Goal: Contribute content: Contribute content

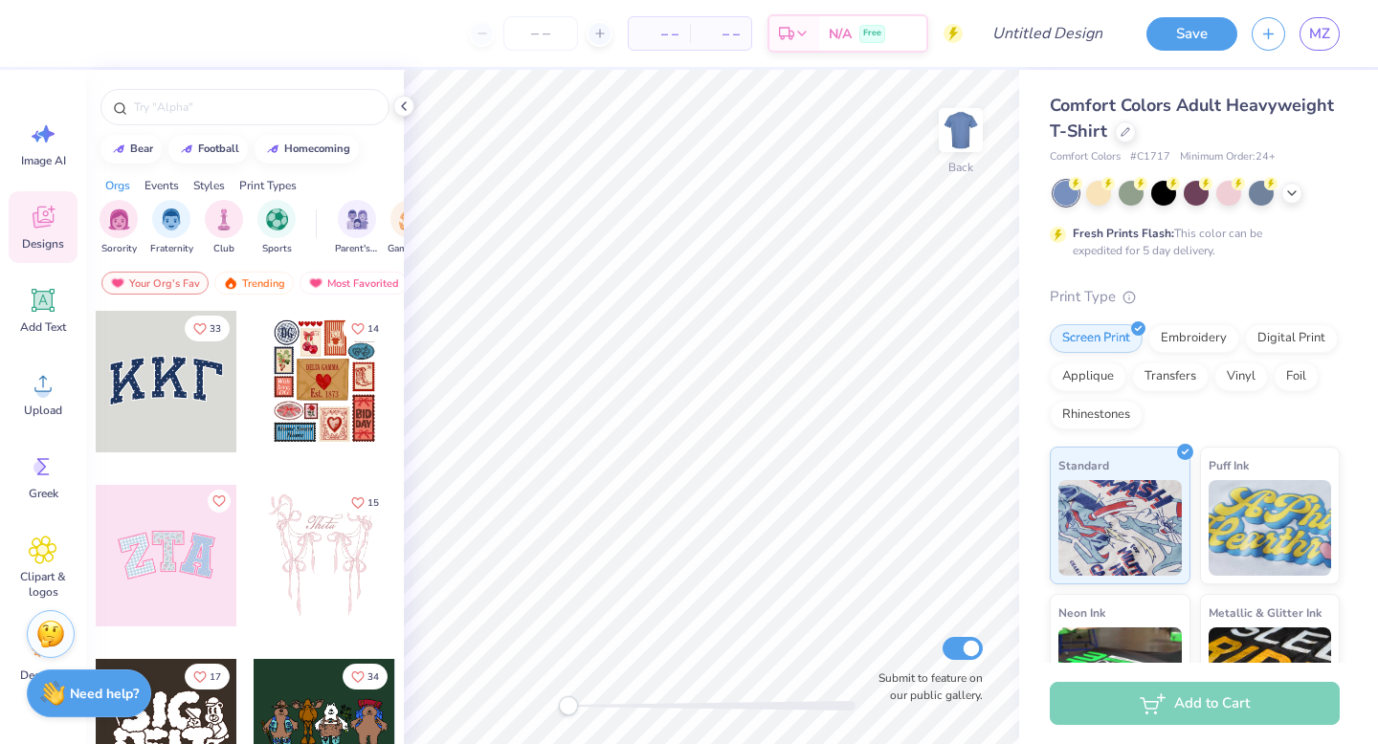
click at [658, 34] on span "– –" at bounding box center [659, 34] width 38 height 20
click at [670, 36] on span "– –" at bounding box center [659, 34] width 38 height 20
click at [546, 39] on input "number" at bounding box center [540, 33] width 75 height 34
type input "60"
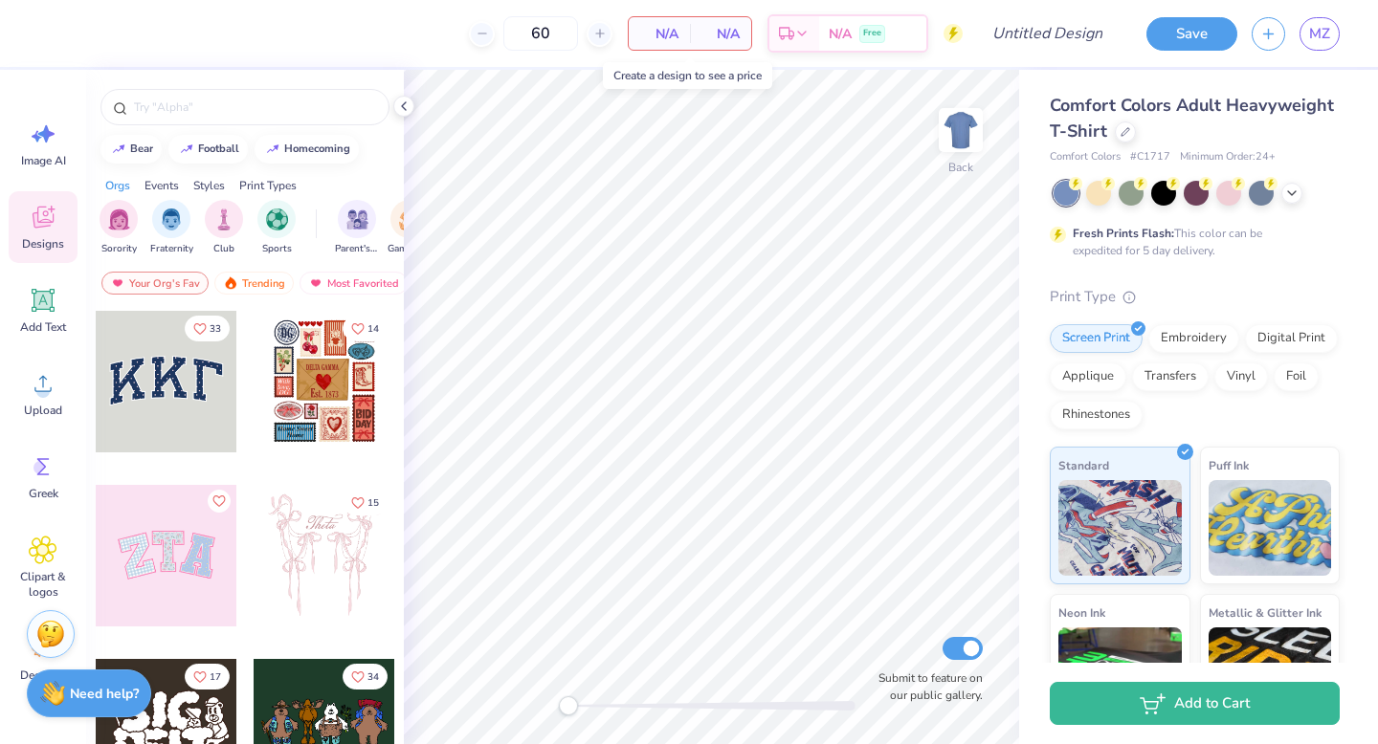
click at [676, 33] on span "N/A" at bounding box center [659, 34] width 38 height 20
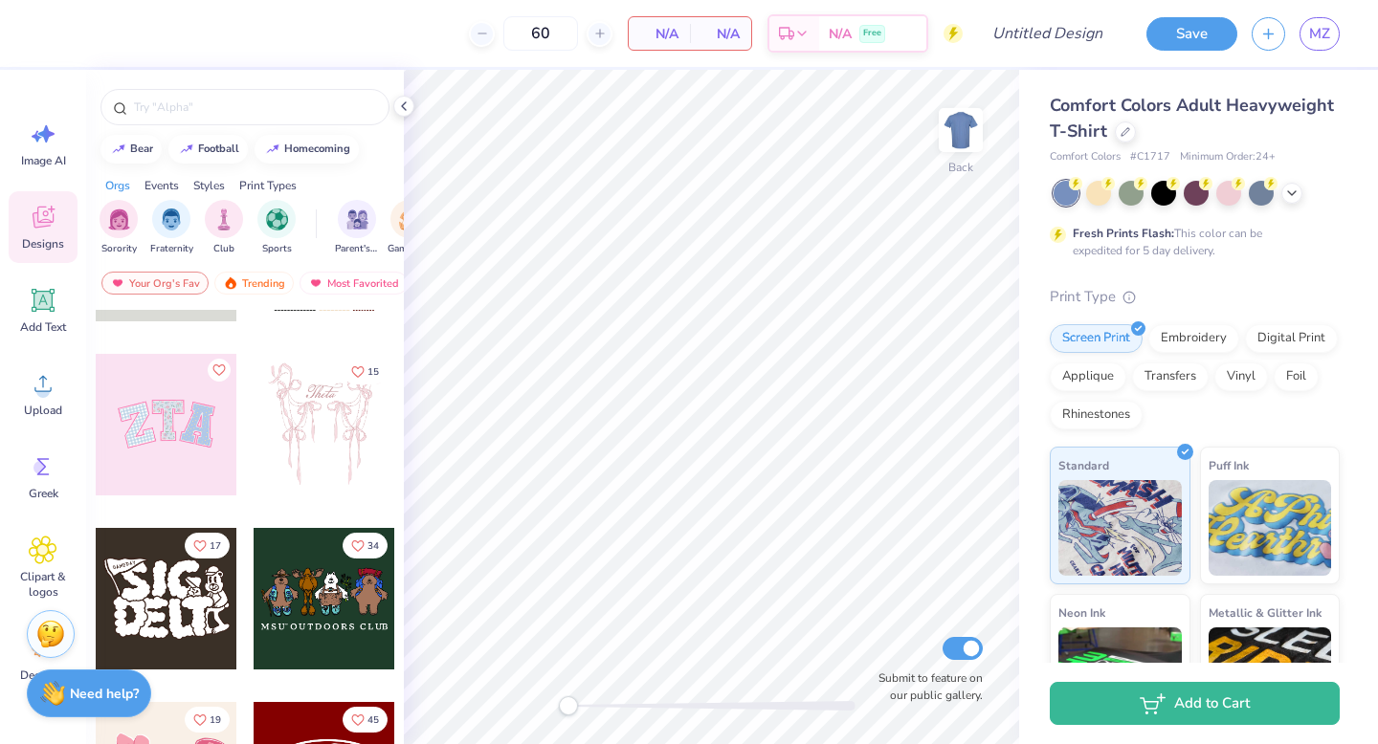
scroll to position [129, 0]
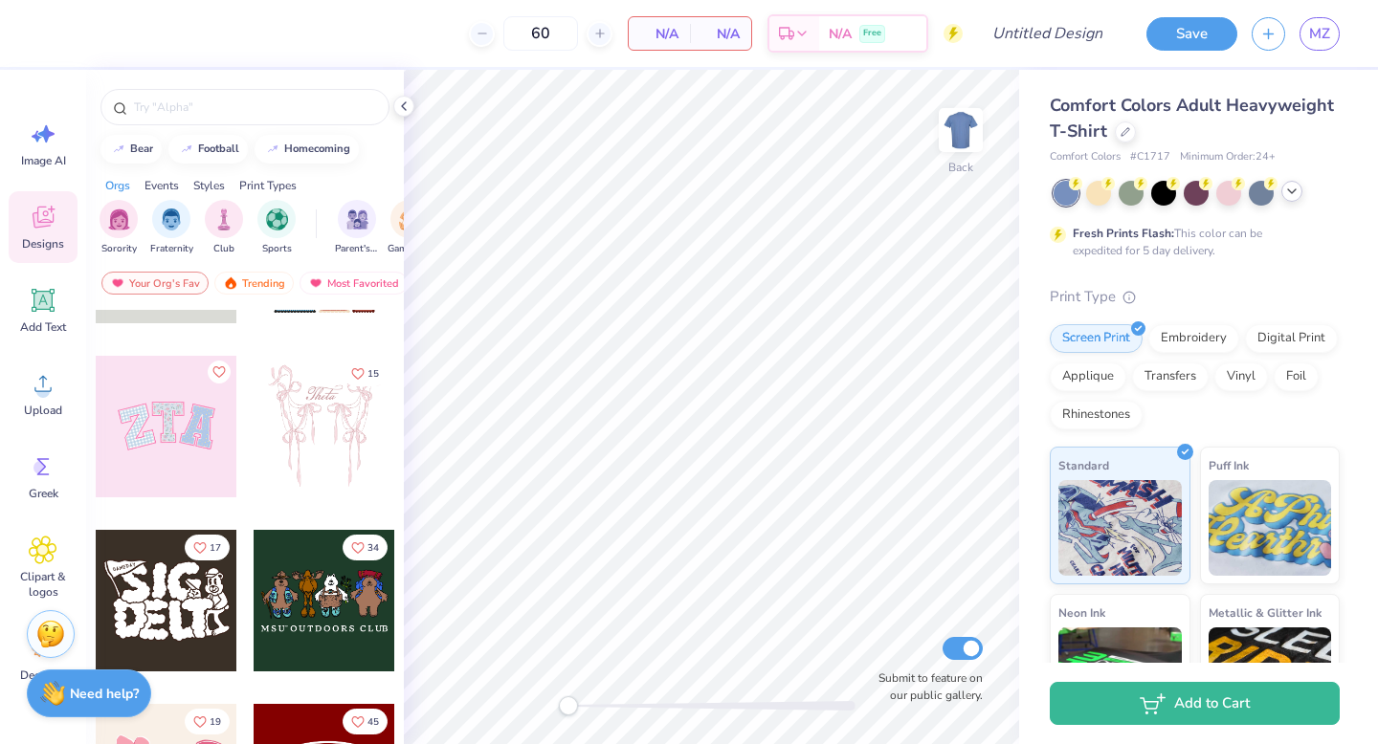
click at [1292, 188] on icon at bounding box center [1291, 191] width 15 height 15
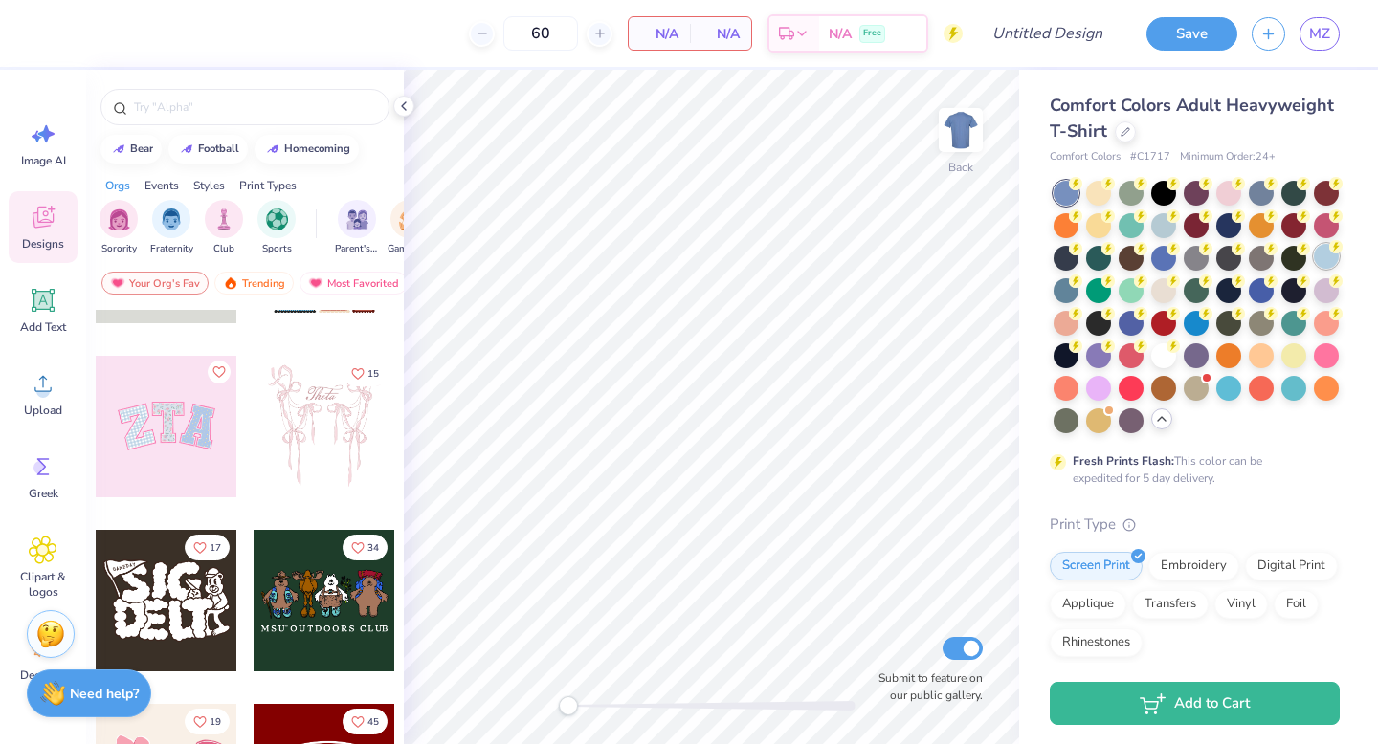
click at [1320, 255] on div at bounding box center [1326, 256] width 25 height 25
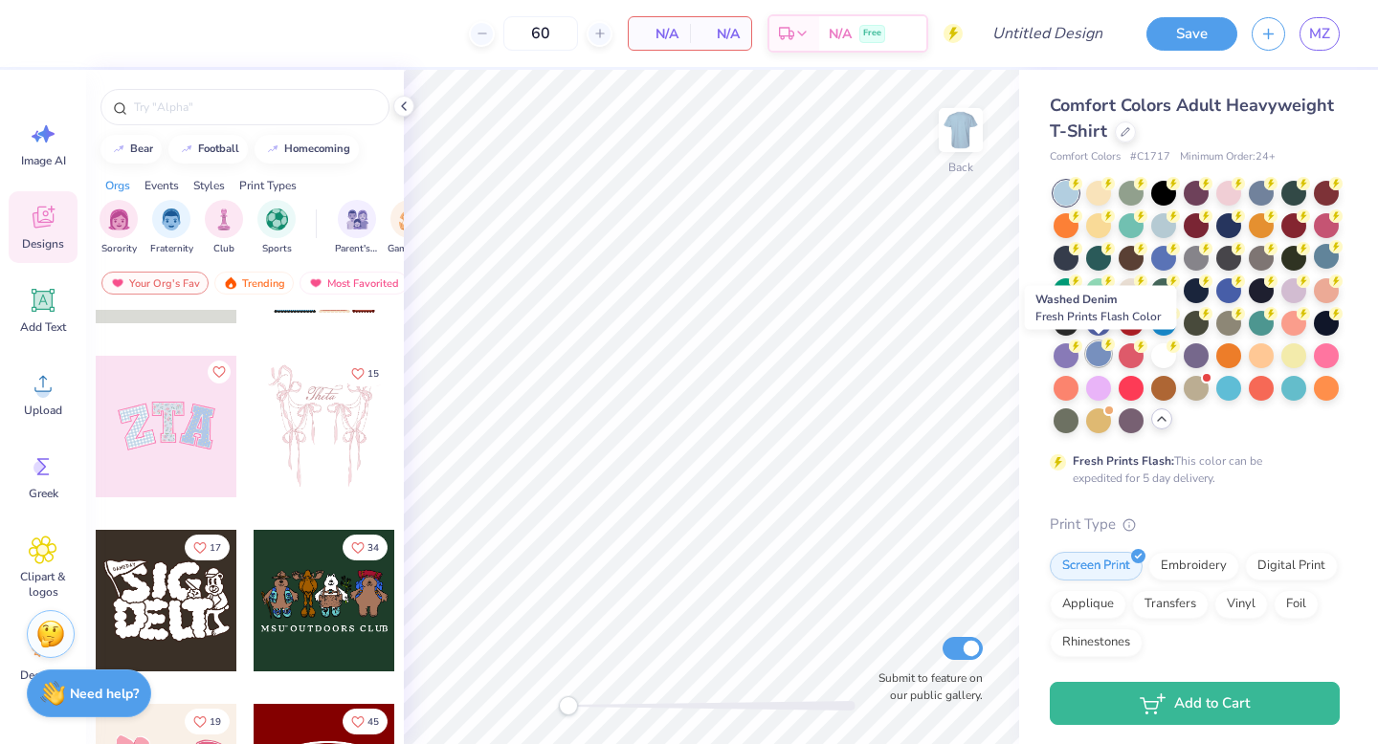
click at [1094, 350] on div at bounding box center [1098, 354] width 25 height 25
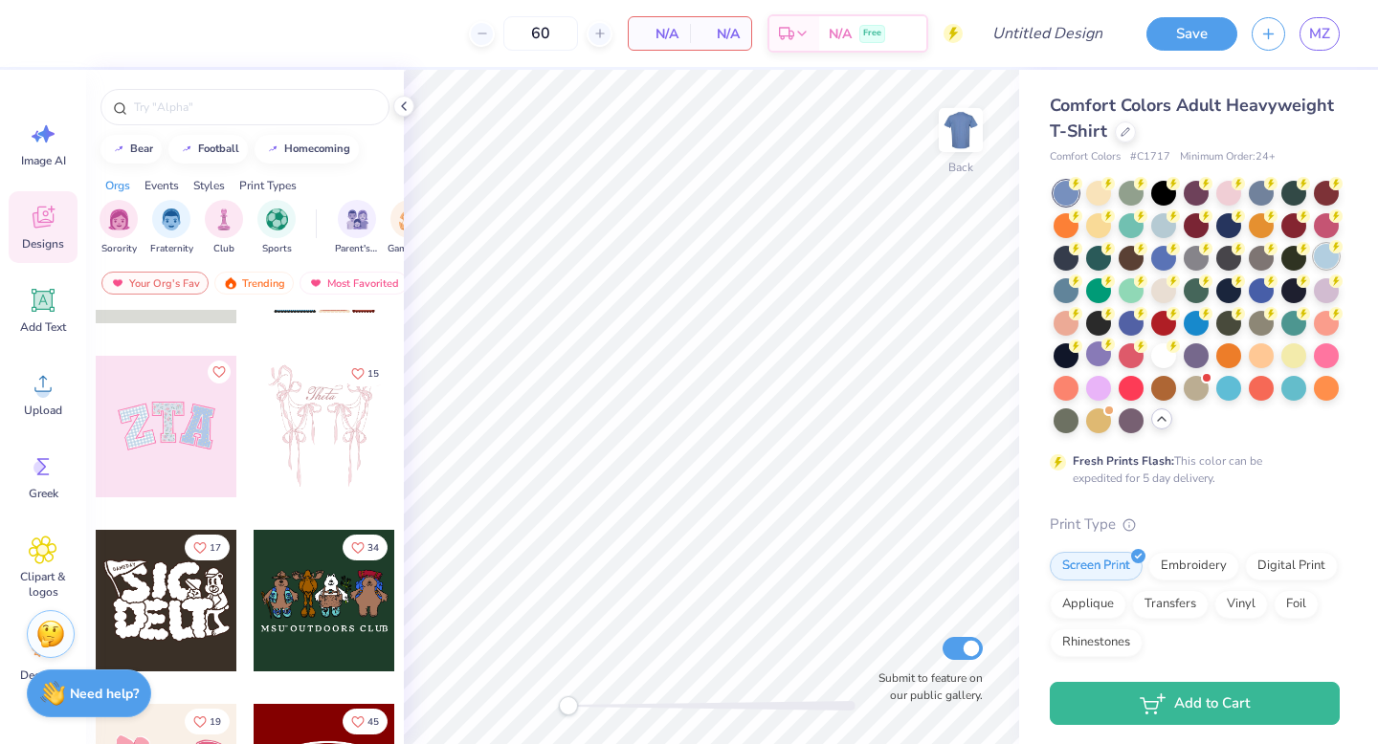
click at [1321, 260] on div at bounding box center [1326, 256] width 25 height 25
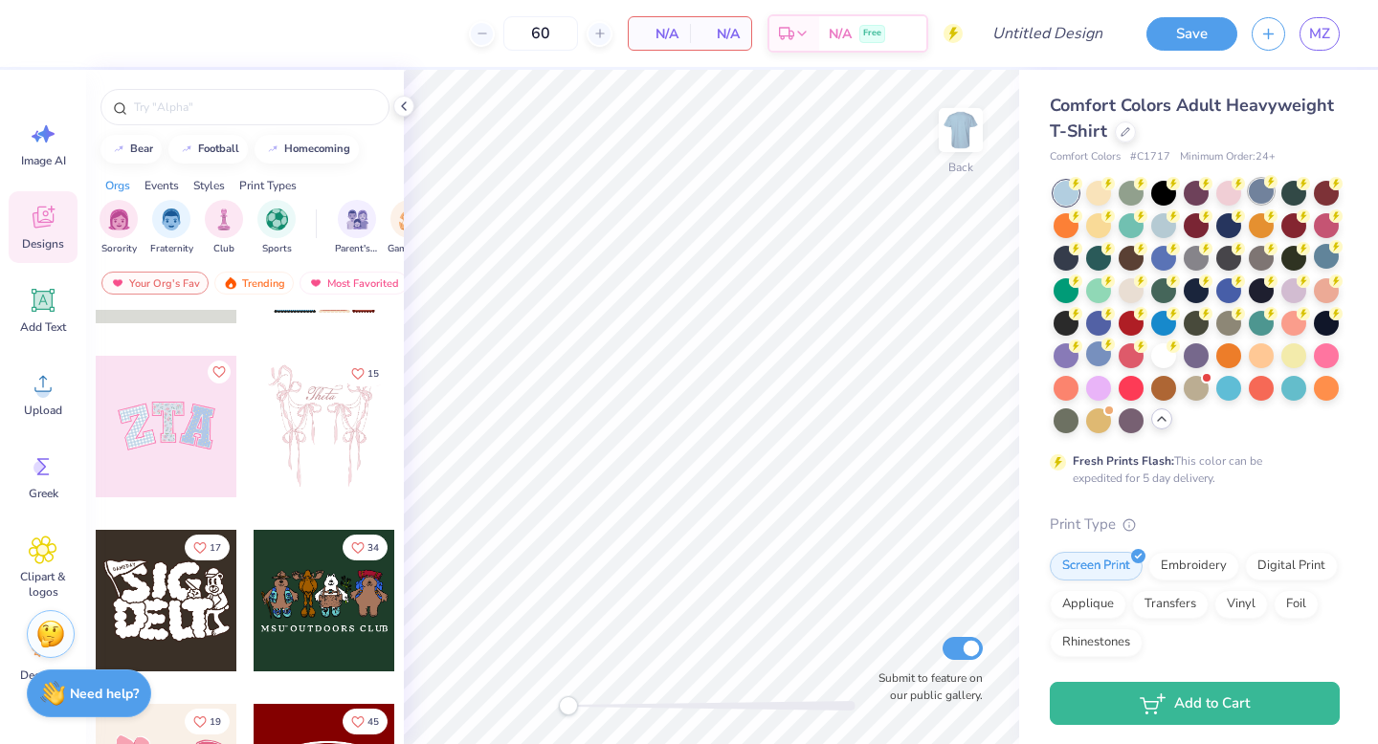
click at [1252, 197] on div at bounding box center [1261, 191] width 25 height 25
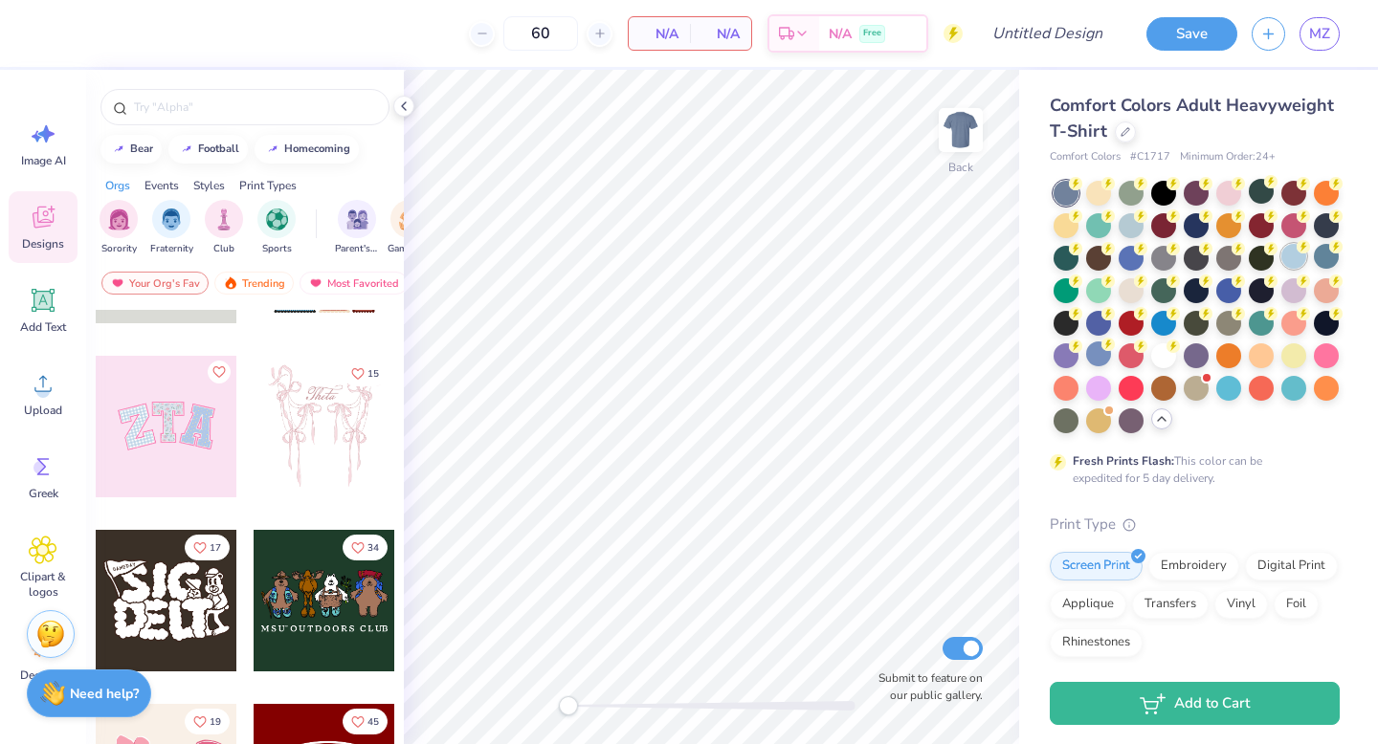
click at [1279, 261] on div at bounding box center [1196, 307] width 286 height 253
click at [1123, 264] on div at bounding box center [1131, 256] width 25 height 25
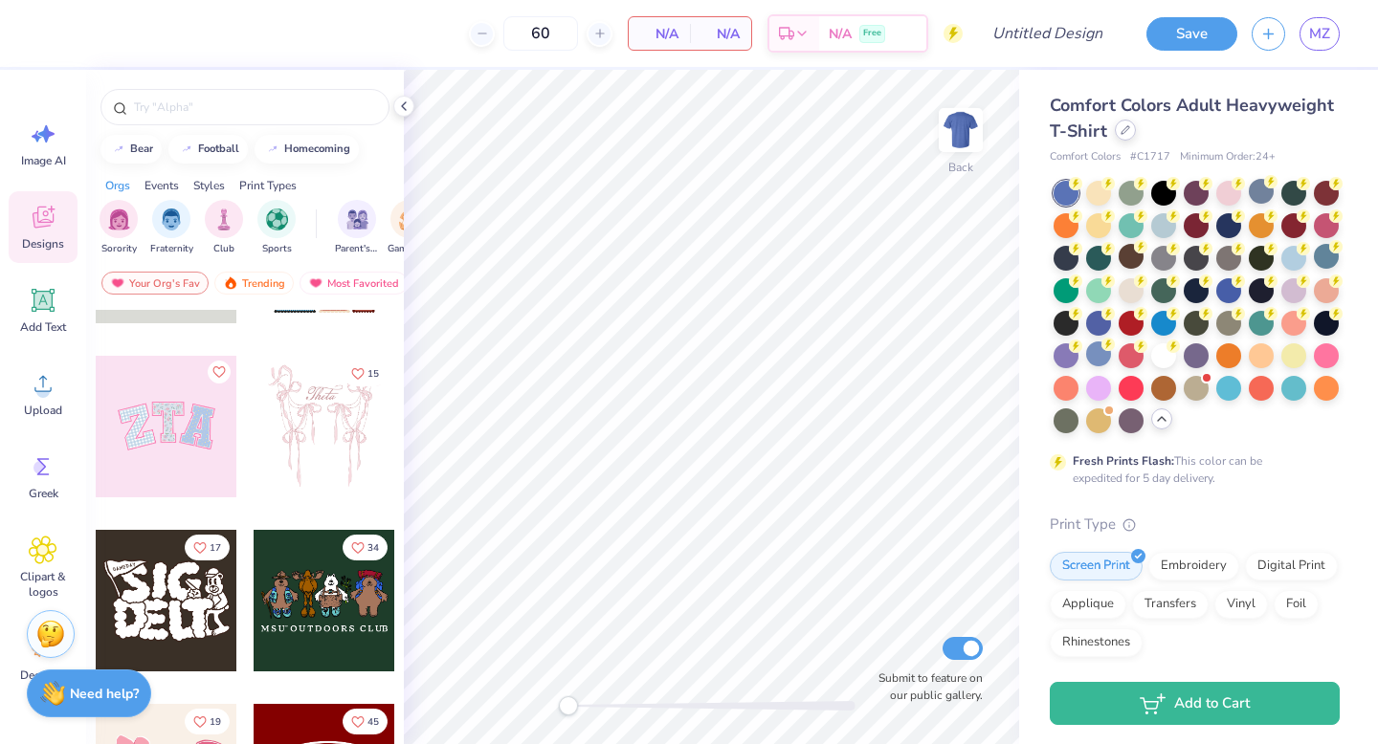
click at [1121, 134] on icon at bounding box center [1125, 130] width 8 height 8
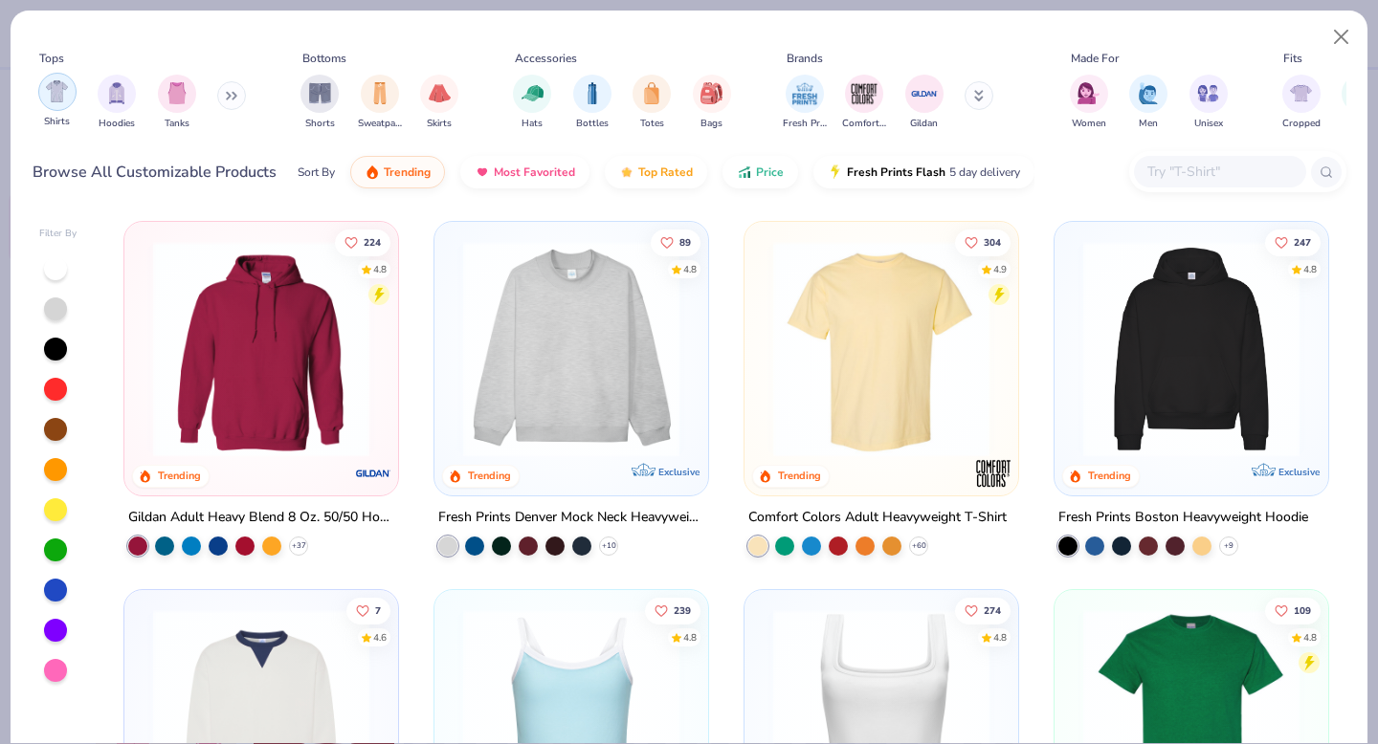
click at [42, 88] on div "filter for Shirts" at bounding box center [57, 92] width 38 height 38
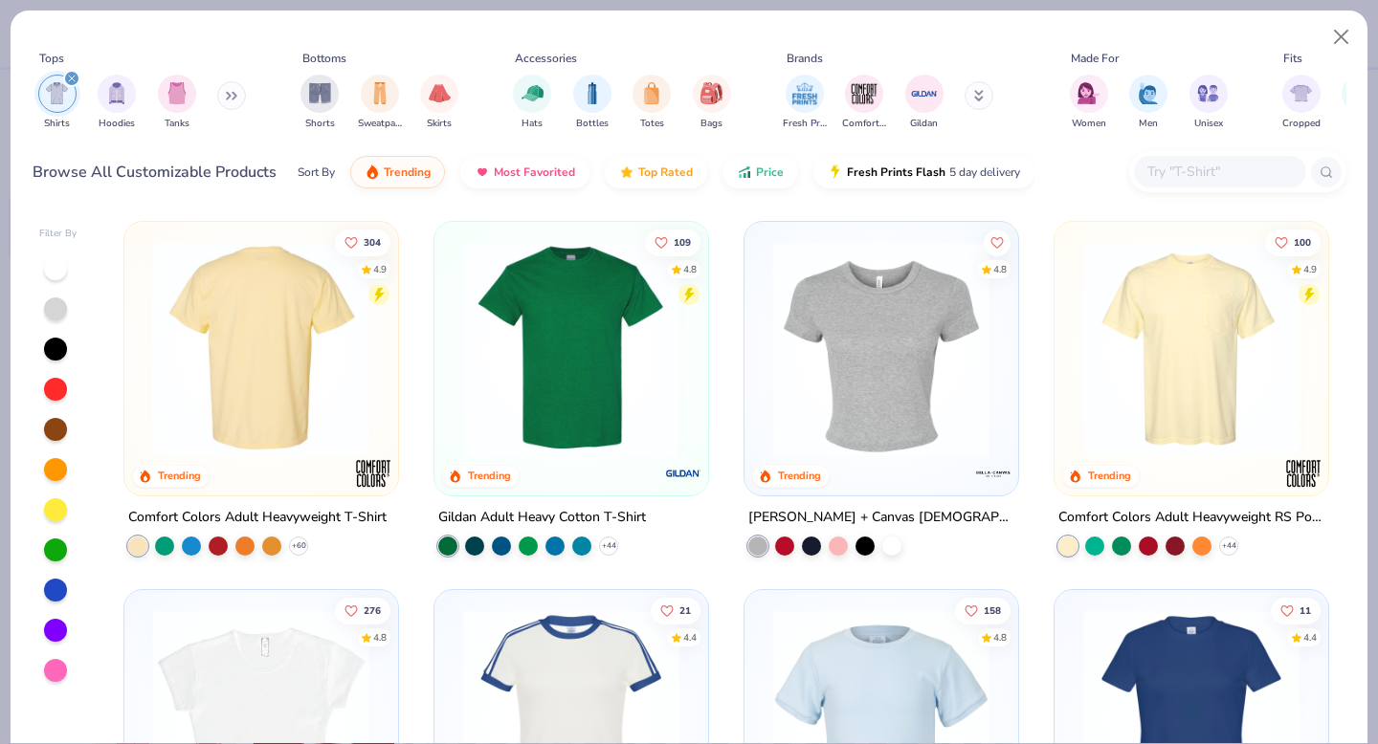
click at [321, 387] on div at bounding box center [261, 349] width 705 height 216
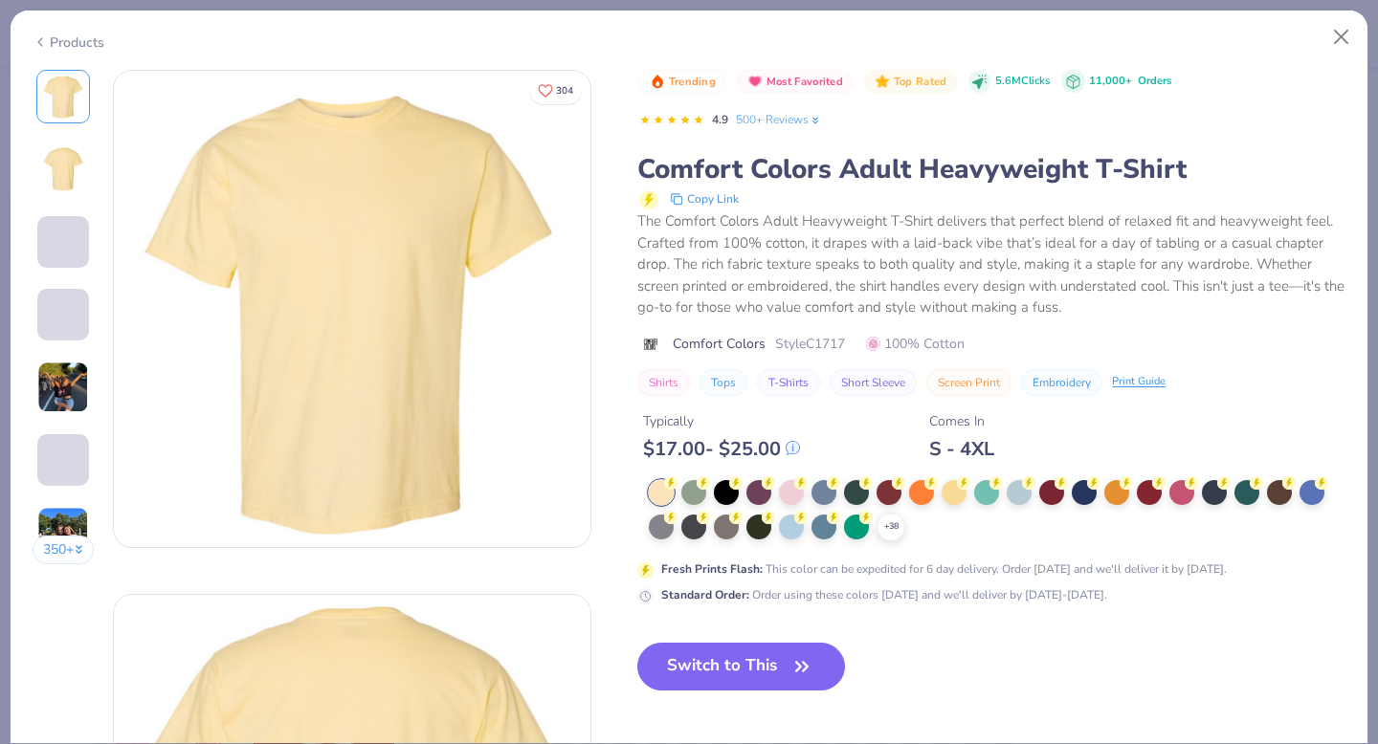
click at [778, 625] on div "Trending Most Favorited Top Rated 5.6M Clicks 11,000+ Orders 4.9 500+ Reviews C…" at bounding box center [991, 396] width 708 height 652
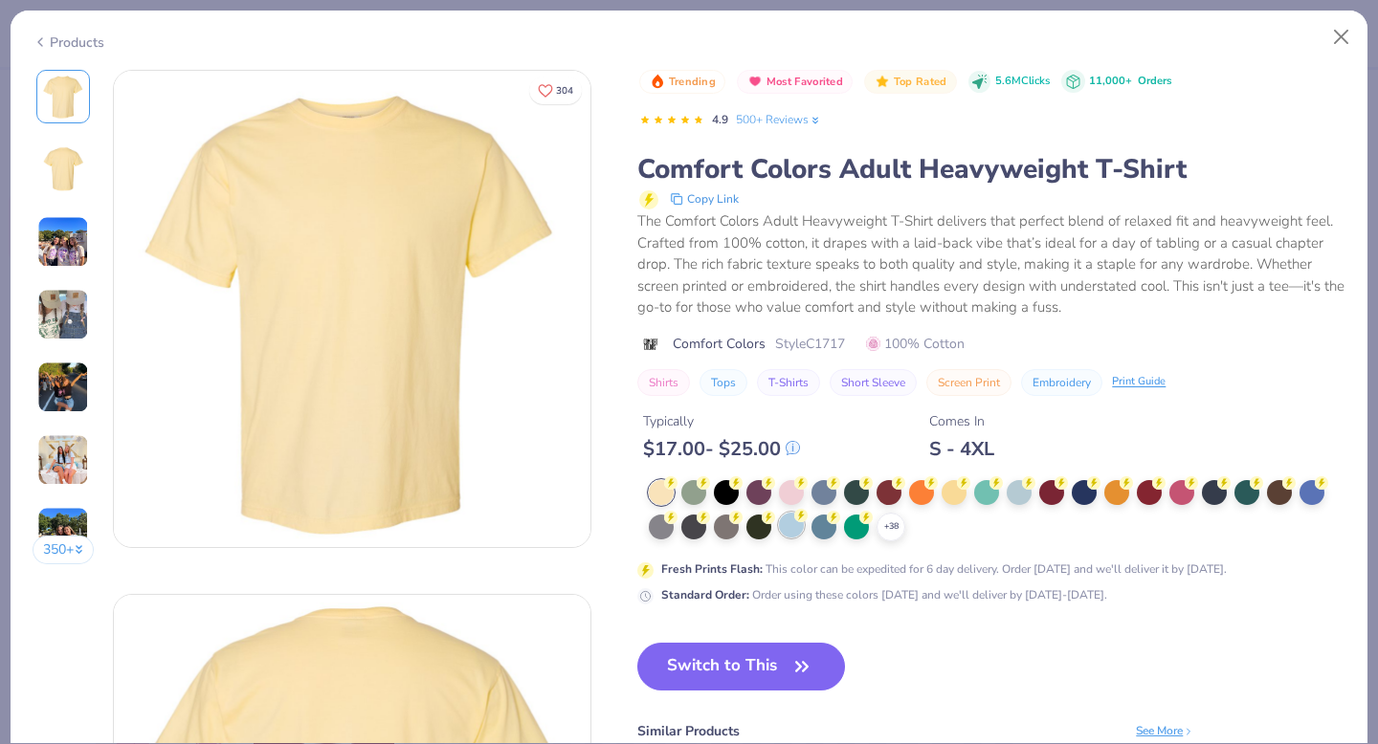
click at [782, 534] on div at bounding box center [791, 525] width 25 height 25
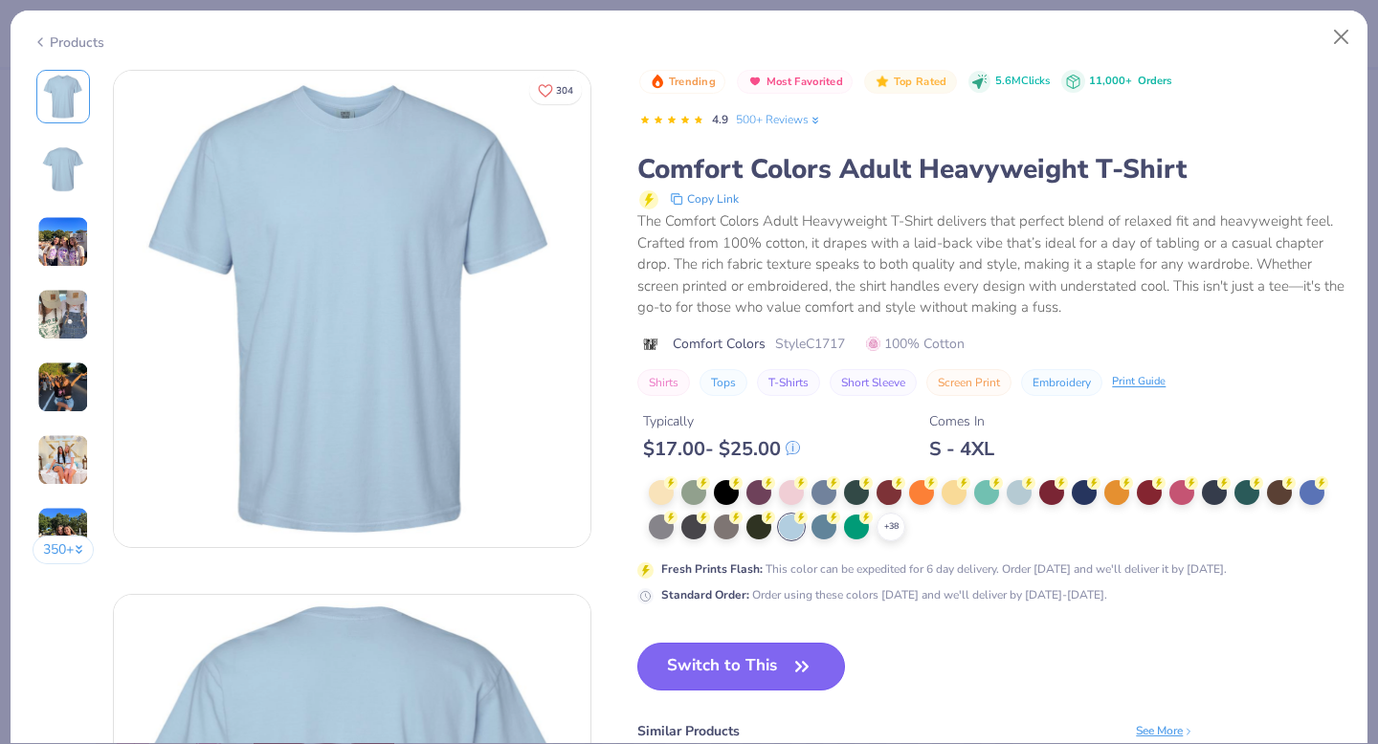
click at [771, 676] on button "Switch to This" at bounding box center [741, 667] width 208 height 48
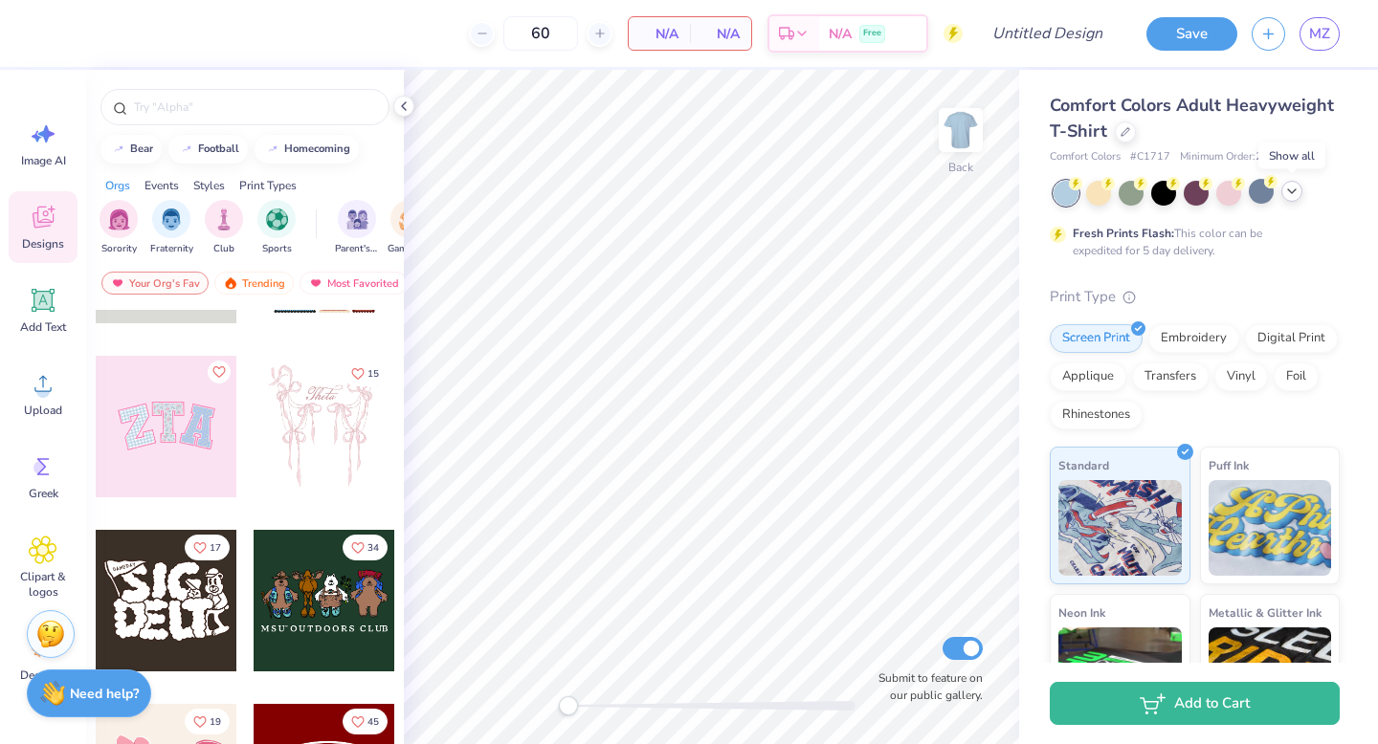
click at [1288, 189] on polyline at bounding box center [1292, 191] width 8 height 4
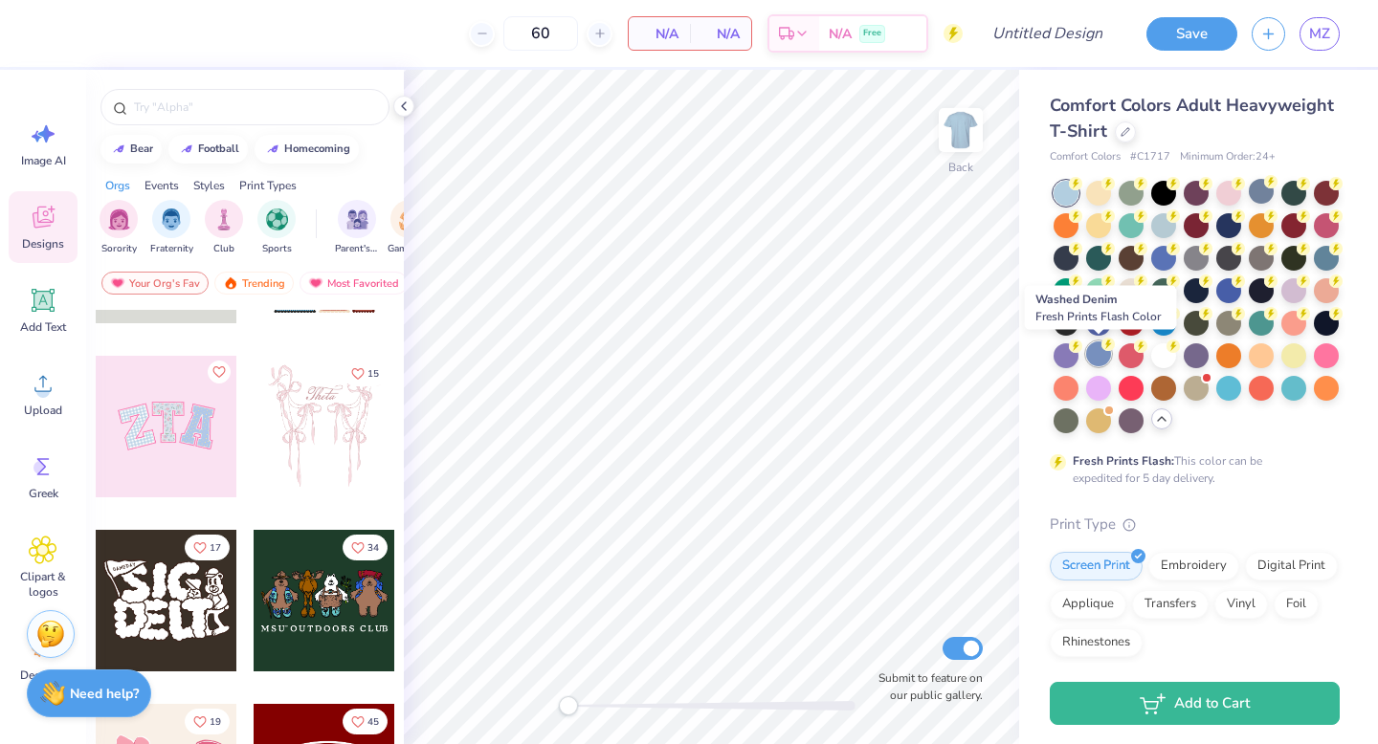
click at [1099, 359] on div at bounding box center [1098, 354] width 25 height 25
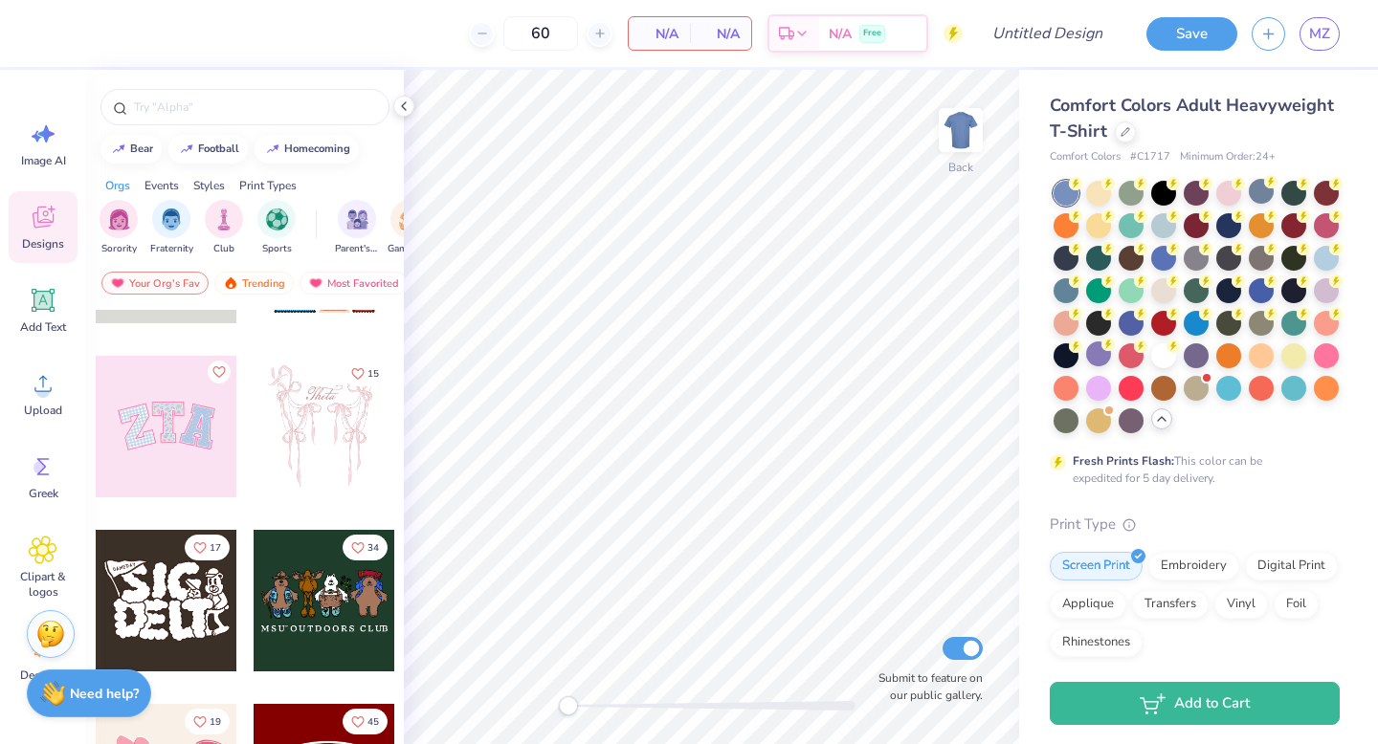
click at [1122, 144] on div "Comfort Colors Adult Heavyweight T-Shirt" at bounding box center [1195, 119] width 290 height 52
click at [1122, 125] on icon at bounding box center [1125, 130] width 10 height 10
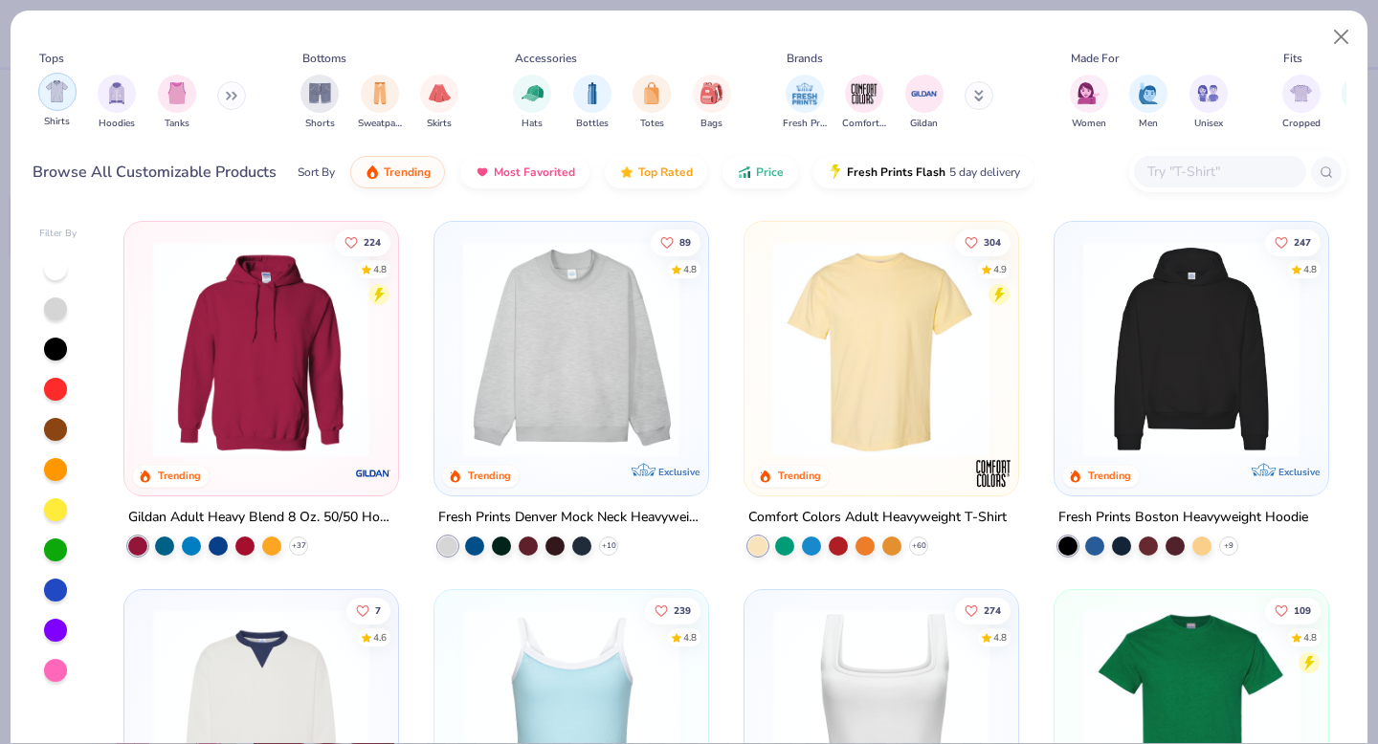
click at [66, 90] on img "filter for Shirts" at bounding box center [57, 91] width 22 height 22
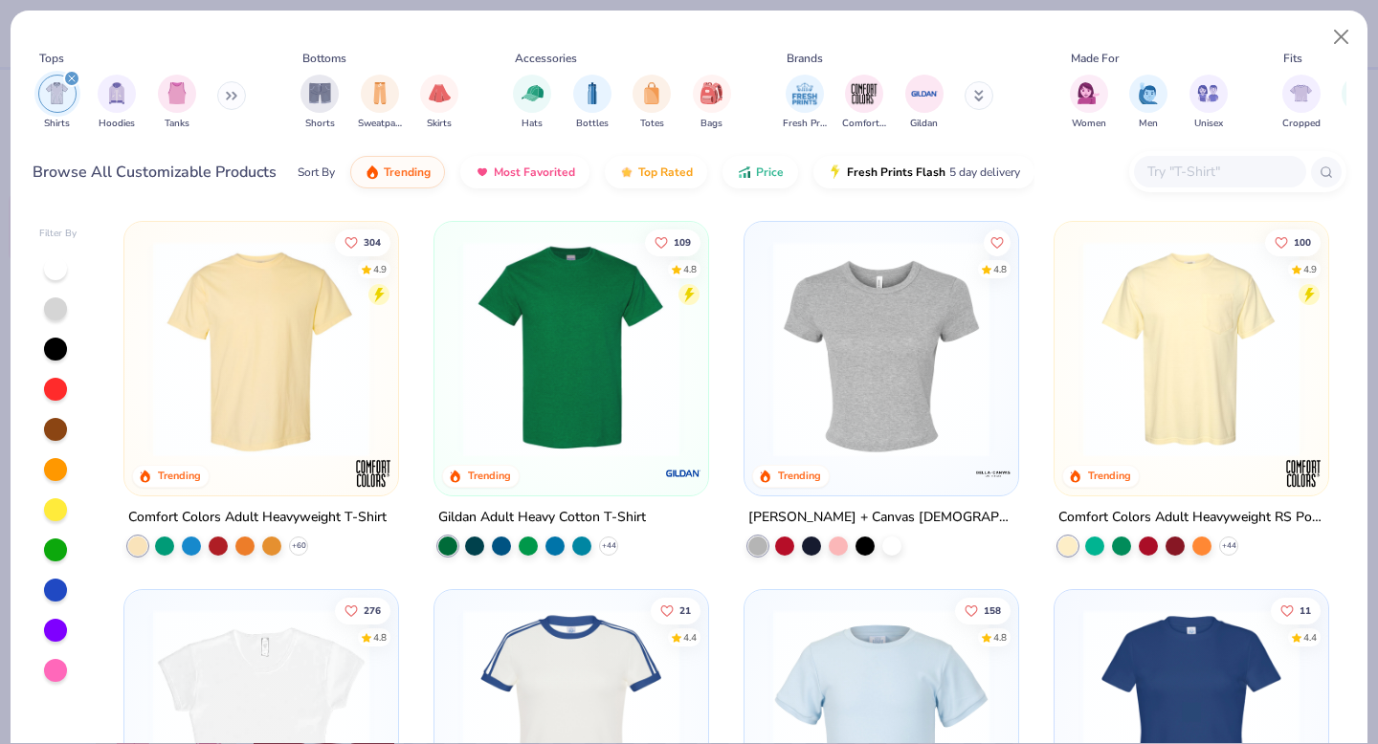
click at [1135, 344] on img at bounding box center [1191, 349] width 235 height 216
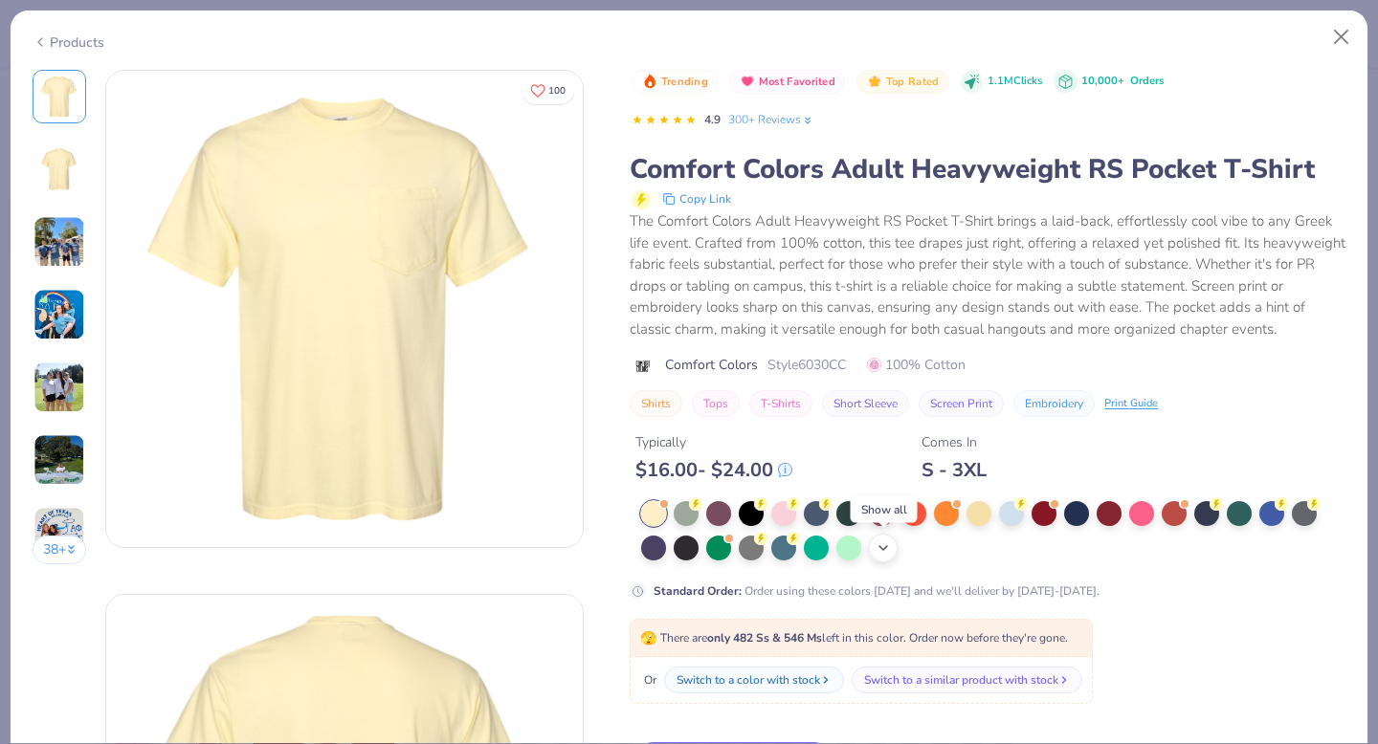
click at [885, 553] on icon at bounding box center [882, 548] width 15 height 15
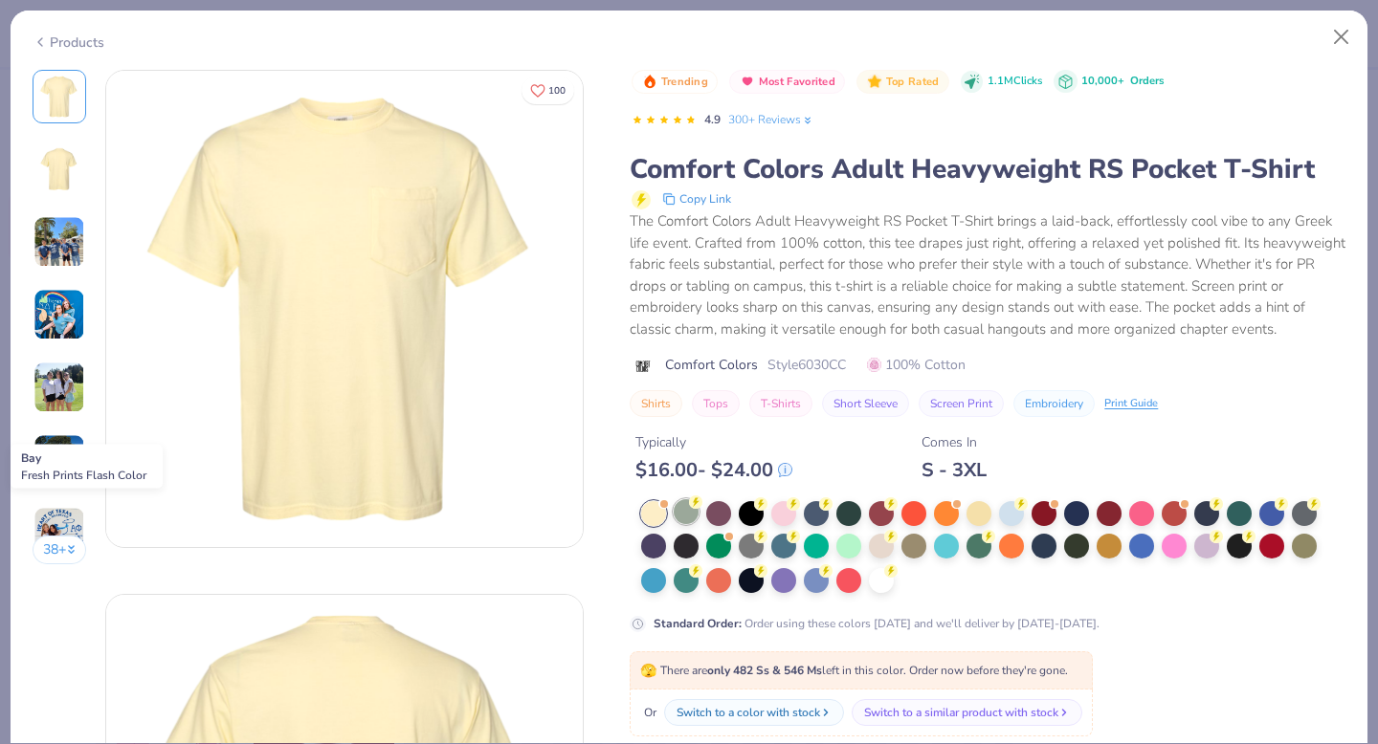
click at [691, 522] on div at bounding box center [686, 511] width 25 height 25
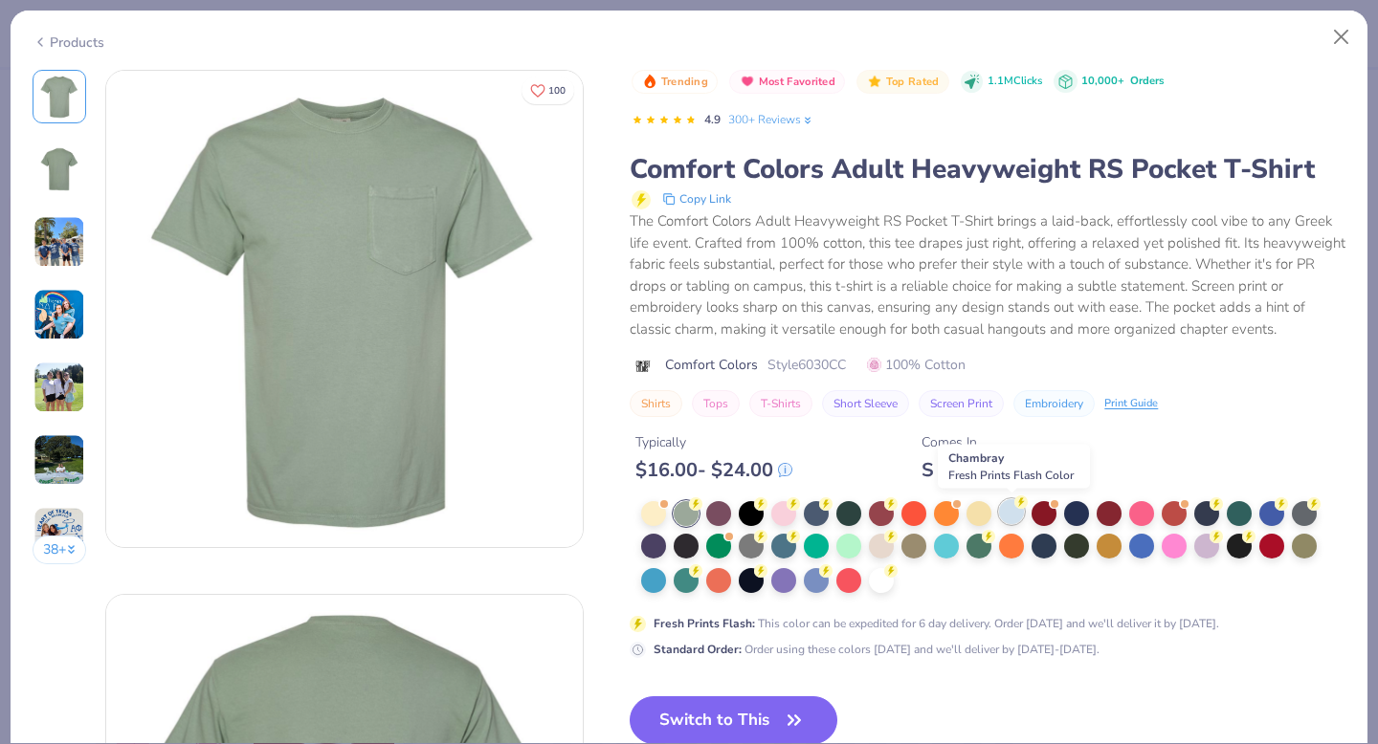
click at [1009, 514] on div at bounding box center [1011, 511] width 25 height 25
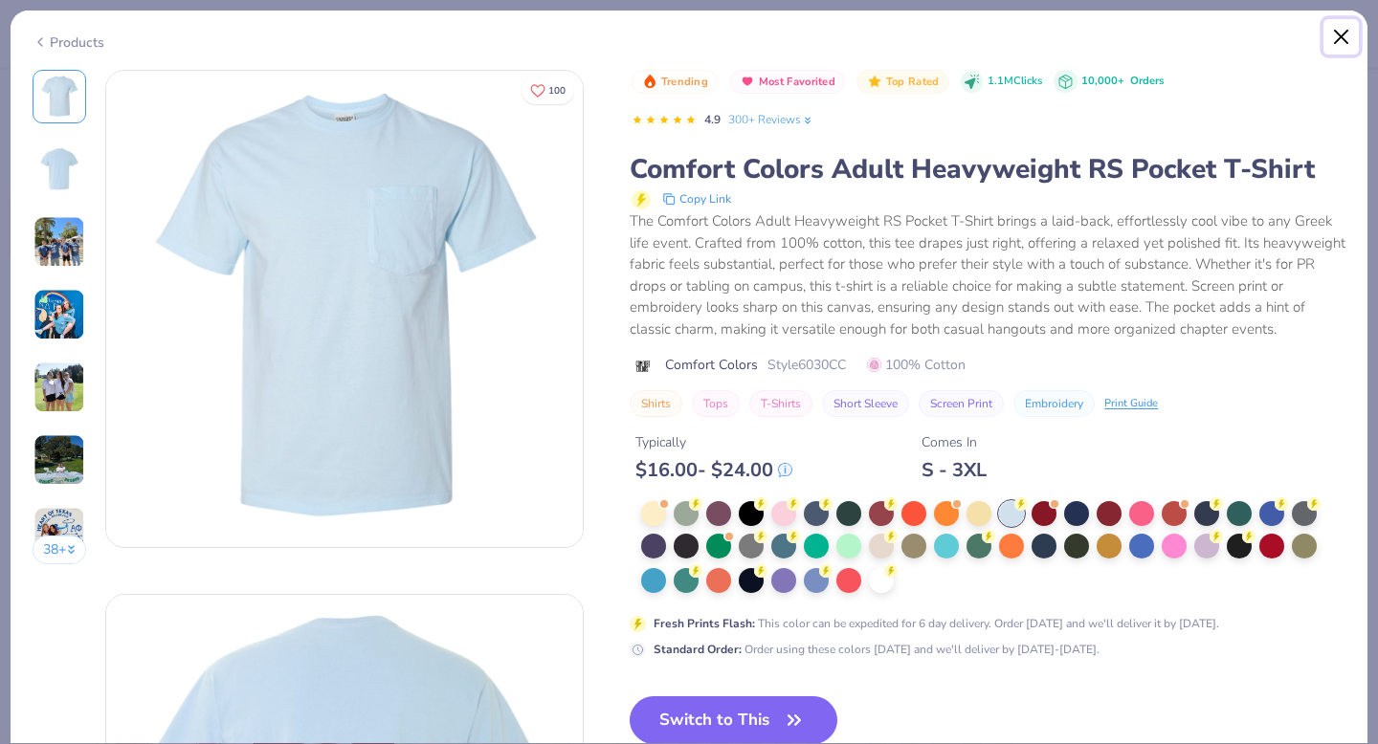
click at [1354, 29] on button "Close" at bounding box center [1341, 37] width 36 height 36
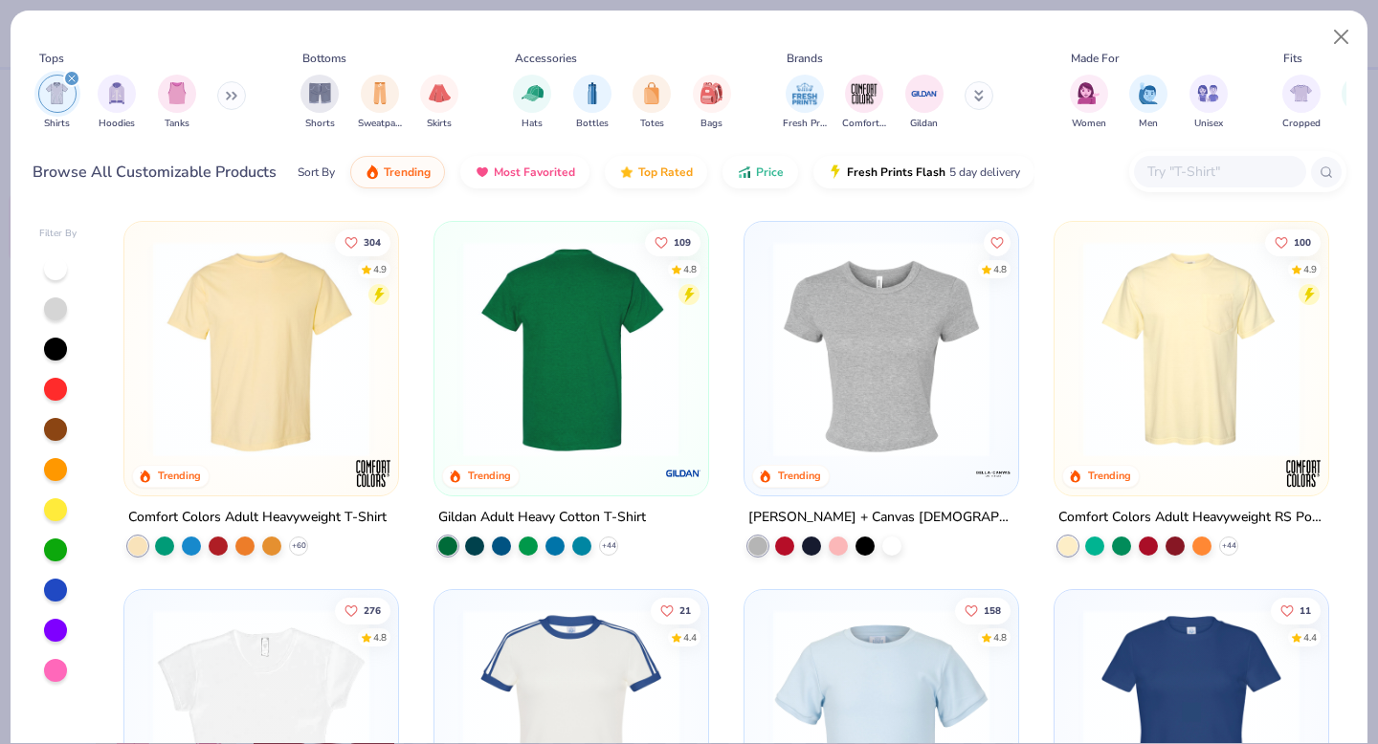
click at [505, 366] on img at bounding box center [571, 349] width 235 height 216
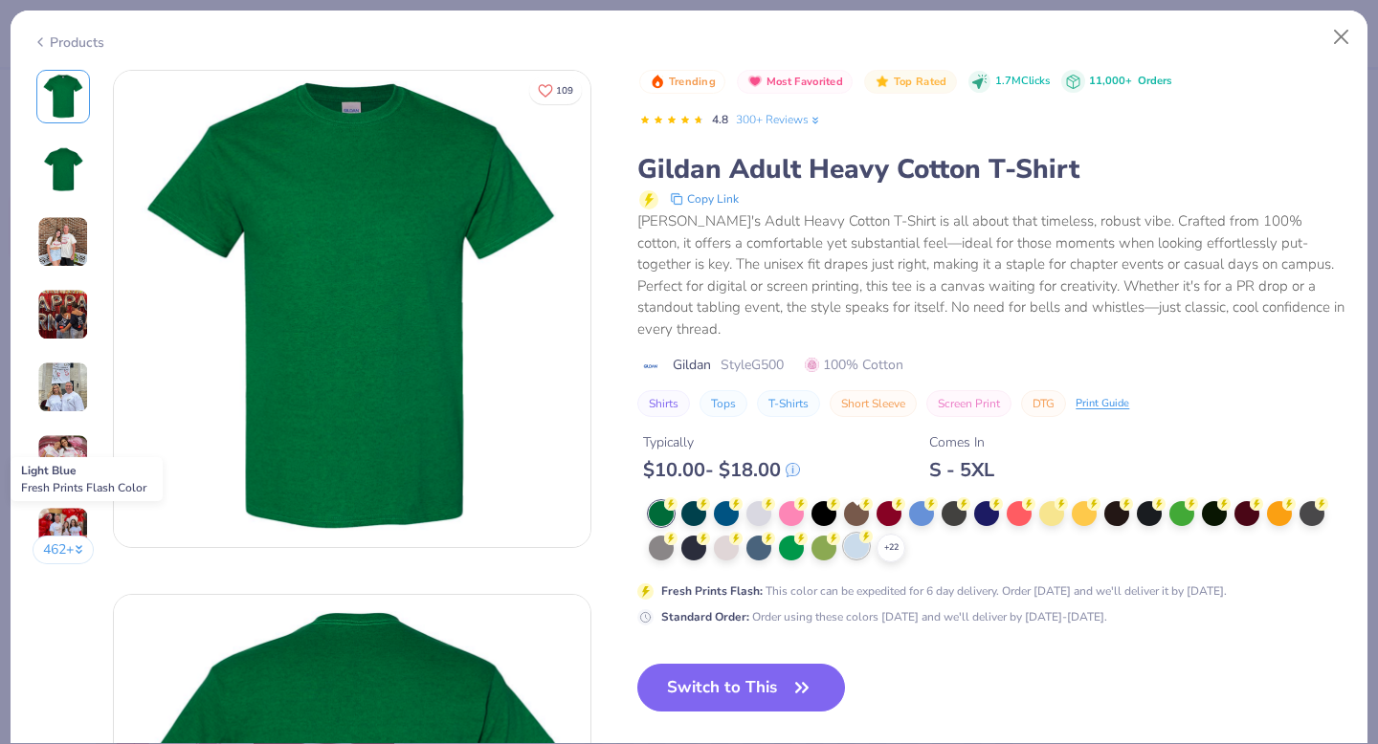
click at [854, 534] on div at bounding box center [856, 546] width 25 height 25
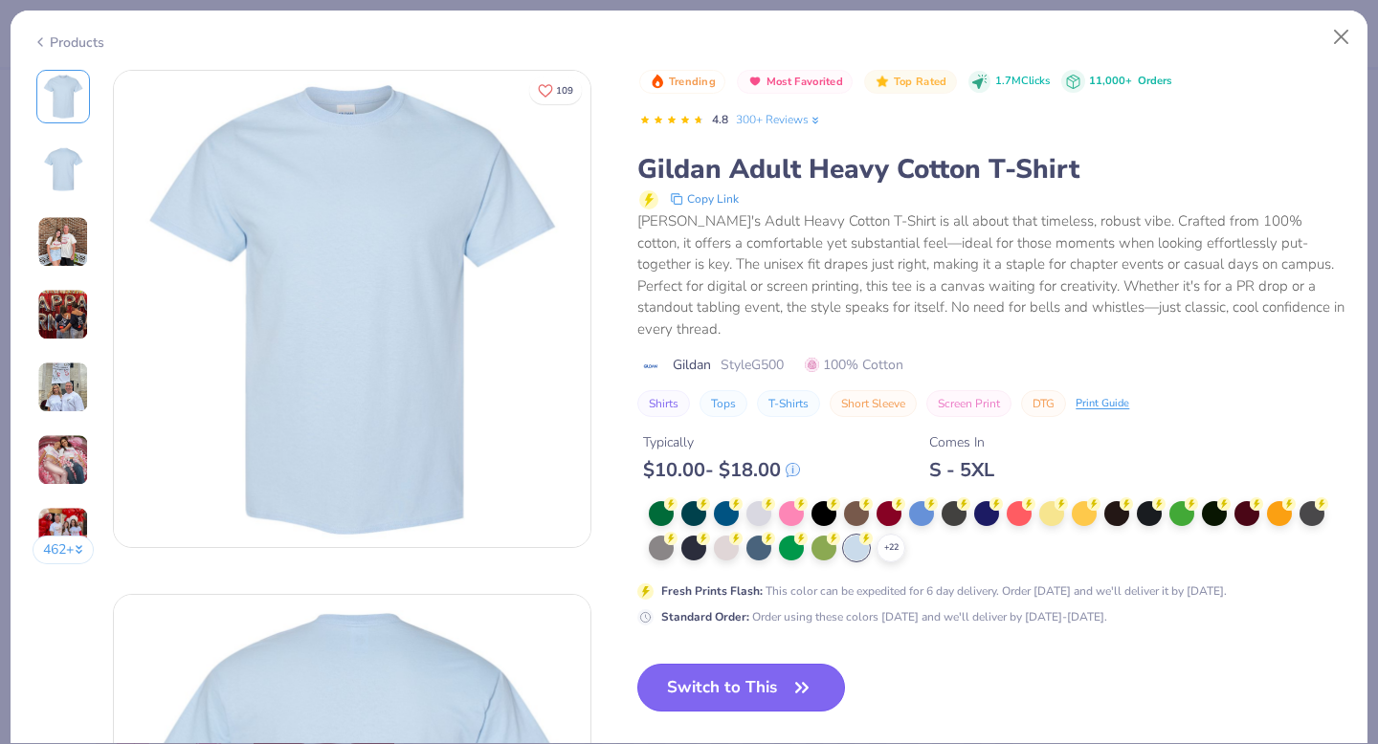
click at [729, 664] on button "Switch to This" at bounding box center [741, 688] width 208 height 48
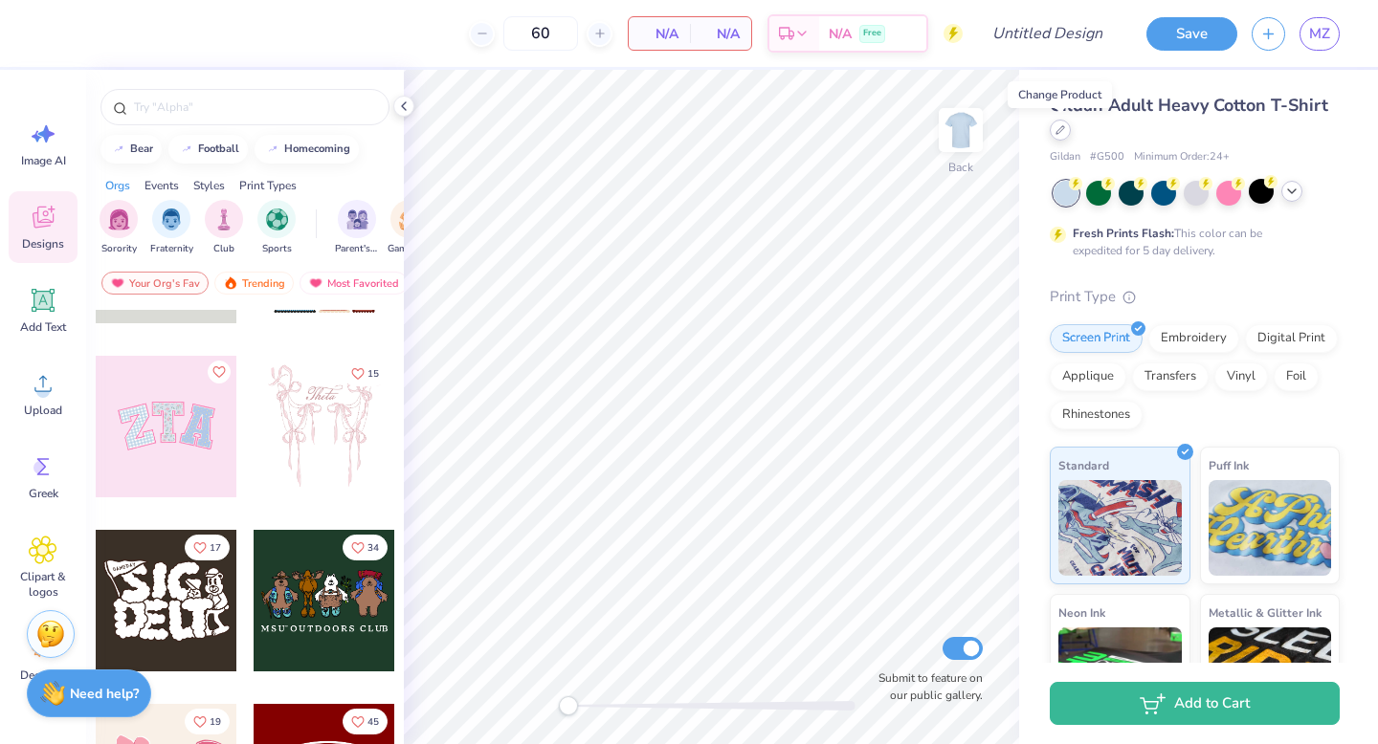
click at [1062, 137] on div at bounding box center [1060, 130] width 21 height 21
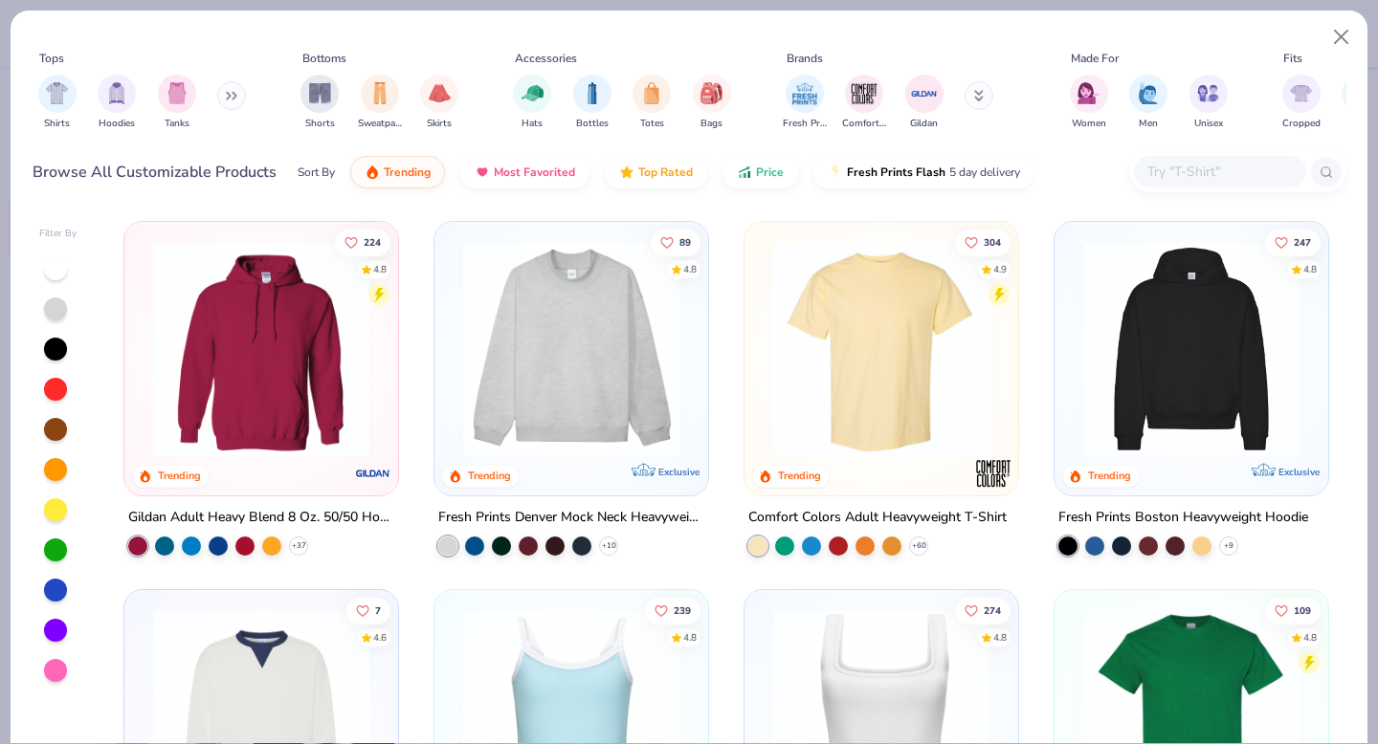
click at [852, 355] on img at bounding box center [881, 349] width 235 height 216
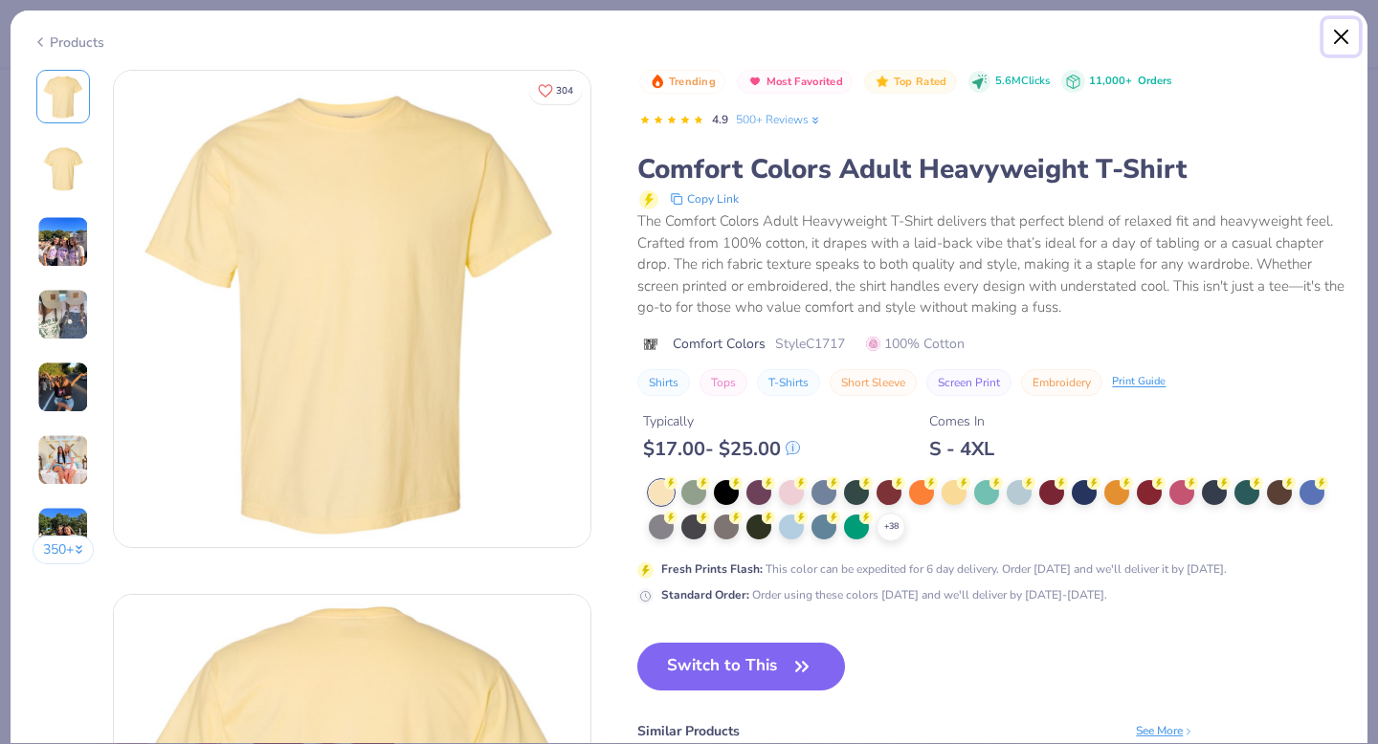
click at [1340, 40] on button "Close" at bounding box center [1341, 37] width 36 height 36
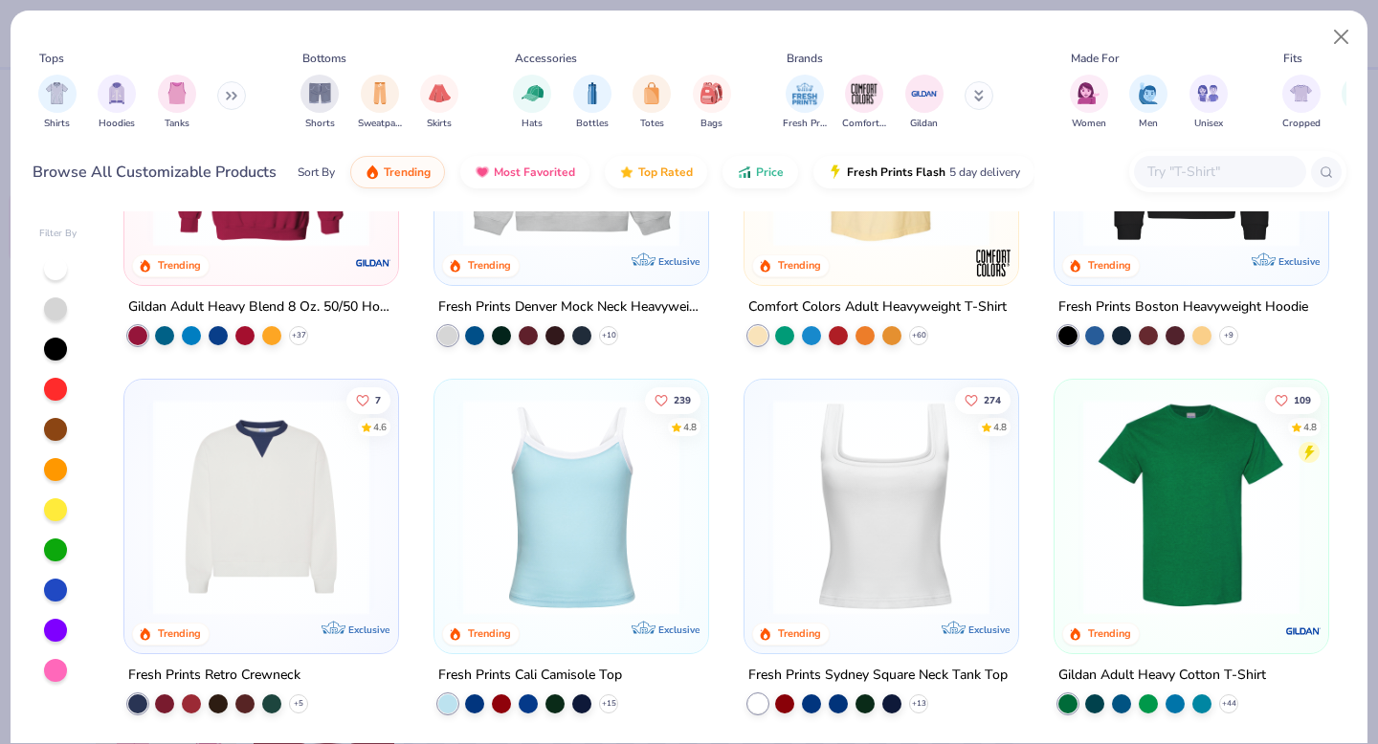
scroll to position [248, 0]
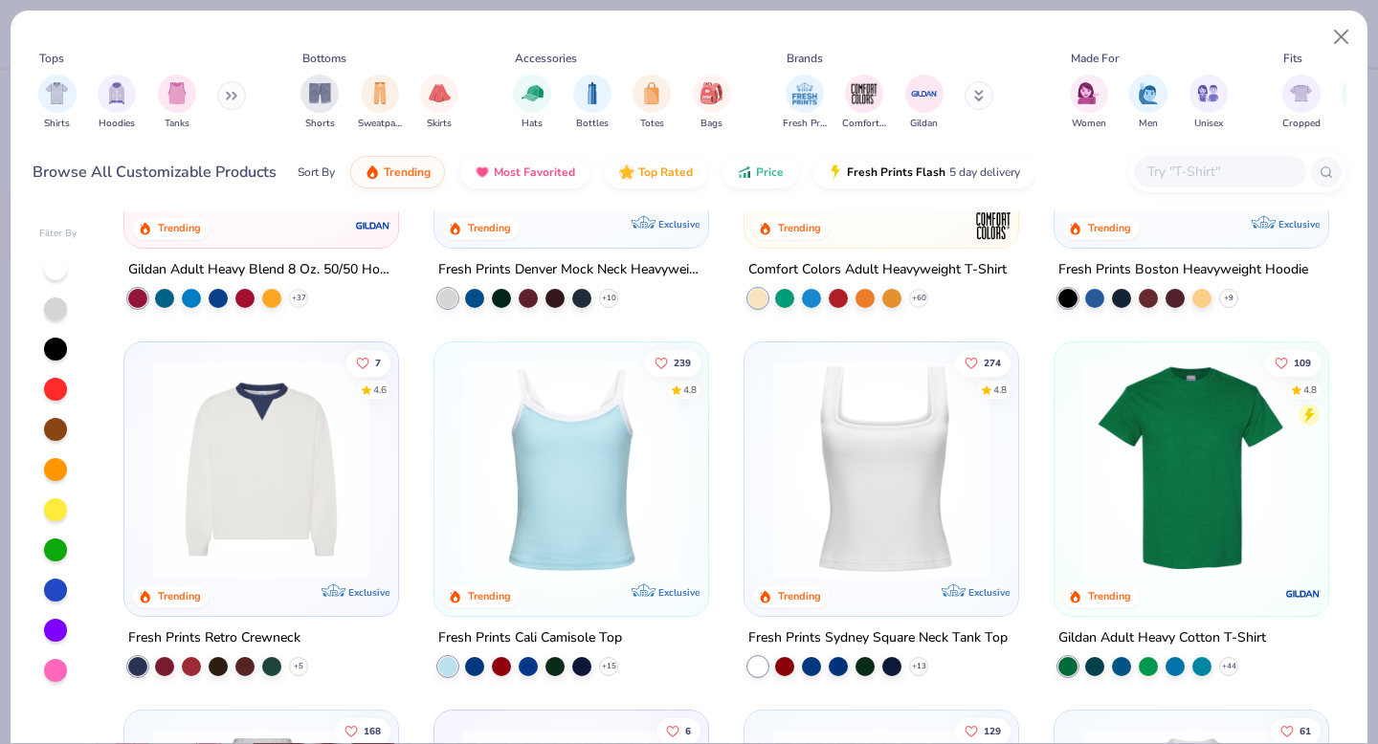
click at [601, 464] on img at bounding box center [571, 470] width 235 height 216
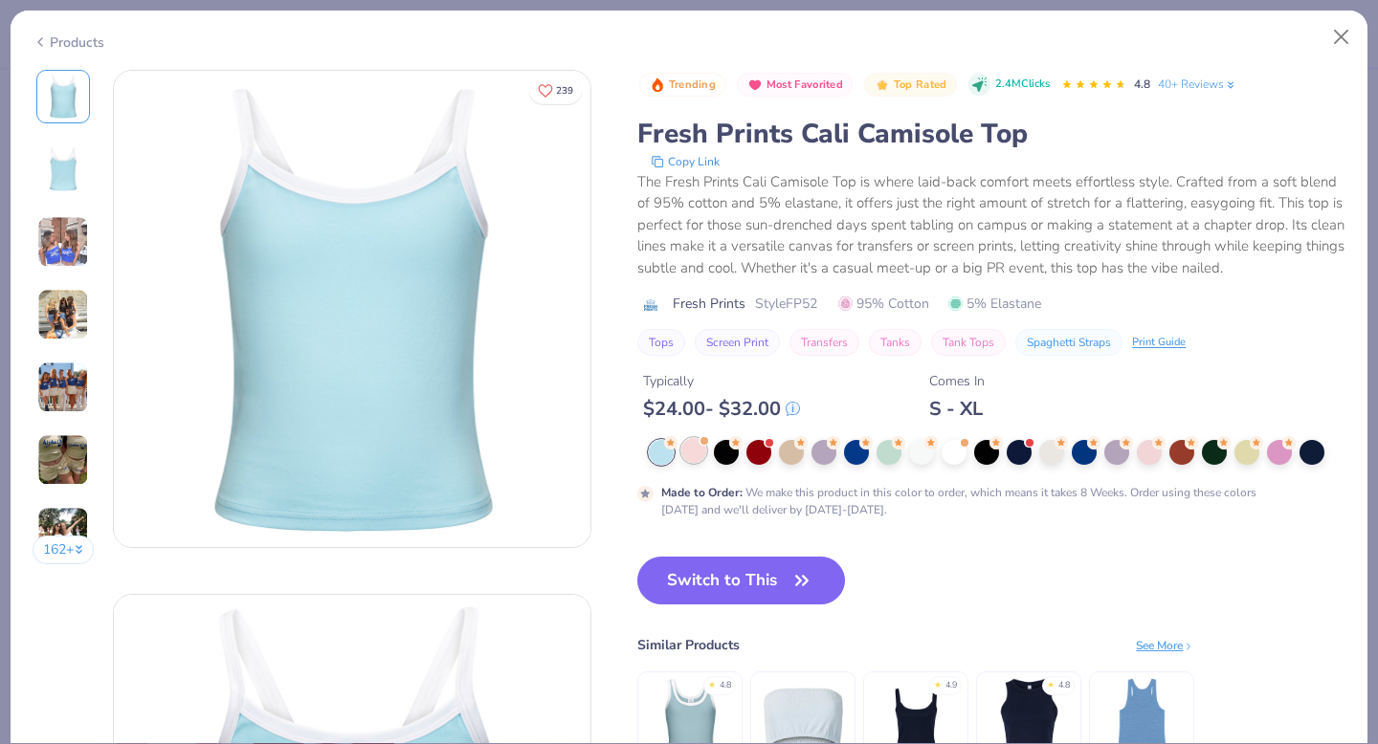
click at [698, 460] on div at bounding box center [693, 450] width 25 height 25
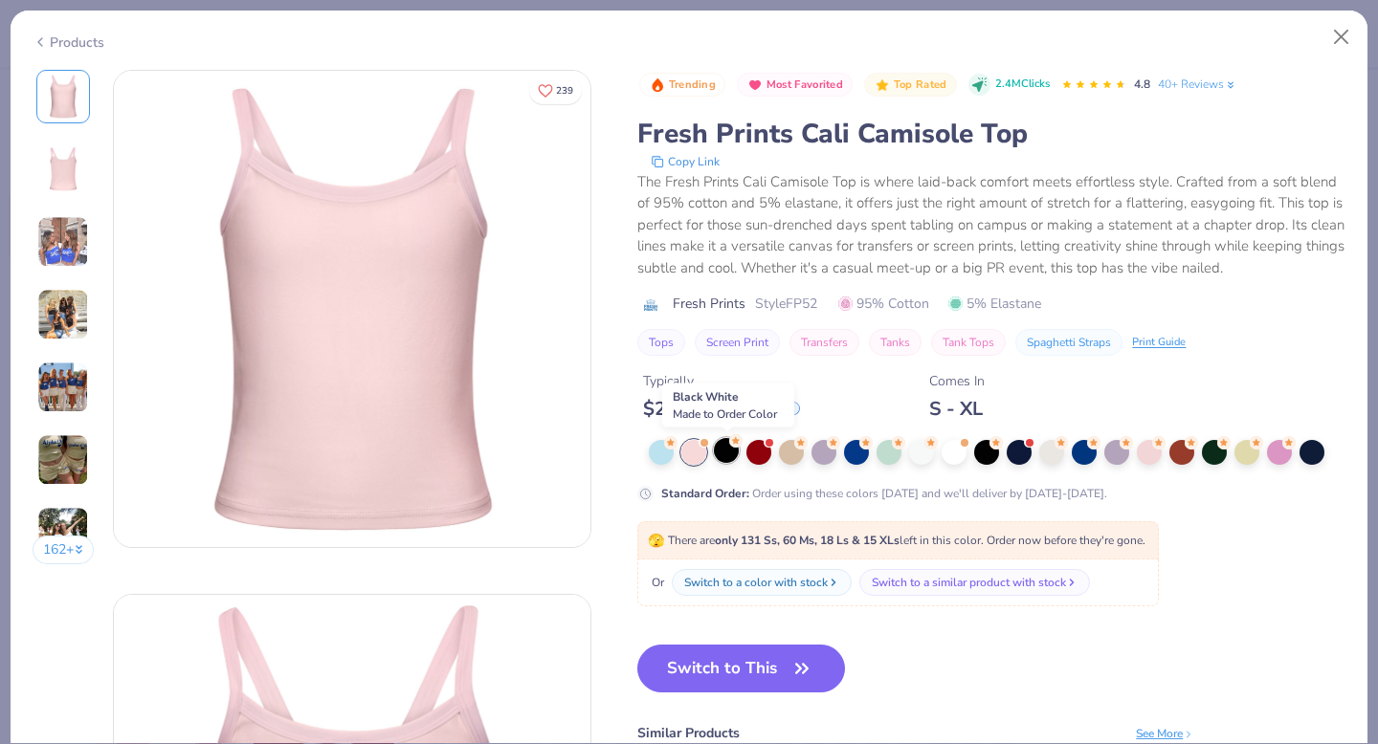
click at [731, 460] on div at bounding box center [726, 450] width 25 height 25
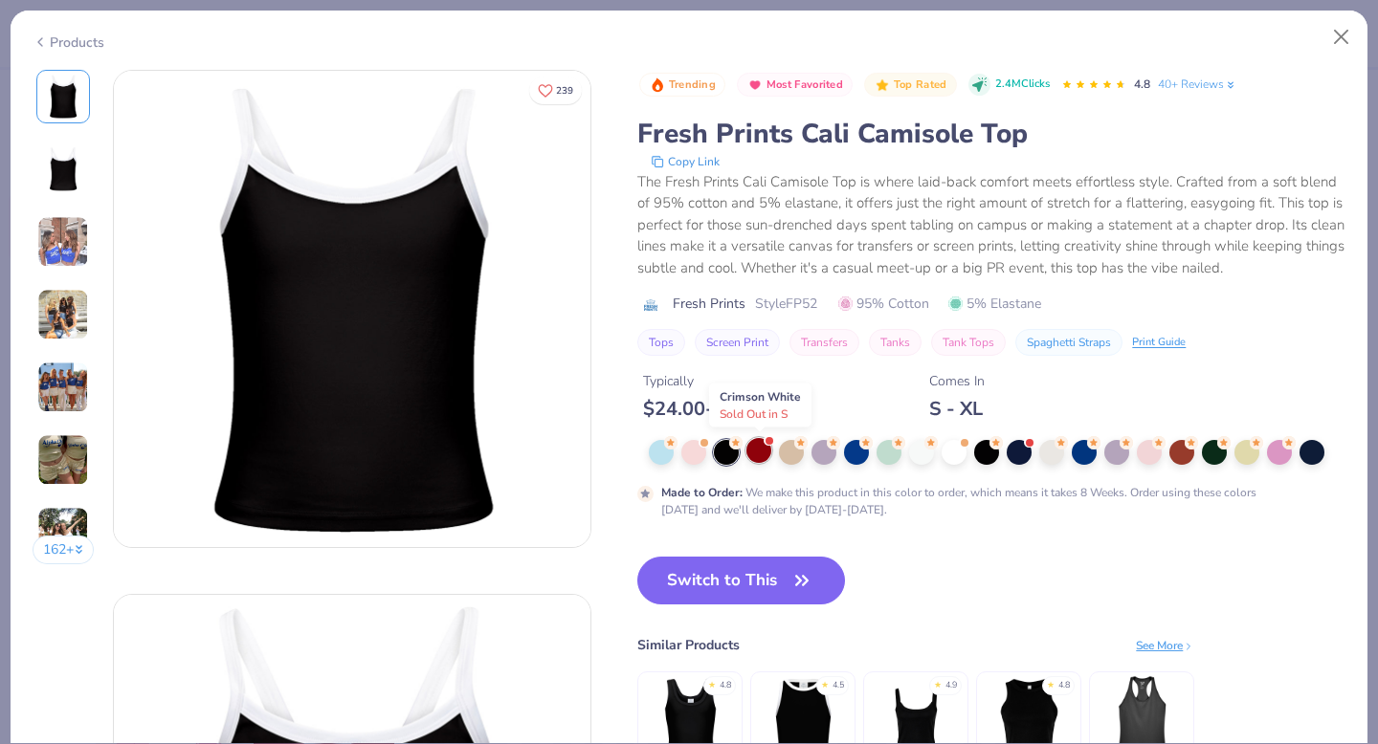
click at [761, 461] on div at bounding box center [758, 450] width 25 height 25
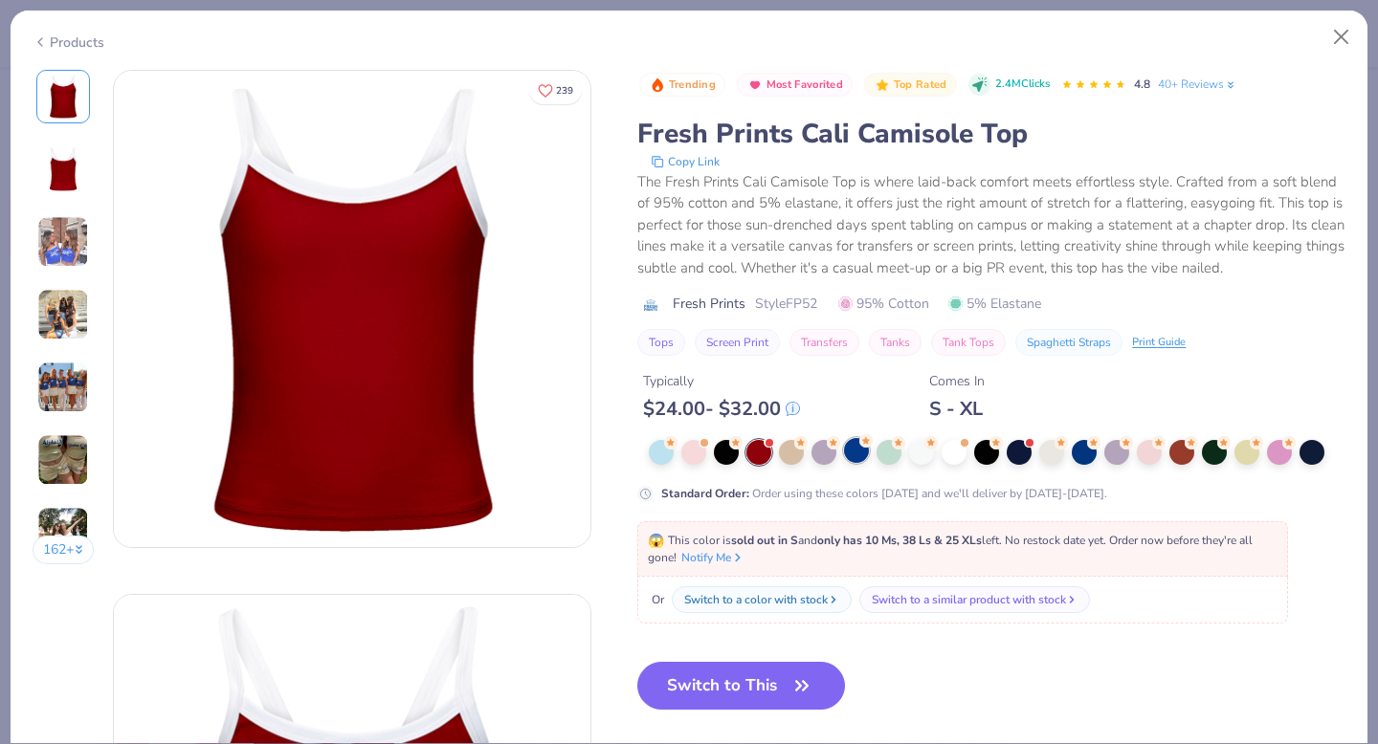
click at [864, 462] on div at bounding box center [856, 450] width 25 height 25
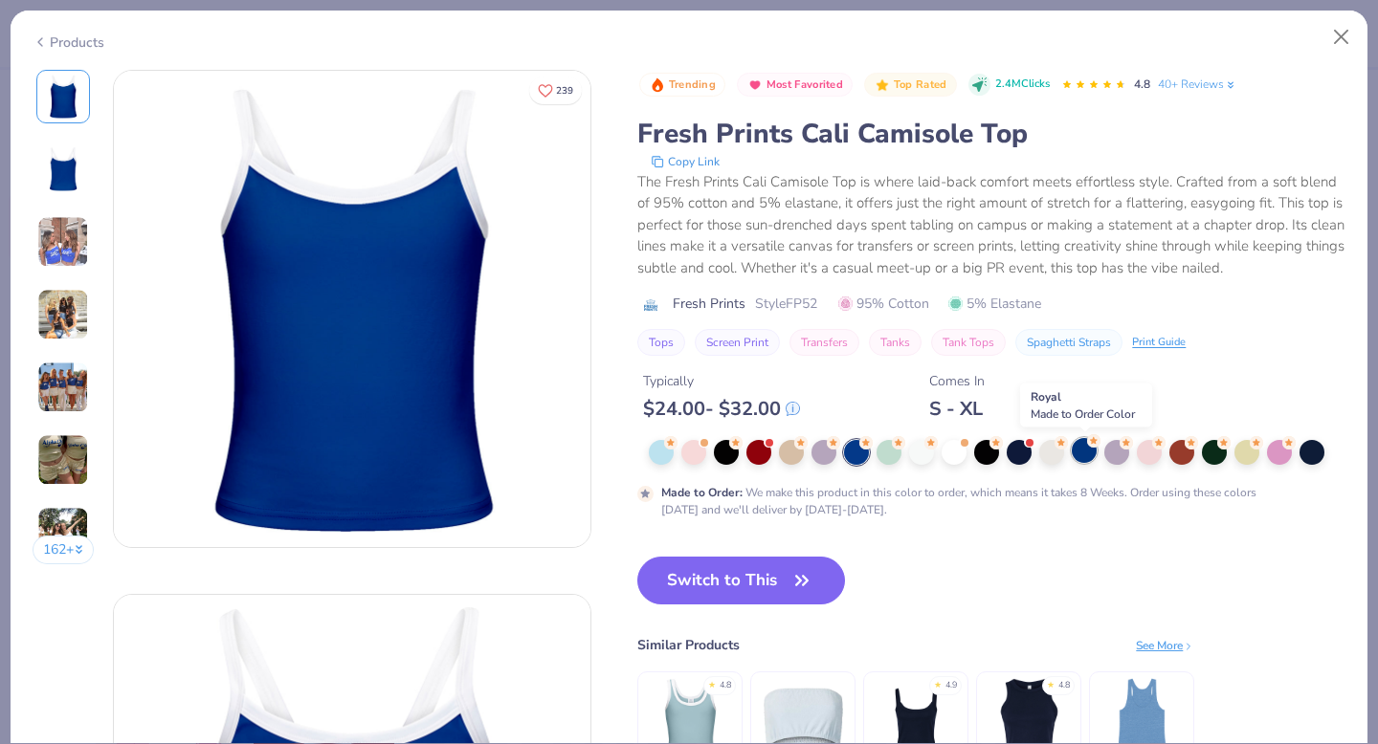
click at [1074, 451] on div at bounding box center [1084, 450] width 25 height 25
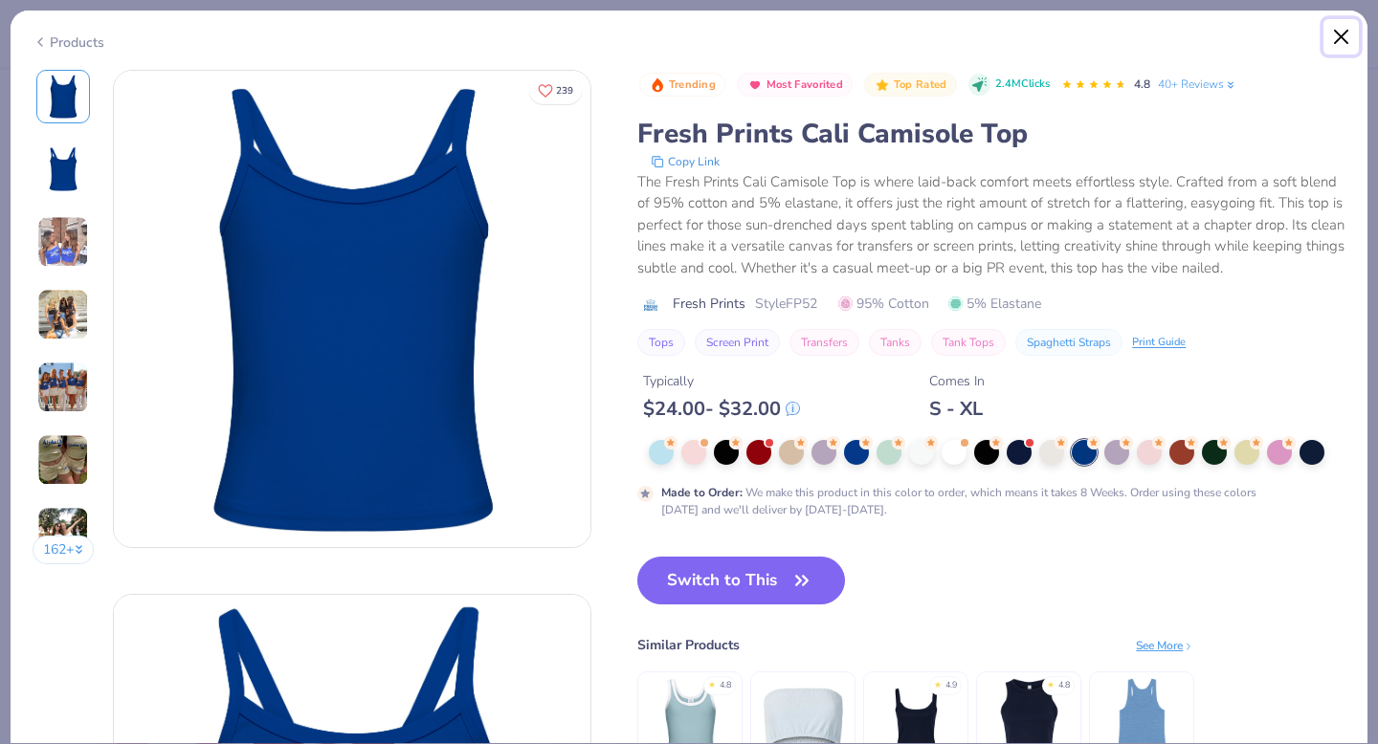
click at [1335, 44] on button "Close" at bounding box center [1341, 37] width 36 height 36
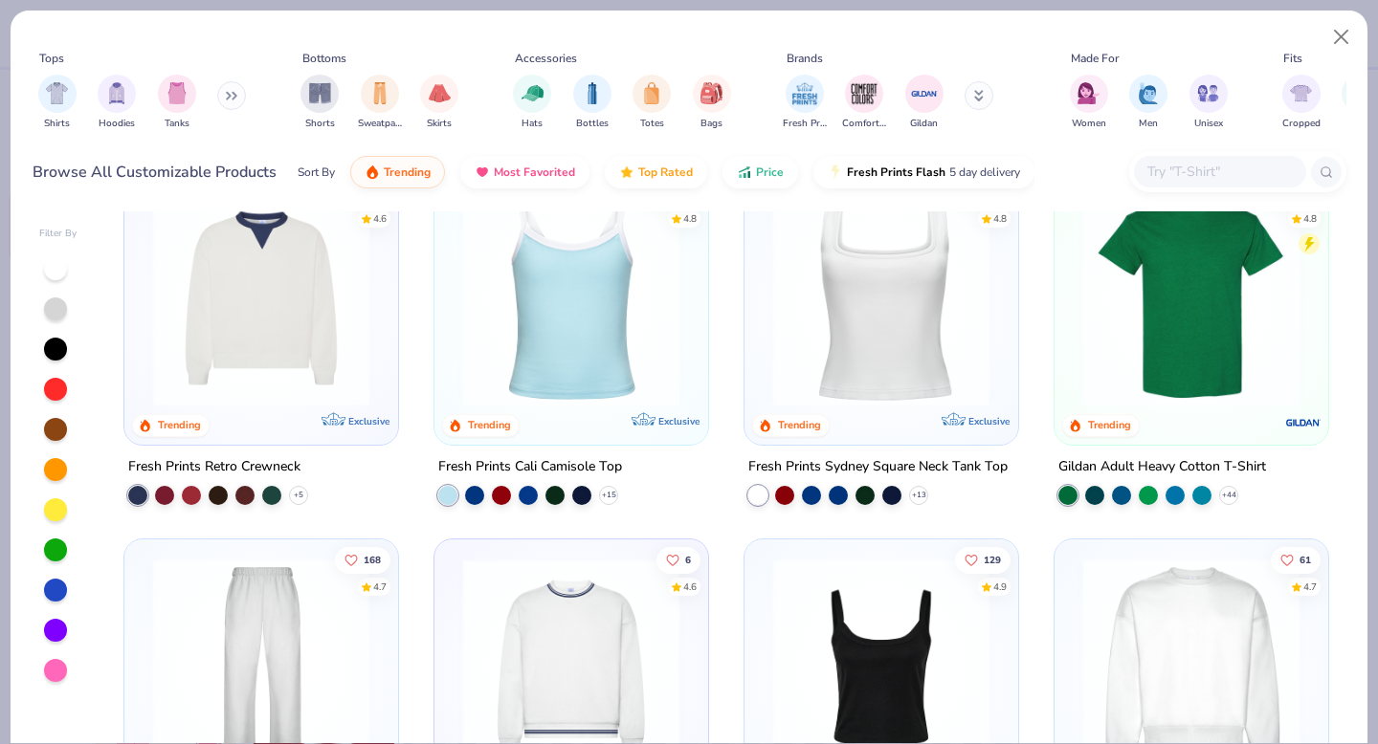
scroll to position [417, 0]
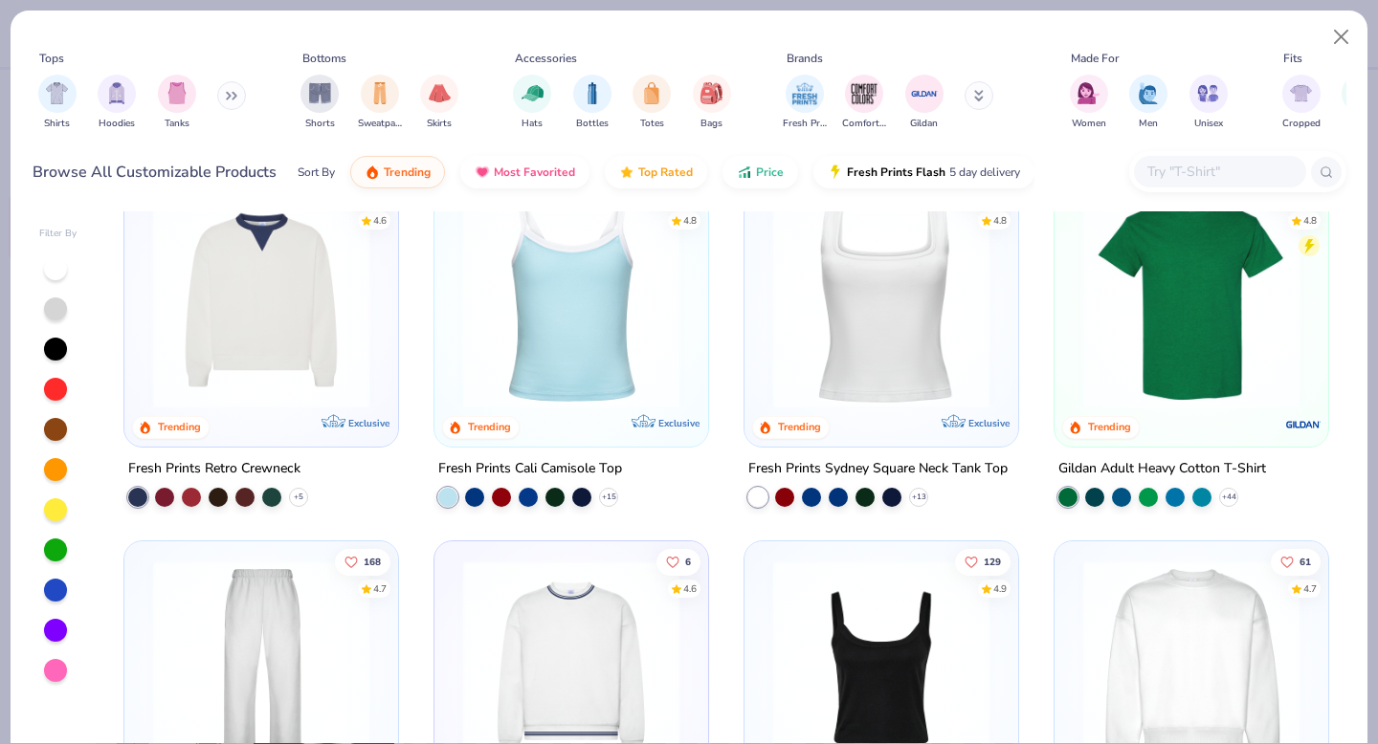
click at [329, 339] on img at bounding box center [261, 300] width 235 height 216
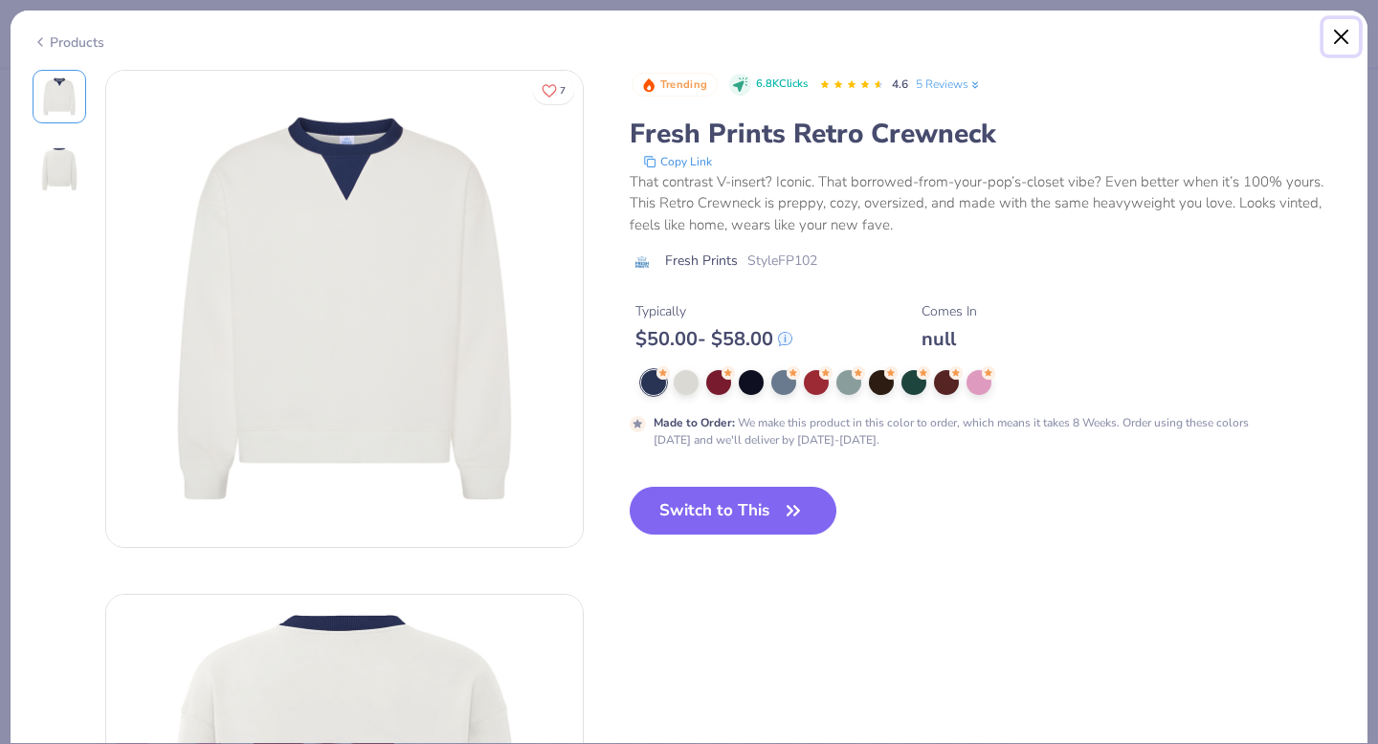
click at [1336, 40] on button "Close" at bounding box center [1341, 37] width 36 height 36
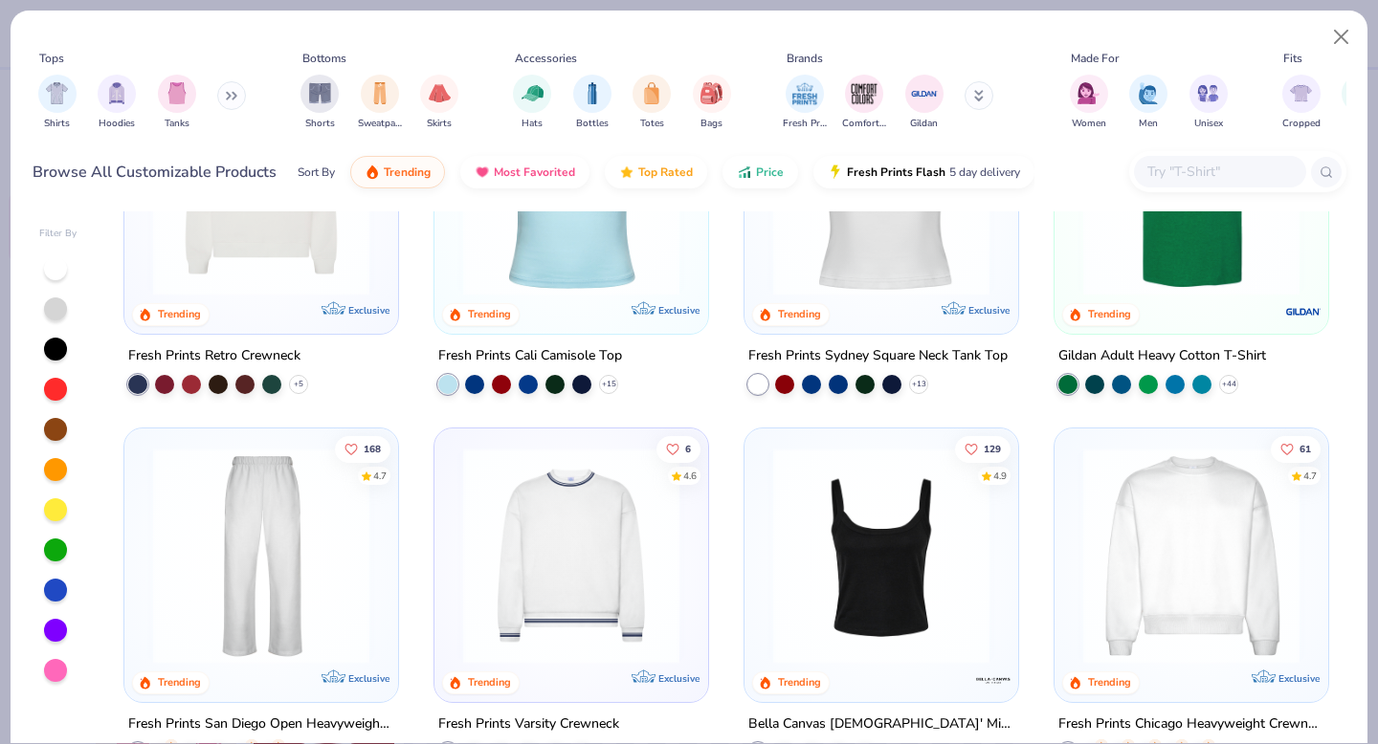
scroll to position [582, 0]
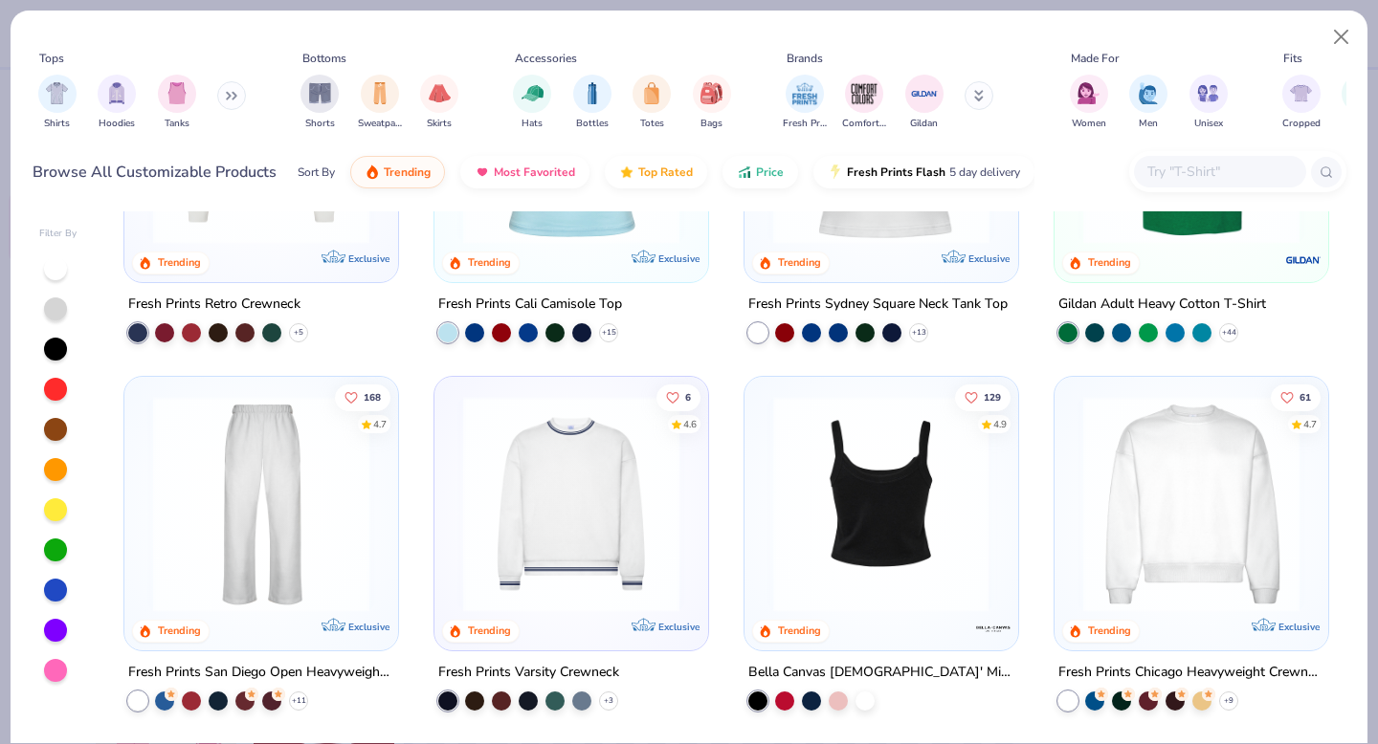
click at [901, 536] on img at bounding box center [881, 503] width 235 height 216
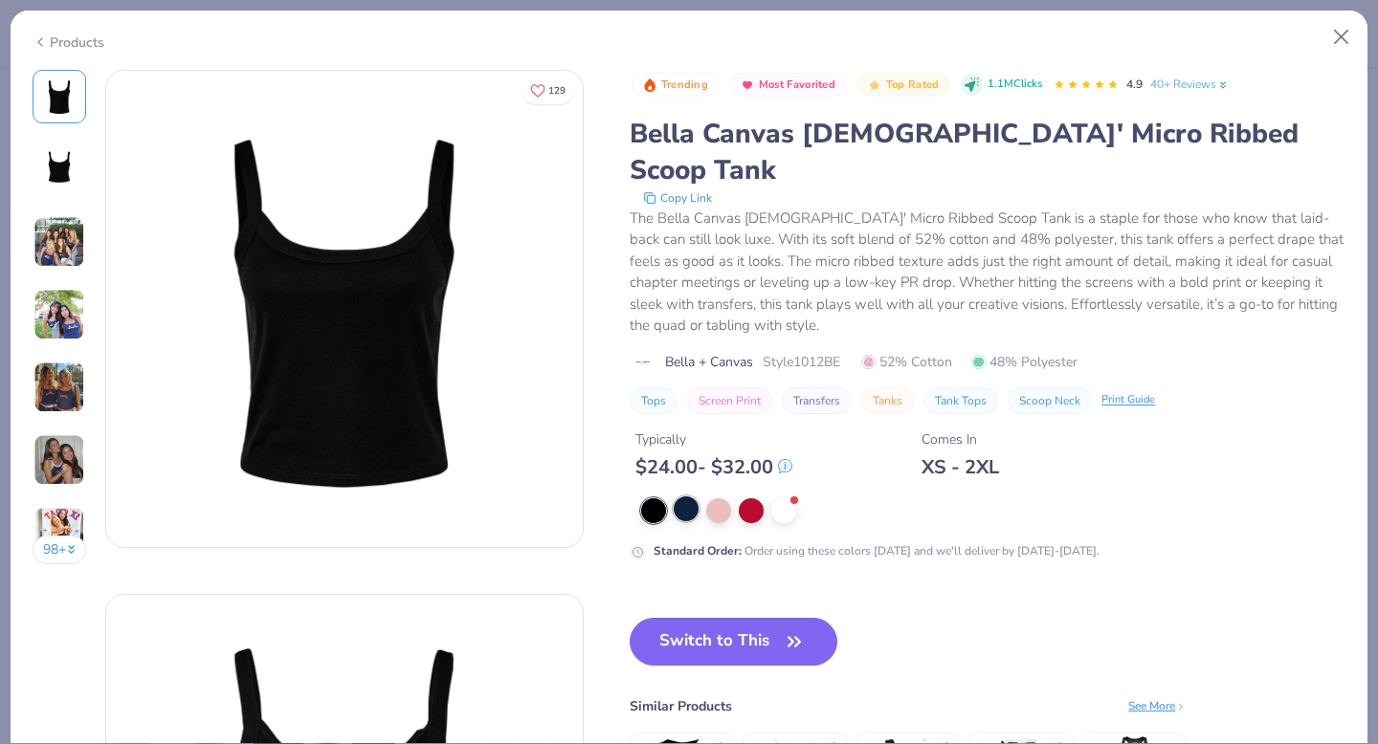
click at [694, 497] on div at bounding box center [686, 509] width 25 height 25
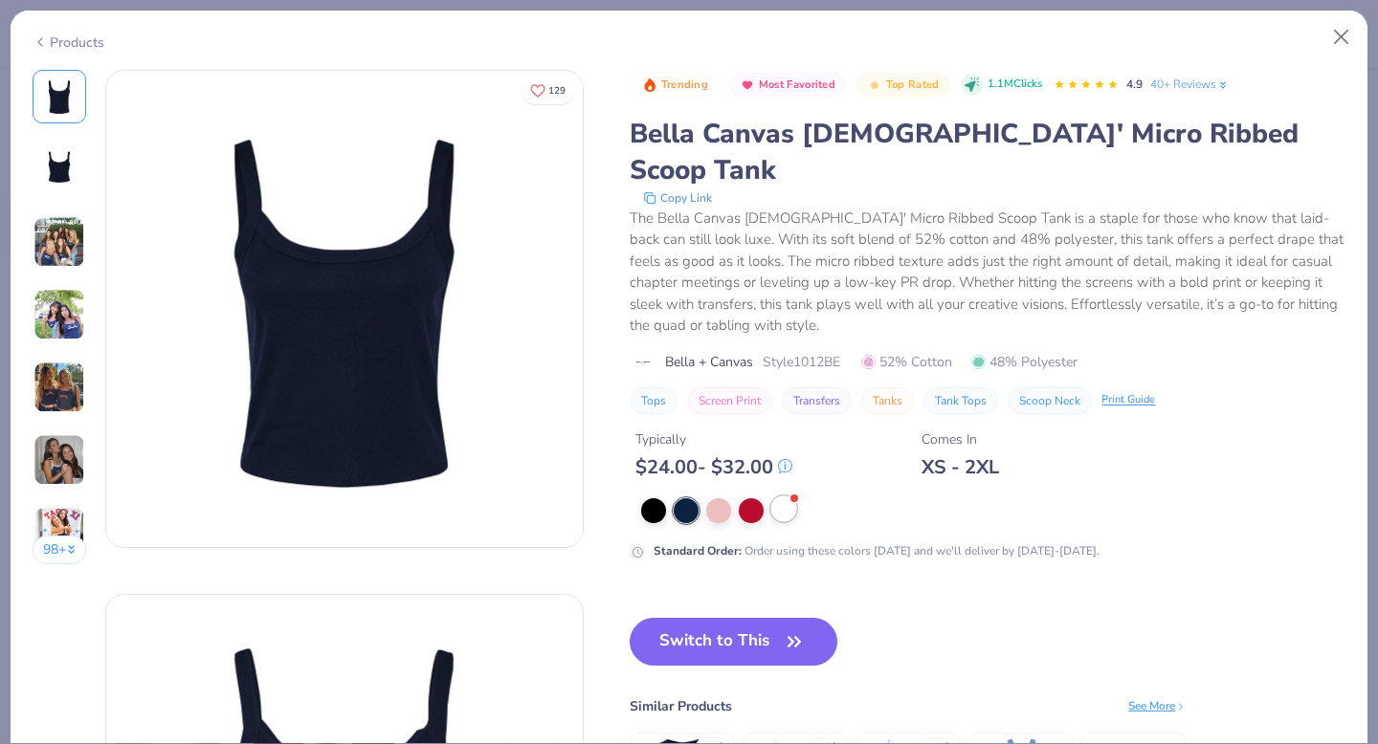
click at [791, 497] on div at bounding box center [783, 509] width 25 height 25
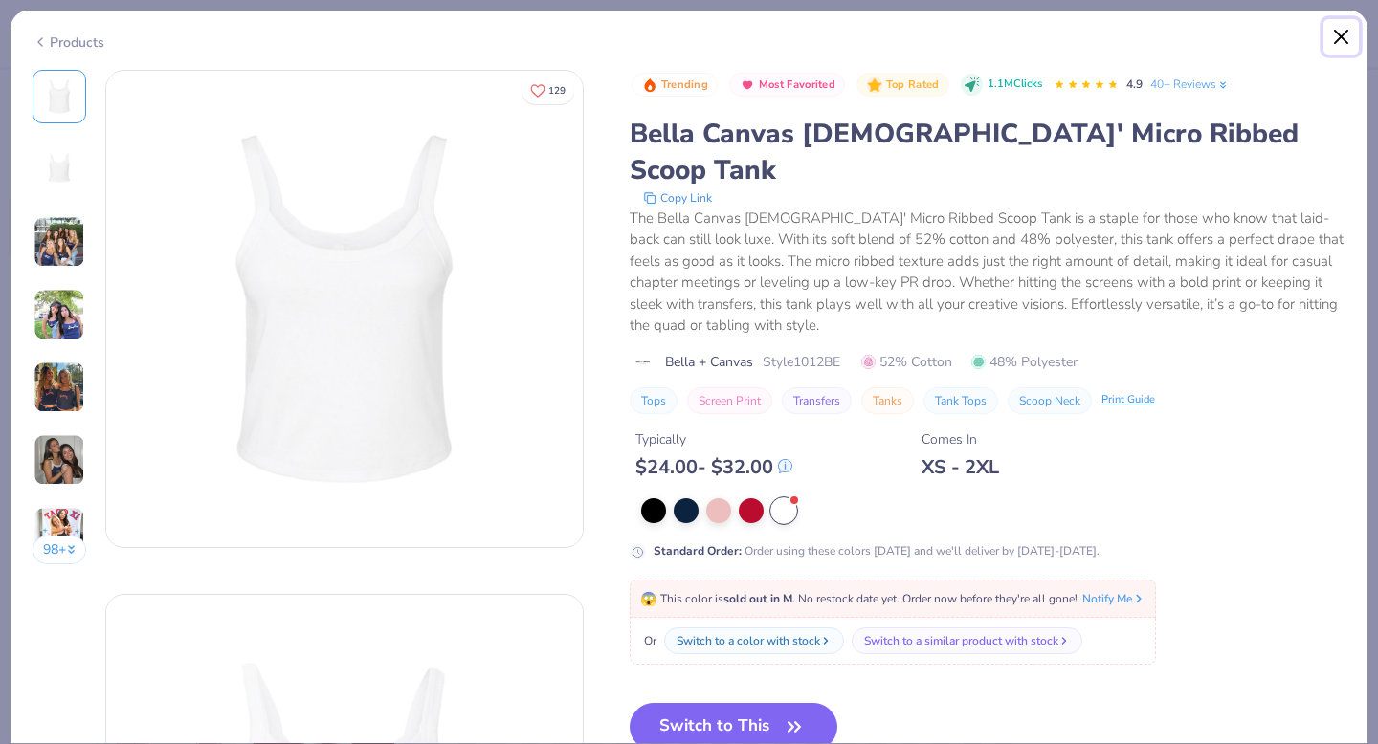
click at [1342, 35] on button "Close" at bounding box center [1341, 37] width 36 height 36
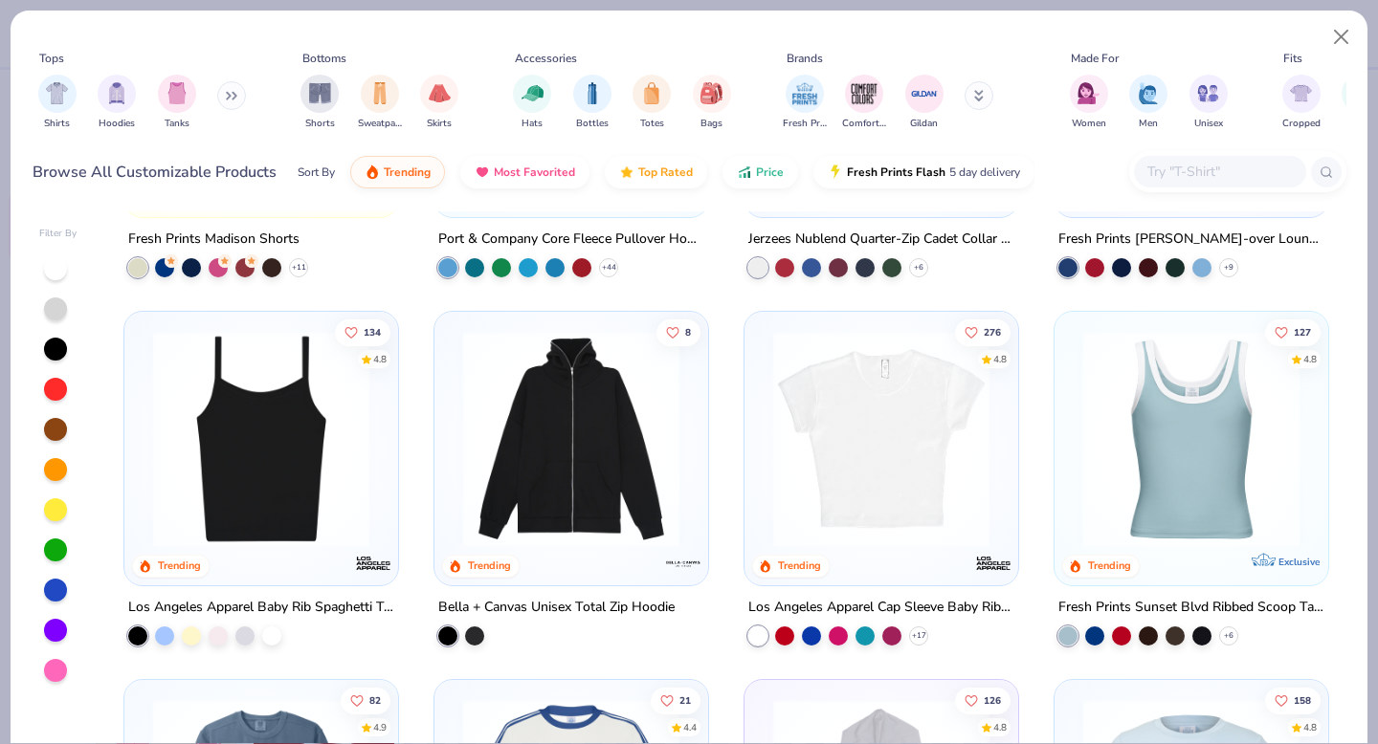
scroll to position [1754, 0]
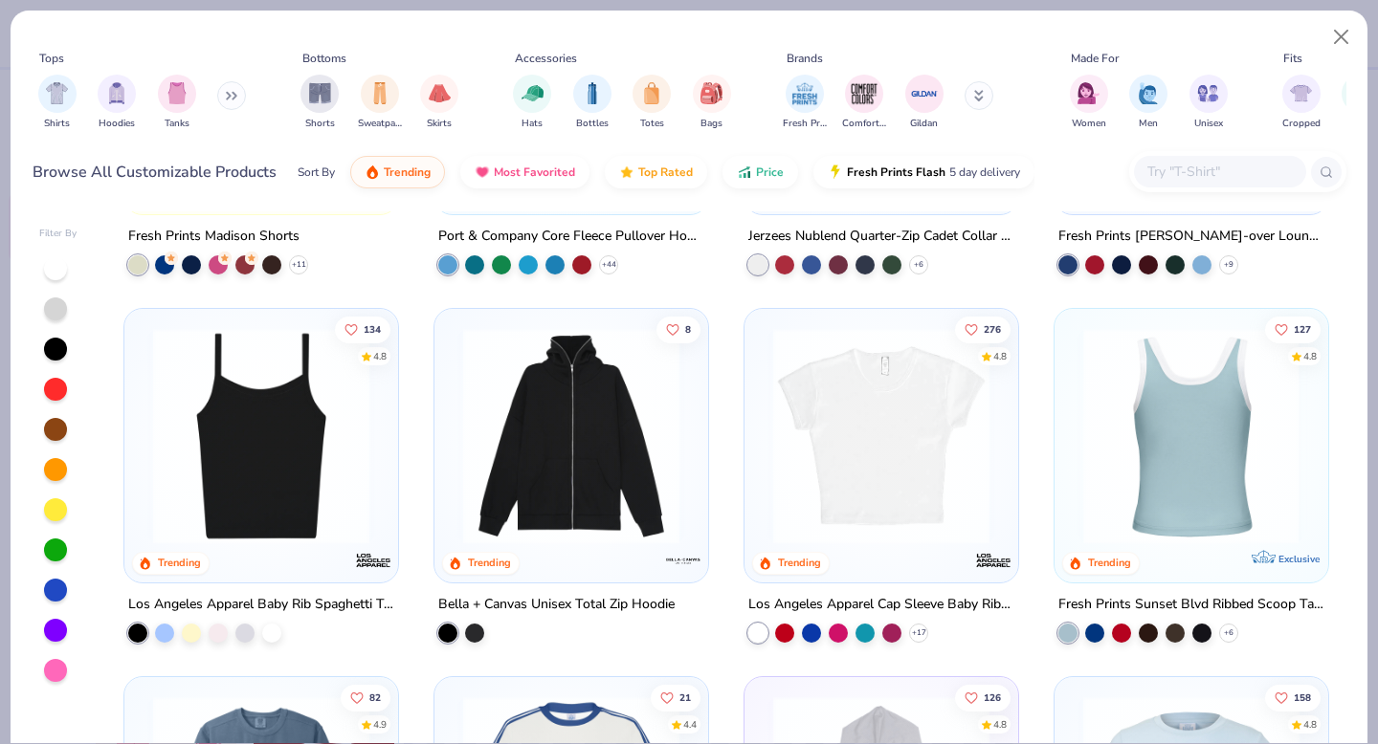
click at [1074, 465] on img at bounding box center [955, 436] width 235 height 216
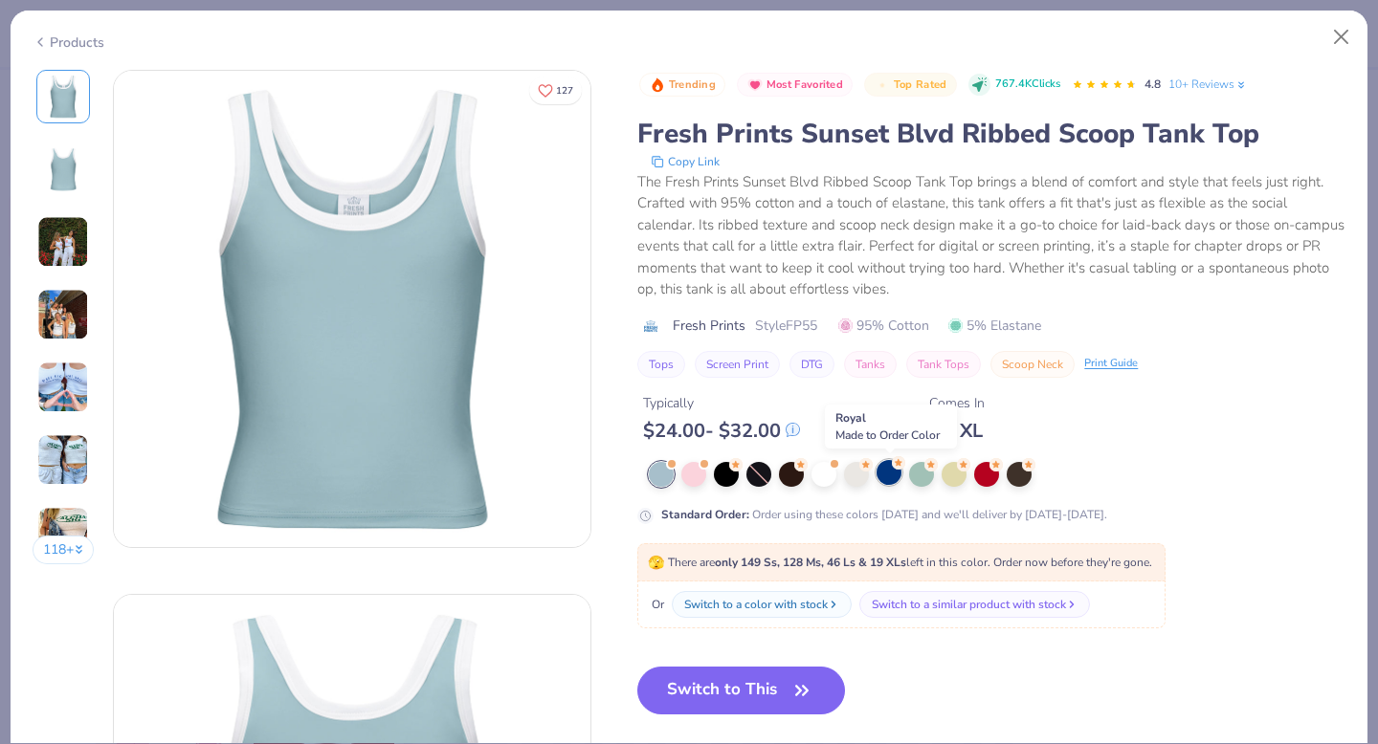
click at [893, 478] on div at bounding box center [888, 472] width 25 height 25
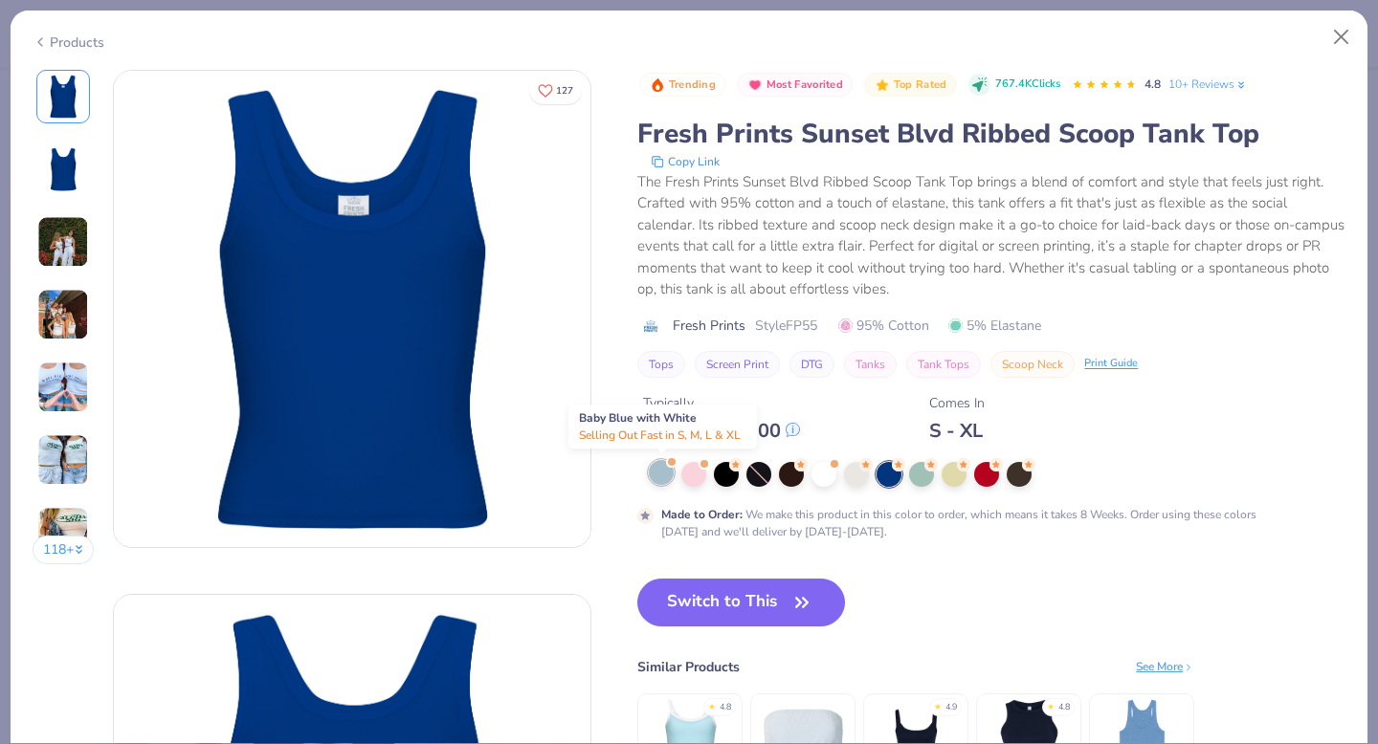
click at [663, 479] on div at bounding box center [661, 472] width 25 height 25
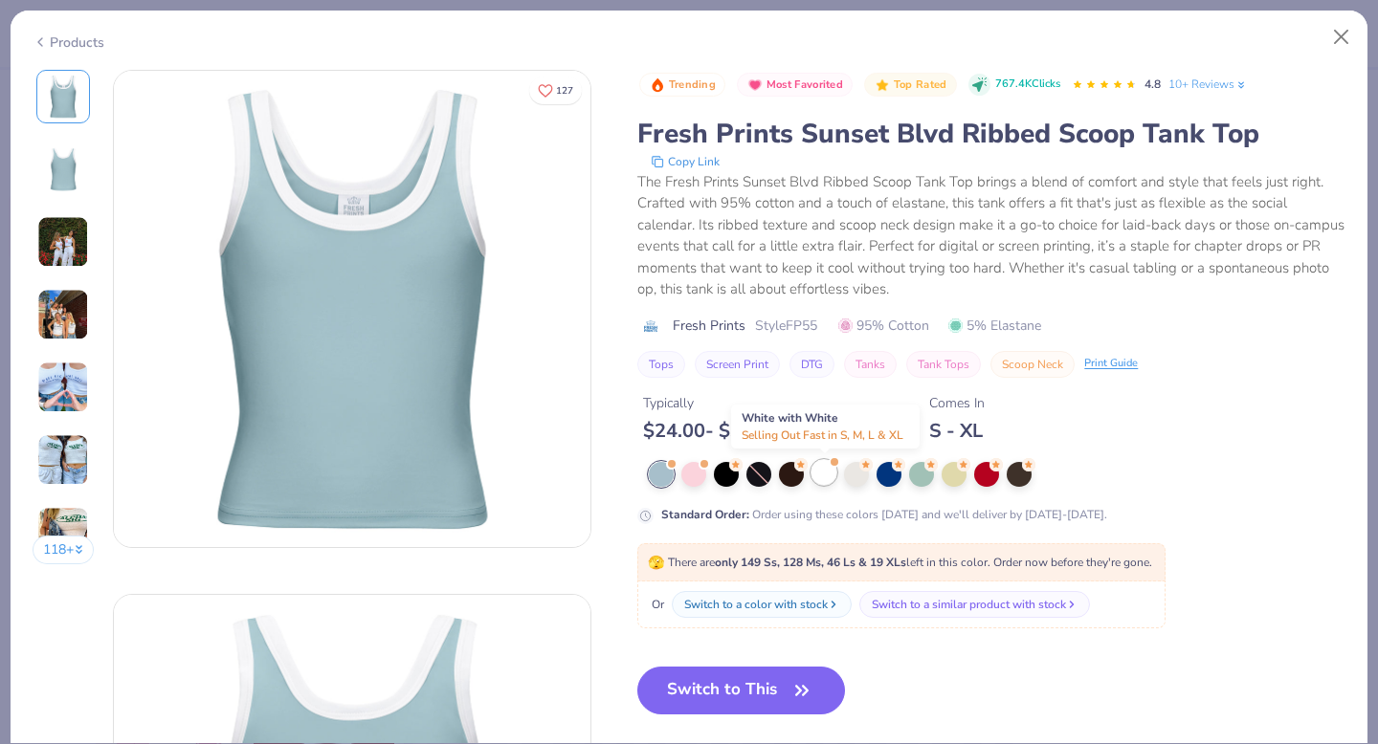
click at [818, 477] on div at bounding box center [823, 472] width 25 height 25
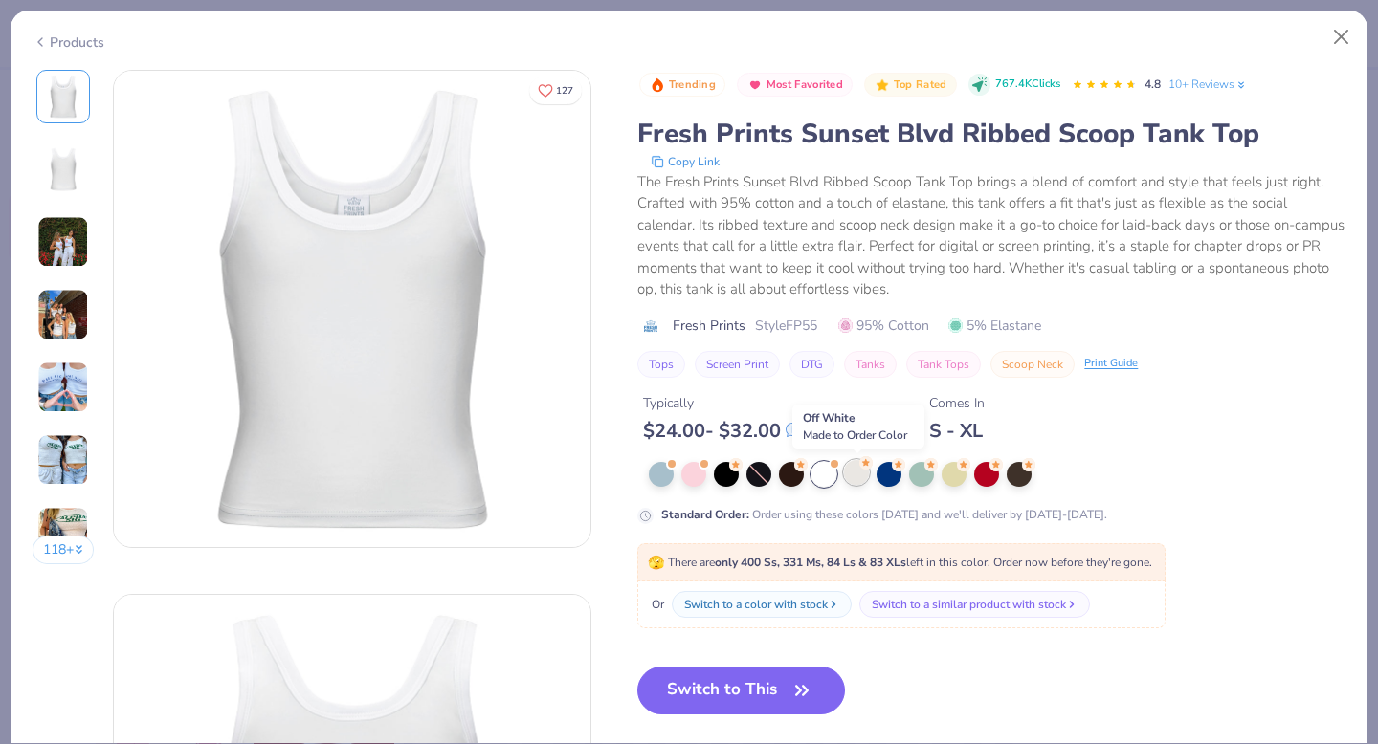
click at [855, 483] on div at bounding box center [856, 472] width 25 height 25
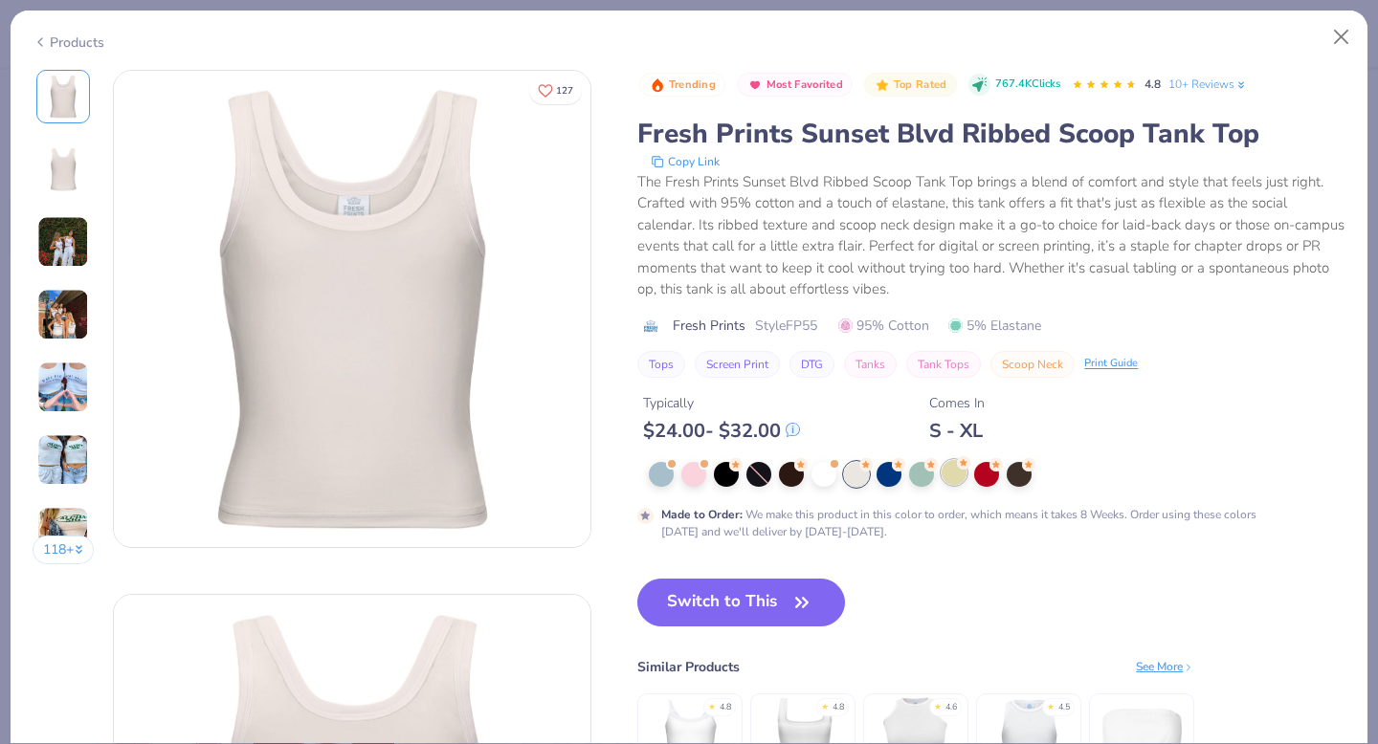
click at [947, 481] on div at bounding box center [953, 472] width 25 height 25
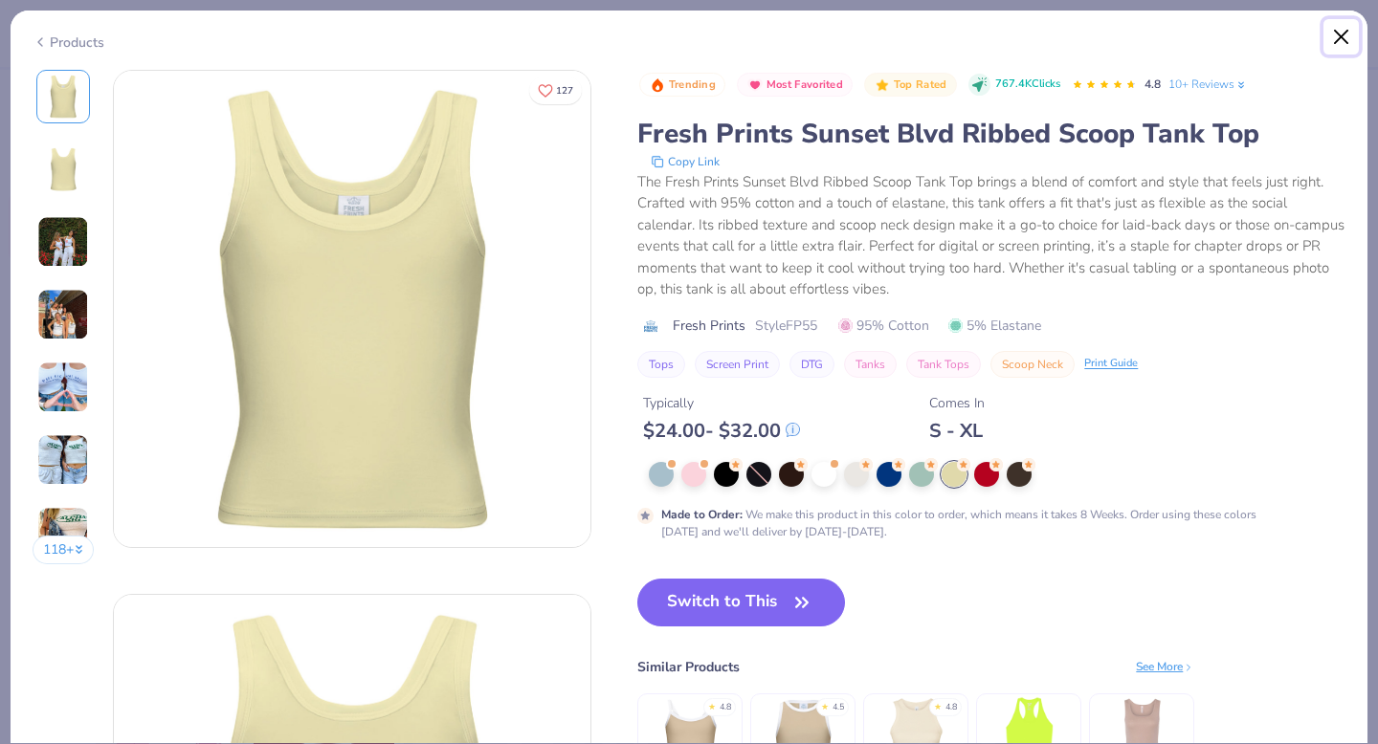
click at [1344, 47] on button "Close" at bounding box center [1341, 37] width 36 height 36
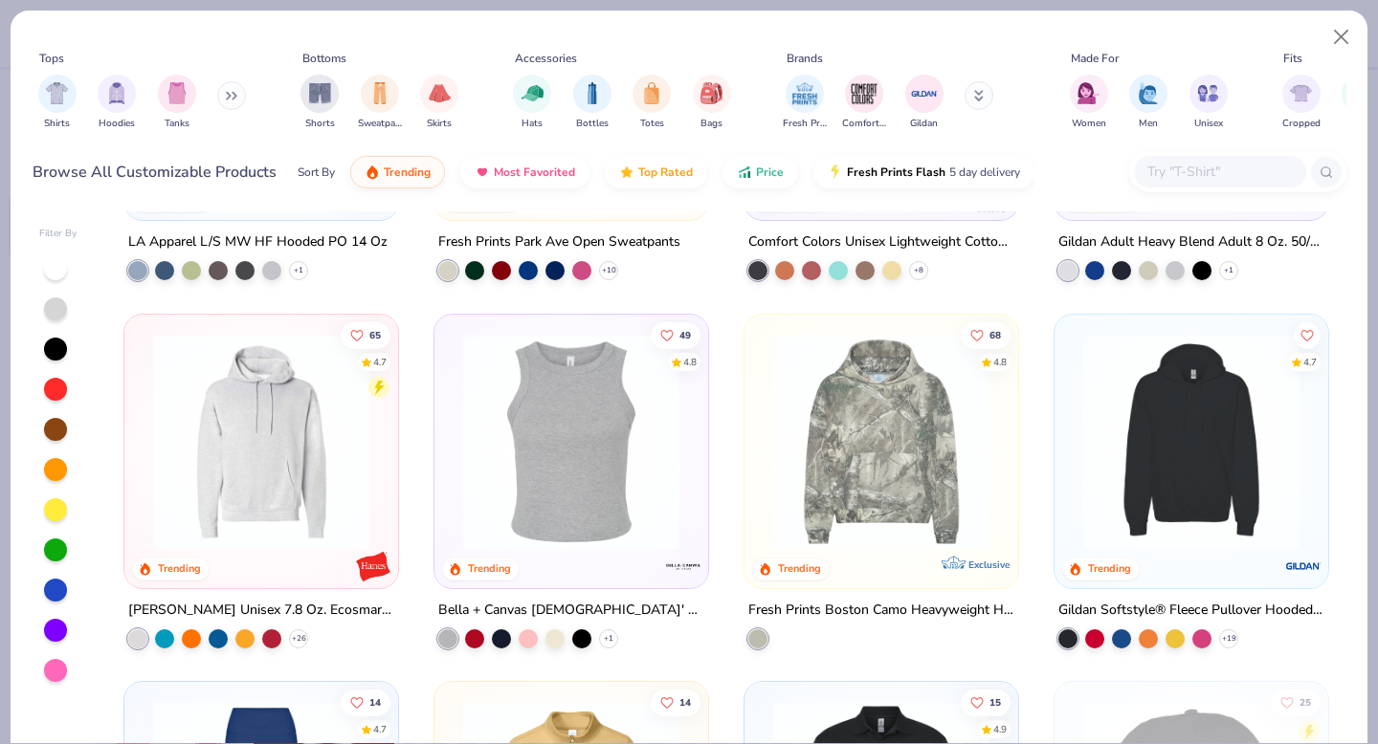
scroll to position [3602, 0]
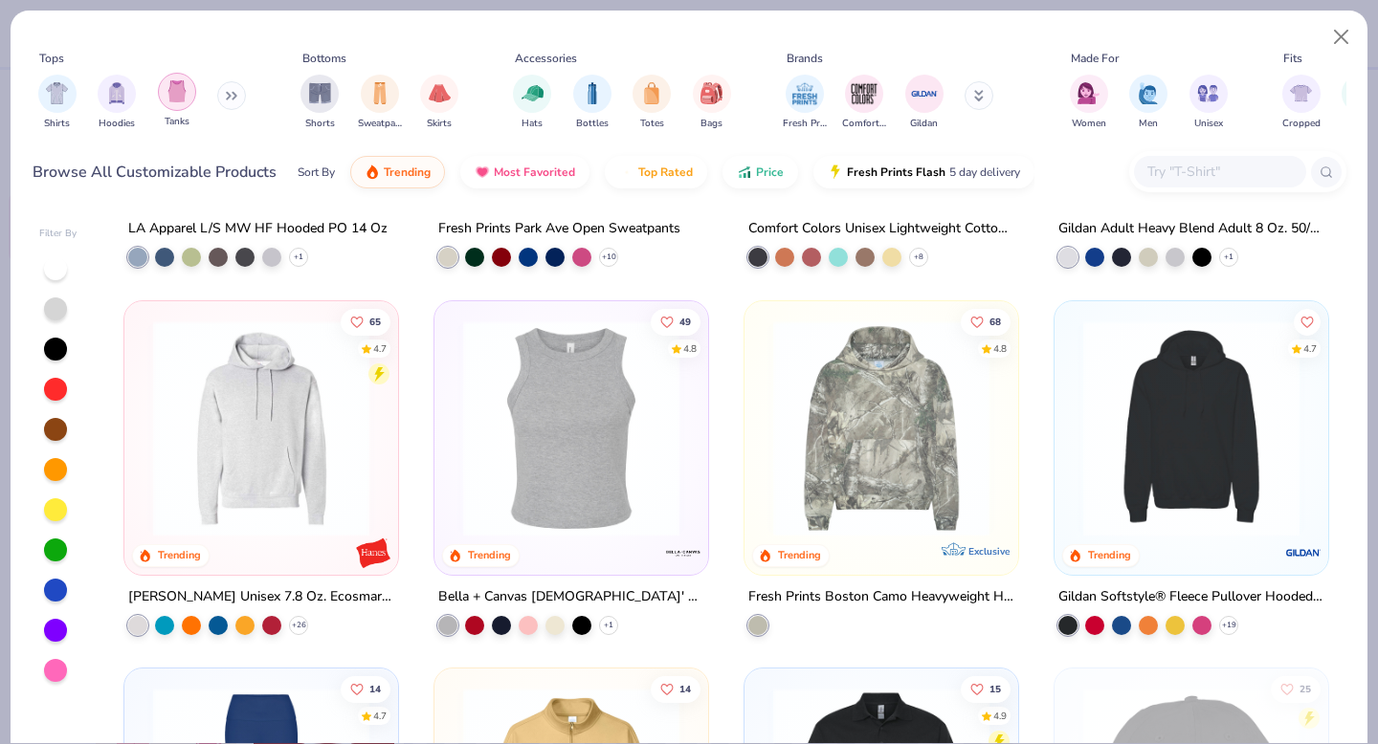
click at [166, 100] on div "filter for Tanks" at bounding box center [177, 92] width 38 height 38
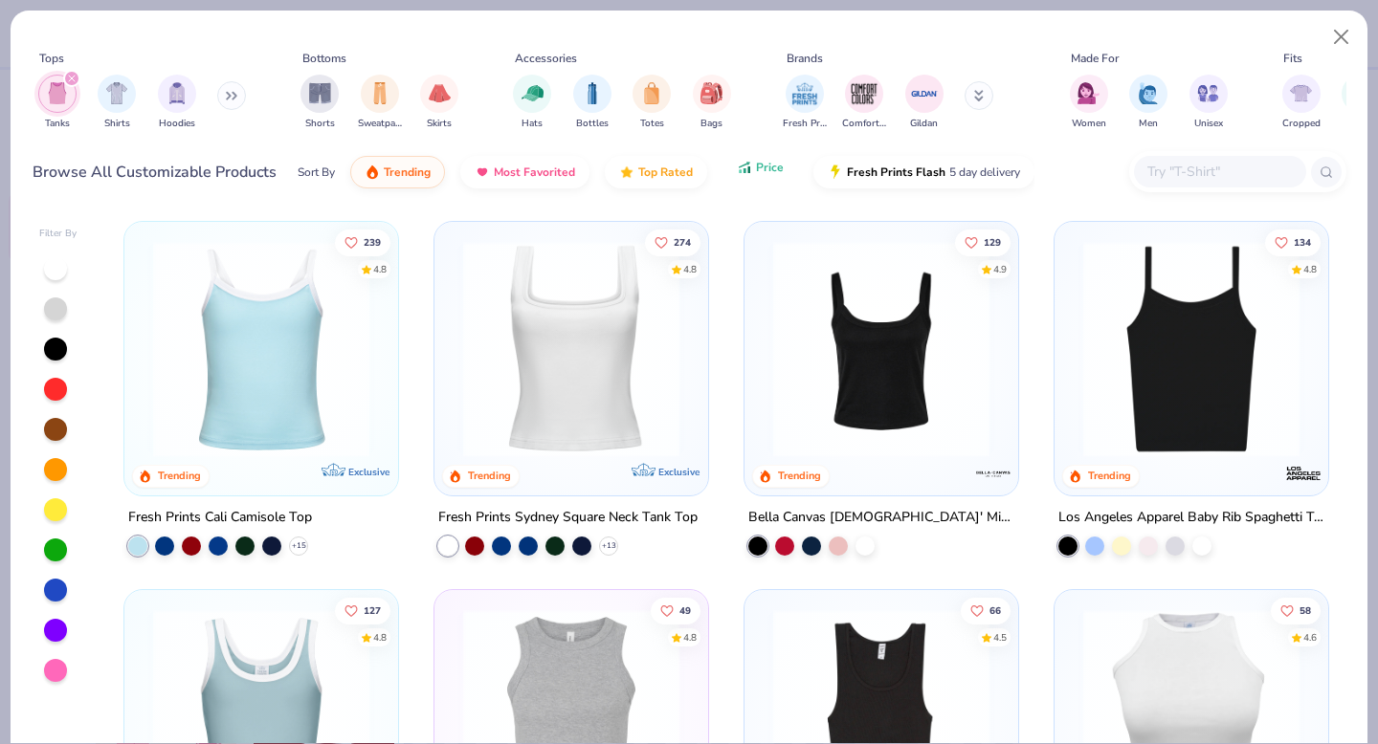
click at [764, 162] on span "Price" at bounding box center [770, 167] width 28 height 15
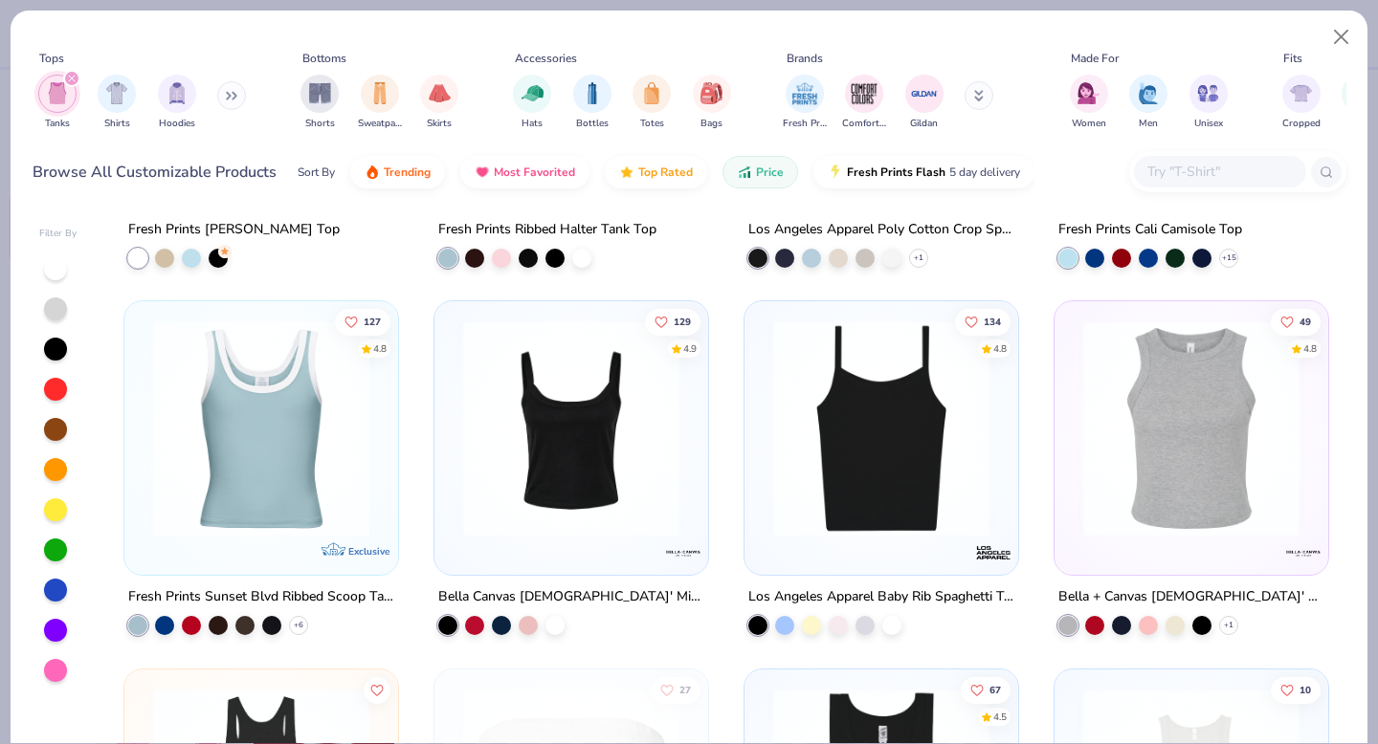
scroll to position [2632, 0]
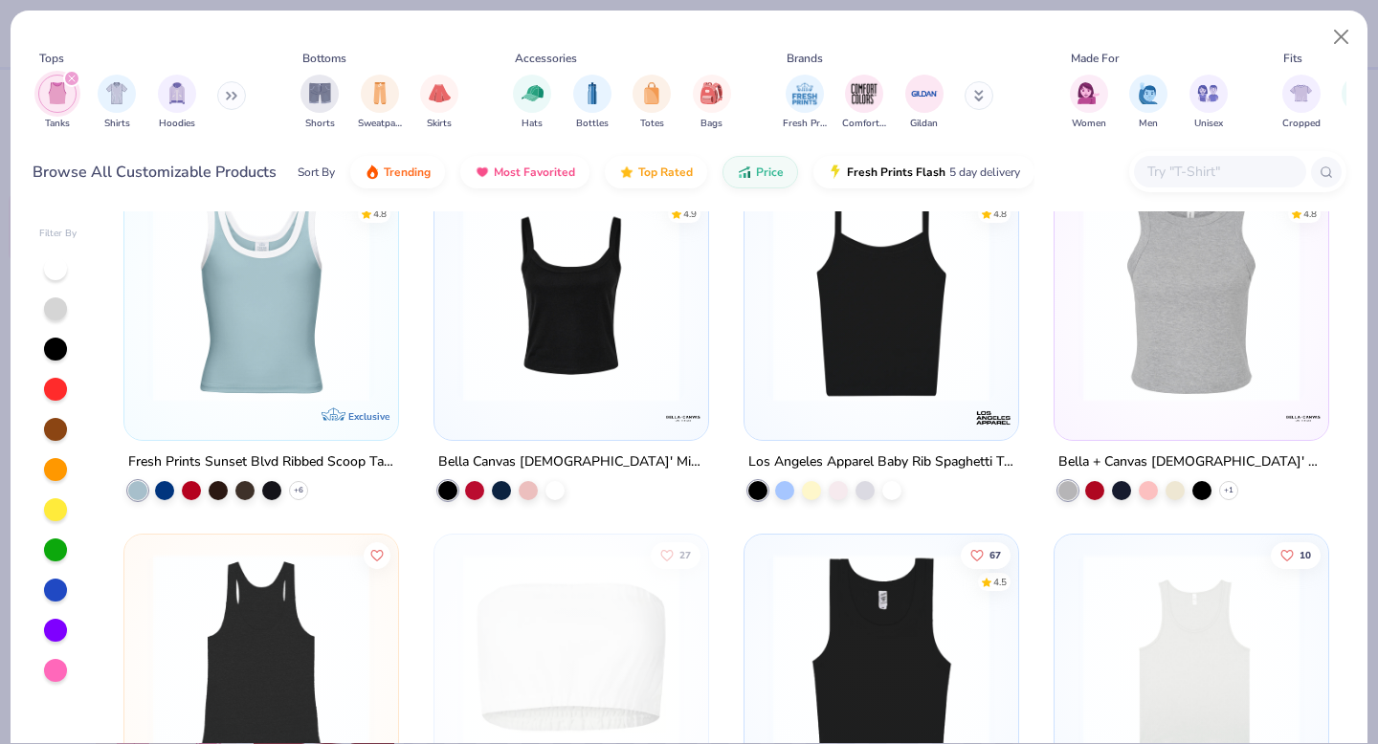
click at [318, 366] on img at bounding box center [261, 294] width 235 height 216
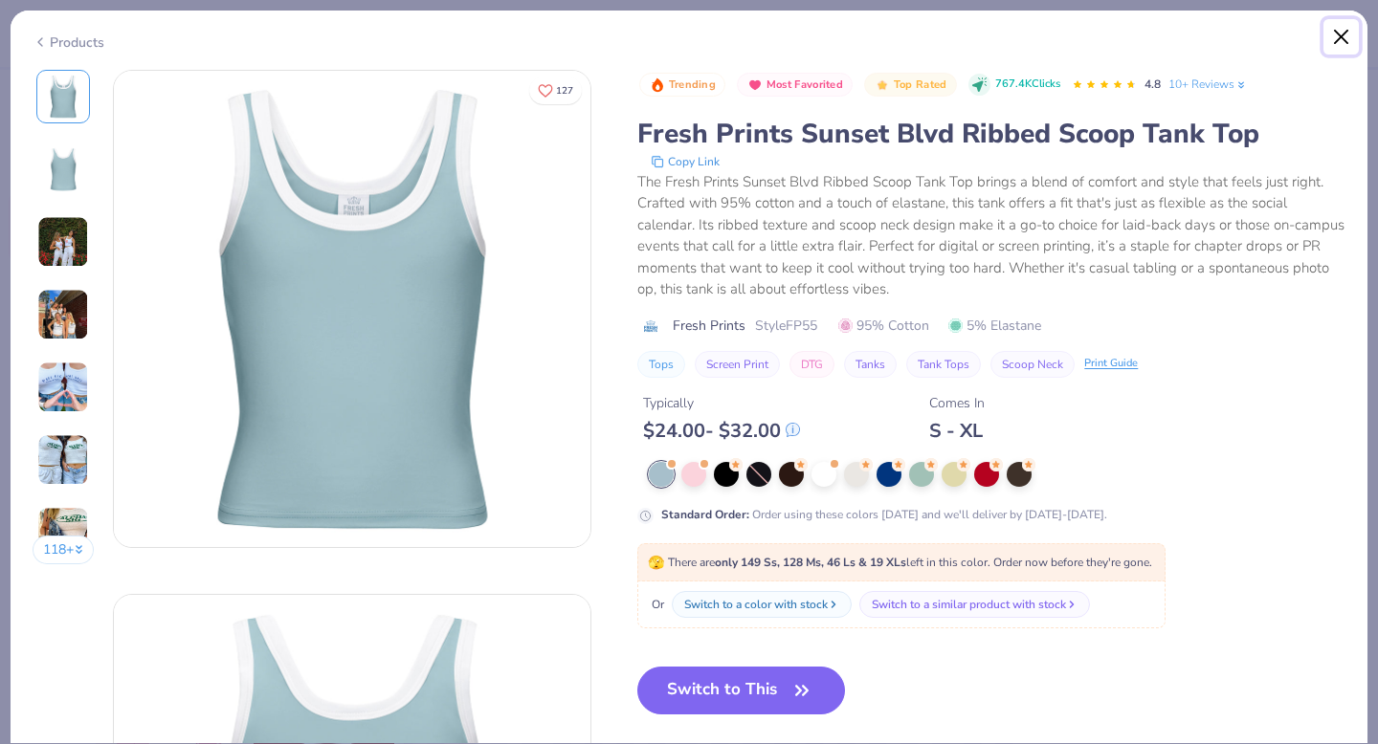
click at [1333, 35] on button "Close" at bounding box center [1341, 37] width 36 height 36
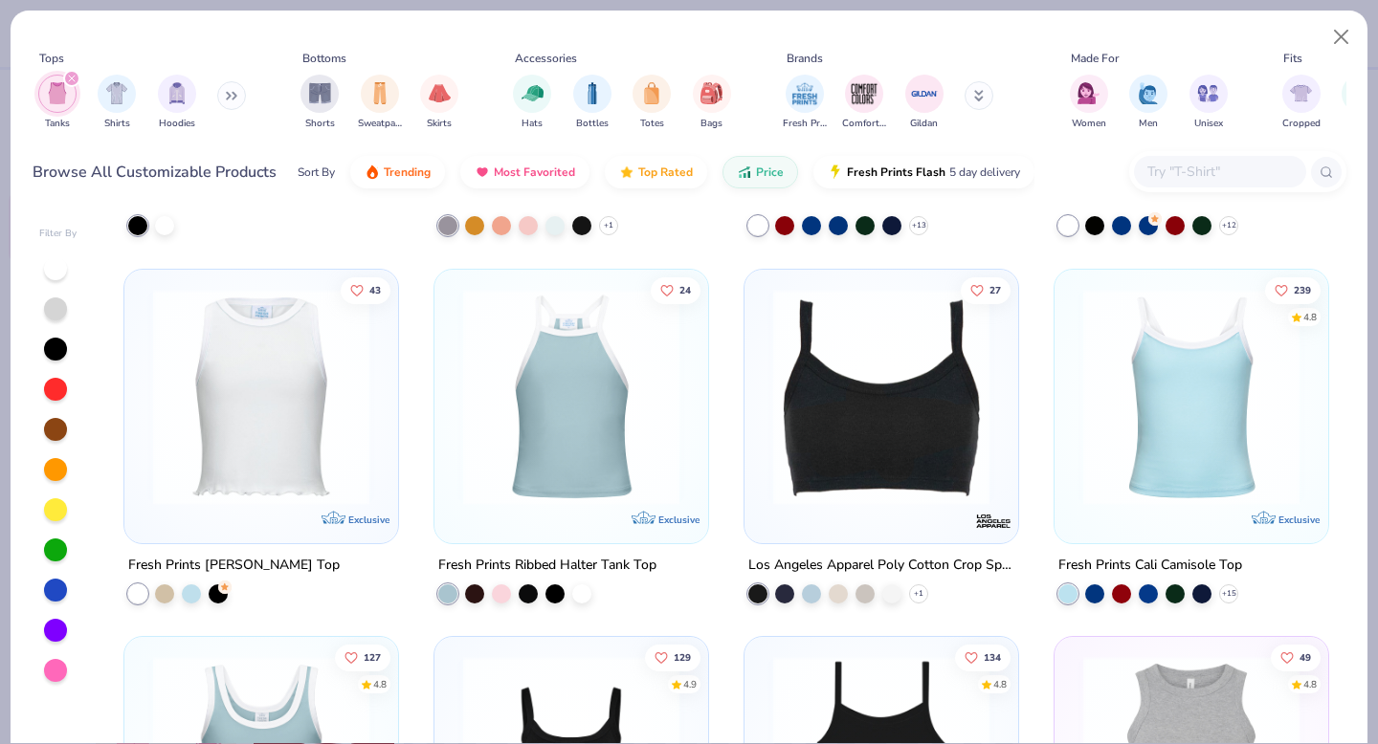
scroll to position [2160, 0]
click at [1200, 417] on img at bounding box center [1191, 397] width 235 height 216
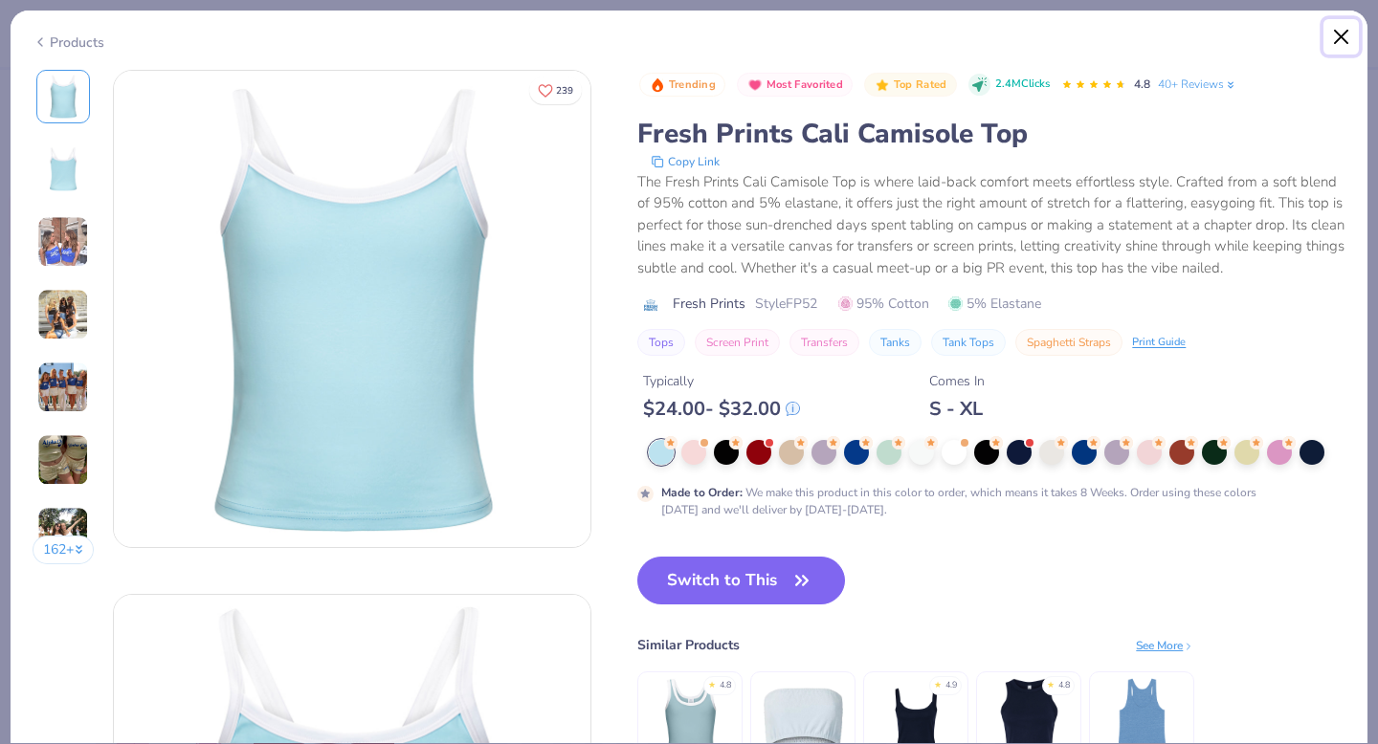
click at [1340, 34] on button "Close" at bounding box center [1341, 37] width 36 height 36
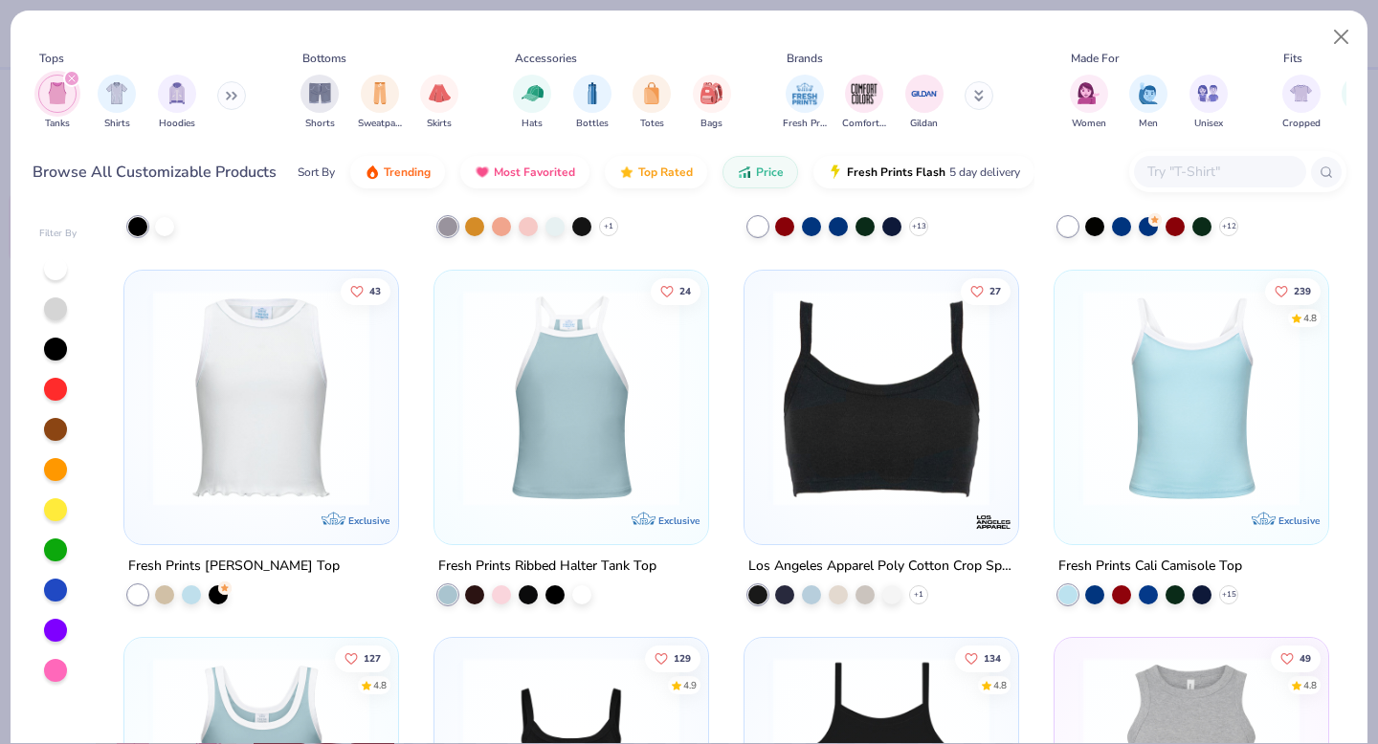
click at [224, 101] on button at bounding box center [231, 95] width 29 height 29
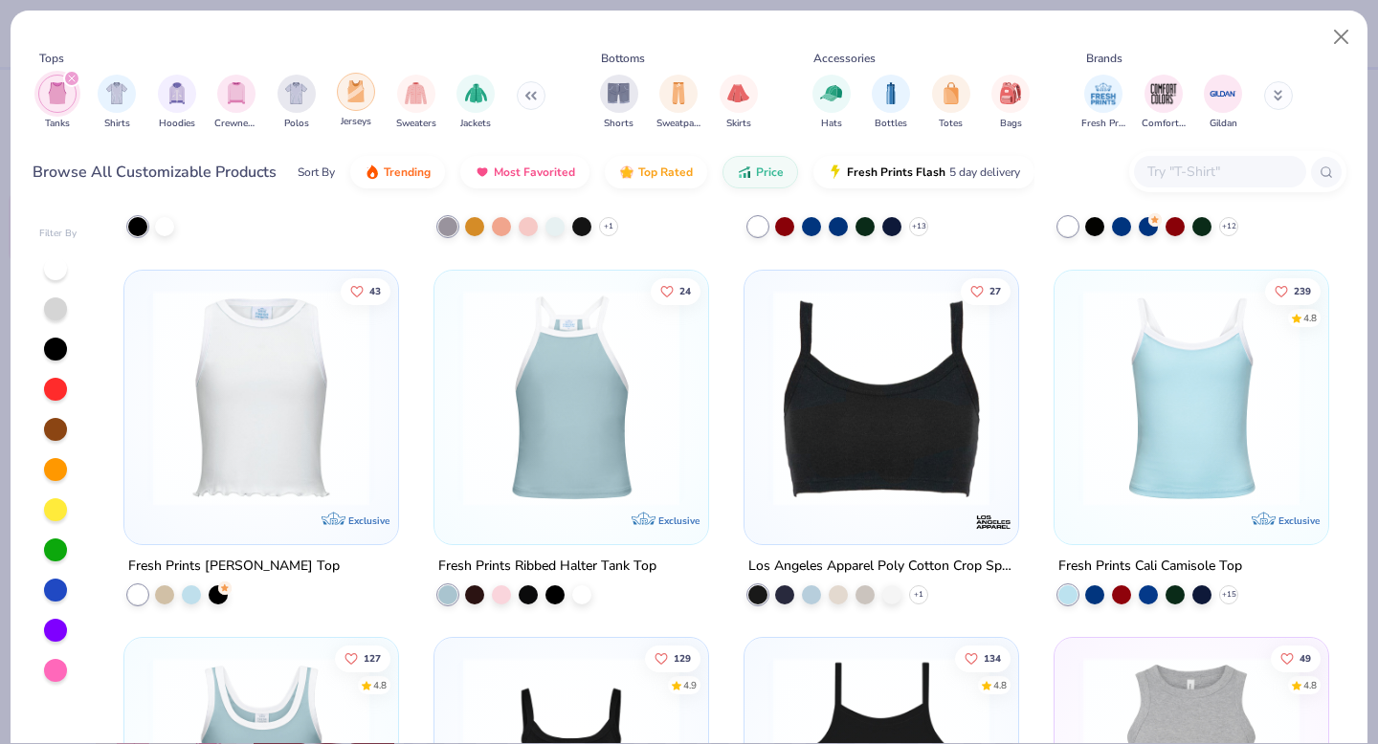
click at [353, 102] on div "filter for Jerseys" at bounding box center [356, 92] width 38 height 38
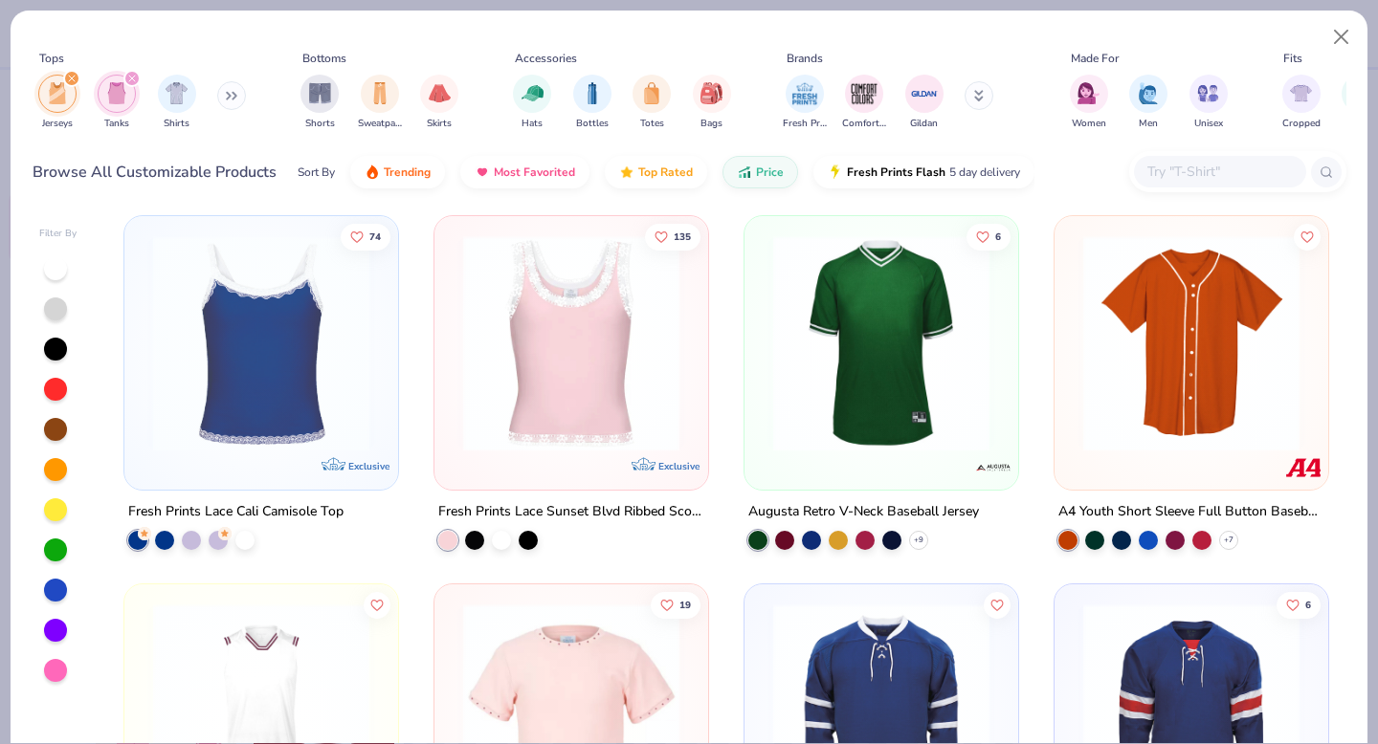
scroll to position [4791, 0]
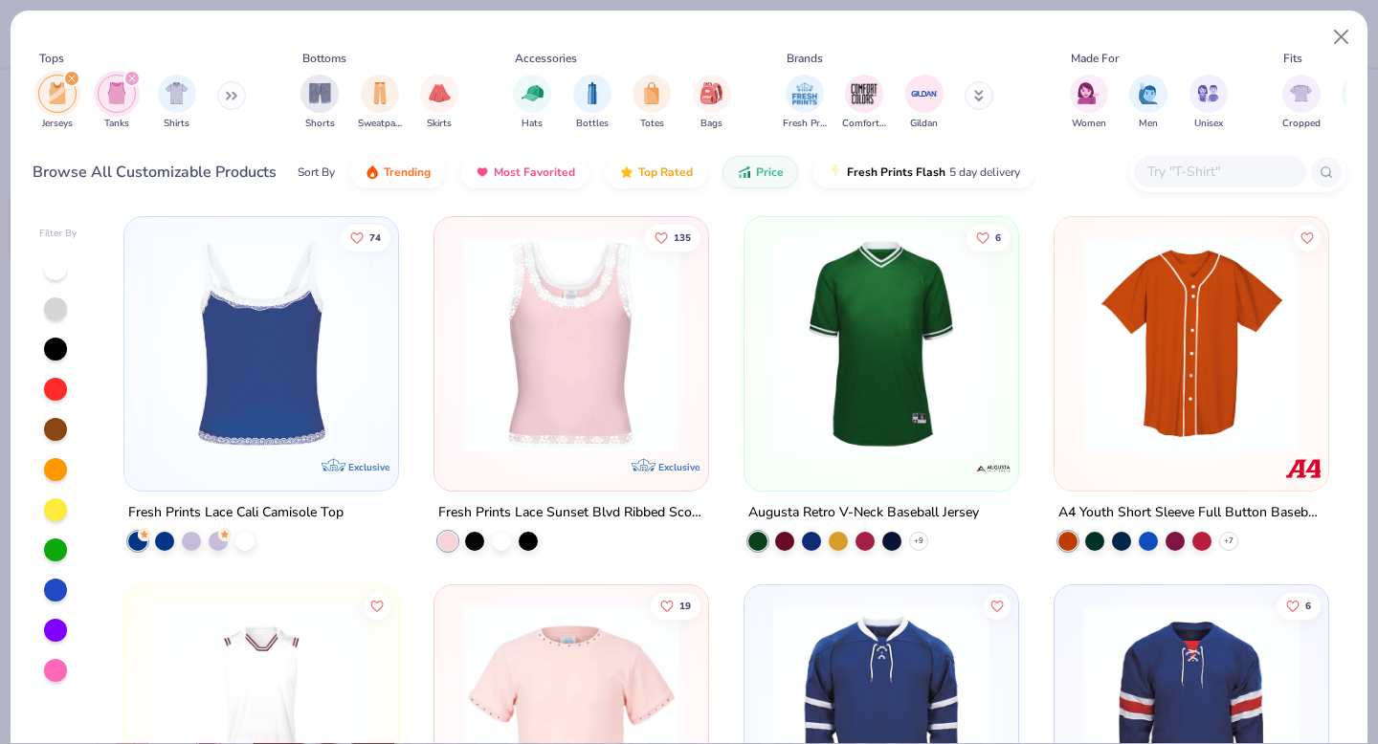
click at [144, 395] on img at bounding box center [26, 344] width 235 height 216
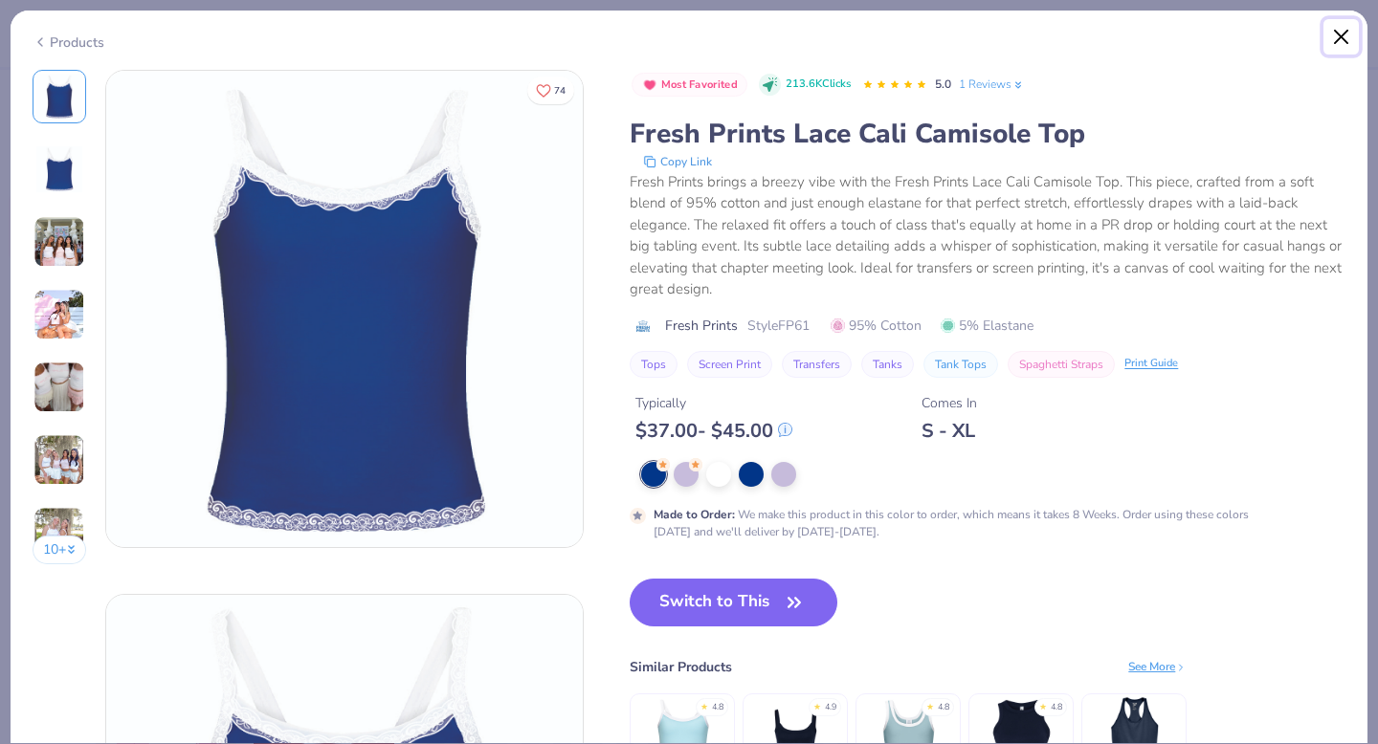
click at [1340, 33] on button "Close" at bounding box center [1341, 37] width 36 height 36
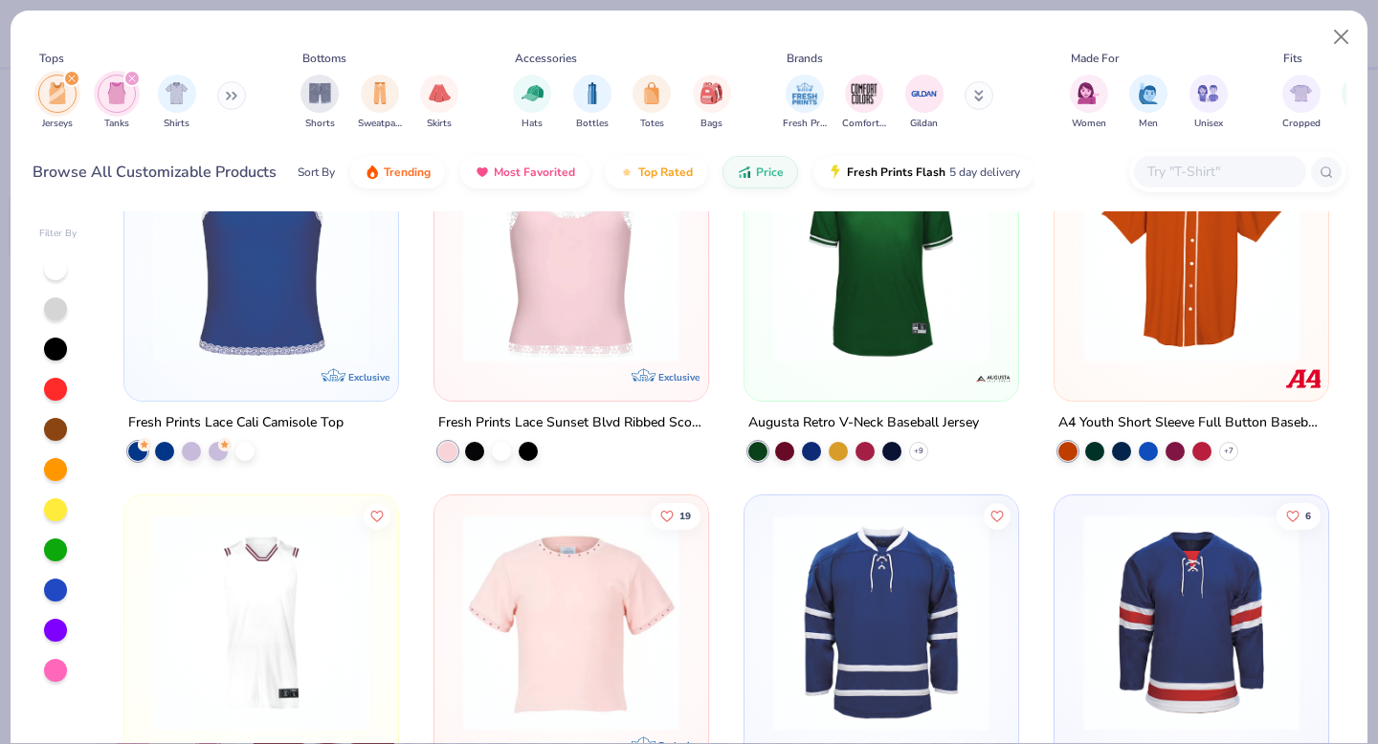
scroll to position [4998, 0]
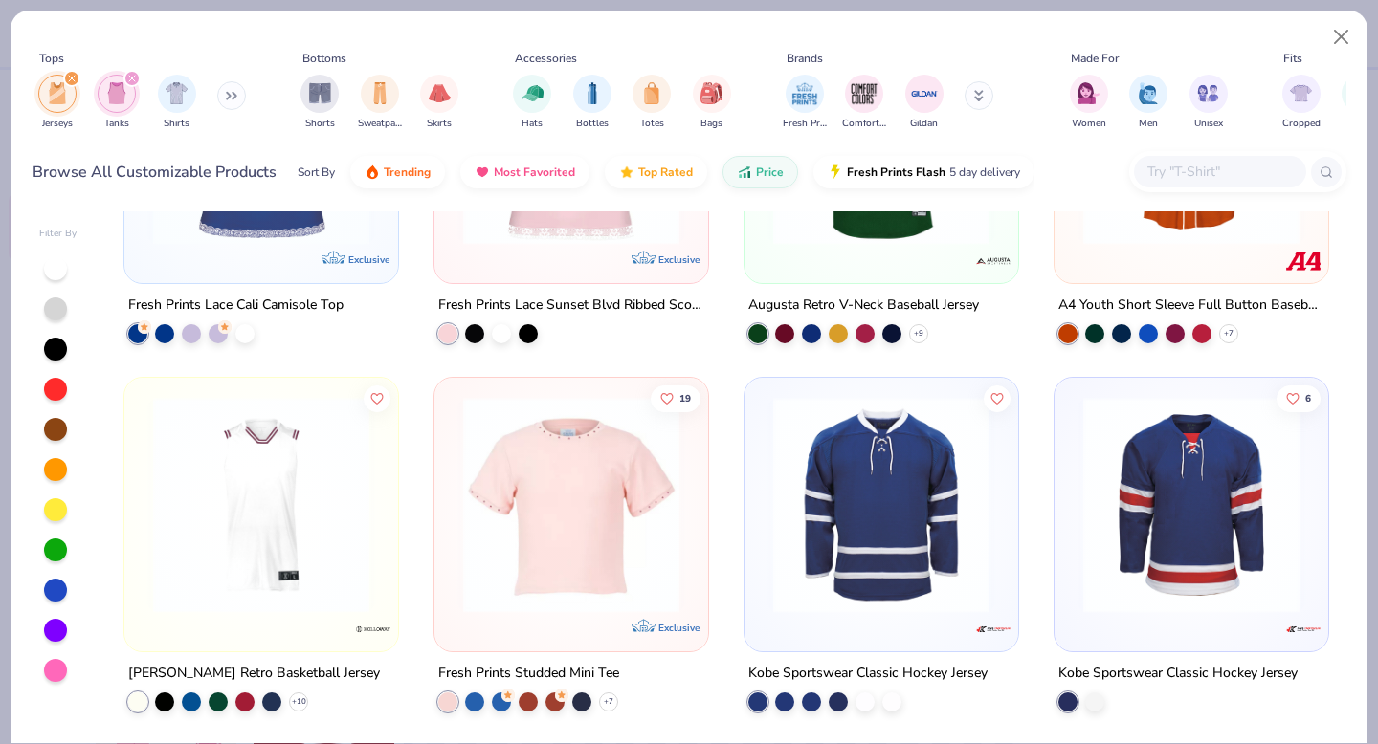
click at [133, 78] on icon "filter for Tanks" at bounding box center [132, 79] width 8 height 8
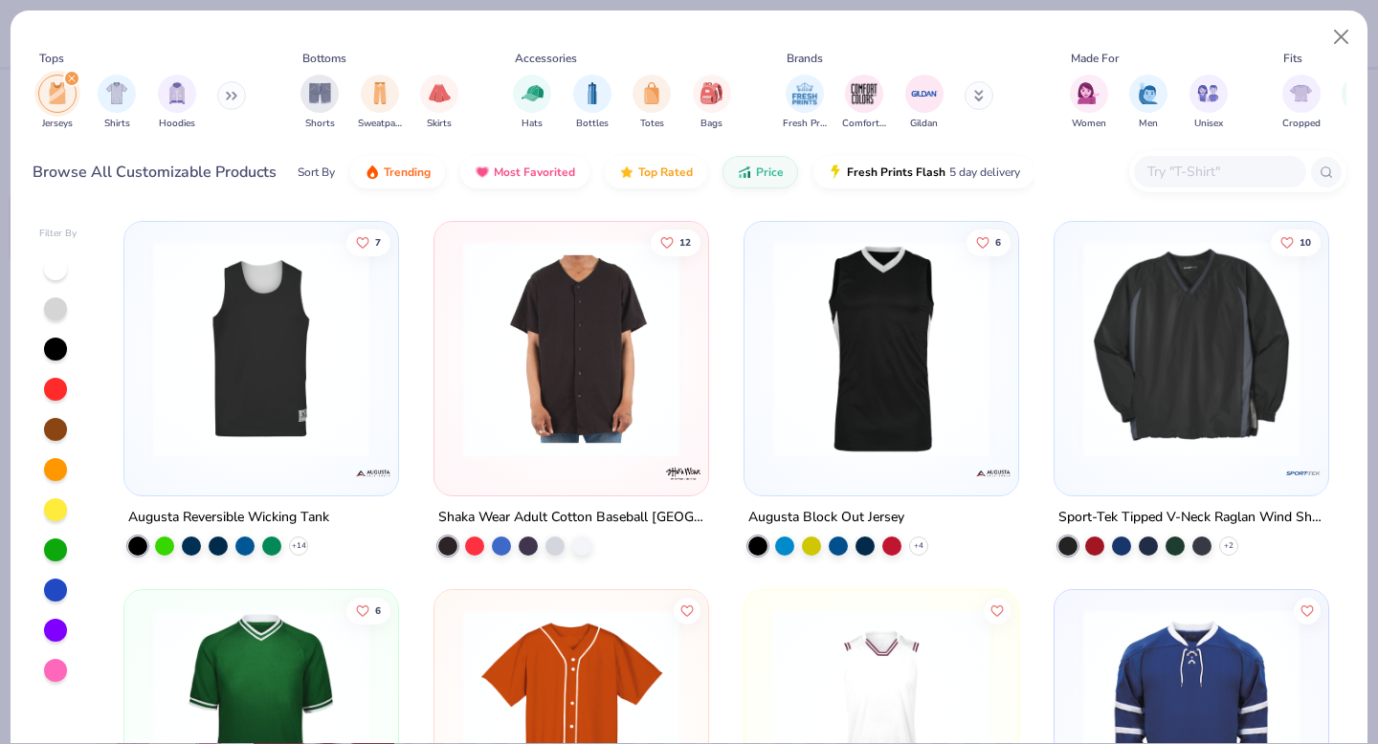
click at [72, 76] on icon "filter for Jerseys" at bounding box center [72, 79] width 8 height 8
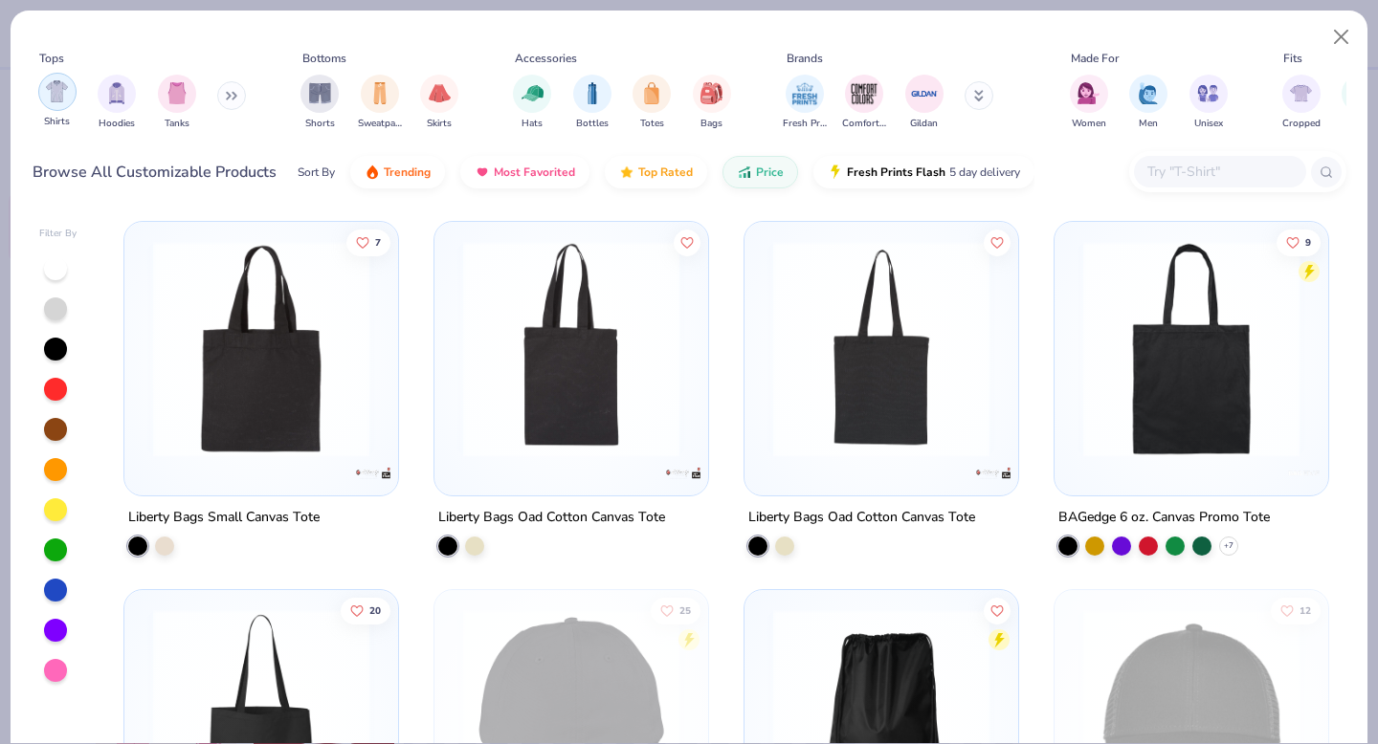
click at [51, 99] on img "filter for Shirts" at bounding box center [57, 91] width 22 height 22
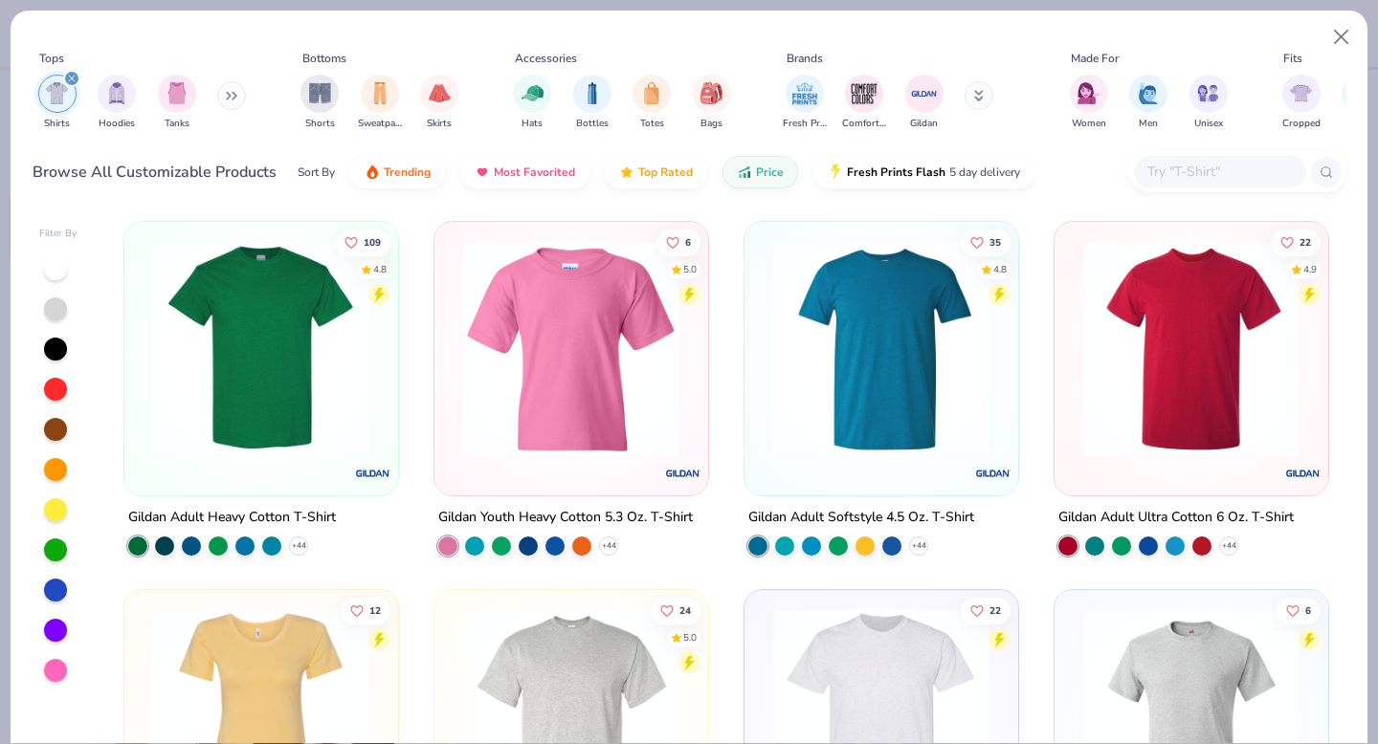
click at [755, 185] on div "Sort By Trending Most Favorited Top Rated Price Fresh Prints Flash 5 day delive…" at bounding box center [666, 172] width 737 height 54
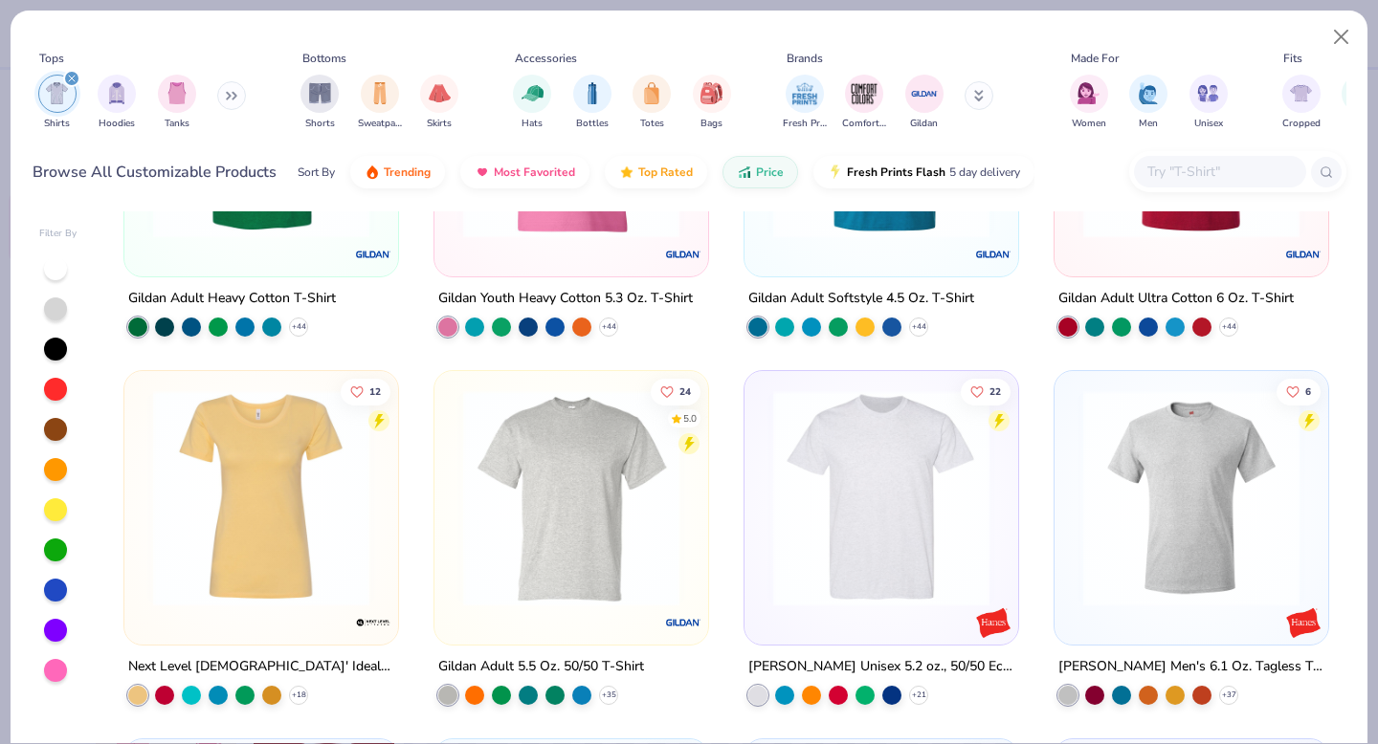
scroll to position [317, 0]
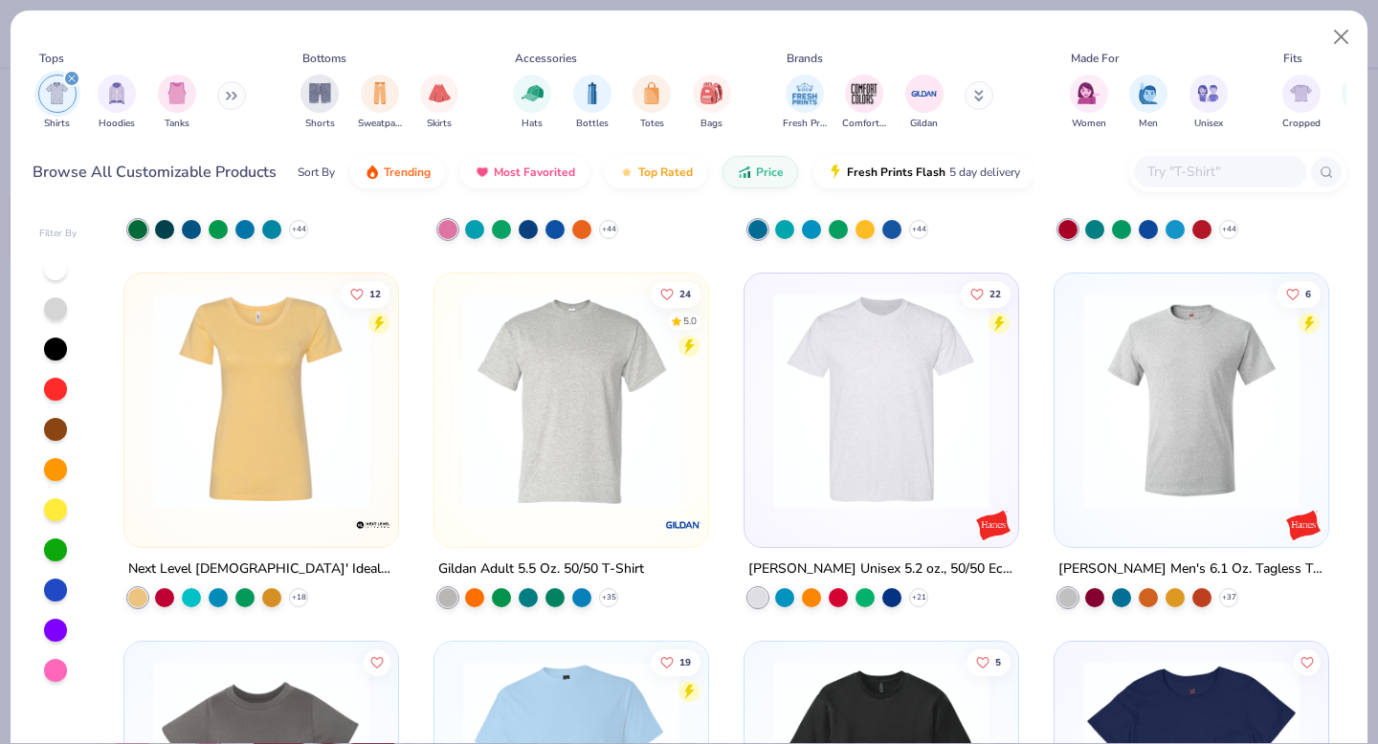
click at [848, 439] on img at bounding box center [881, 401] width 235 height 216
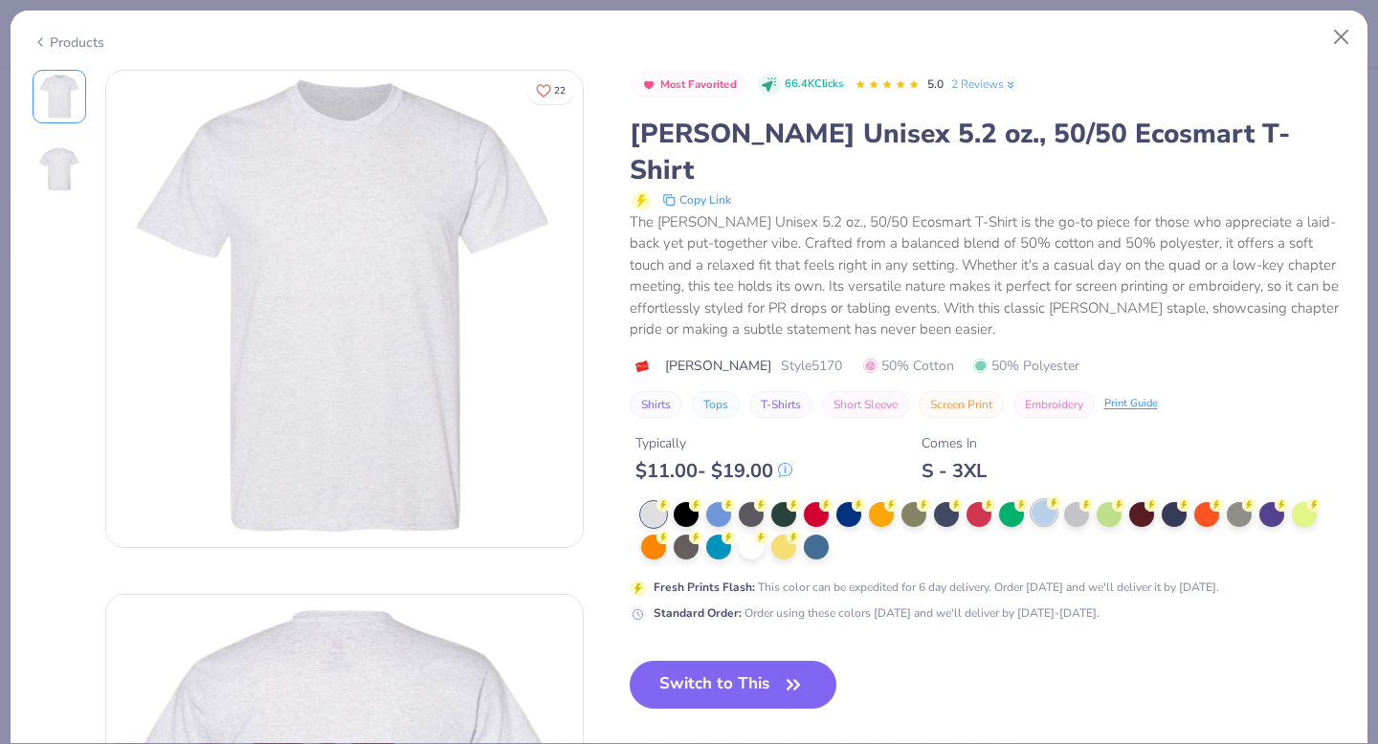
click at [1033, 500] on div at bounding box center [1043, 512] width 25 height 25
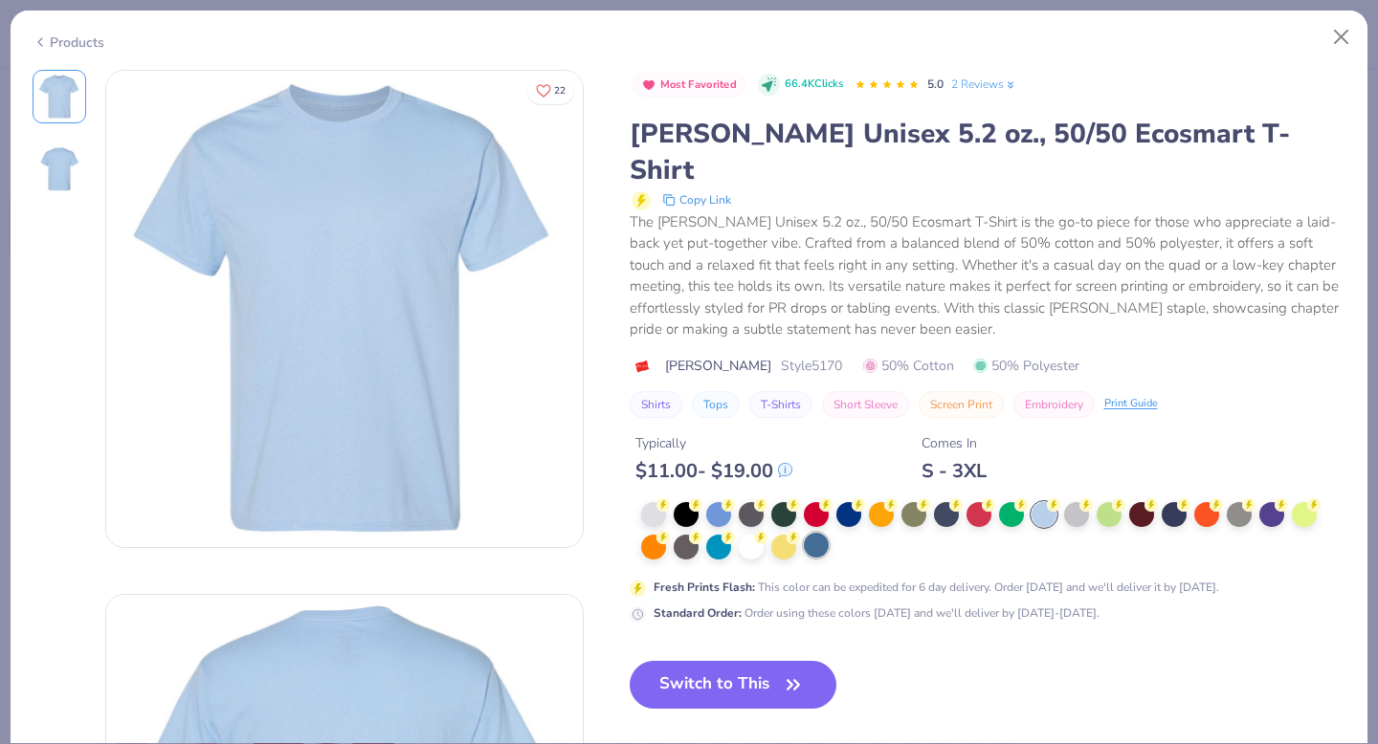
click at [812, 533] on div at bounding box center [816, 545] width 25 height 25
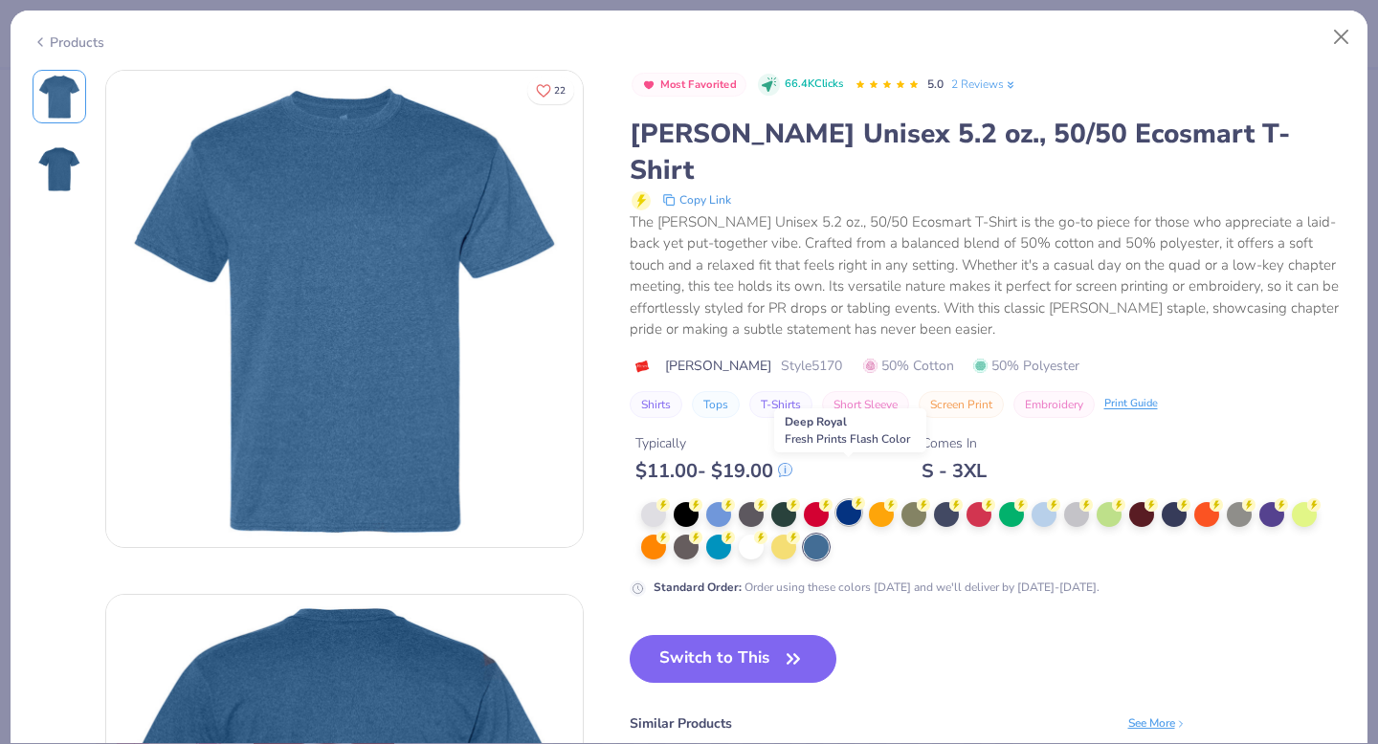
click at [856, 500] on div at bounding box center [848, 512] width 25 height 25
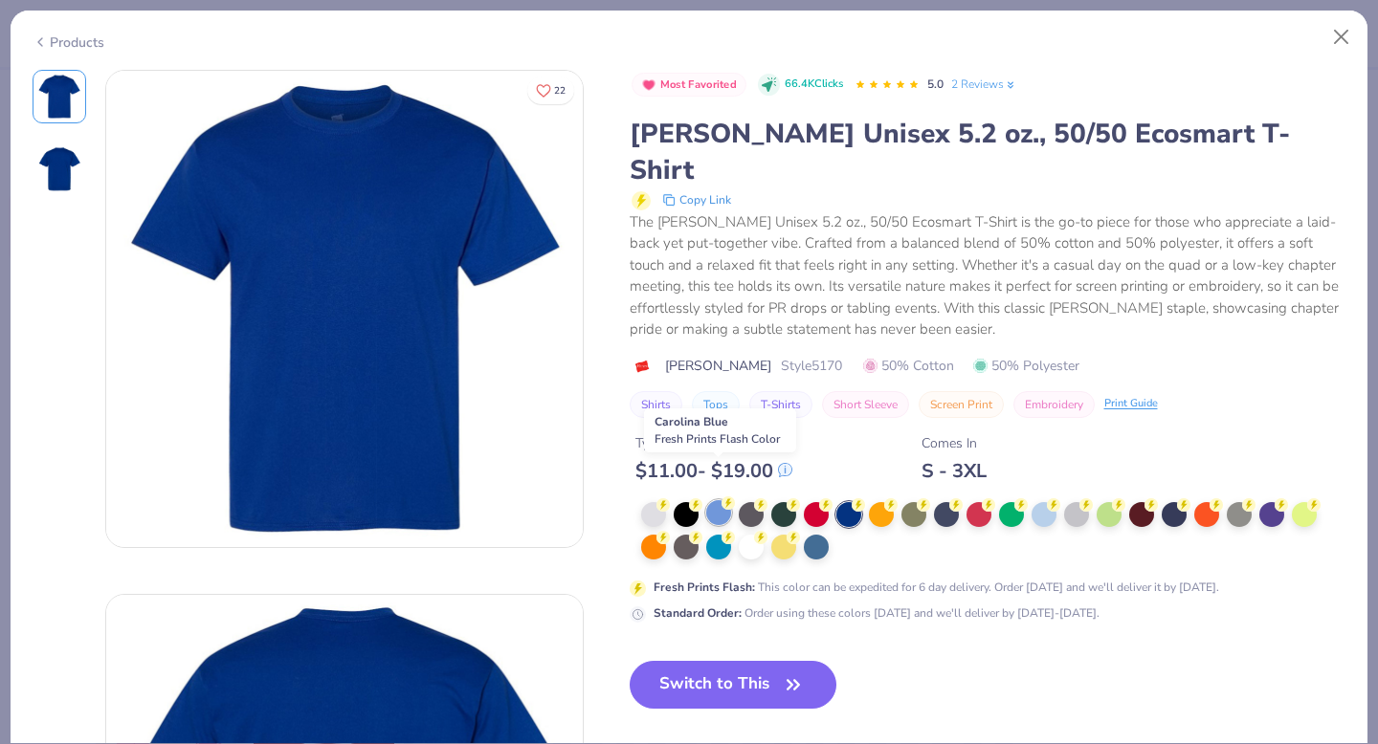
click at [708, 500] on div at bounding box center [718, 512] width 25 height 25
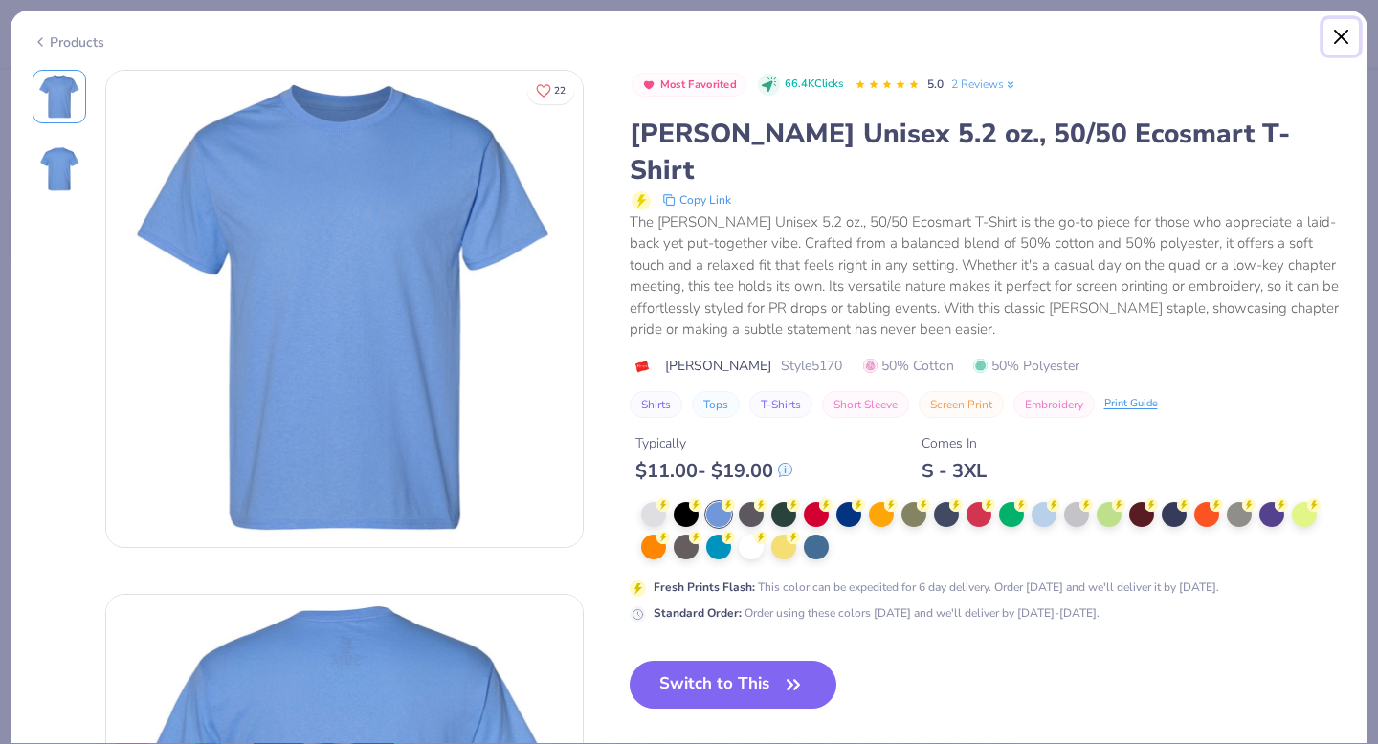
click at [1347, 34] on button "Close" at bounding box center [1341, 37] width 36 height 36
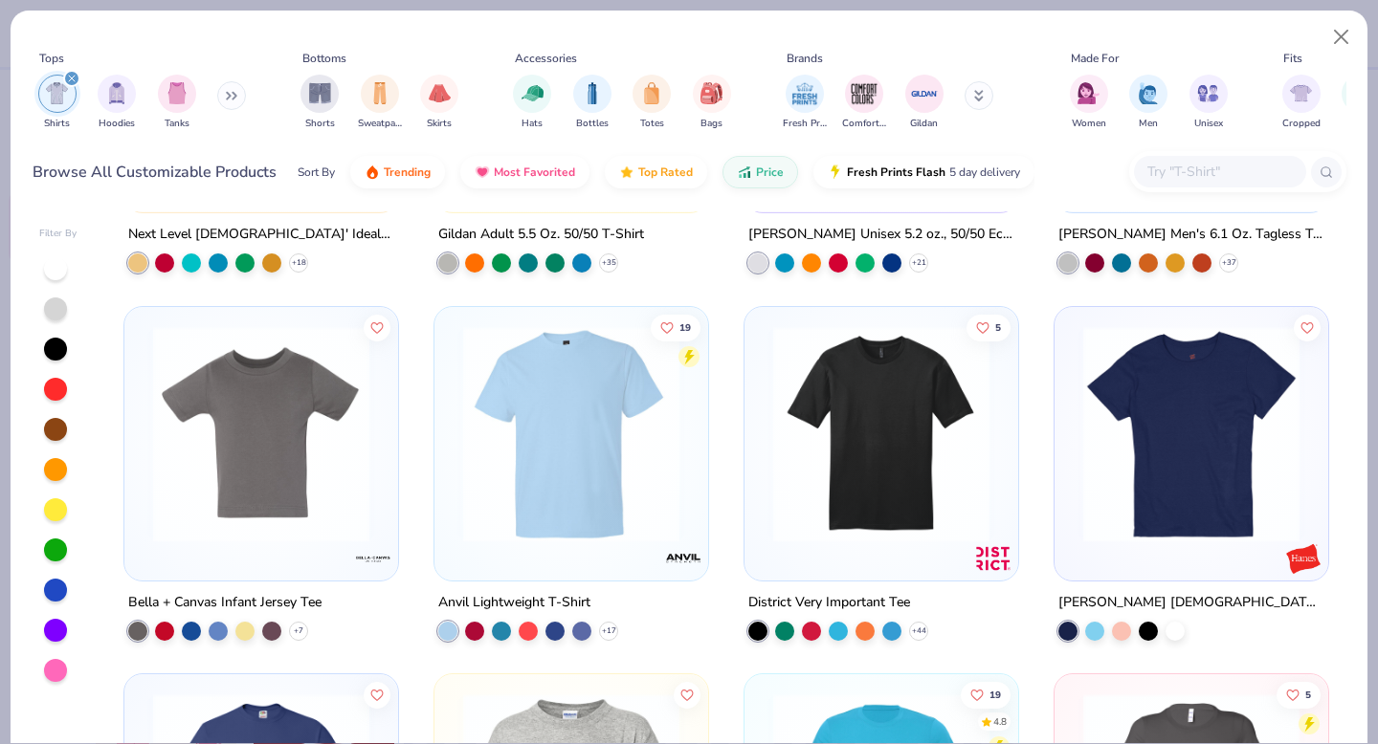
scroll to position [640, 0]
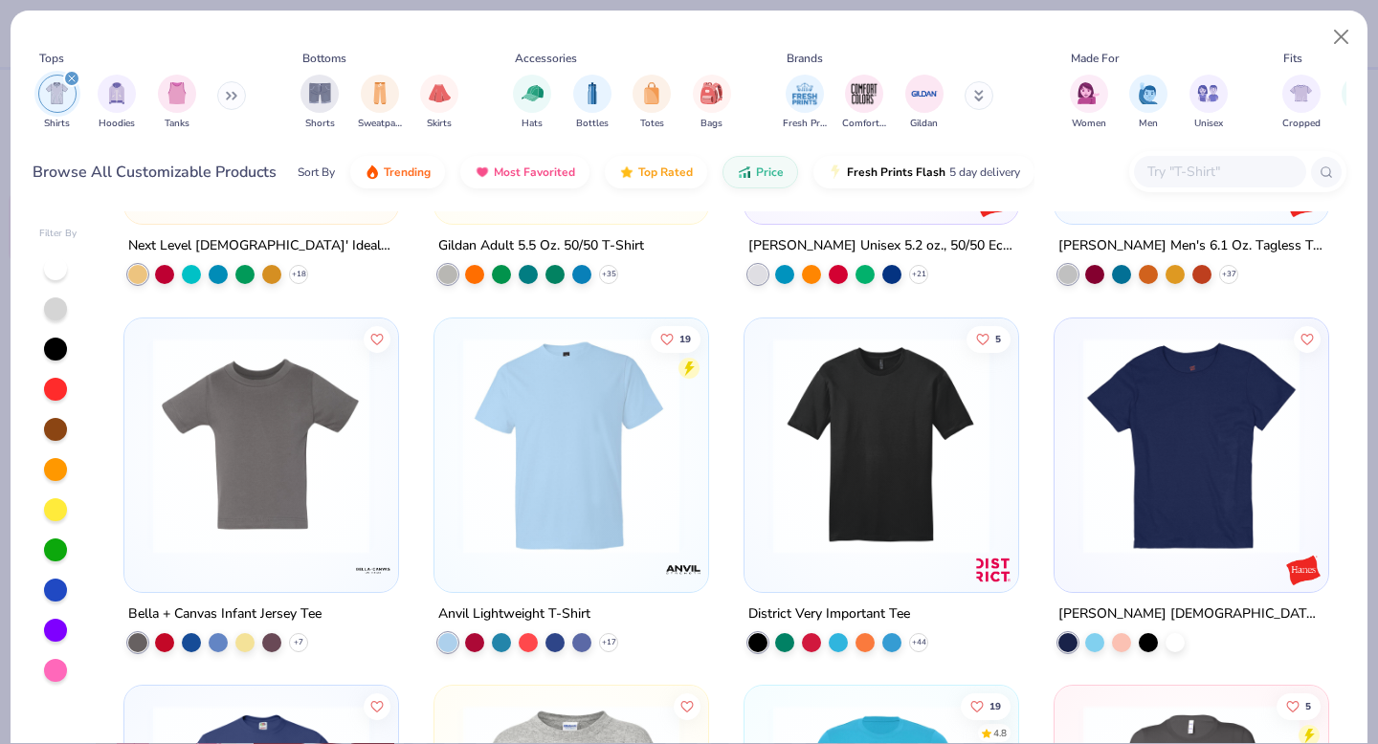
click at [583, 465] on img at bounding box center [571, 445] width 235 height 216
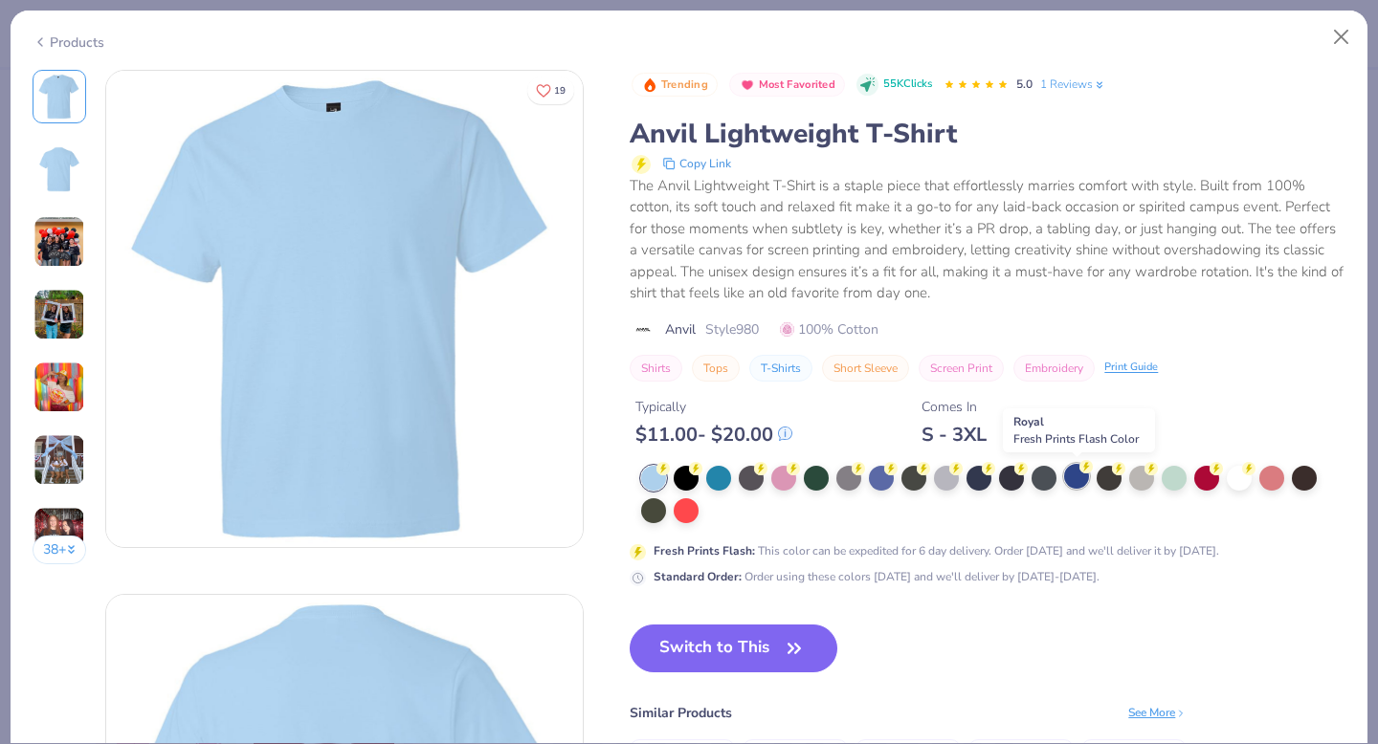
click at [1079, 486] on div at bounding box center [1076, 476] width 25 height 25
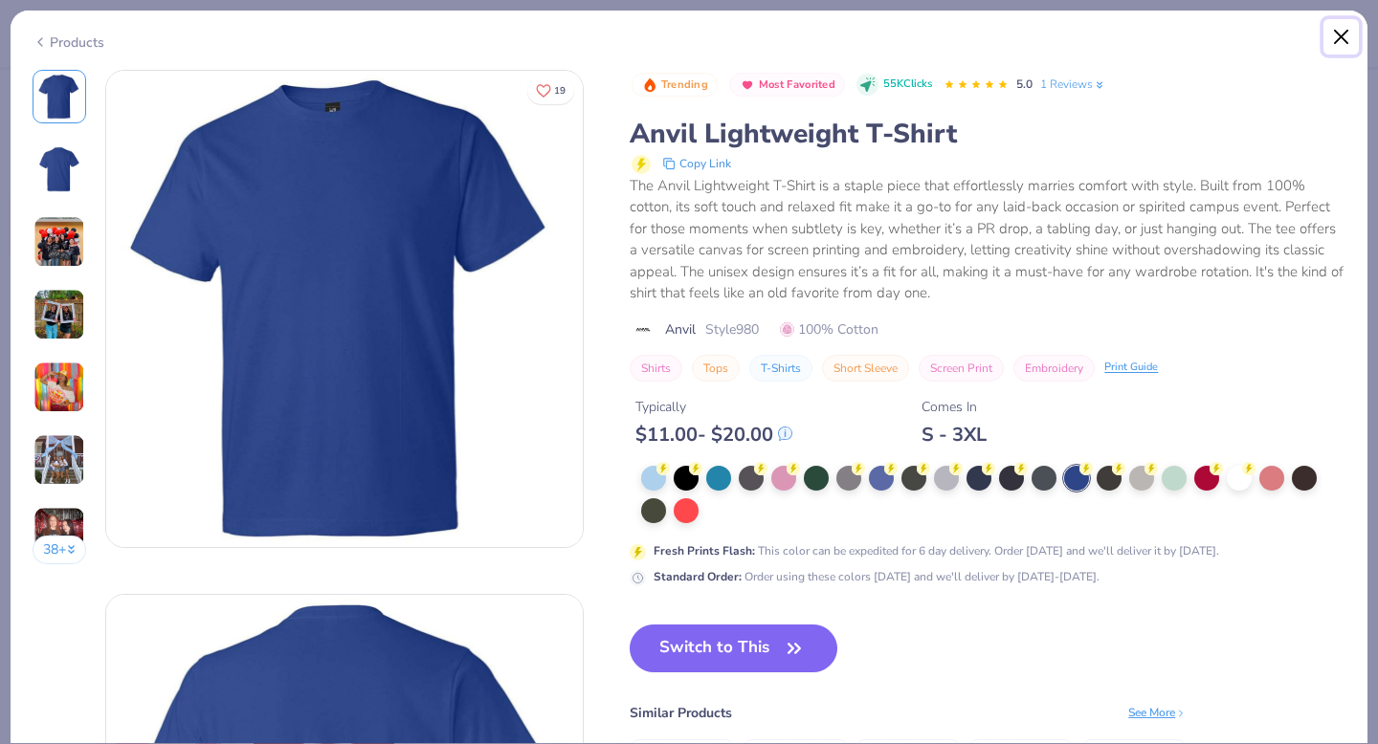
click at [1349, 34] on button "Close" at bounding box center [1341, 37] width 36 height 36
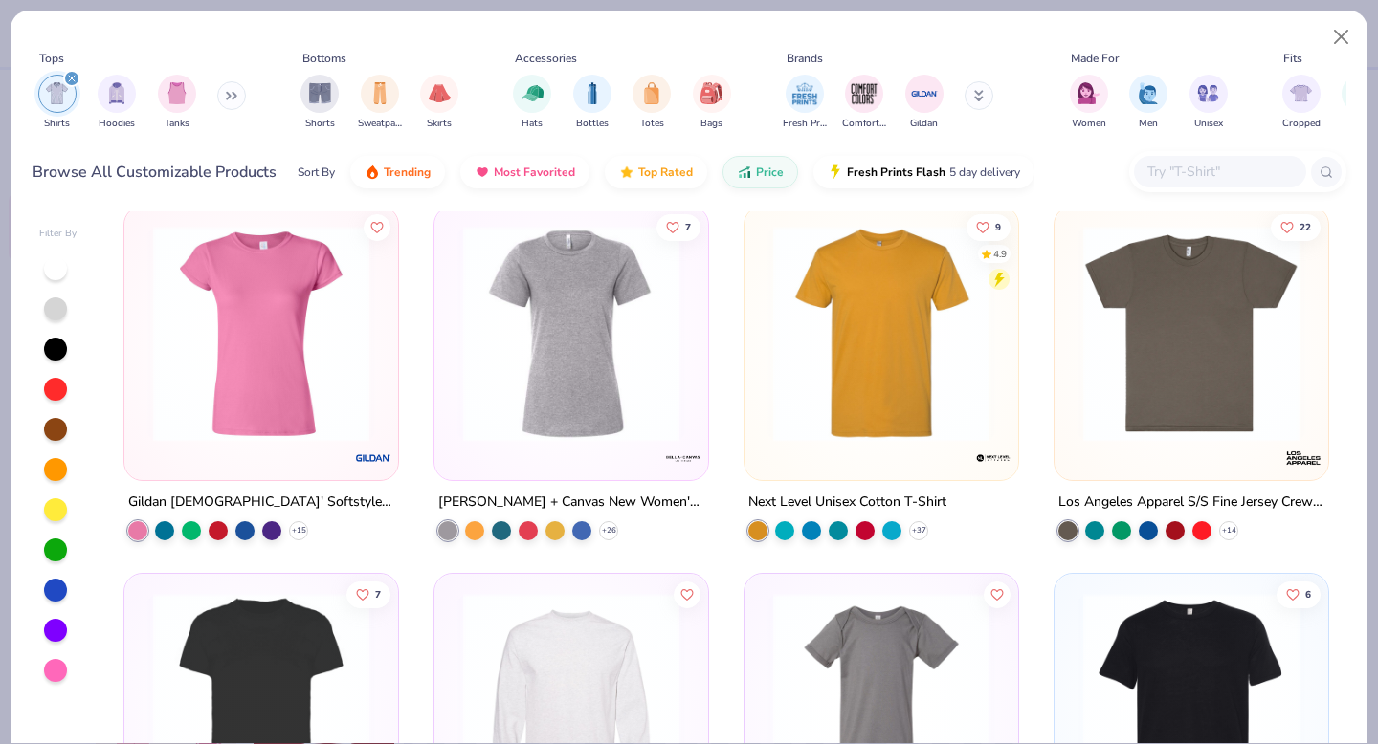
scroll to position [2228, 0]
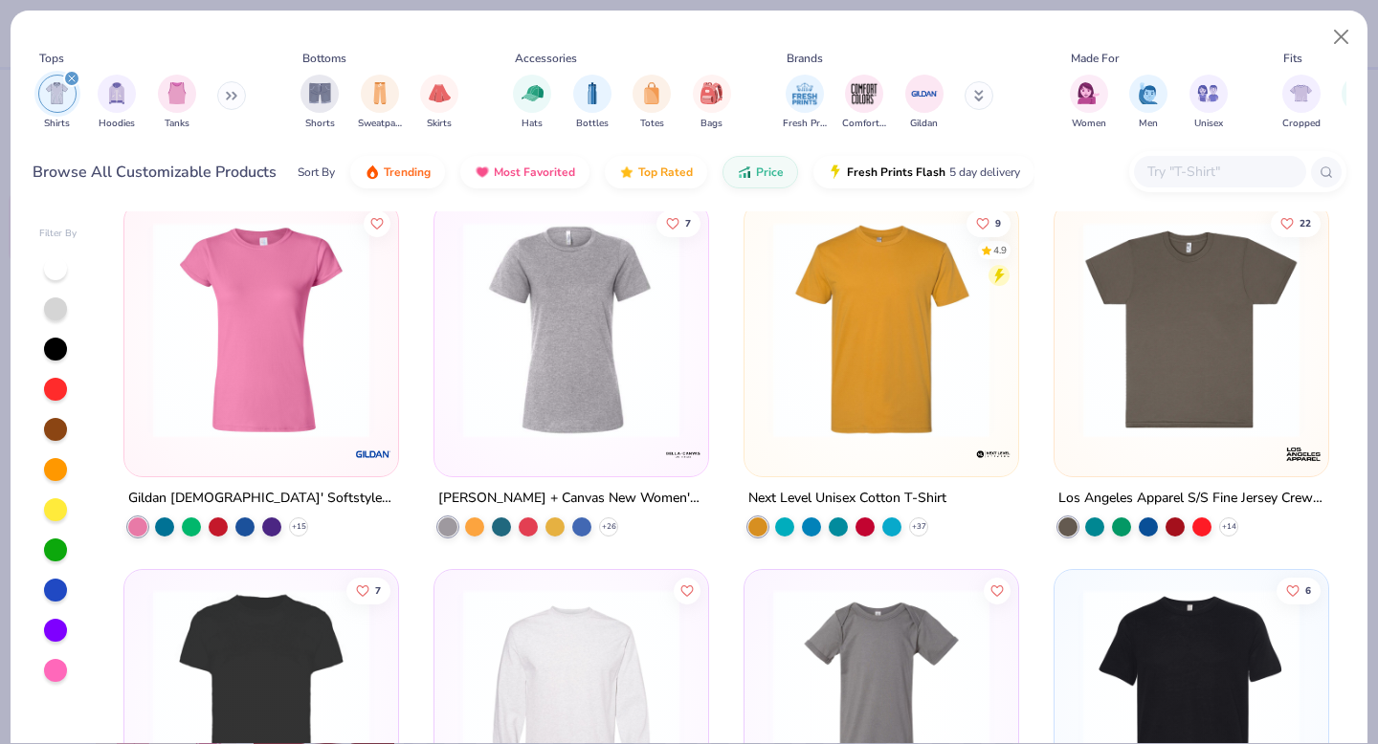
click at [1160, 360] on img at bounding box center [1191, 329] width 235 height 216
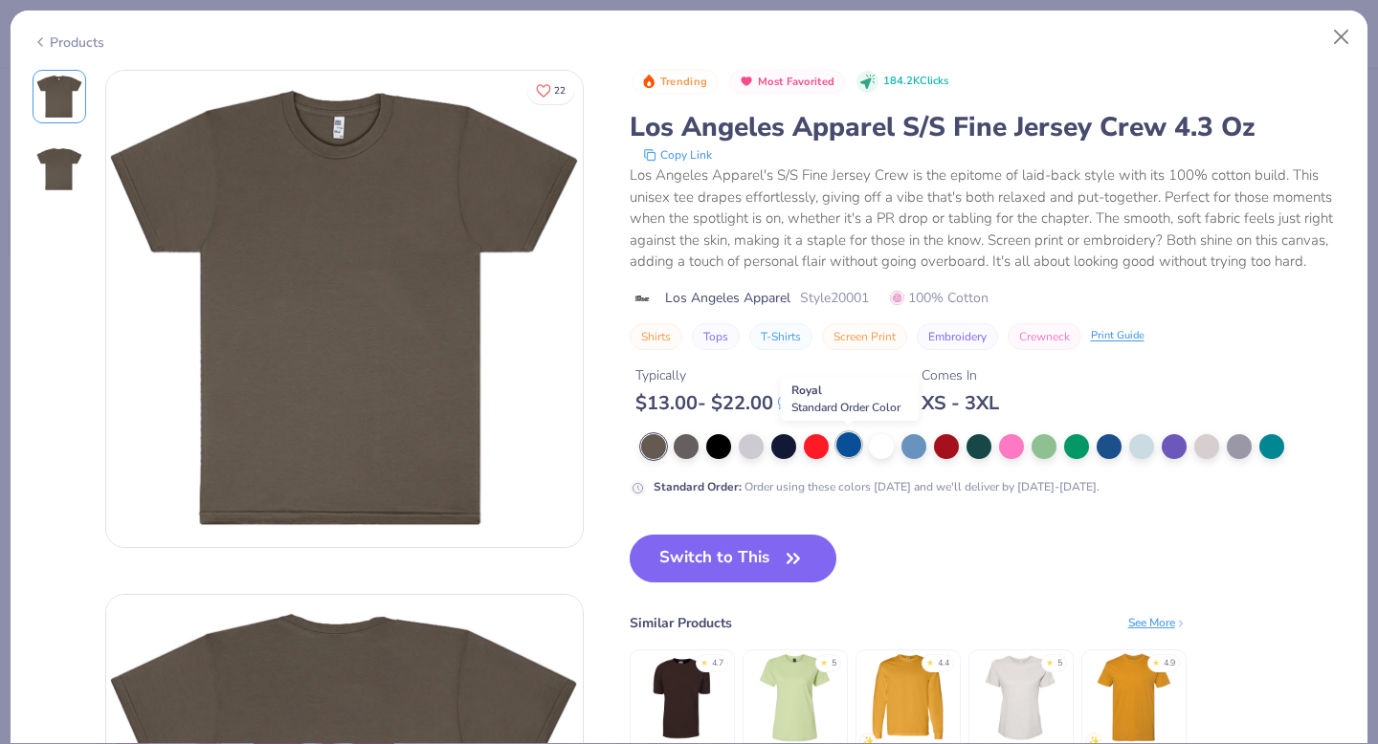
click at [845, 451] on div at bounding box center [848, 444] width 25 height 25
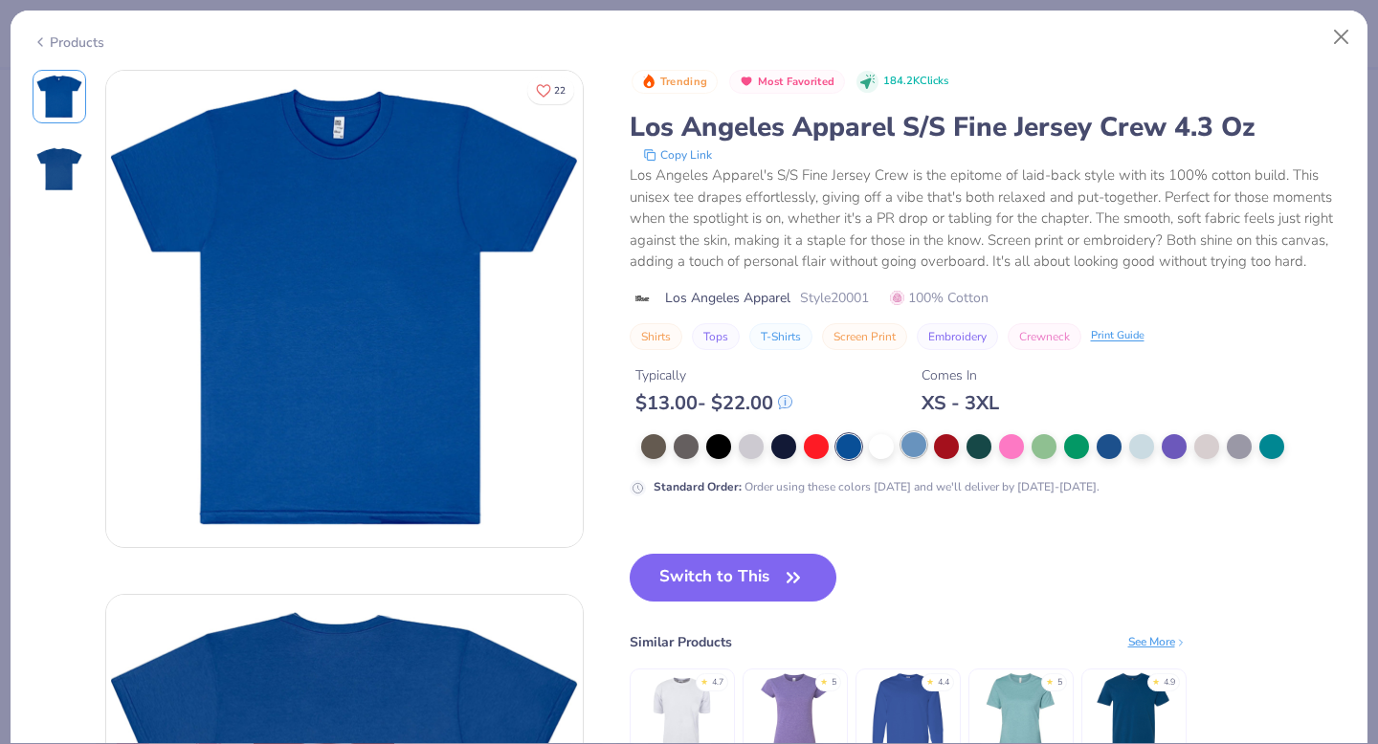
click at [913, 447] on div at bounding box center [913, 444] width 25 height 25
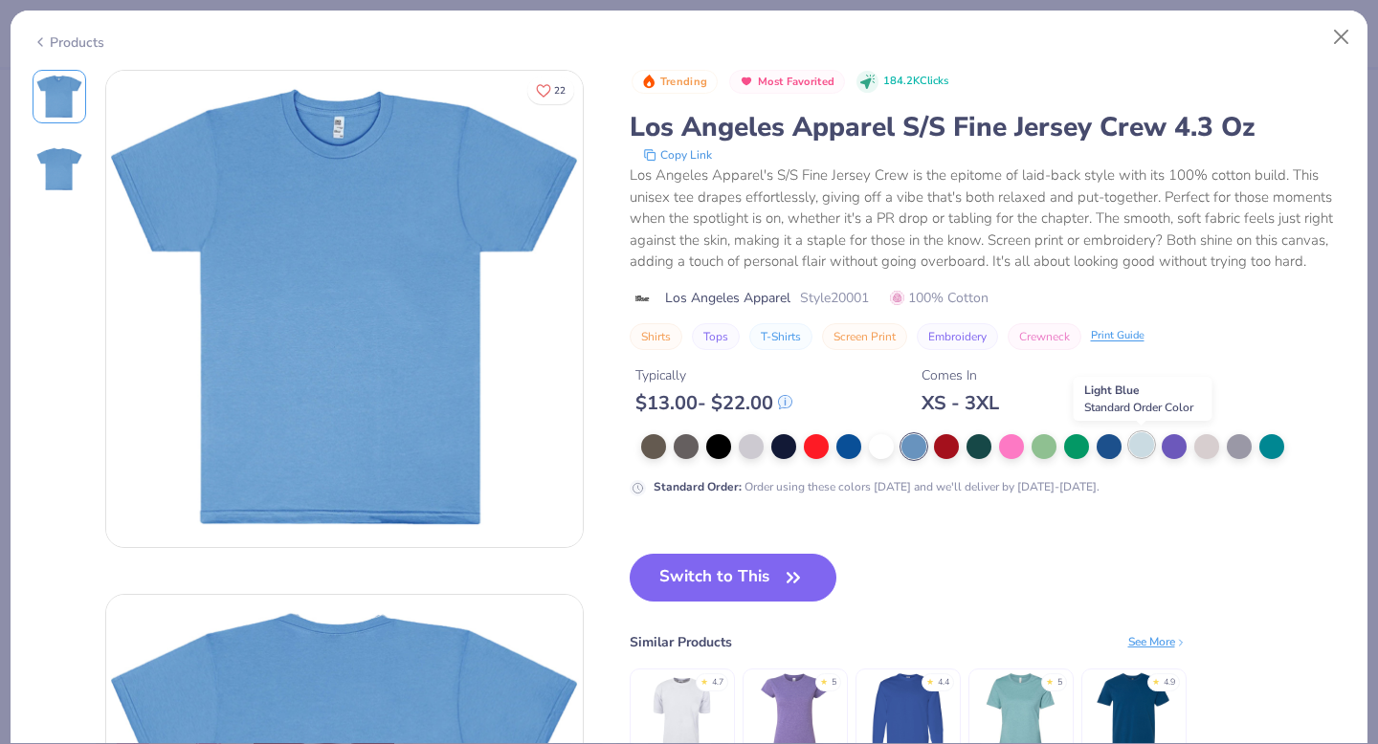
click at [1143, 451] on div at bounding box center [1141, 444] width 25 height 25
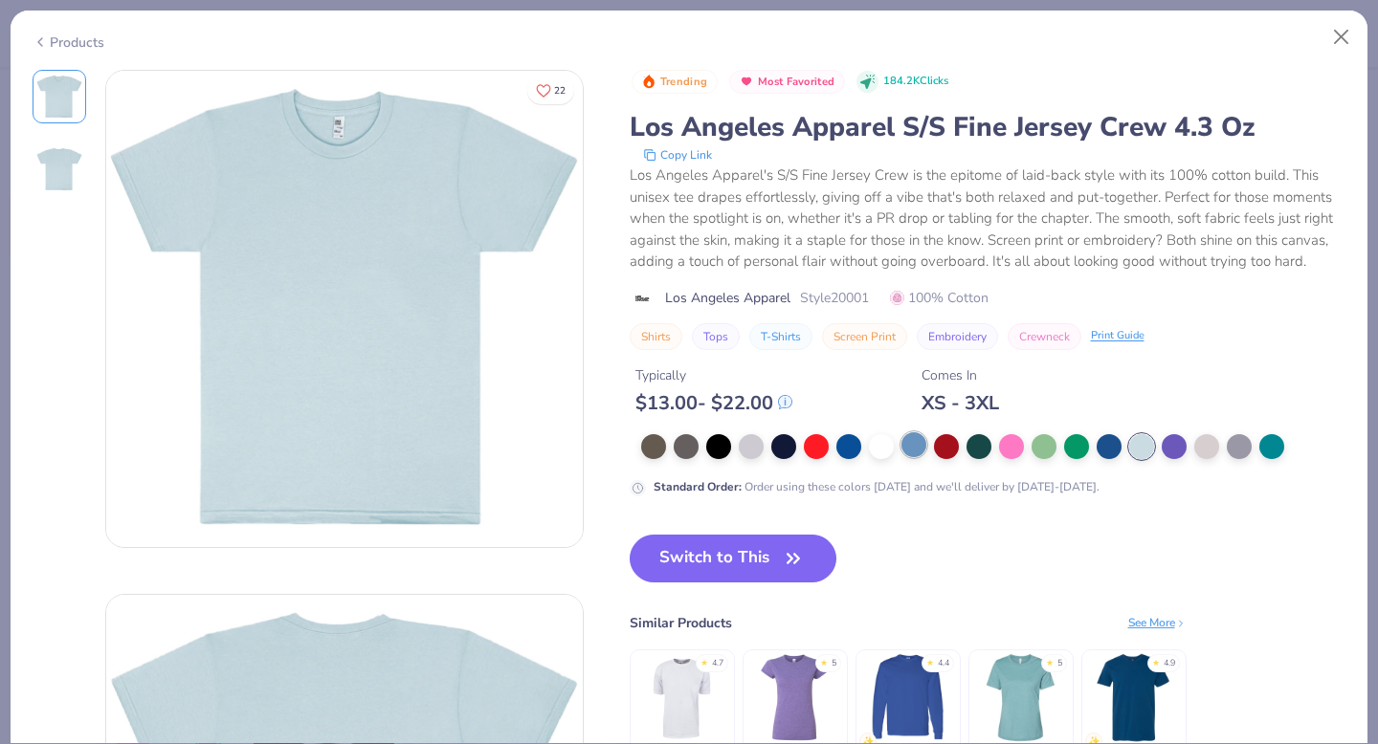
click at [913, 450] on div at bounding box center [913, 444] width 25 height 25
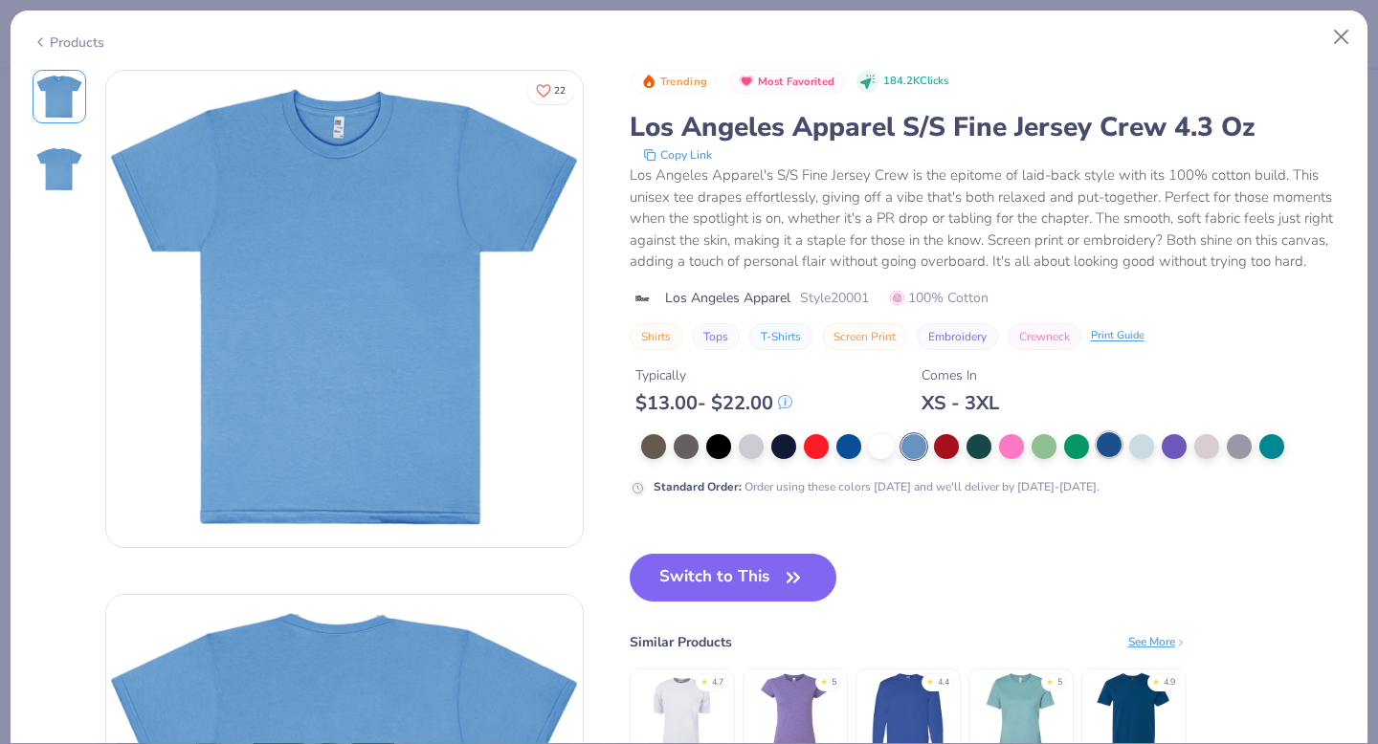
click at [1100, 450] on div at bounding box center [1109, 444] width 25 height 25
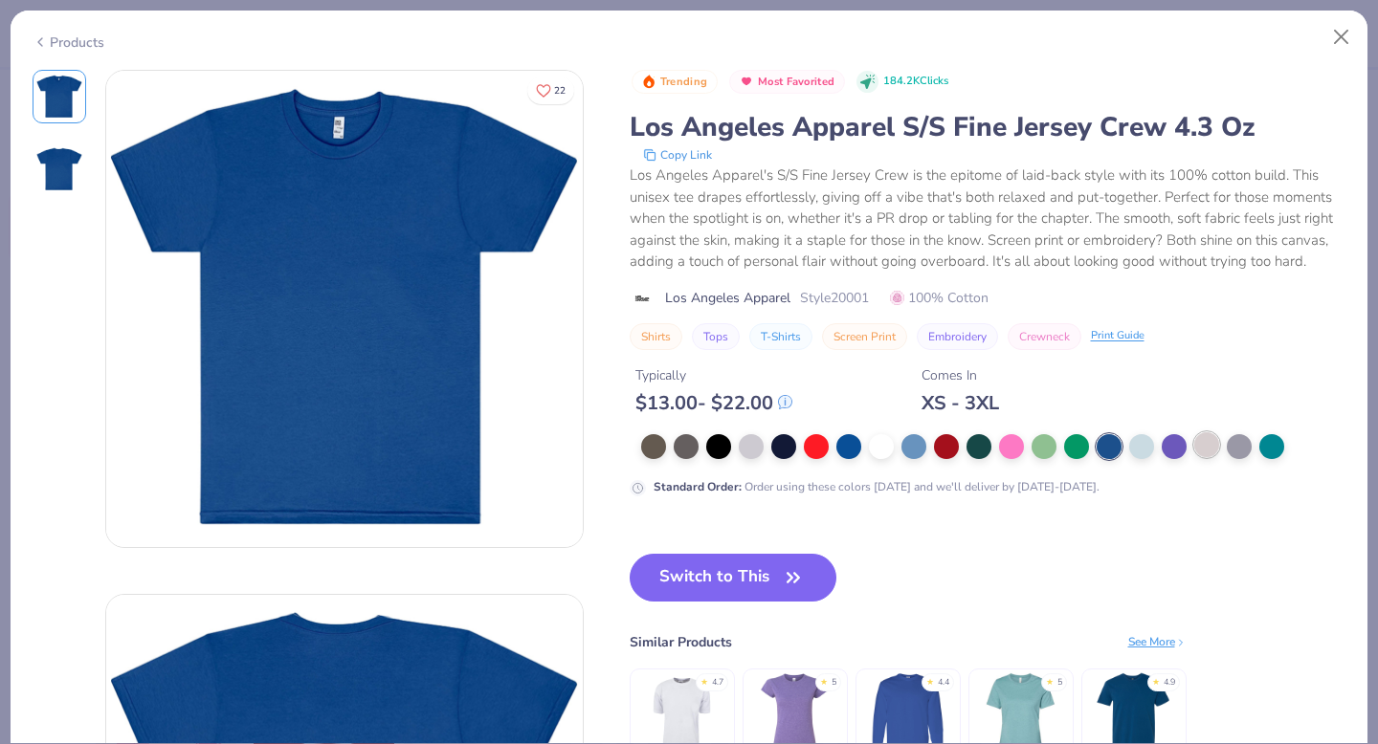
click at [1208, 447] on div at bounding box center [1206, 444] width 25 height 25
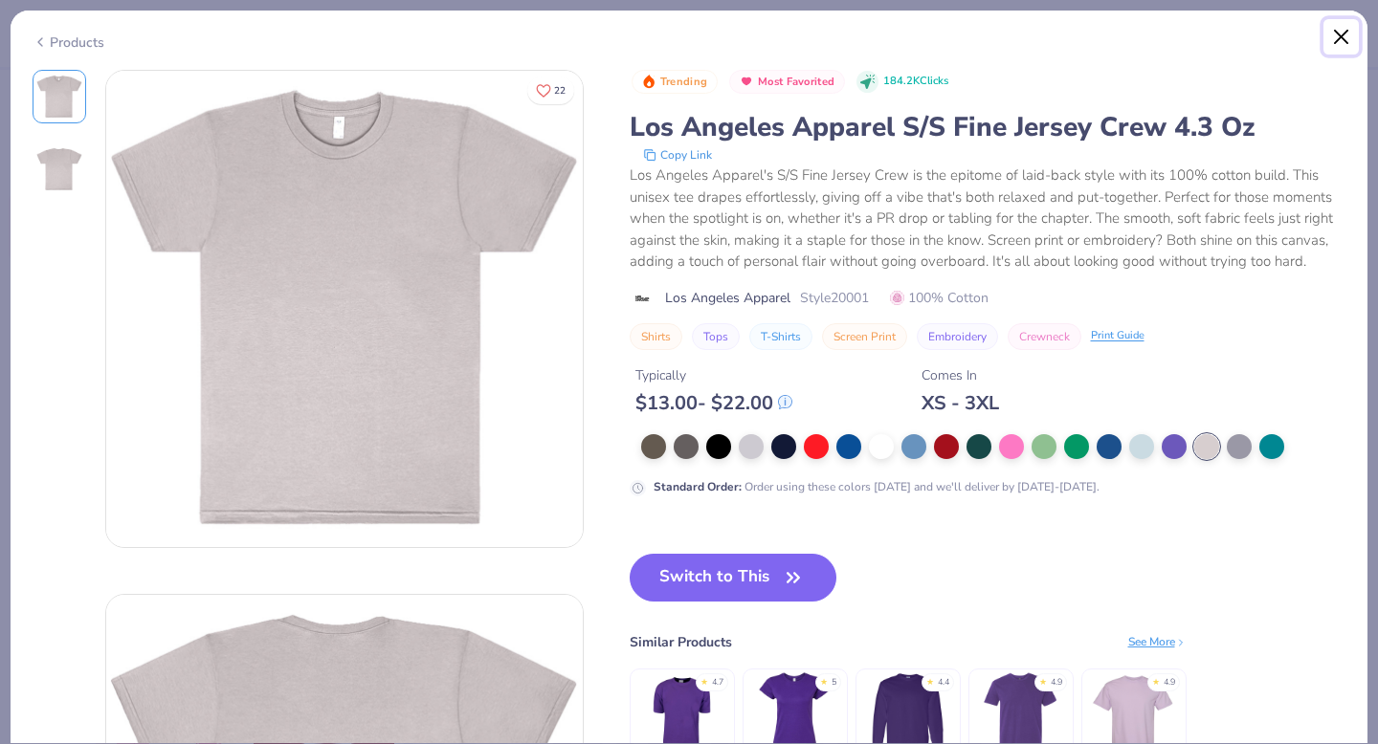
click at [1340, 42] on button "Close" at bounding box center [1341, 37] width 36 height 36
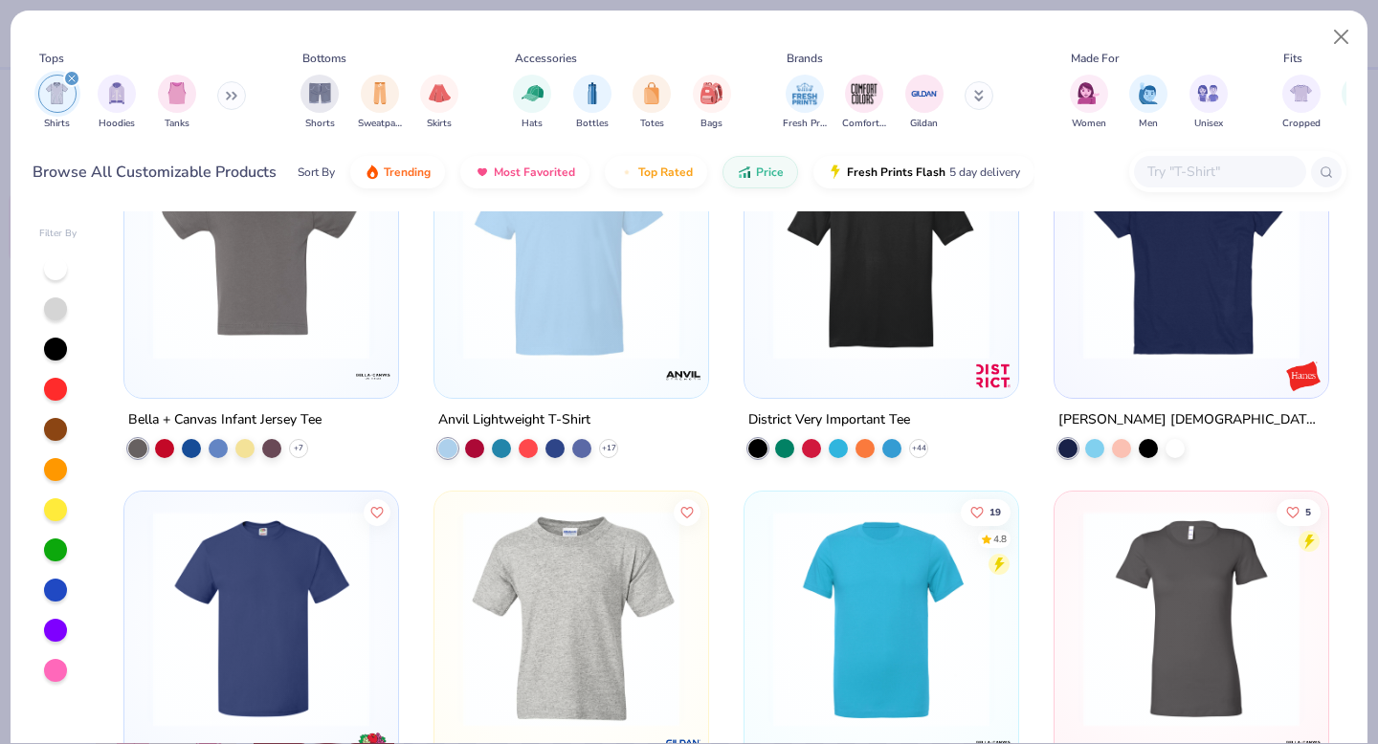
scroll to position [850, 0]
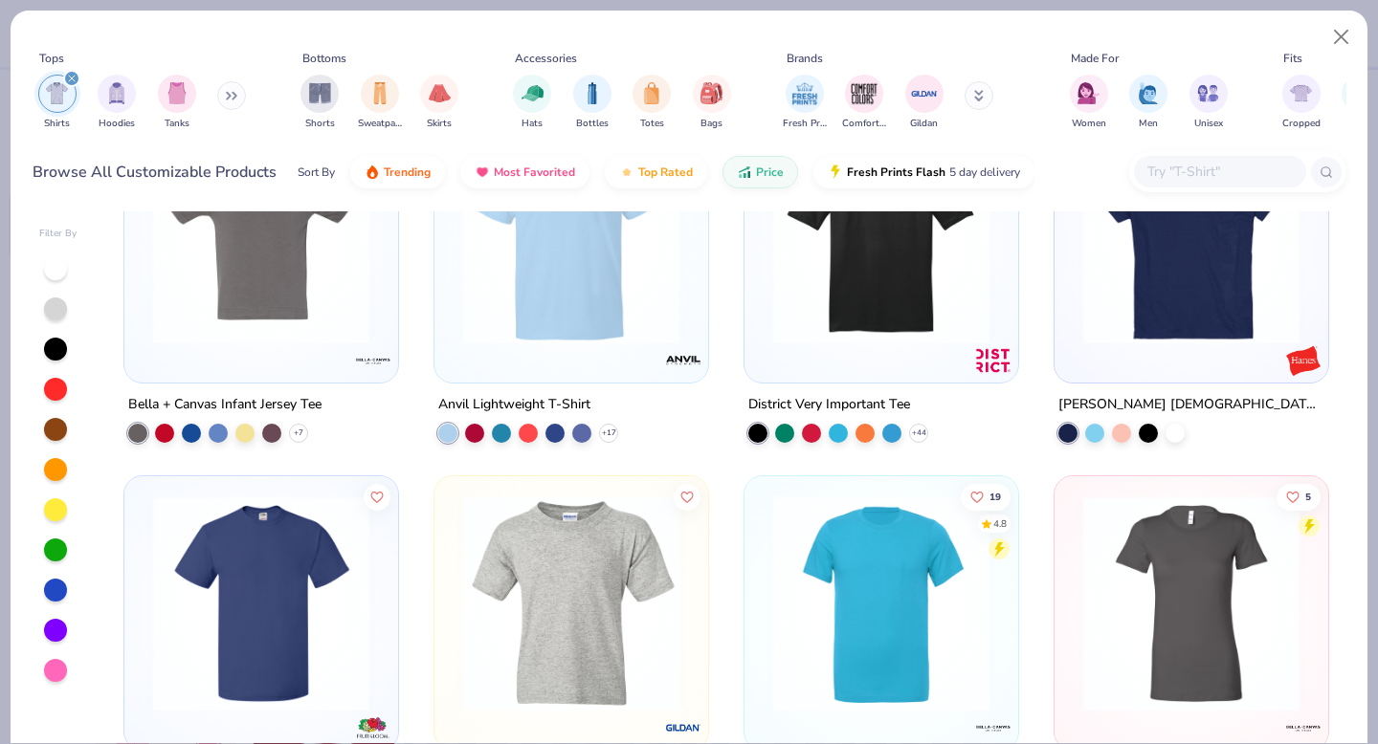
click at [234, 100] on icon at bounding box center [231, 96] width 11 height 10
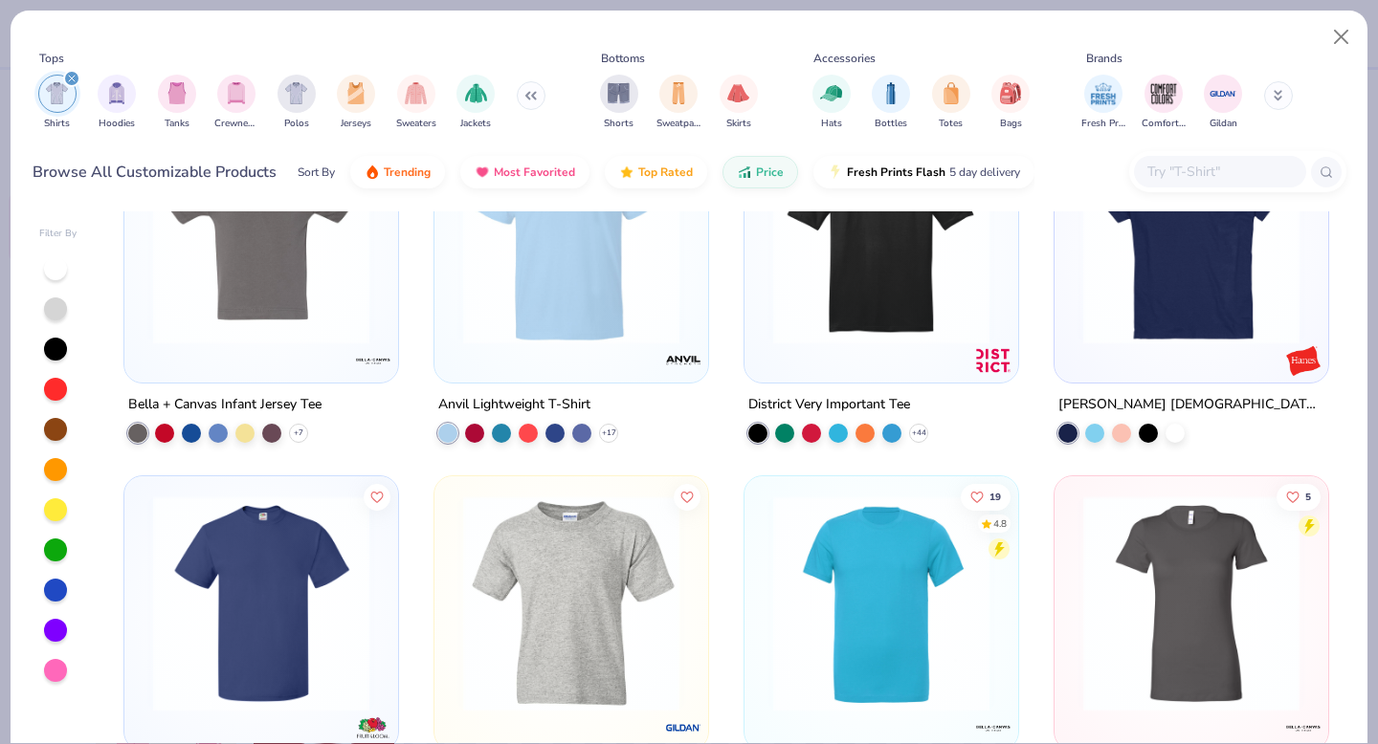
click at [73, 76] on icon "filter for Shirts" at bounding box center [72, 79] width 8 height 8
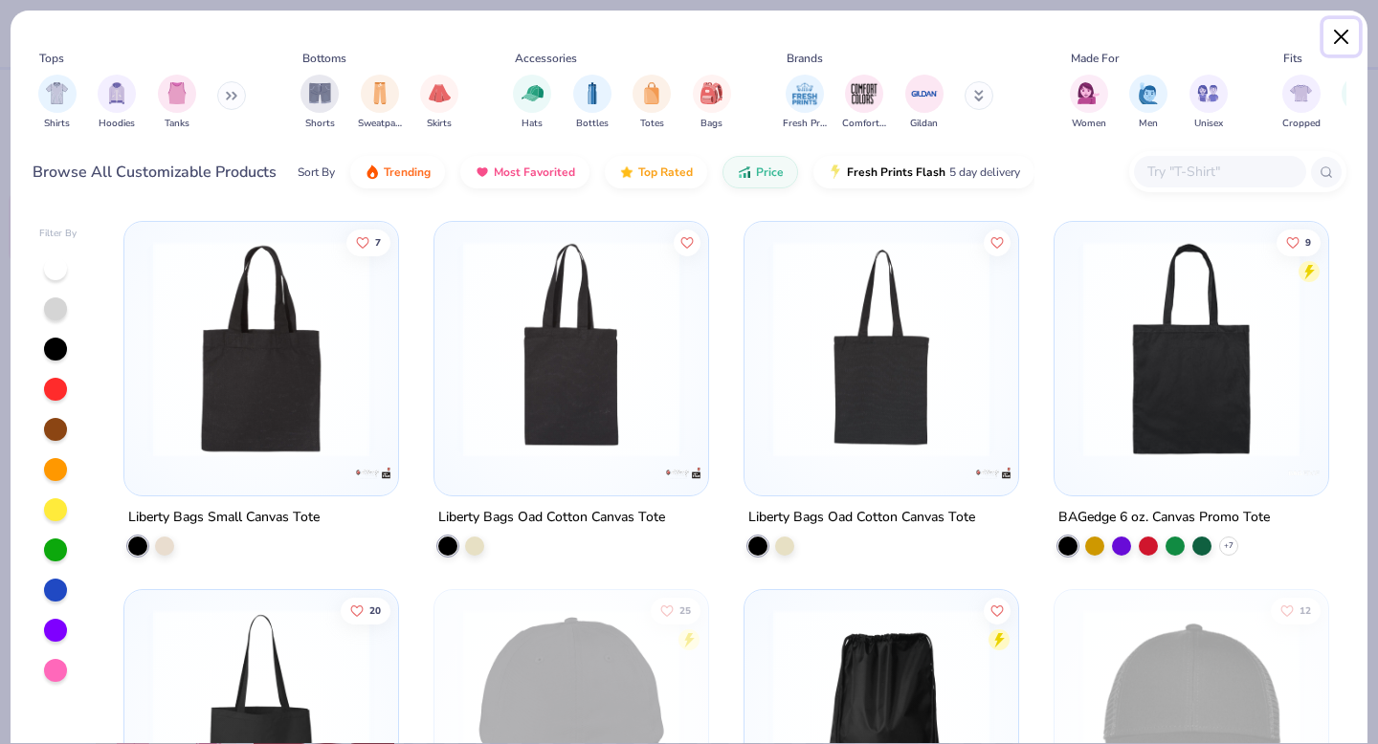
click at [1350, 37] on button "Close" at bounding box center [1341, 37] width 36 height 36
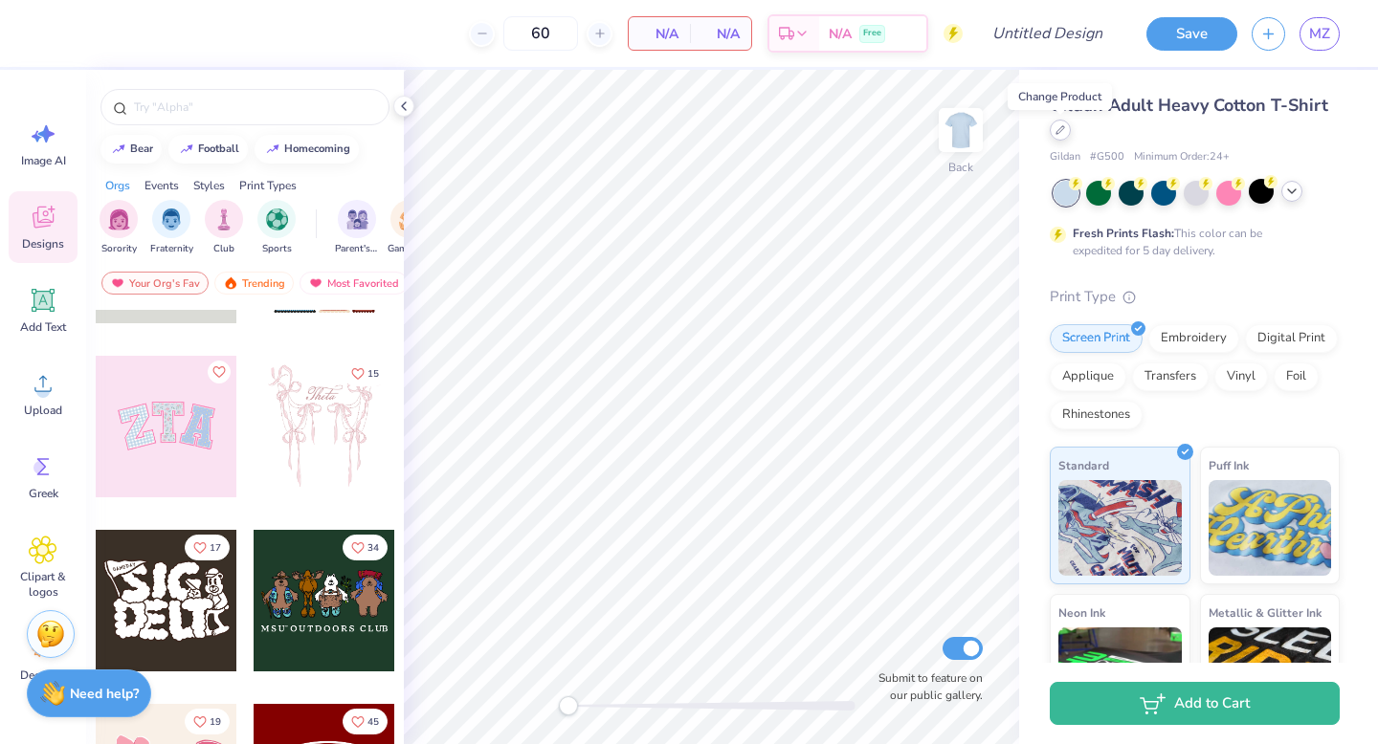
click at [1055, 129] on icon at bounding box center [1060, 130] width 10 height 10
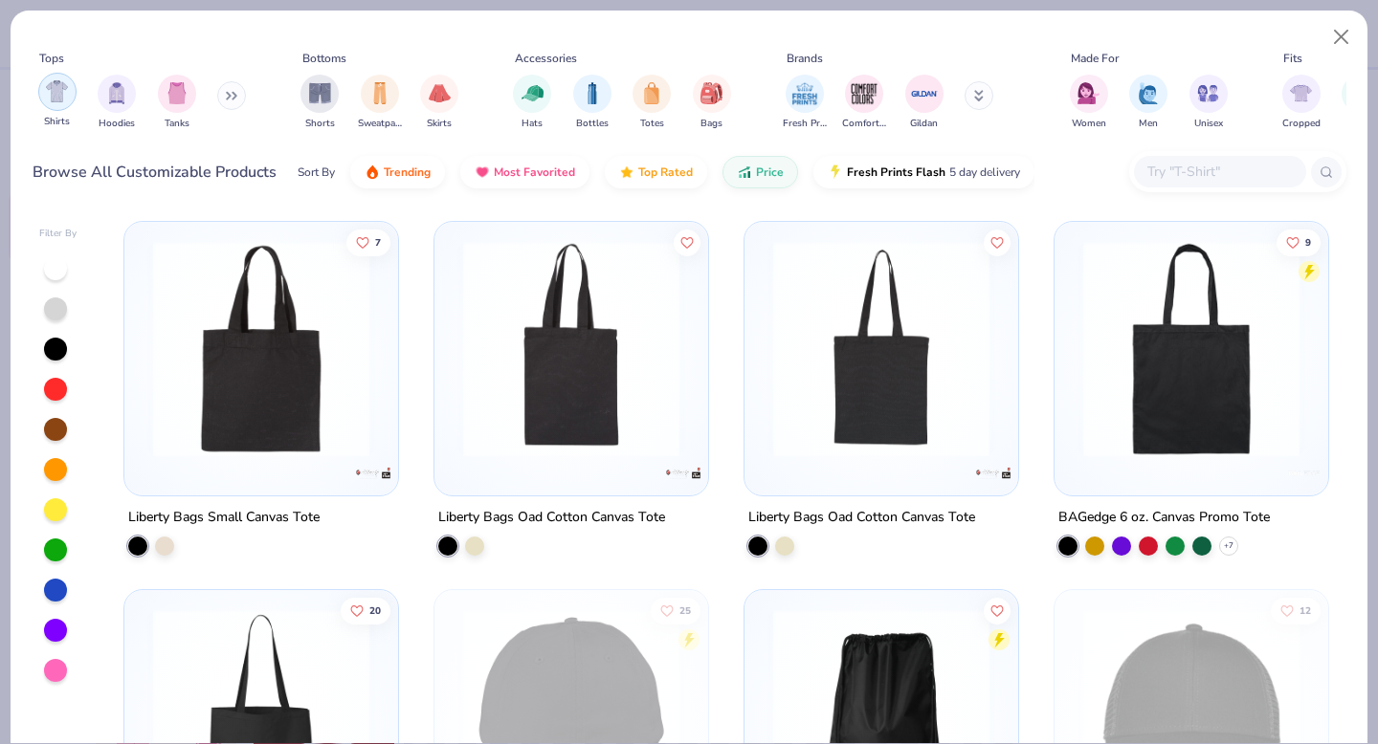
click at [54, 95] on img "filter for Shirts" at bounding box center [57, 91] width 22 height 22
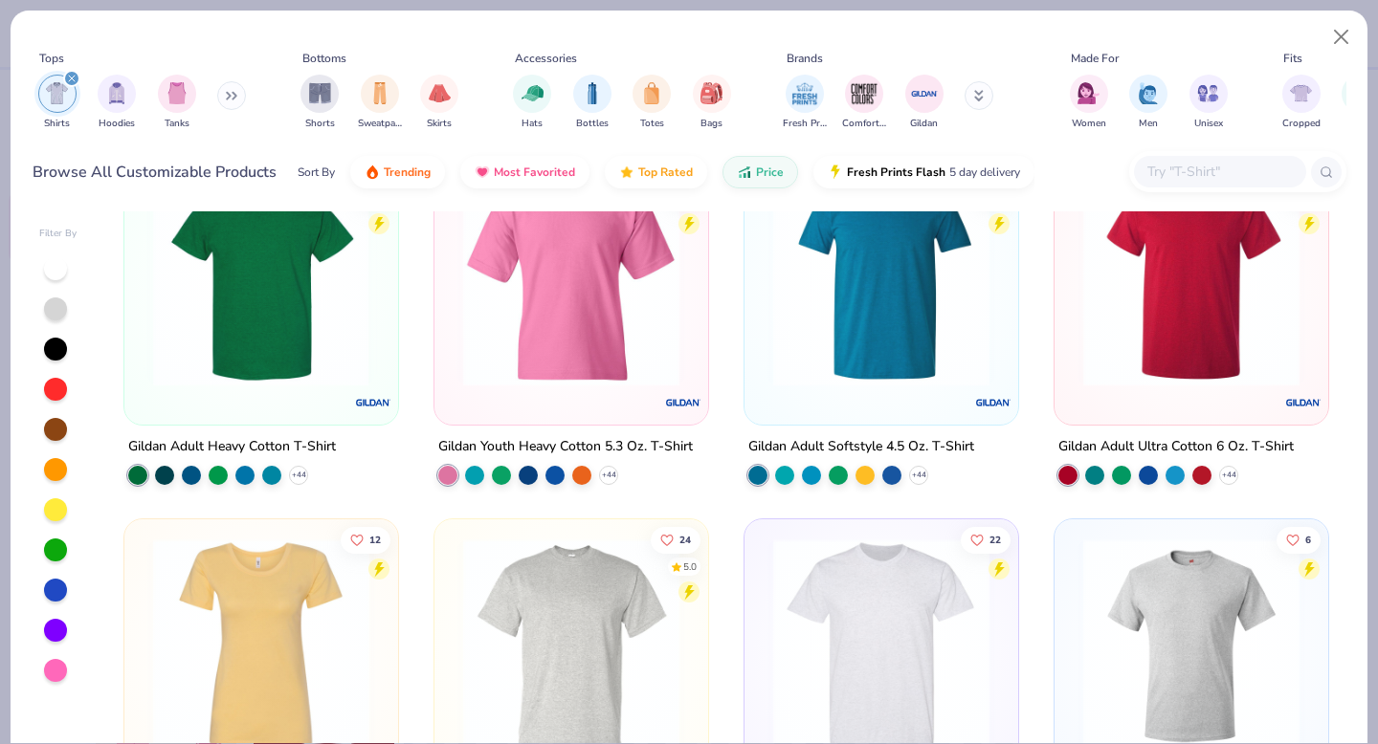
scroll to position [74, 0]
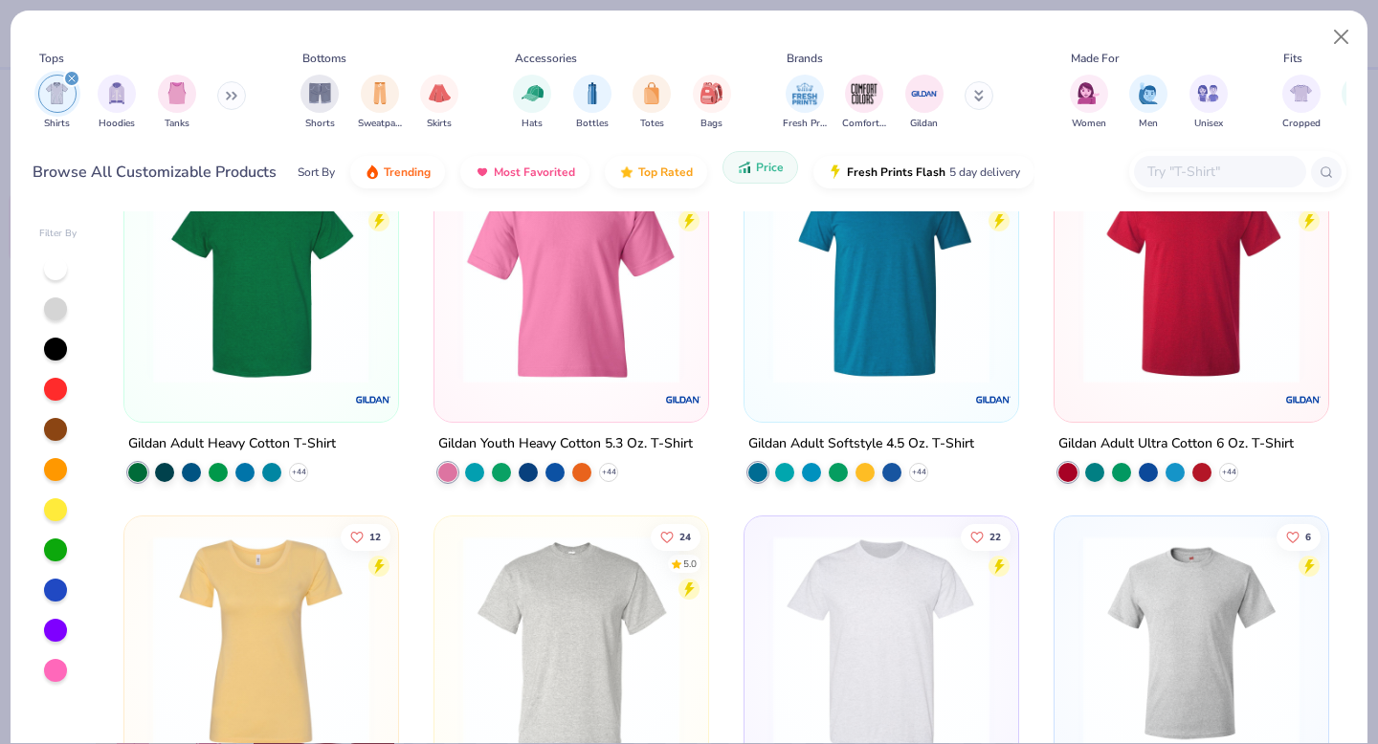
click at [753, 179] on button "Price" at bounding box center [760, 167] width 76 height 33
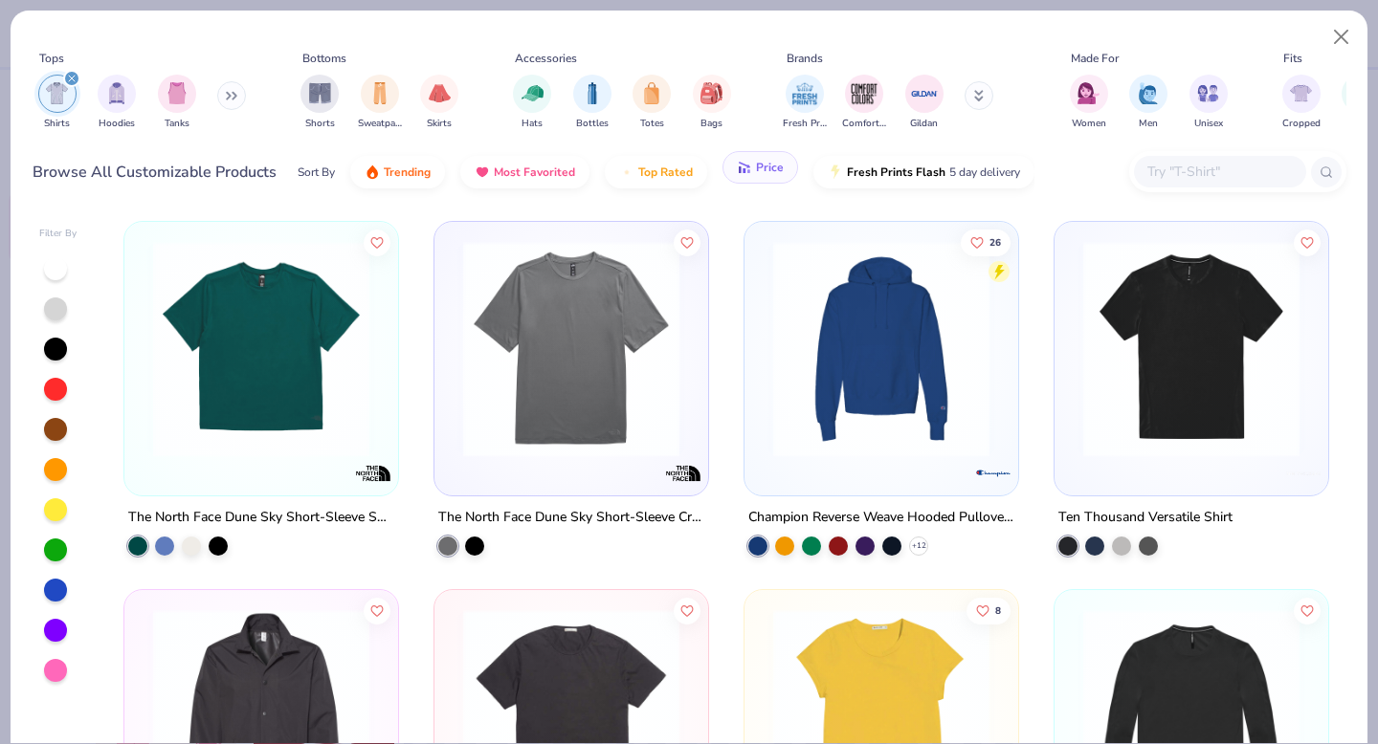
click at [754, 179] on button "Price" at bounding box center [760, 167] width 76 height 33
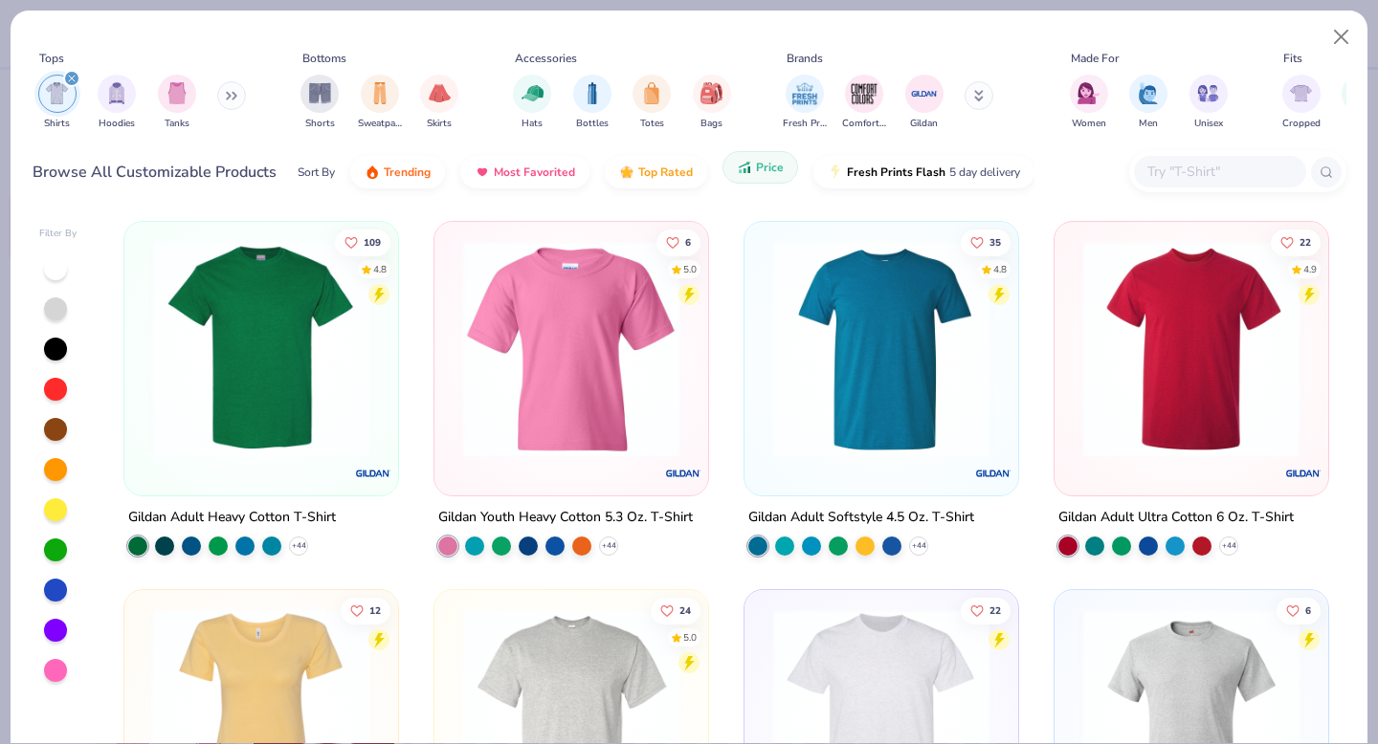
click at [764, 169] on span "Price" at bounding box center [770, 167] width 28 height 15
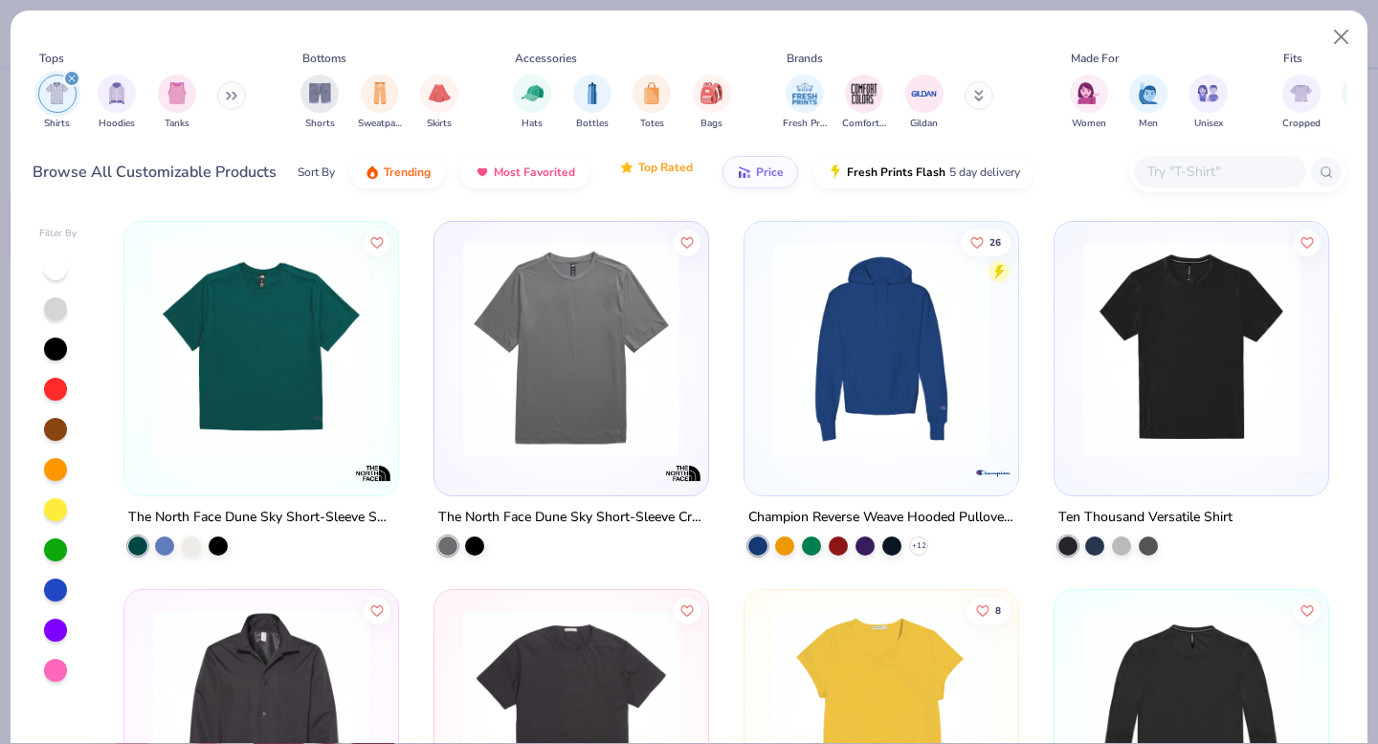
click at [678, 172] on span "Top Rated" at bounding box center [665, 167] width 55 height 15
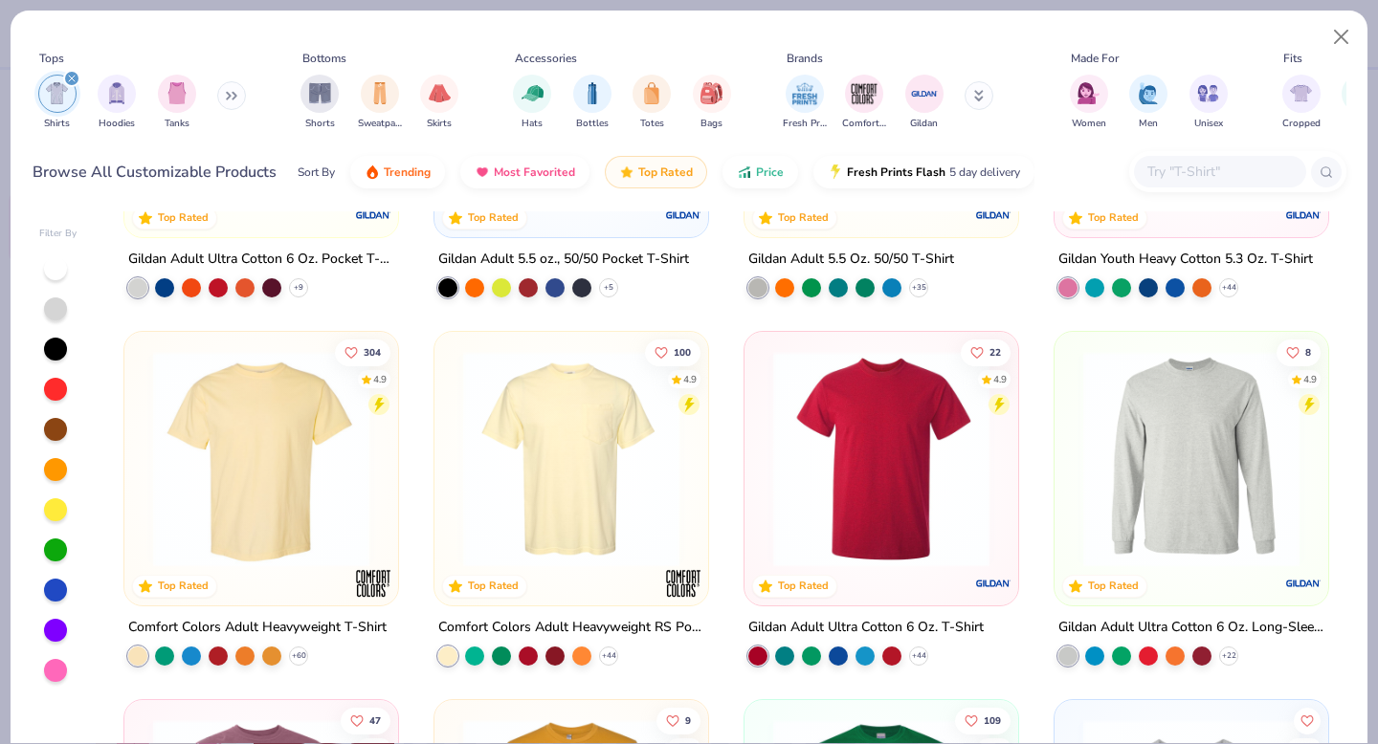
scroll to position [261, 0]
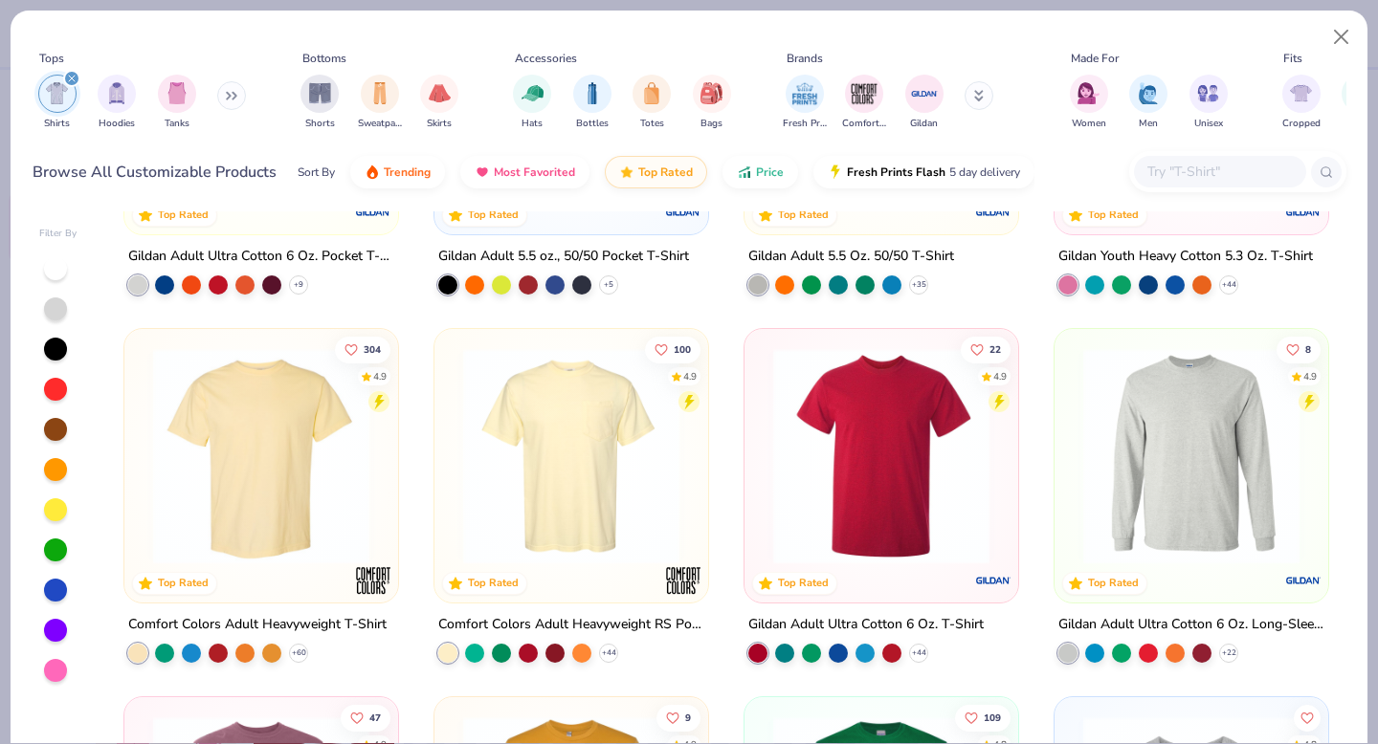
click at [347, 457] on img at bounding box center [261, 456] width 235 height 216
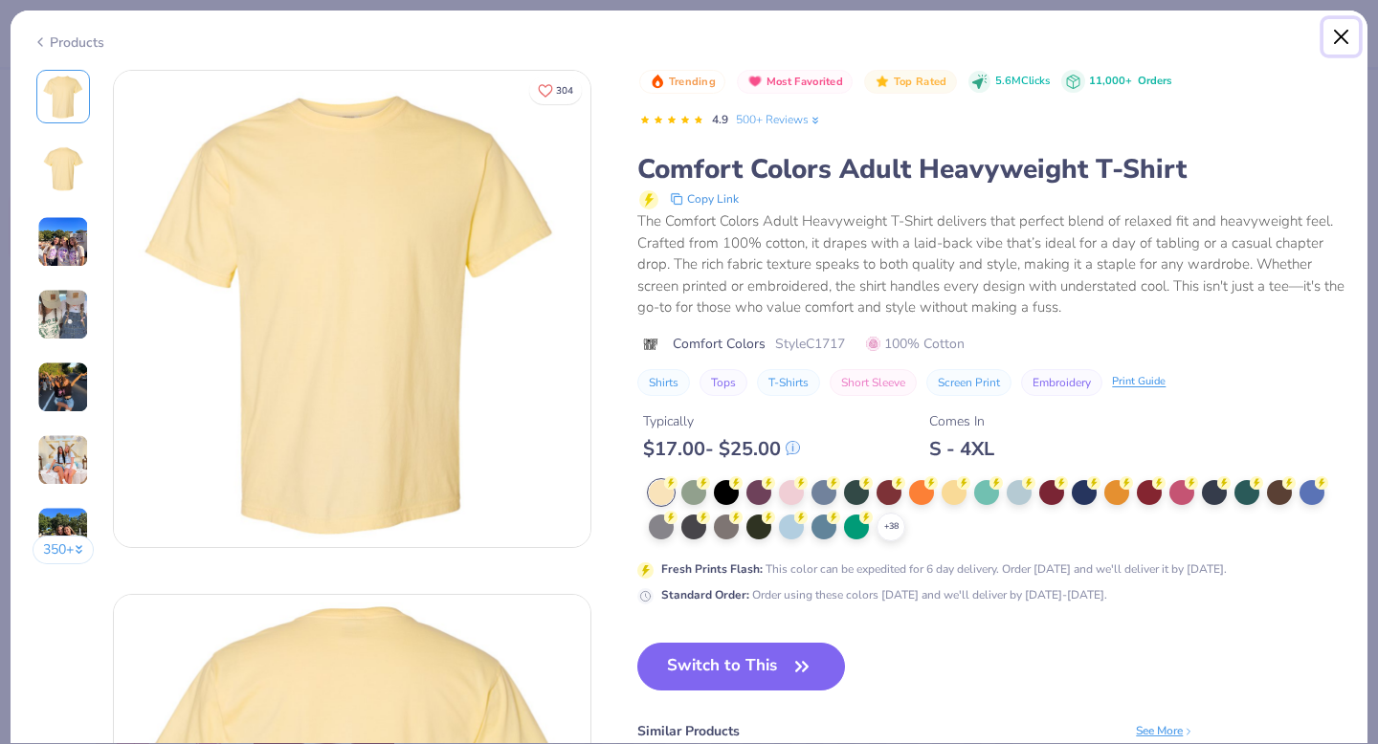
click at [1329, 44] on button "Close" at bounding box center [1341, 37] width 36 height 36
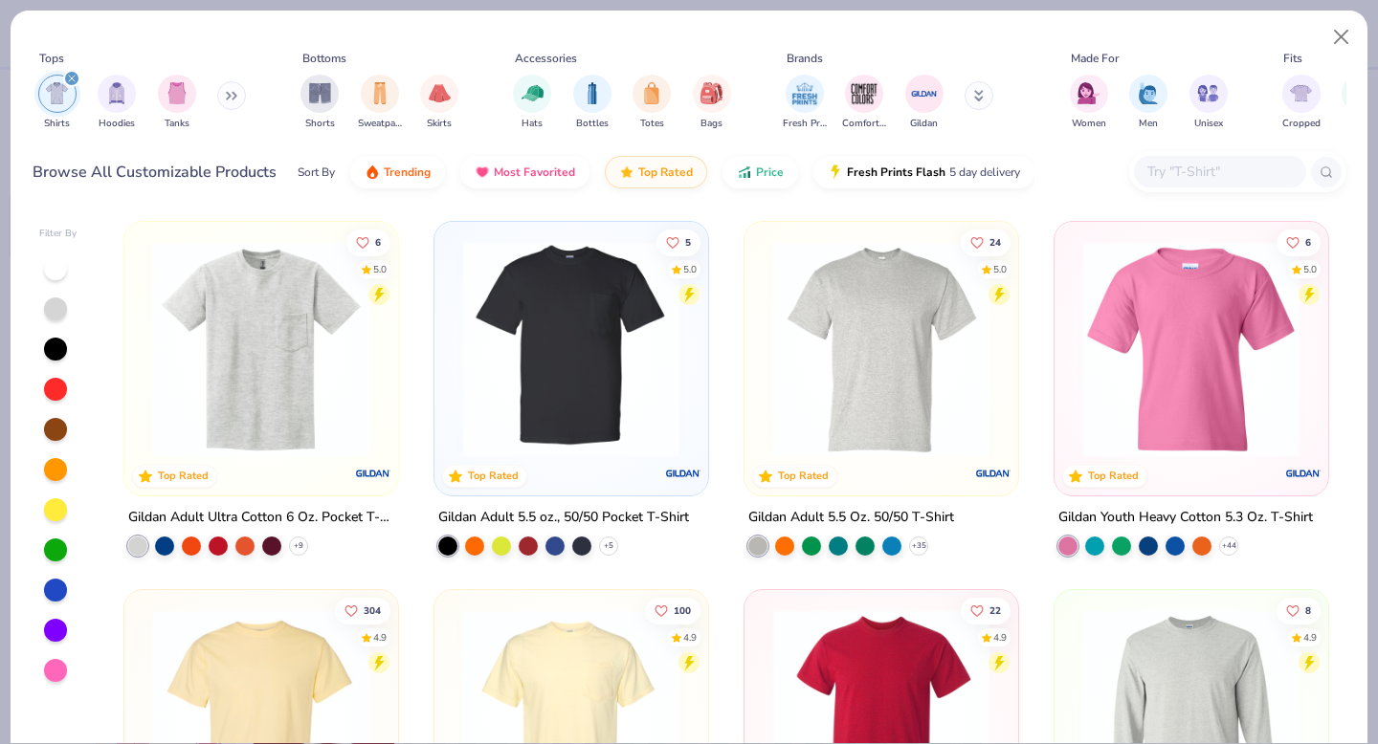
click at [787, 360] on img at bounding box center [881, 349] width 235 height 216
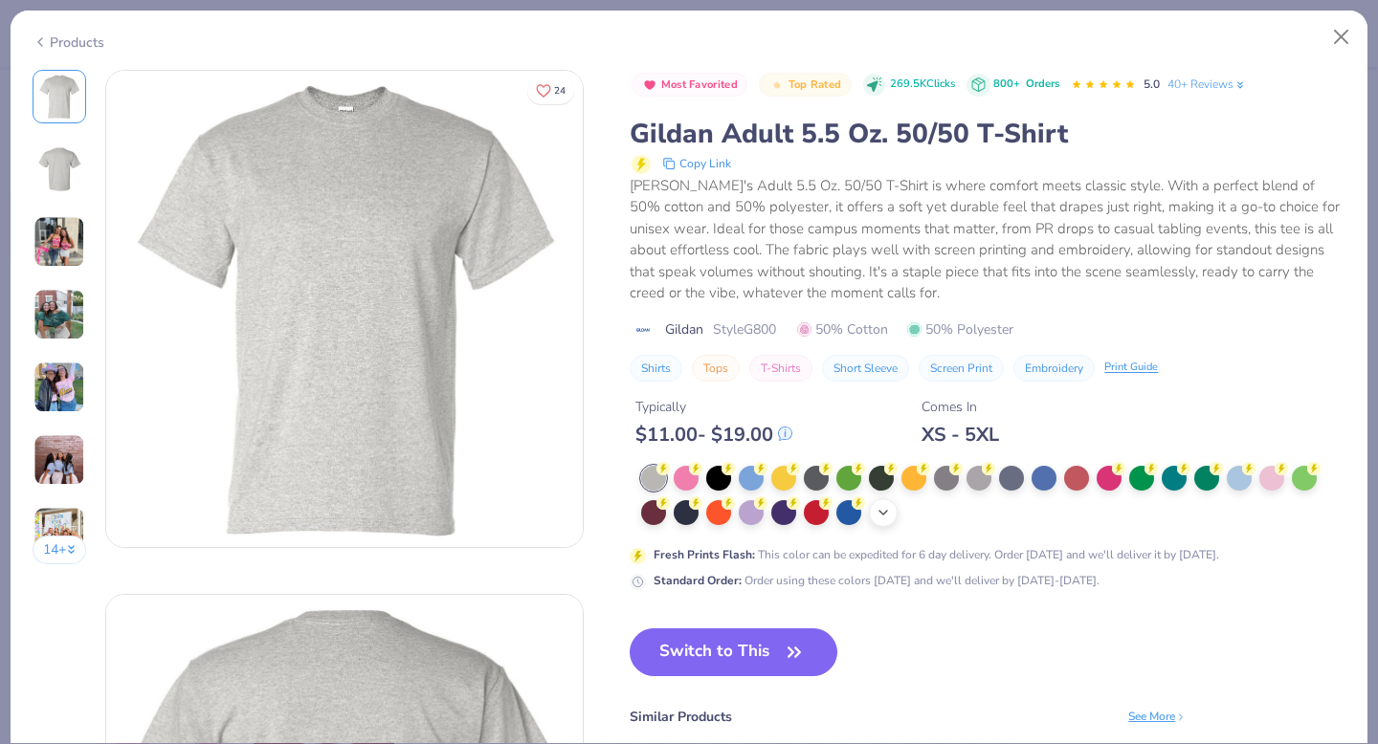
click at [882, 520] on icon at bounding box center [882, 512] width 15 height 15
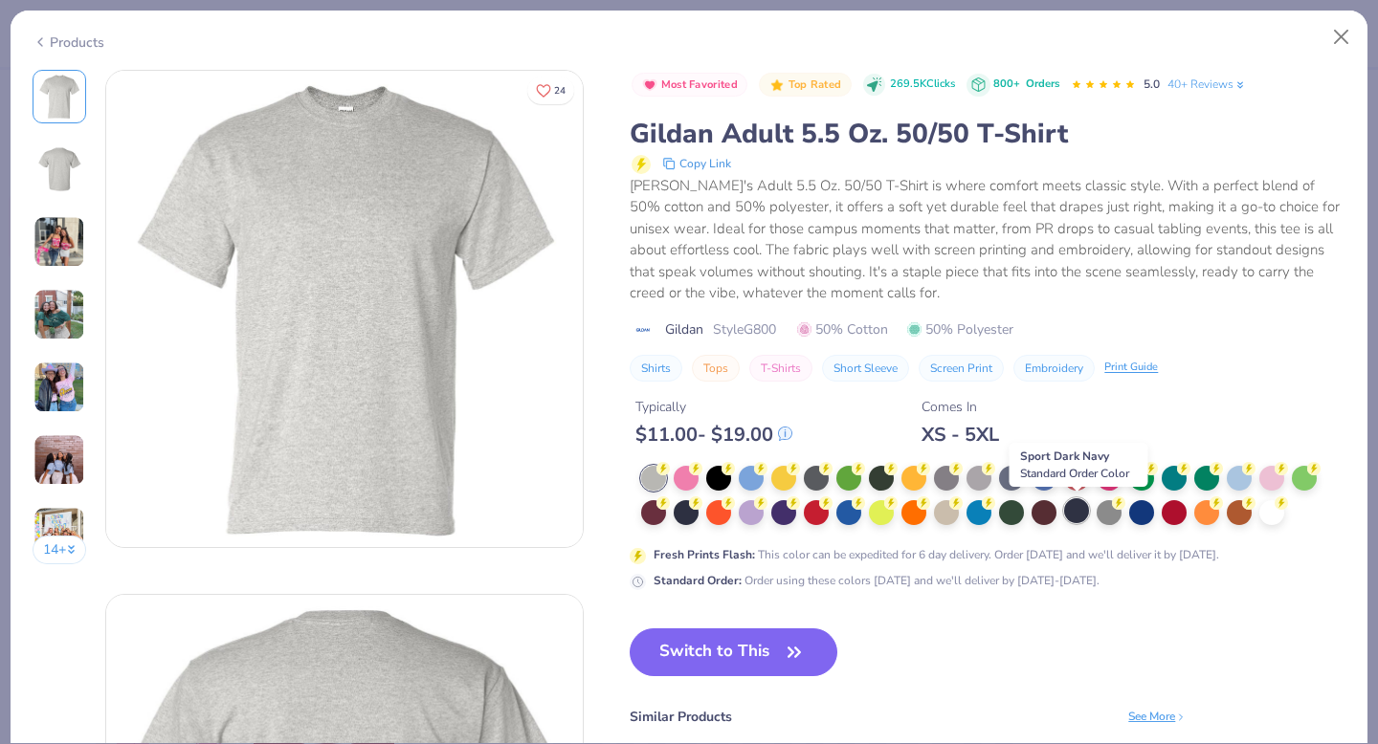
click at [1078, 518] on div at bounding box center [1076, 510] width 25 height 25
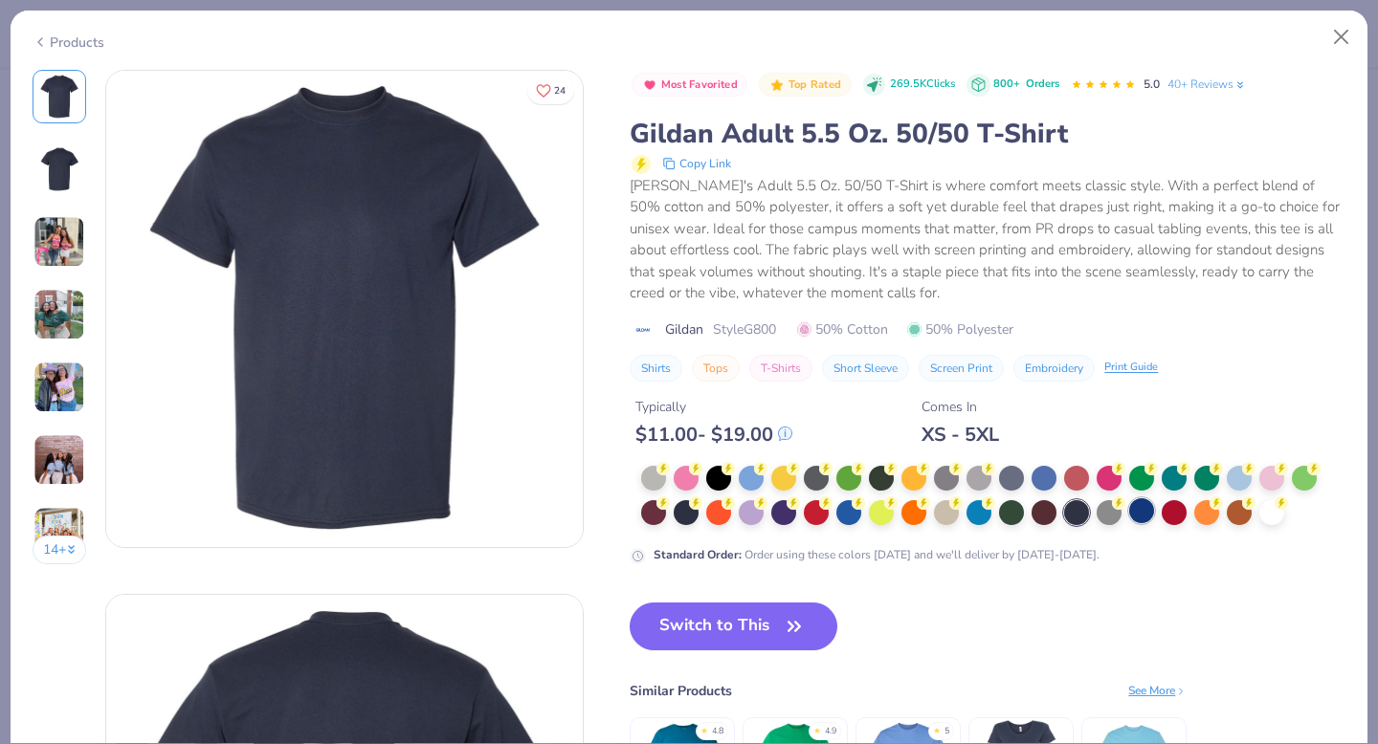
click at [1135, 519] on div at bounding box center [1141, 510] width 25 height 25
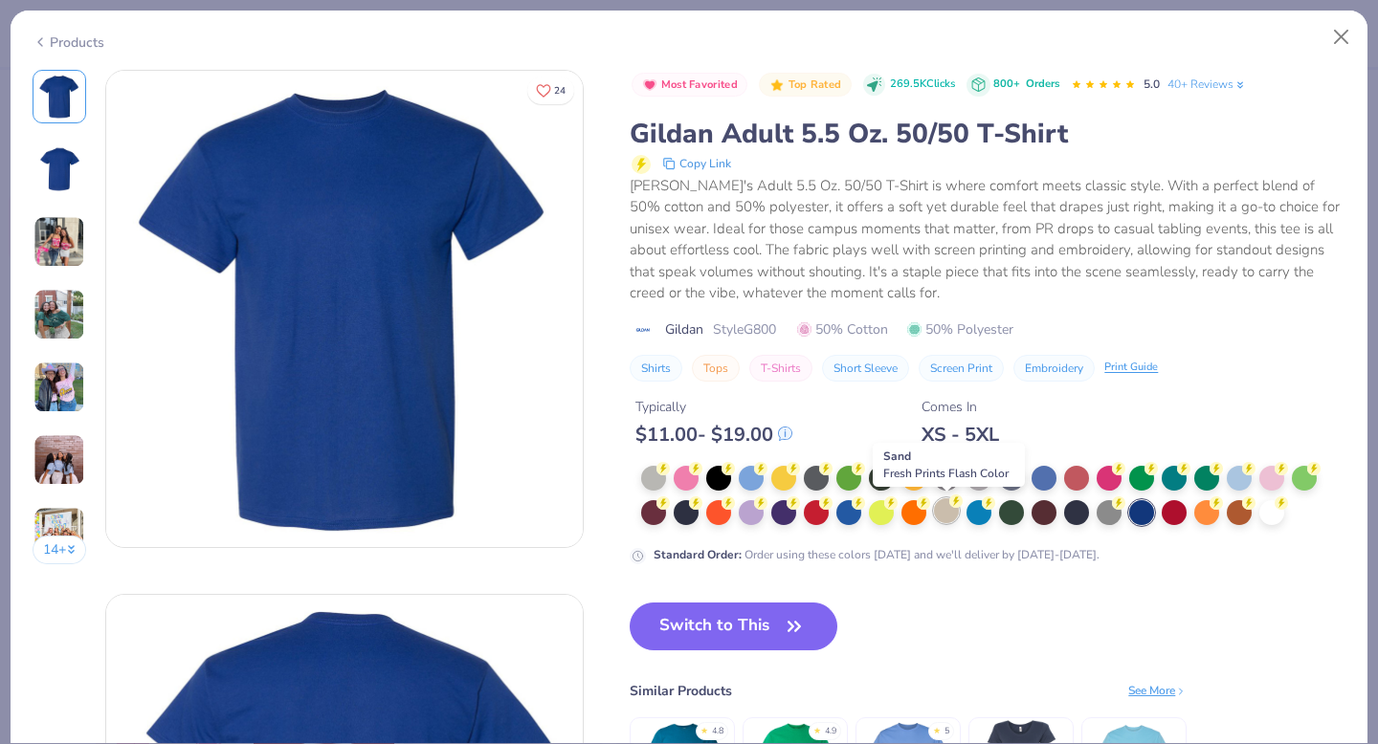
click at [943, 520] on div at bounding box center [946, 510] width 25 height 25
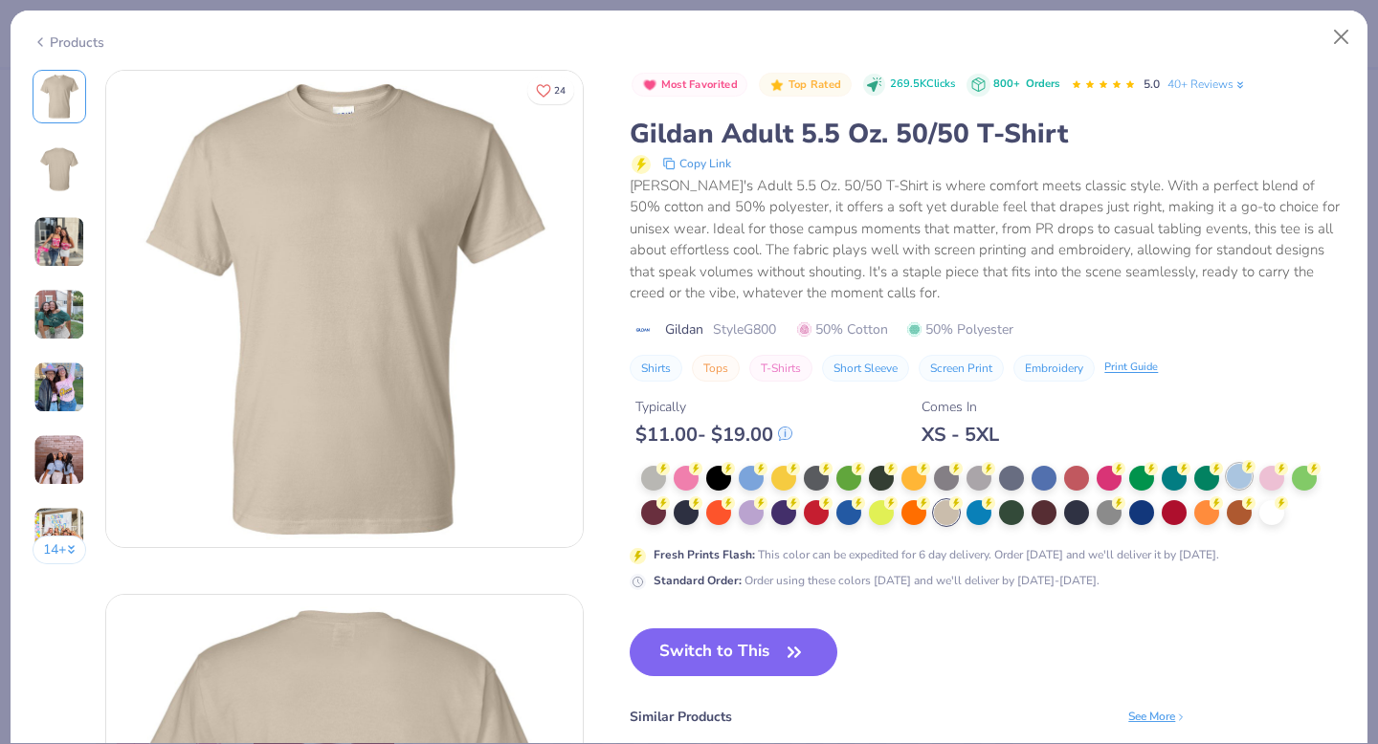
click at [1241, 483] on div at bounding box center [1239, 476] width 25 height 25
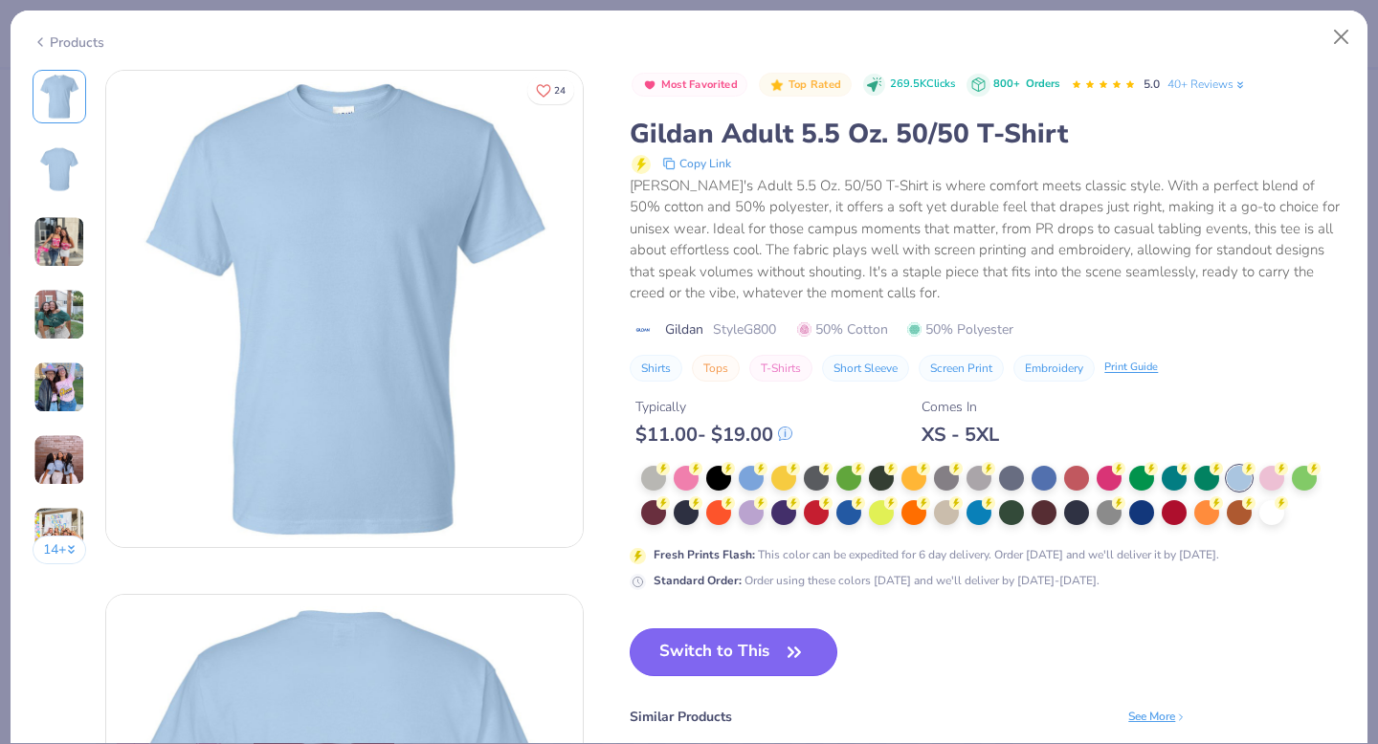
click at [771, 653] on button "Switch to This" at bounding box center [734, 653] width 208 height 48
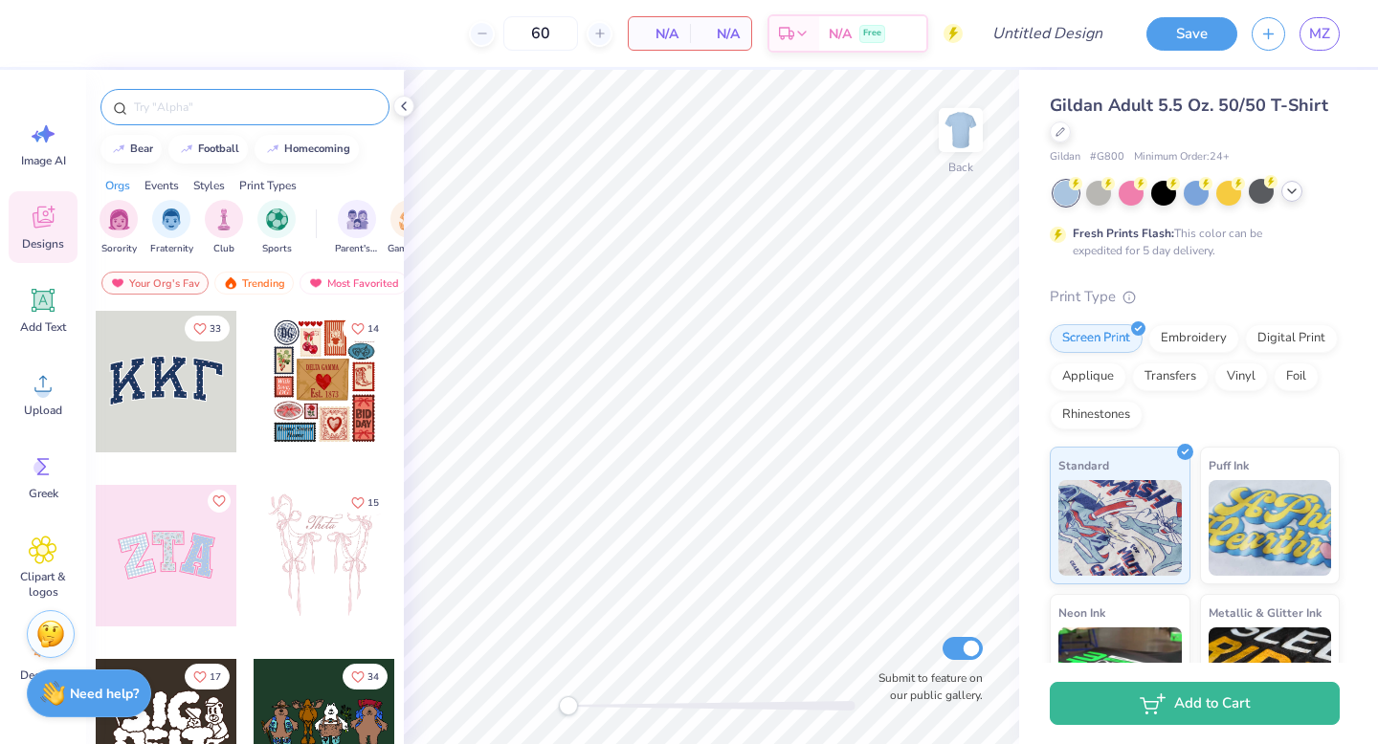
click at [219, 108] on input "text" at bounding box center [254, 107] width 245 height 19
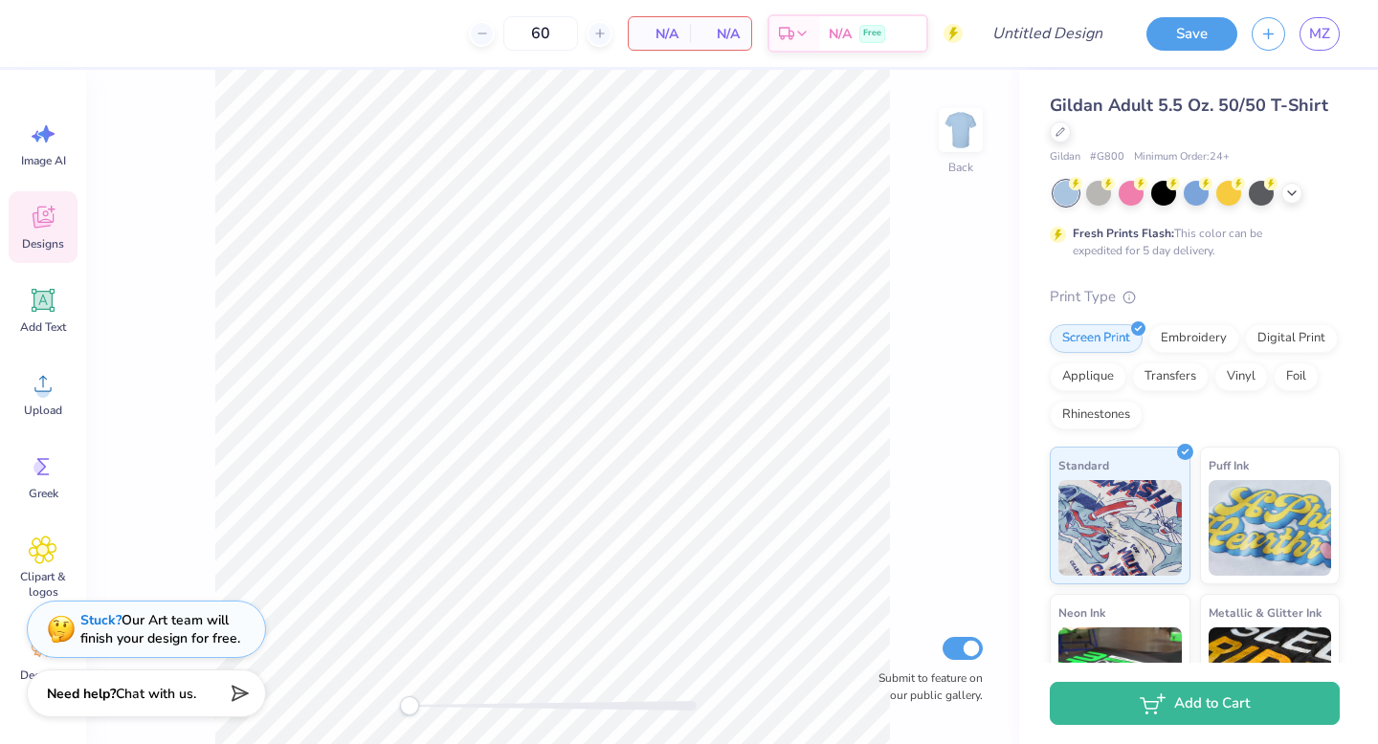
click at [38, 219] on icon at bounding box center [43, 217] width 29 height 29
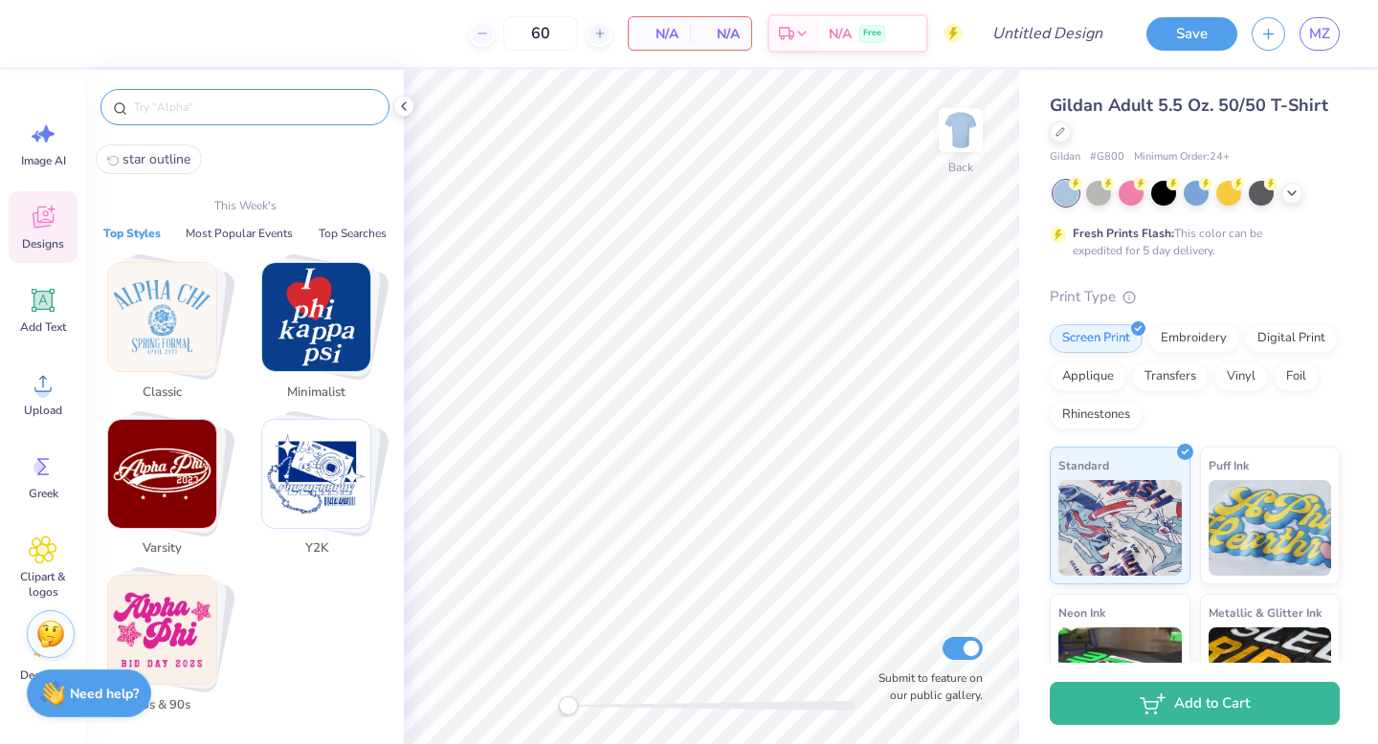
click at [157, 98] on input "text" at bounding box center [254, 107] width 245 height 19
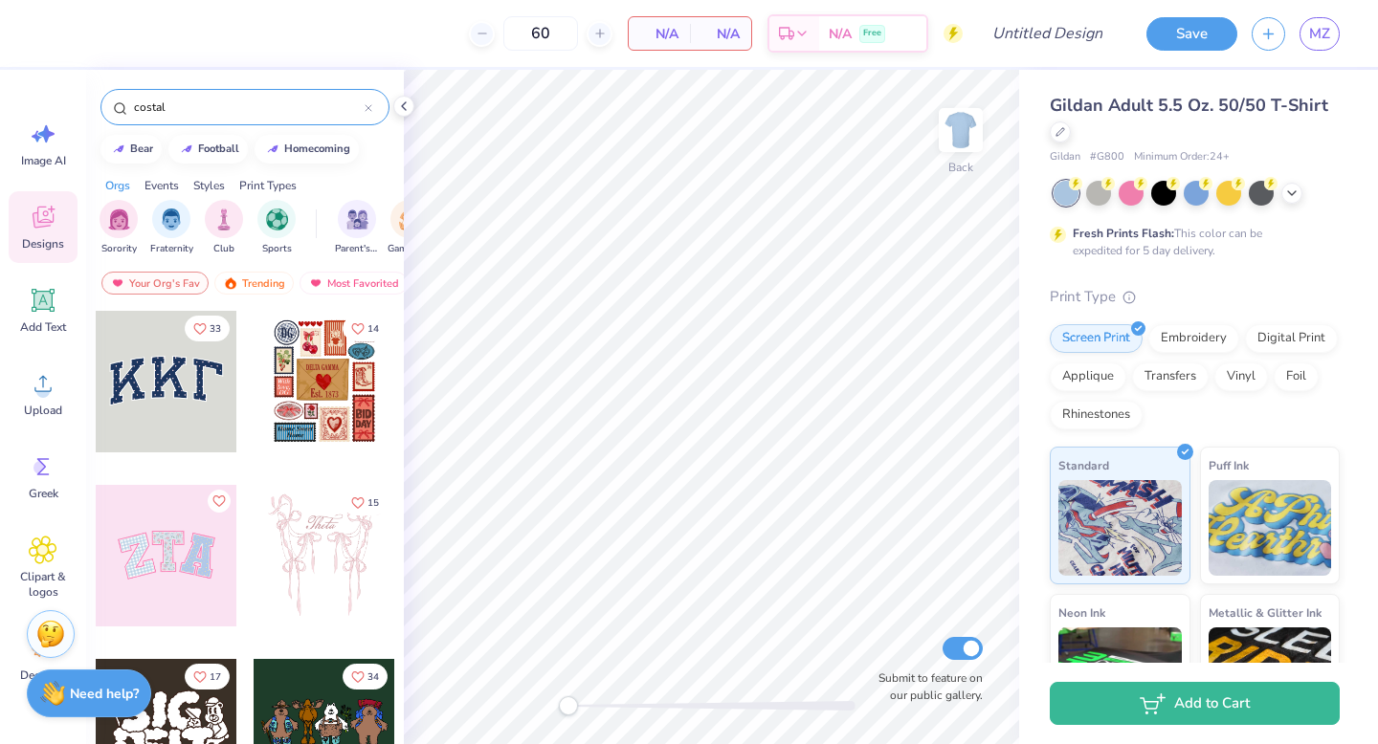
type input "costal"
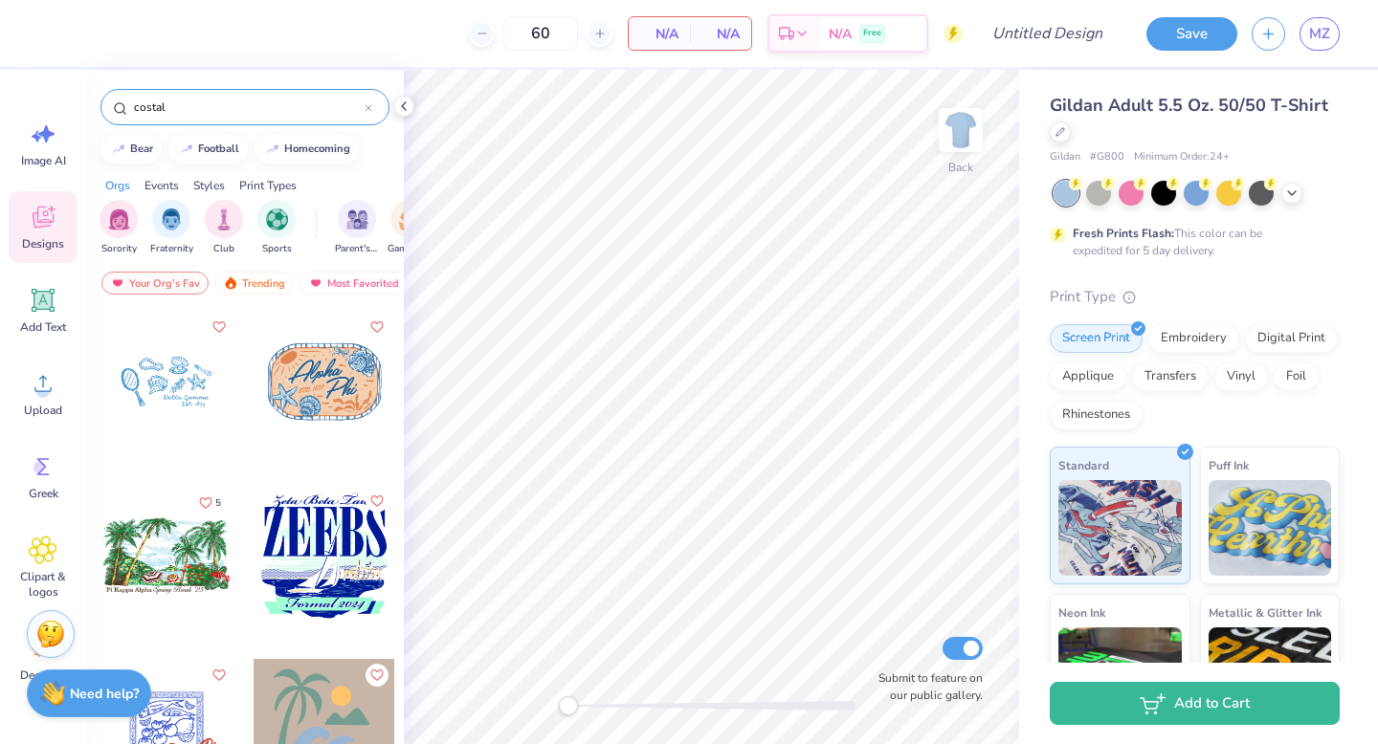
click at [366, 102] on div at bounding box center [369, 107] width 8 height 17
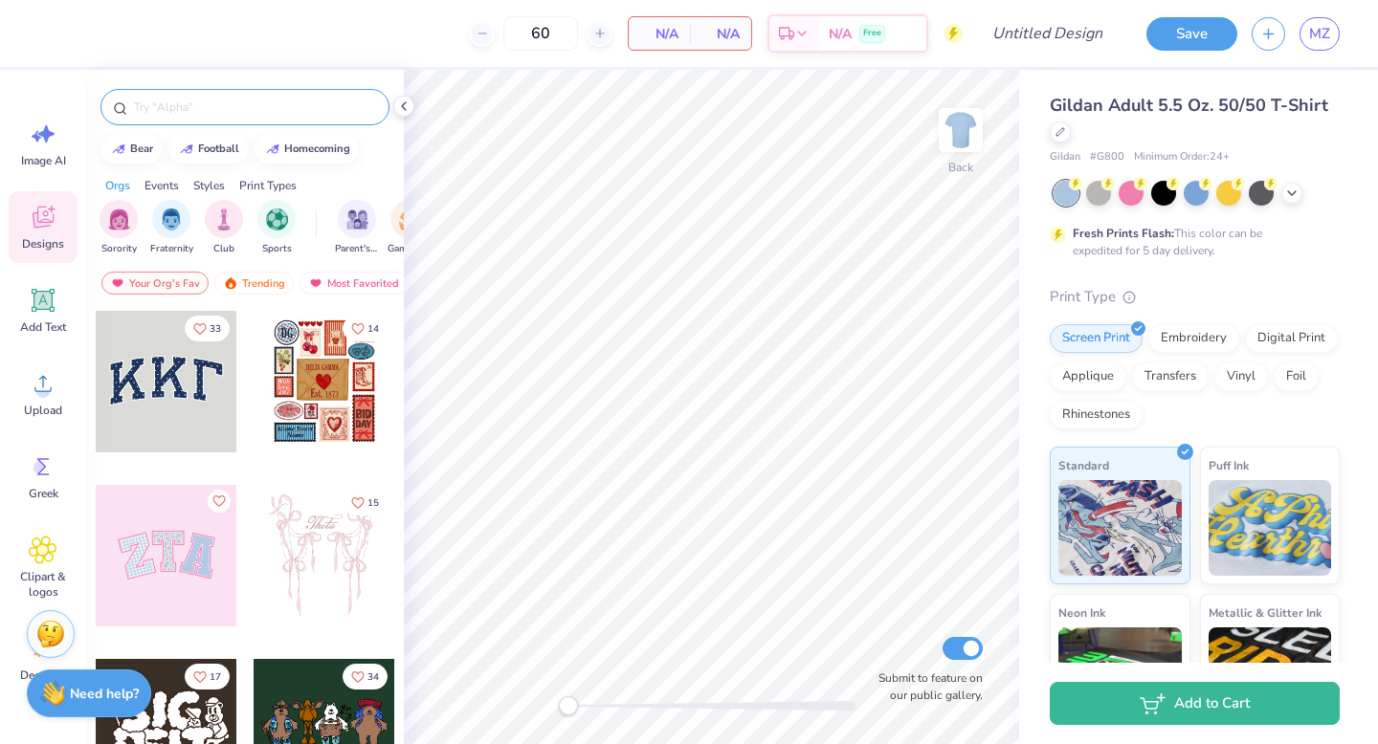
click at [320, 107] on input "text" at bounding box center [254, 107] width 245 height 19
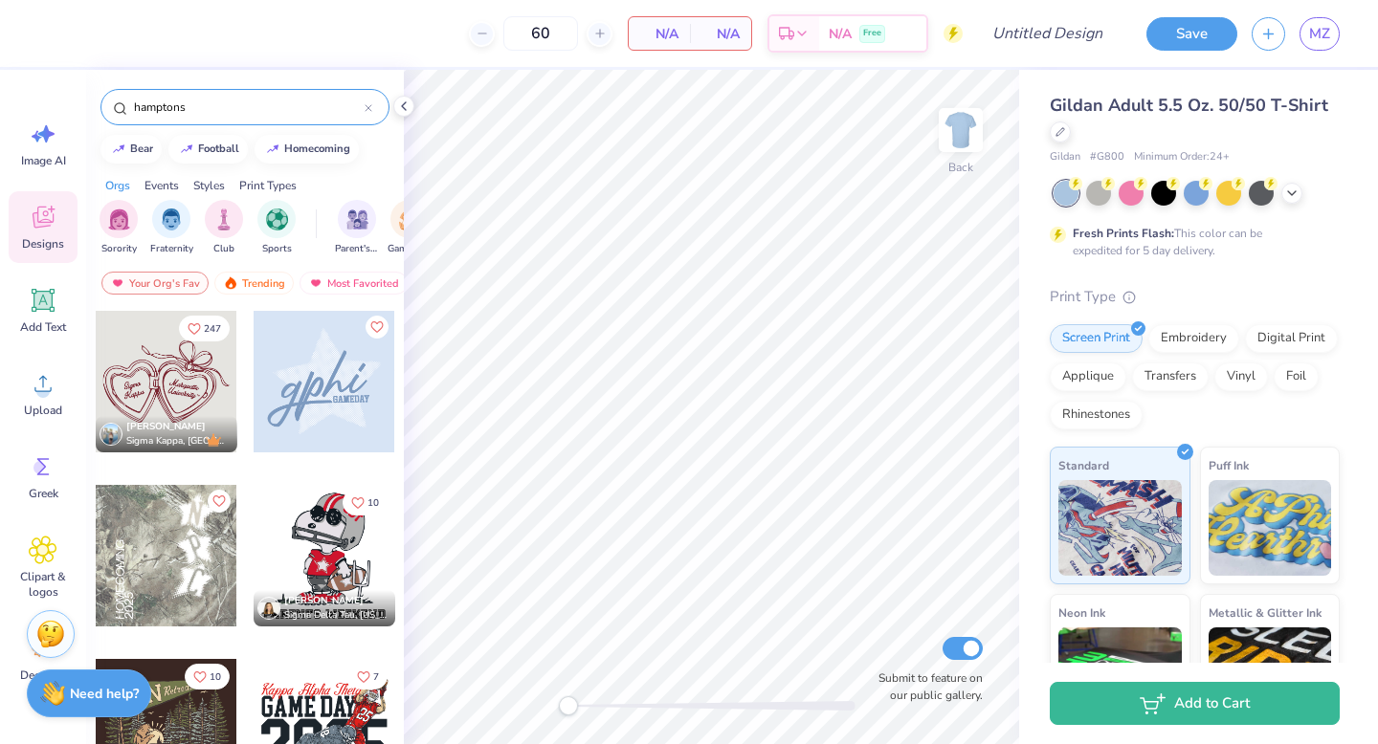
type input "hamptons"
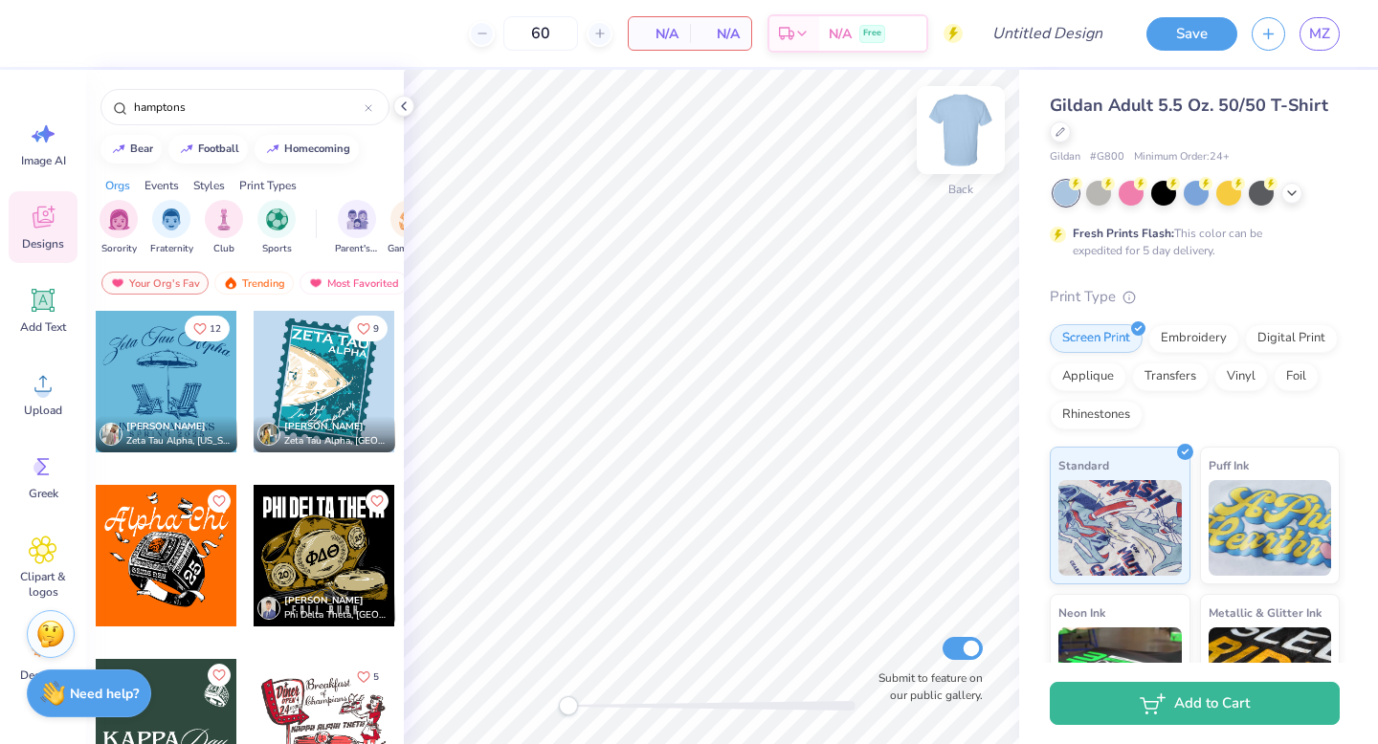
click at [964, 133] on img at bounding box center [960, 130] width 77 height 77
click at [324, 372] on div at bounding box center [325, 382] width 142 height 142
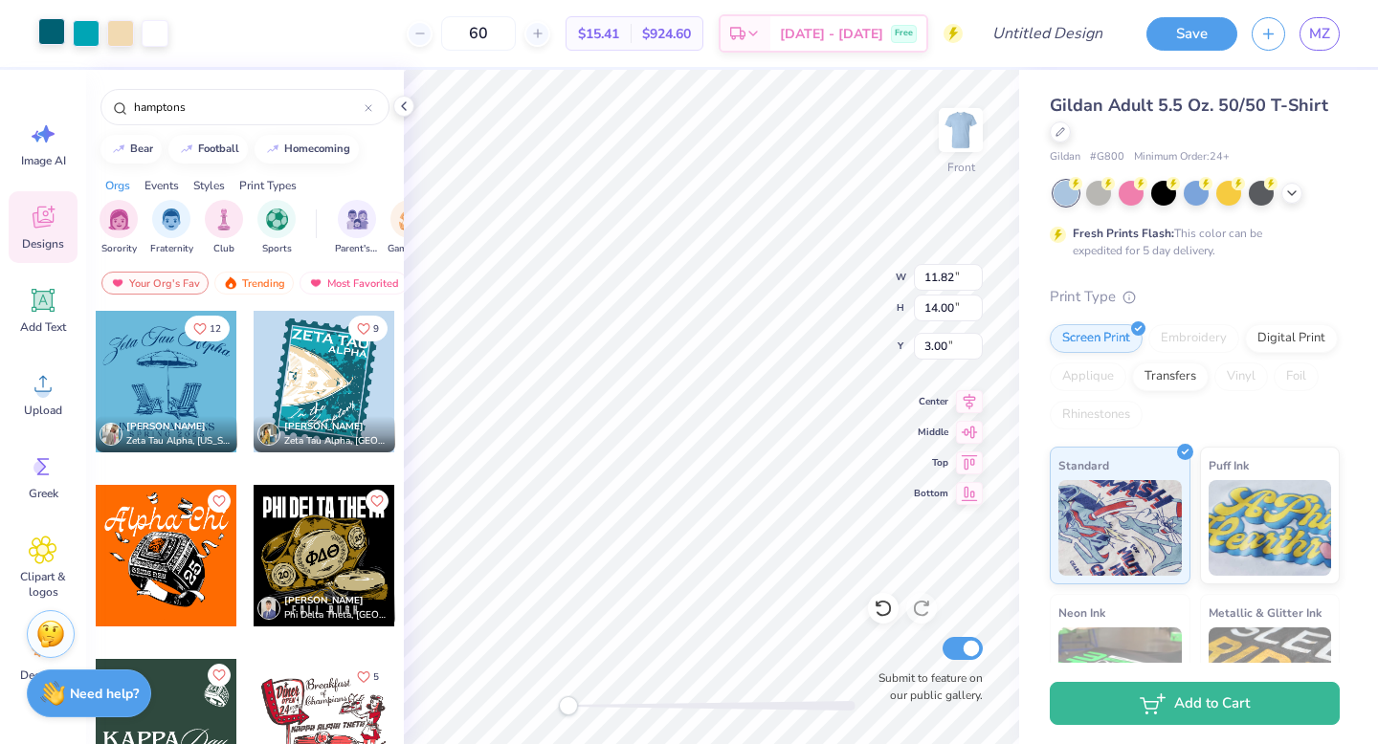
click at [50, 22] on div at bounding box center [51, 31] width 27 height 27
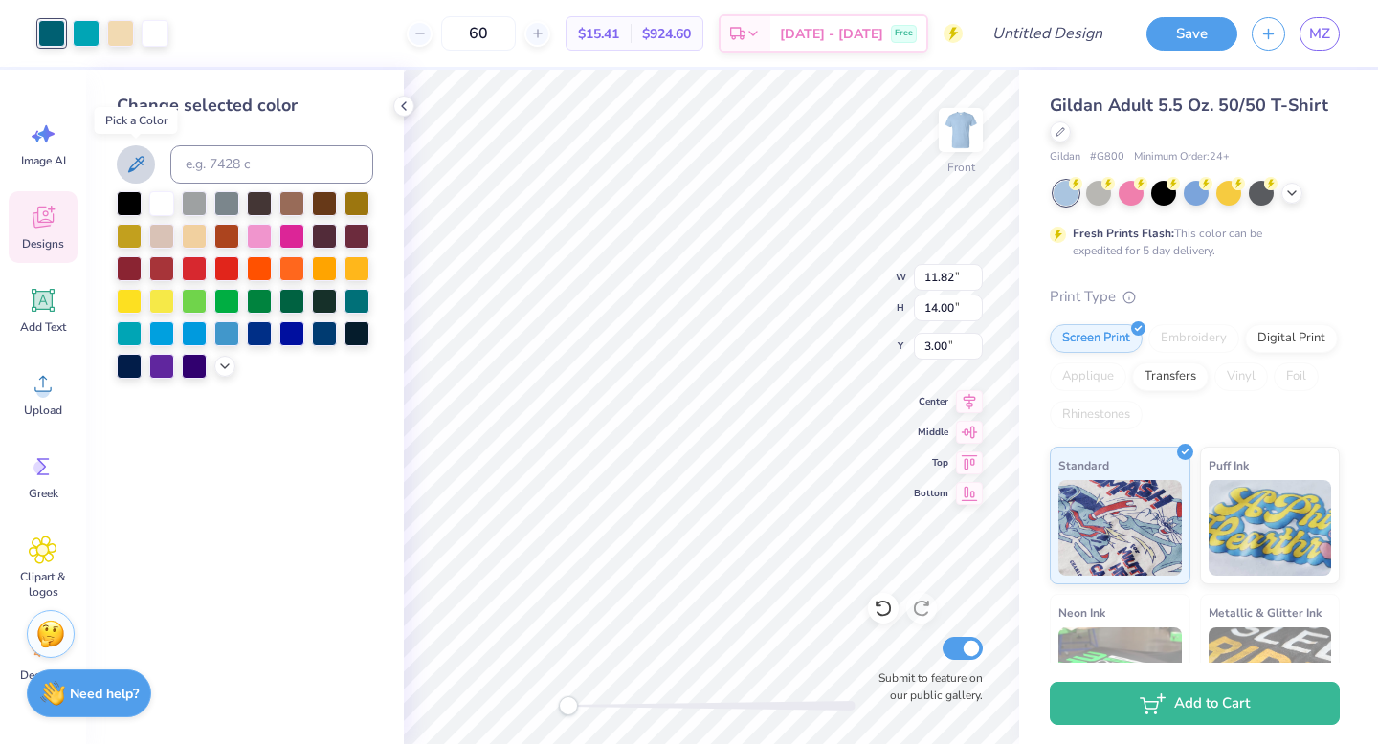
click at [131, 162] on icon at bounding box center [135, 164] width 23 height 23
click at [123, 38] on div at bounding box center [120, 31] width 27 height 27
click at [226, 369] on icon at bounding box center [224, 364] width 15 height 15
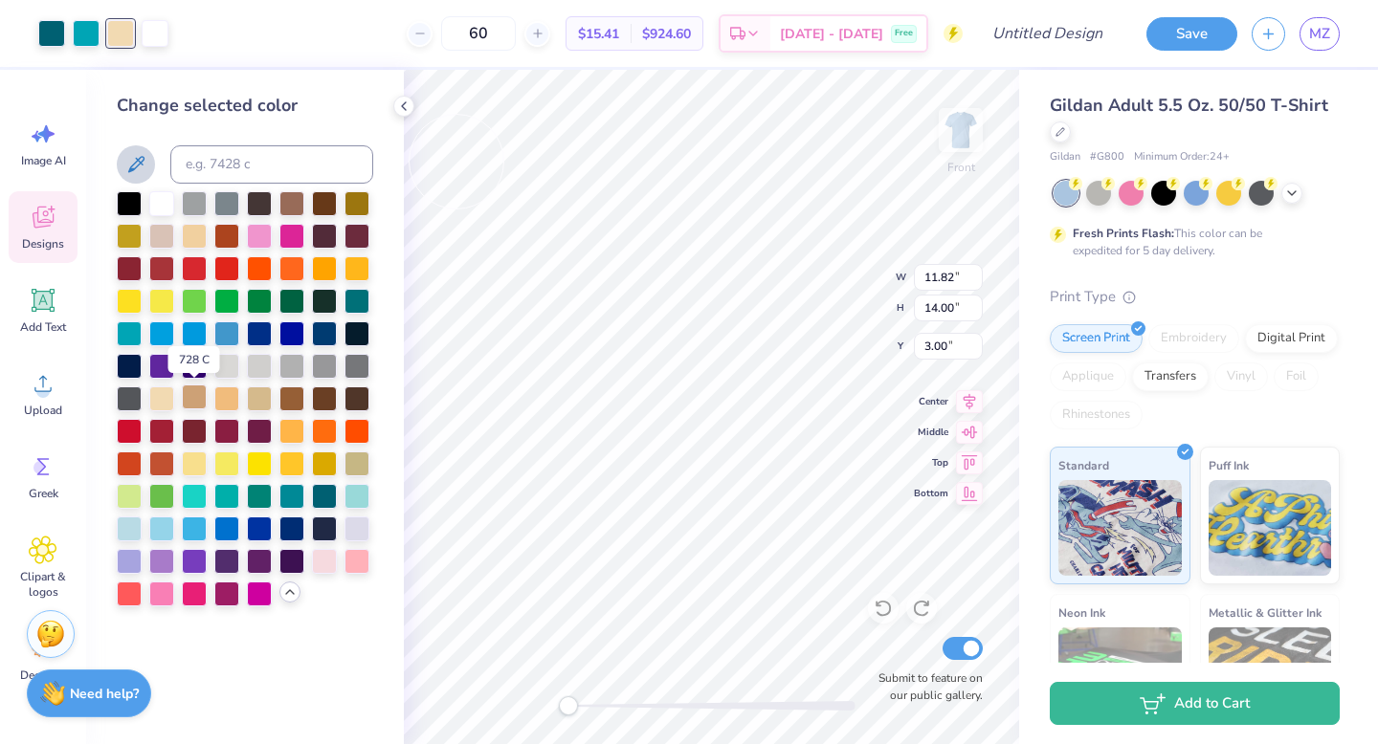
click at [197, 403] on div at bounding box center [194, 397] width 25 height 25
click at [265, 333] on div at bounding box center [259, 332] width 25 height 25
click at [165, 529] on div at bounding box center [161, 527] width 25 height 25
click at [224, 526] on div at bounding box center [226, 527] width 25 height 25
click at [255, 525] on div at bounding box center [259, 527] width 25 height 25
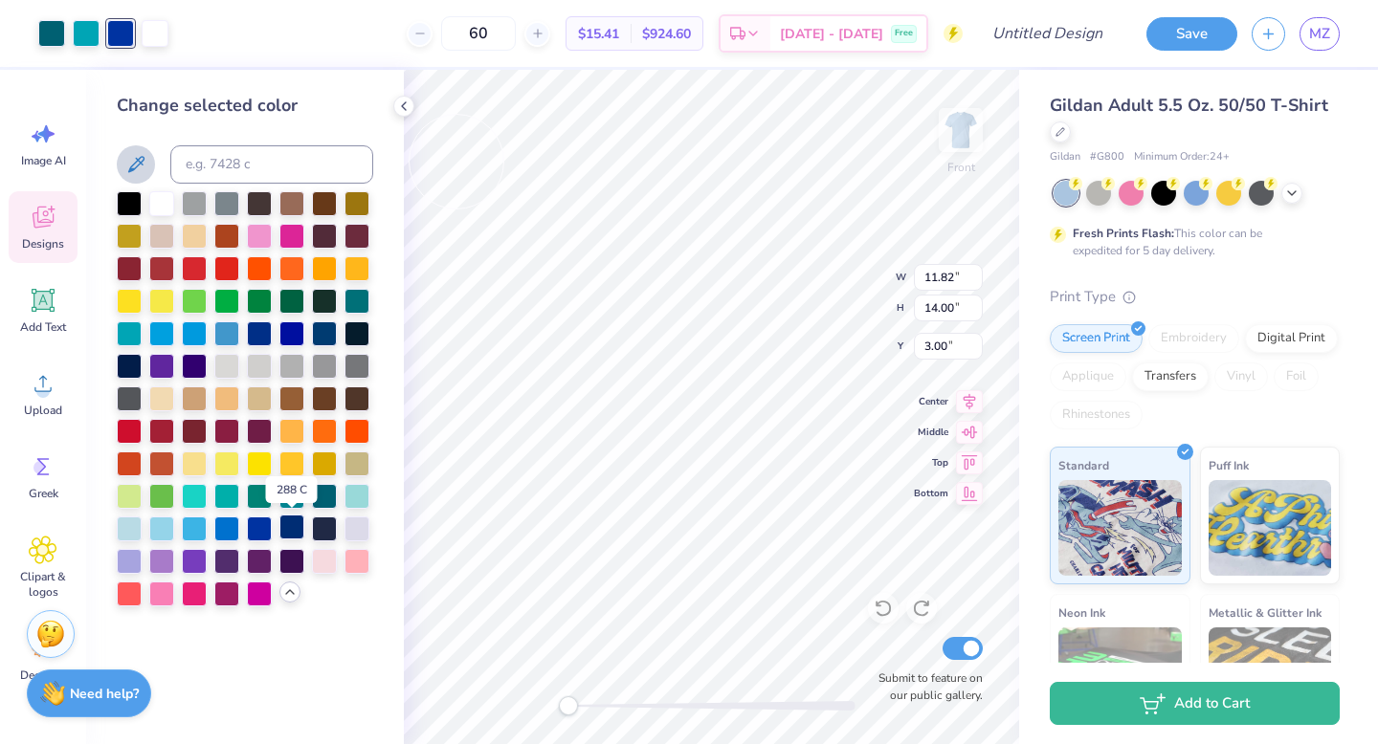
click at [293, 523] on div at bounding box center [291, 527] width 25 height 25
click at [164, 403] on div at bounding box center [161, 397] width 25 height 25
click at [293, 160] on input at bounding box center [271, 164] width 203 height 38
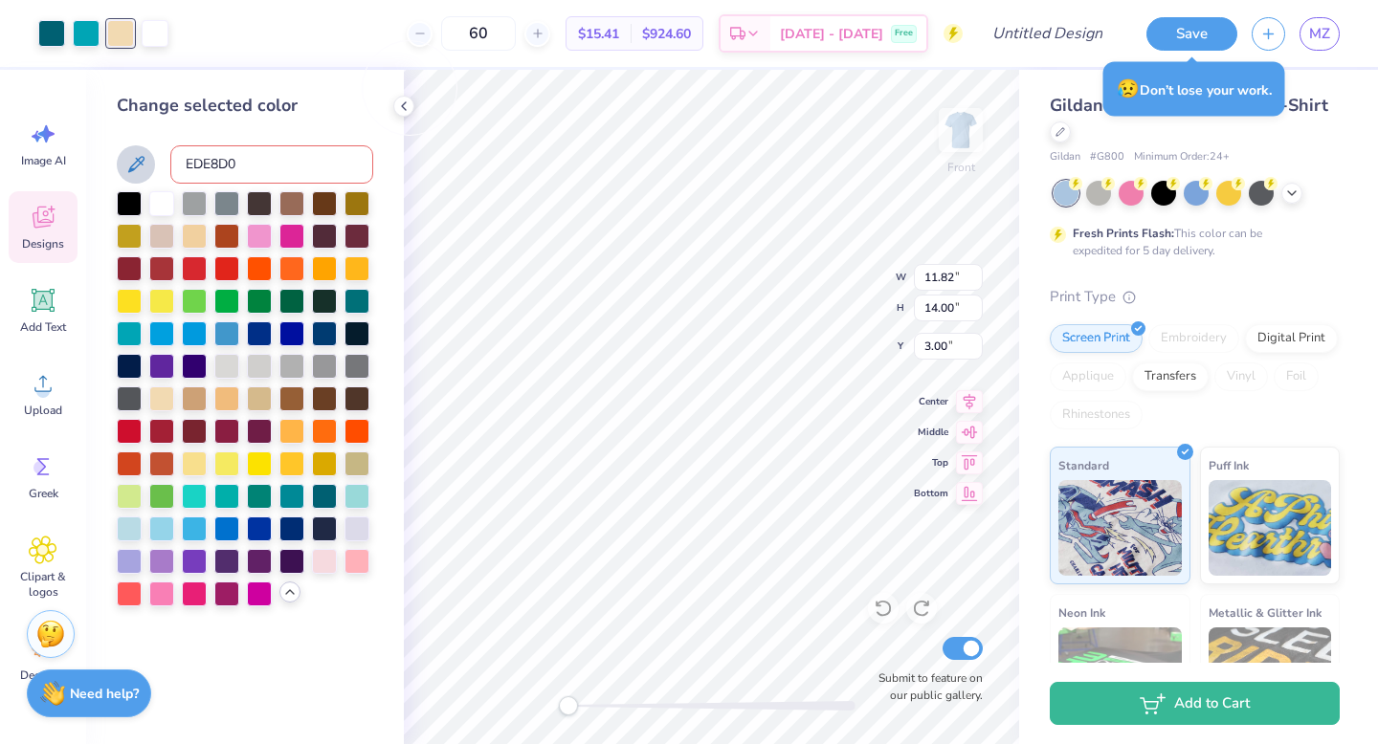
click at [186, 164] on input "EDE8D0" at bounding box center [271, 164] width 203 height 38
type input "#EDE8D0"
drag, startPoint x: 302, startPoint y: 165, endPoint x: 115, endPoint y: 160, distance: 187.6
click at [115, 160] on div "Change selected color #EDE8D0" at bounding box center [245, 407] width 318 height 675
click at [164, 201] on div at bounding box center [161, 201] width 25 height 25
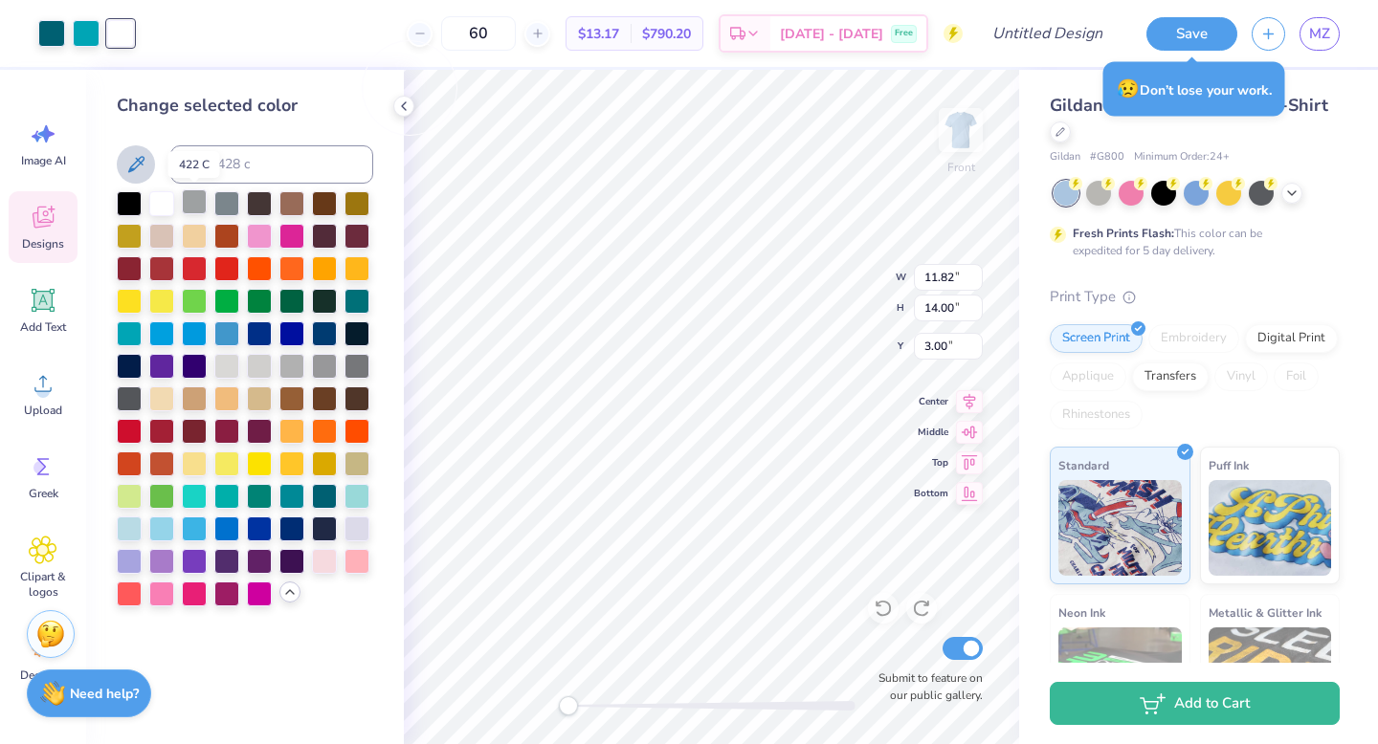
click at [197, 213] on div at bounding box center [194, 201] width 25 height 25
click at [209, 233] on div at bounding box center [245, 398] width 256 height 415
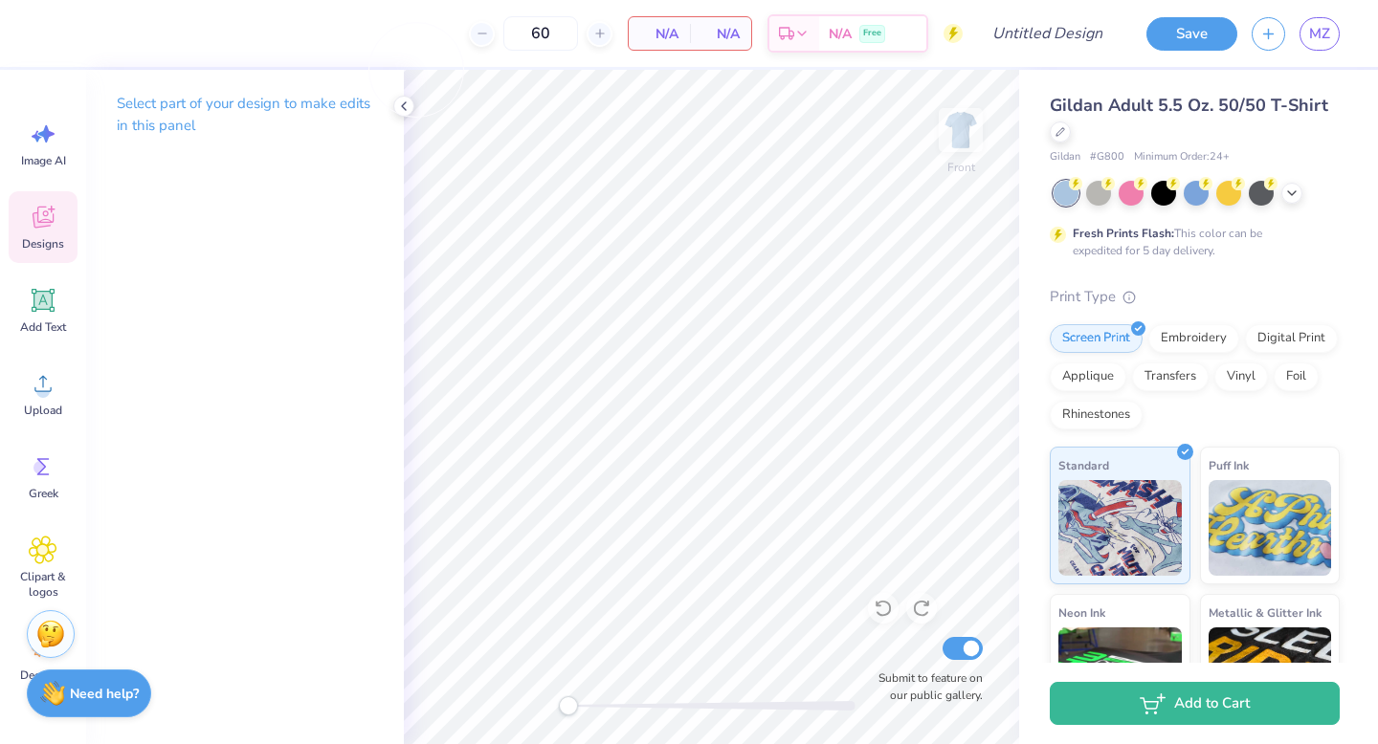
click at [39, 224] on icon at bounding box center [42, 219] width 18 height 15
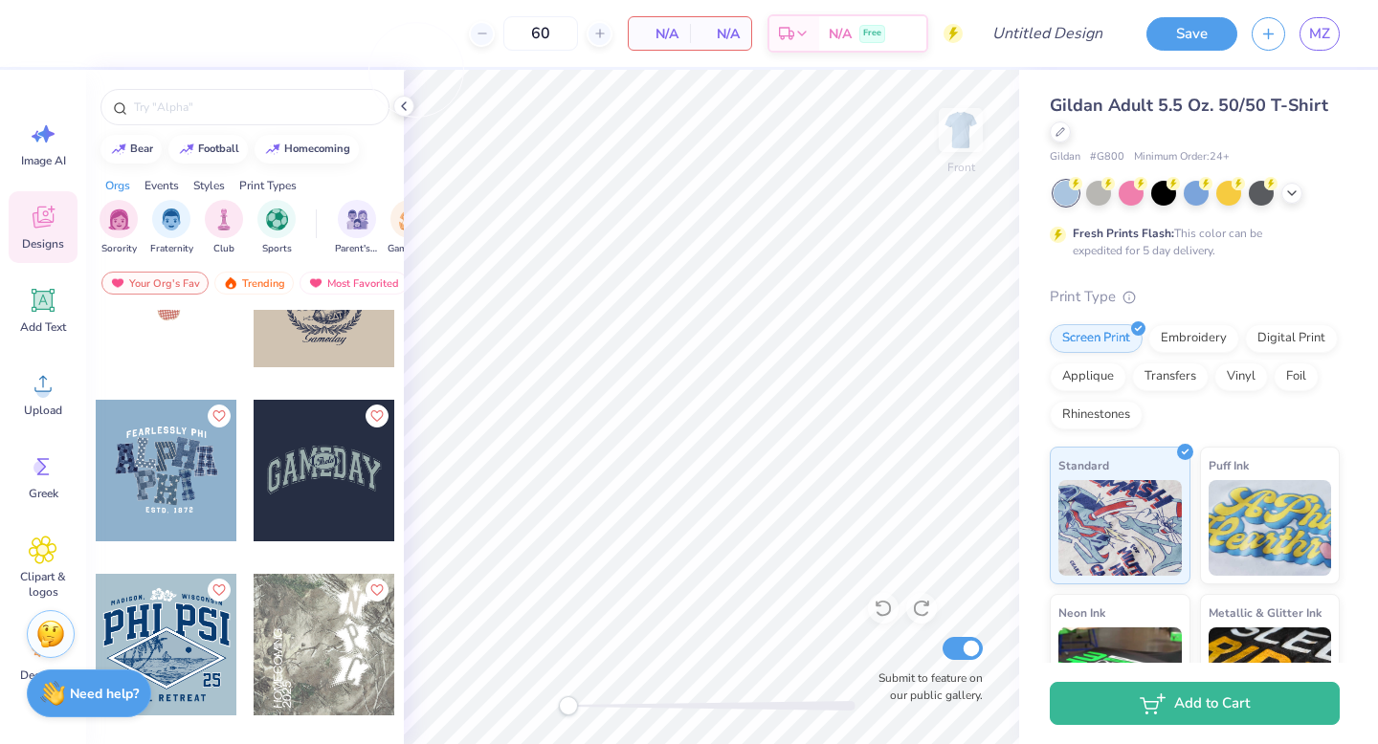
scroll to position [6015, 0]
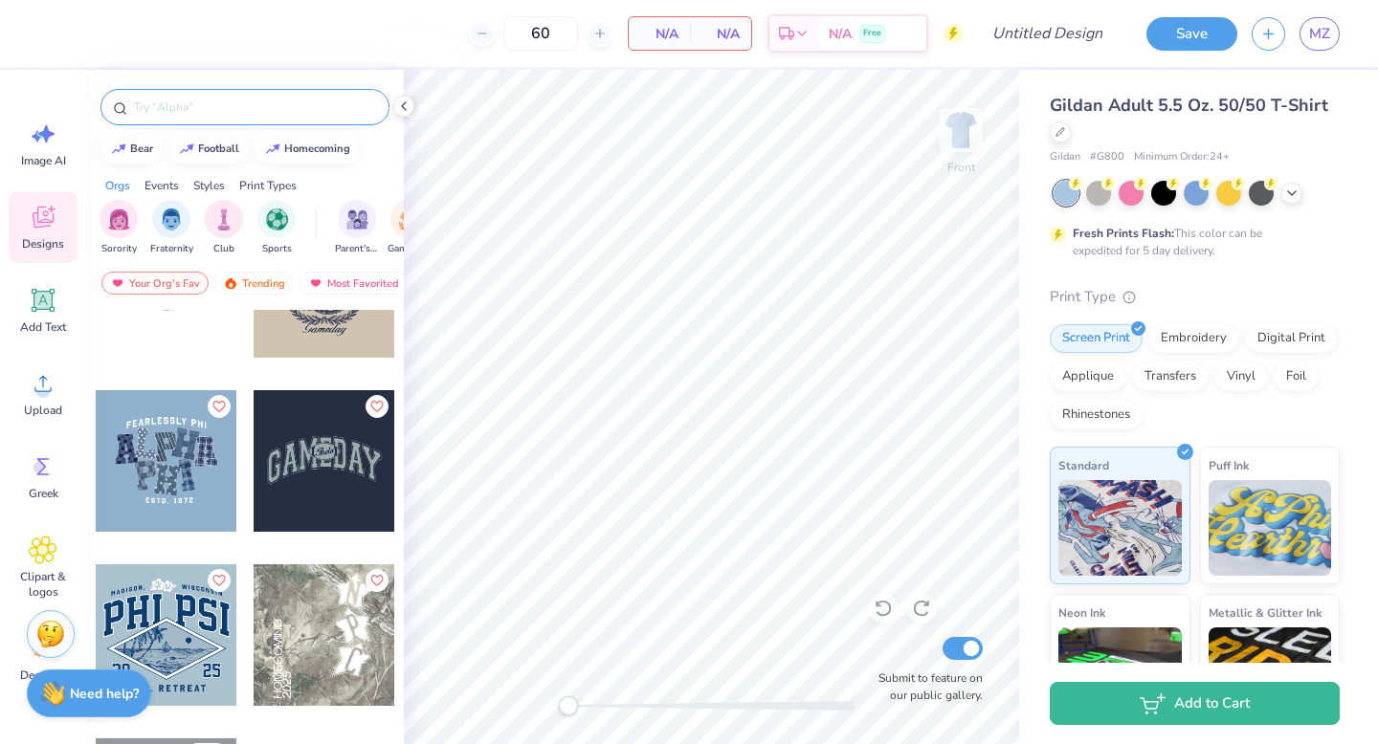
click at [255, 98] on input "text" at bounding box center [254, 107] width 245 height 19
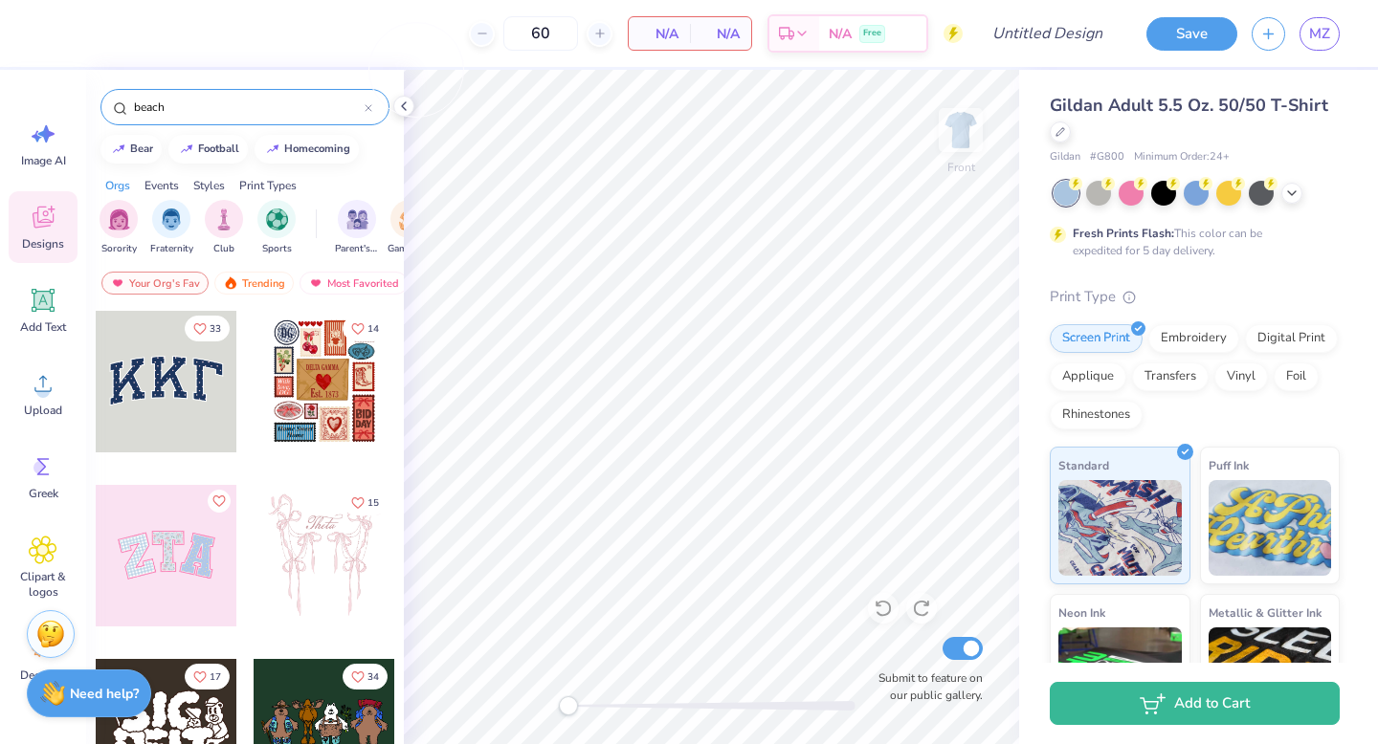
type input "beach"
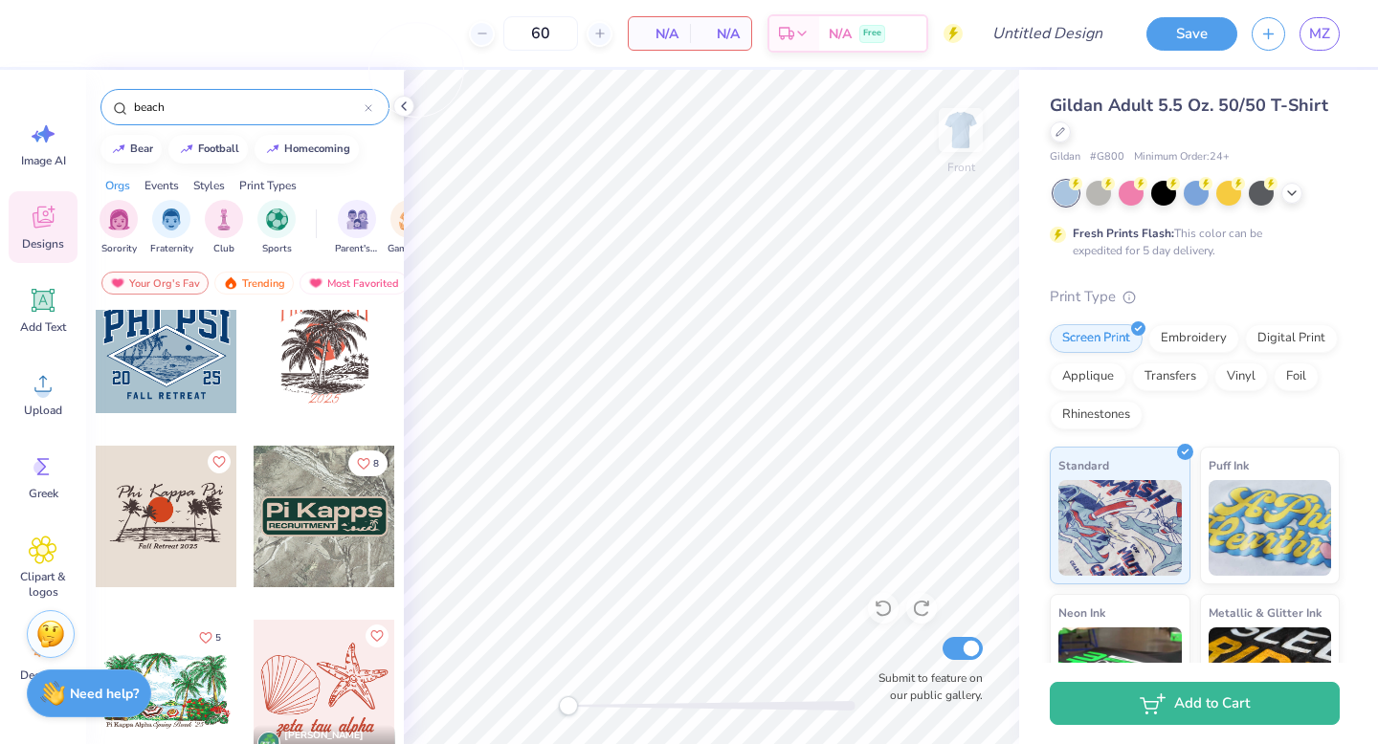
scroll to position [62, 0]
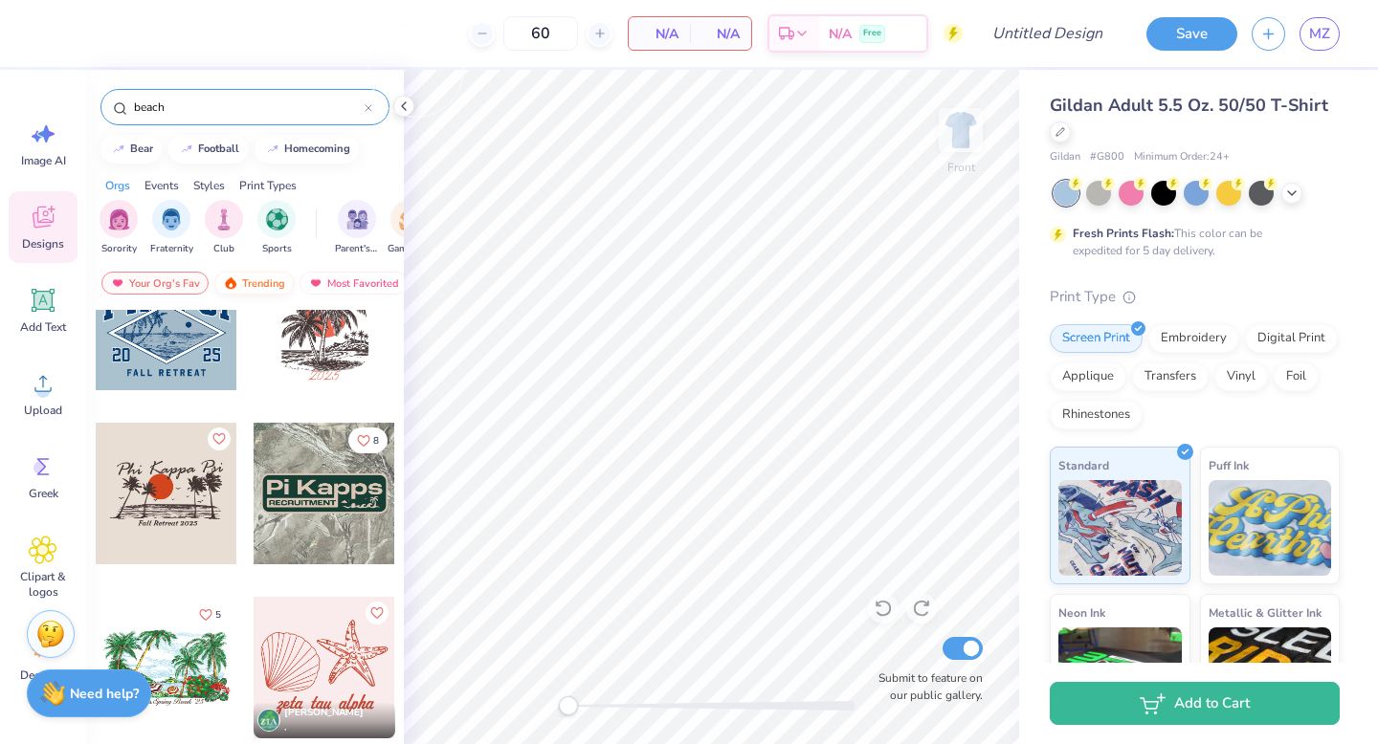
click at [258, 279] on div "Trending" at bounding box center [253, 283] width 79 height 23
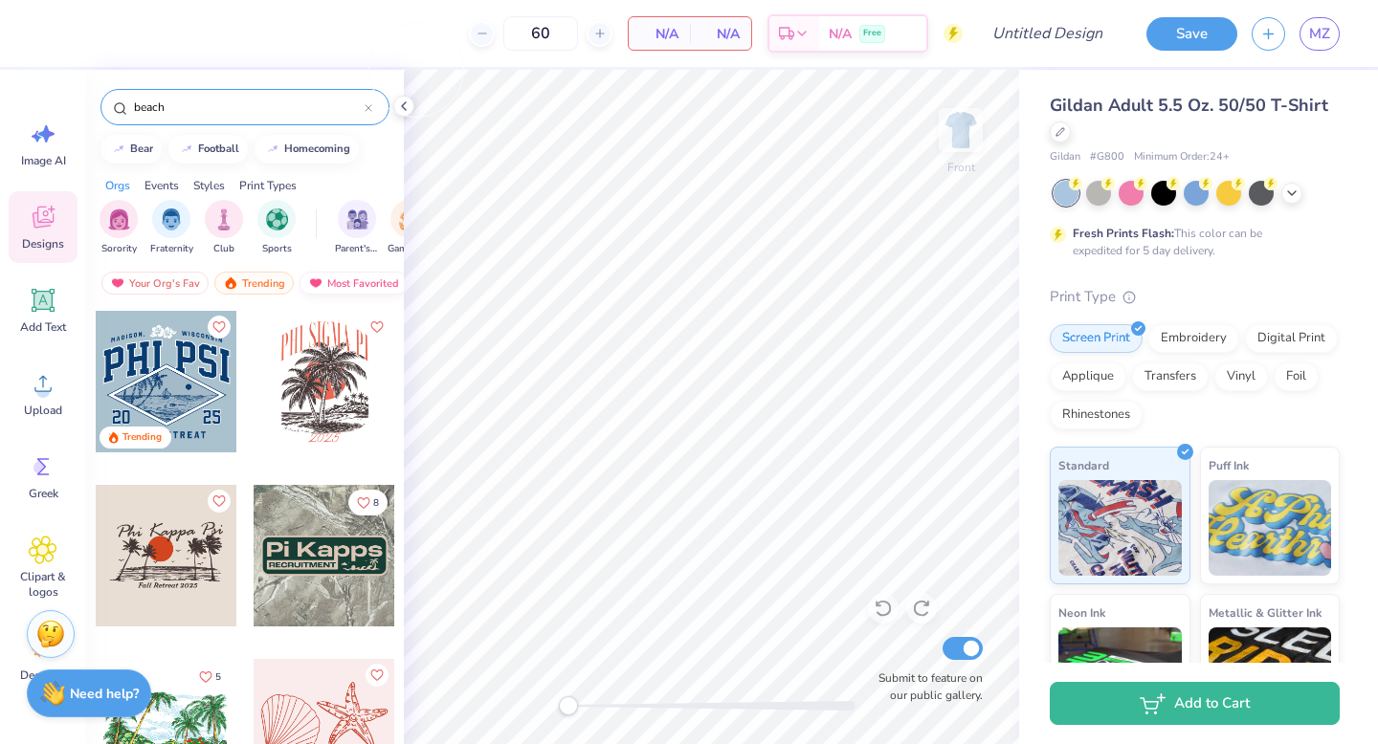
click at [332, 279] on div "Most Favorited" at bounding box center [353, 283] width 108 height 23
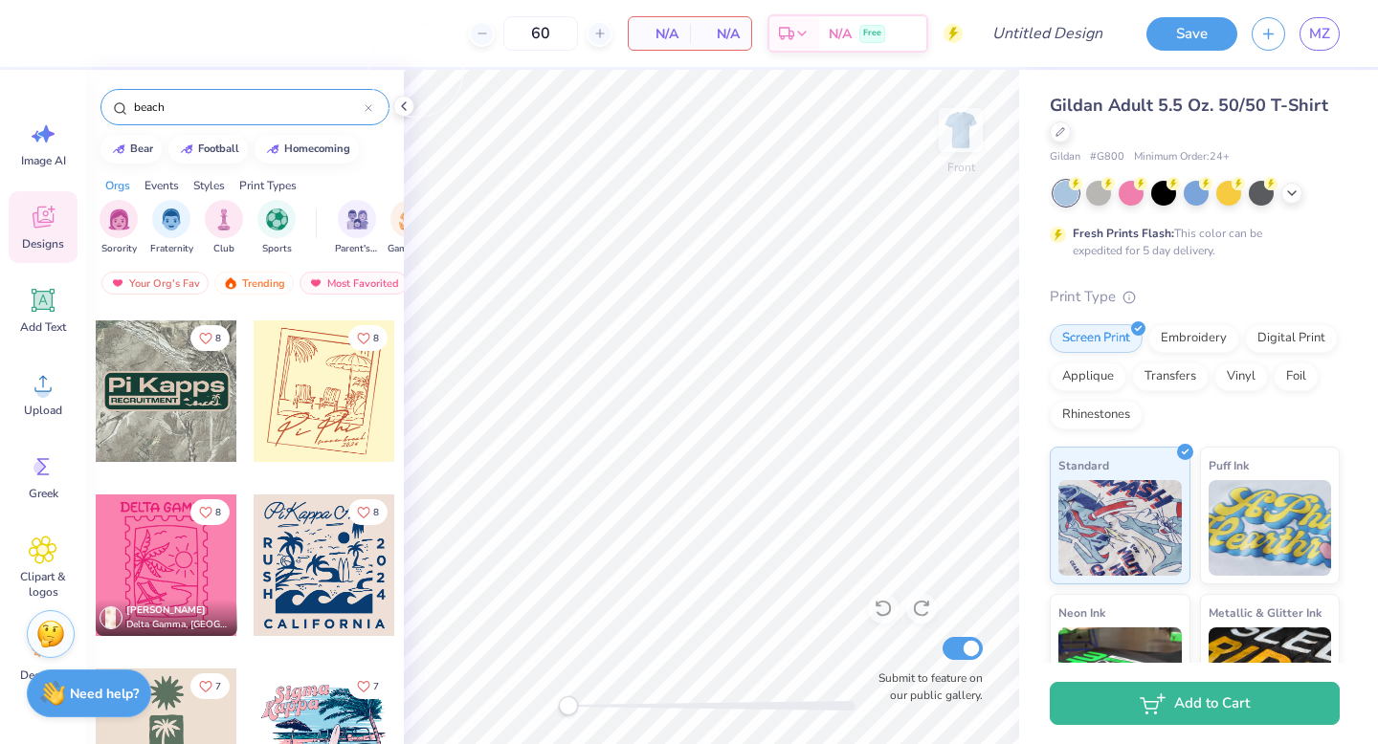
scroll to position [1910, 0]
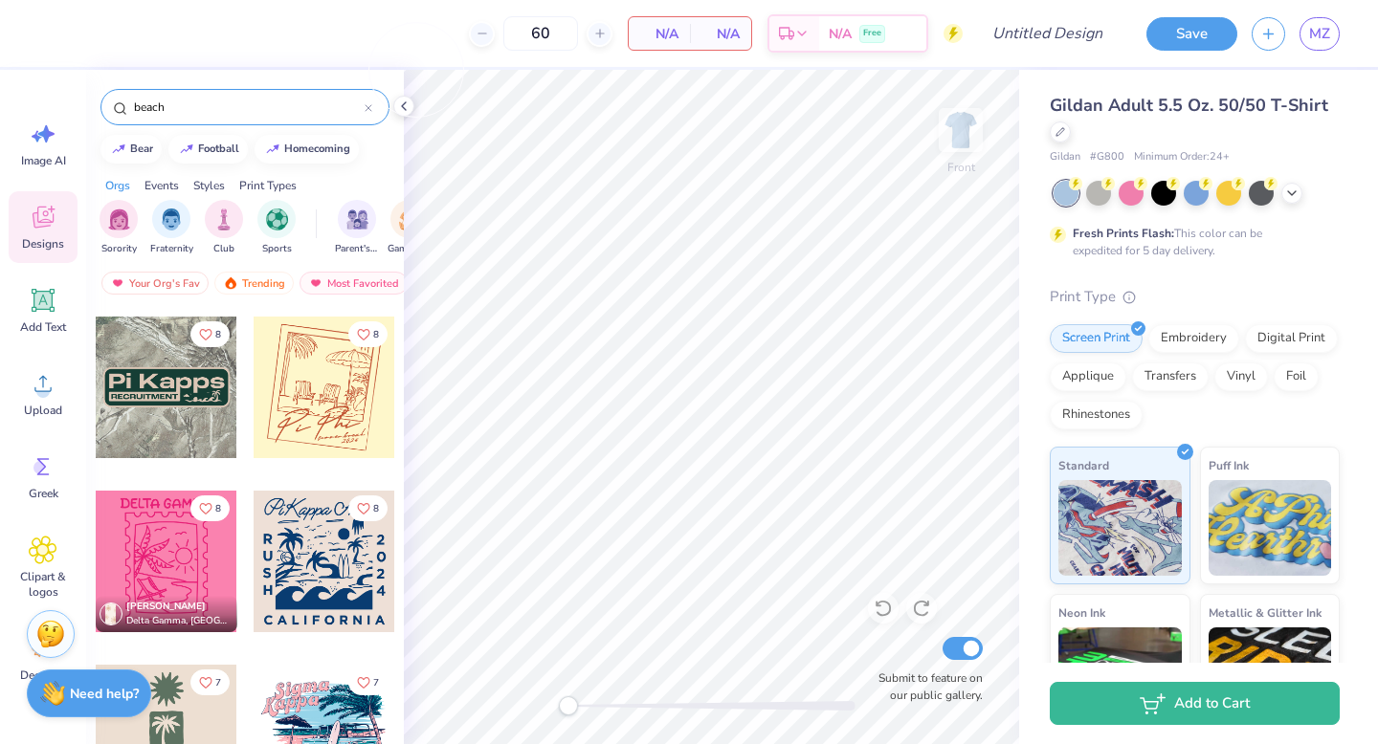
click at [327, 407] on div at bounding box center [325, 388] width 142 height 142
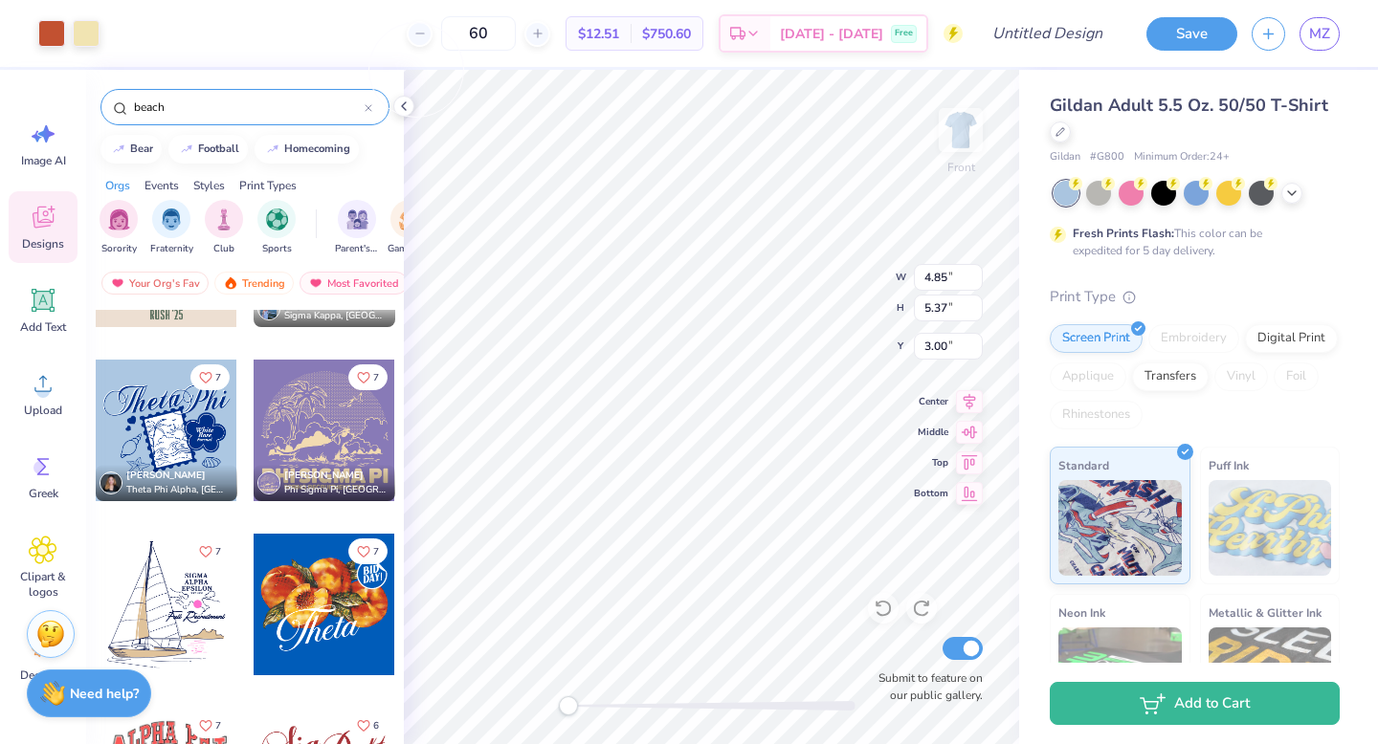
scroll to position [2391, 0]
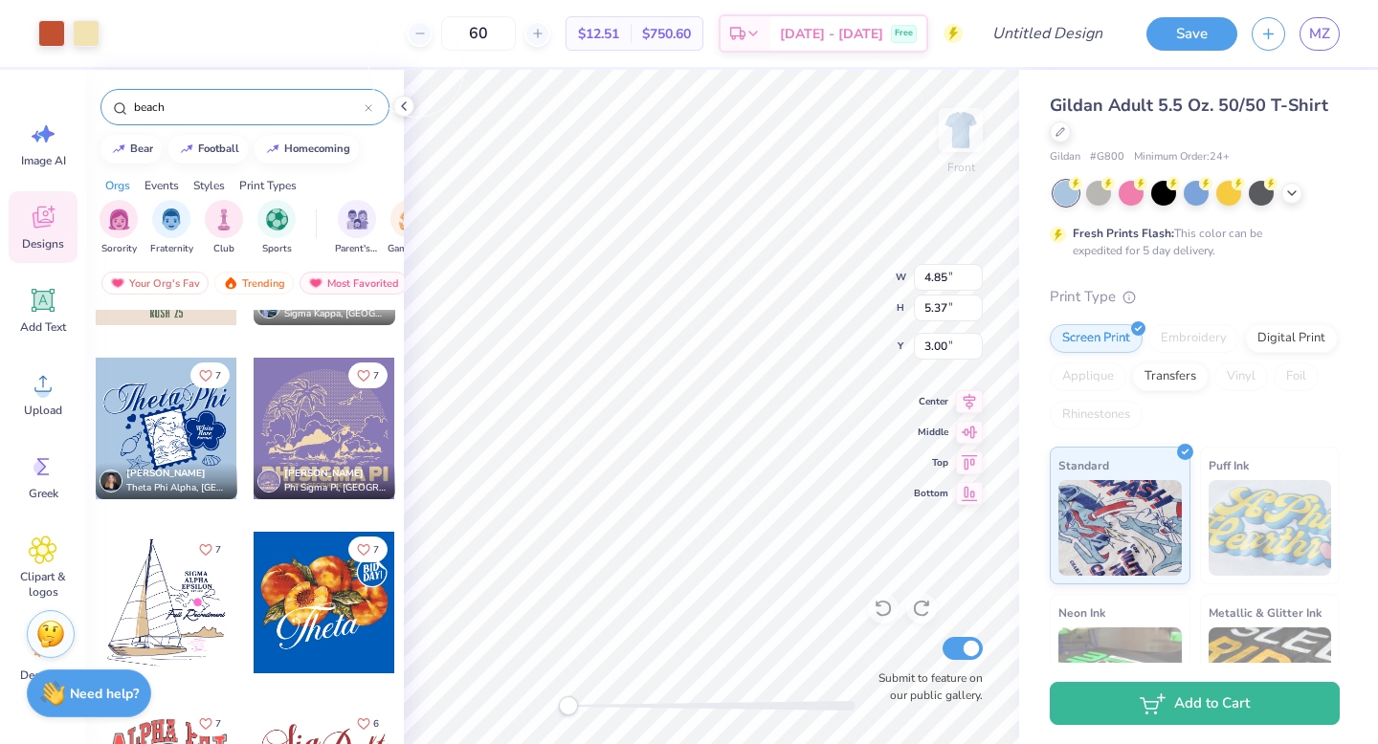
click at [193, 432] on div at bounding box center [167, 429] width 142 height 142
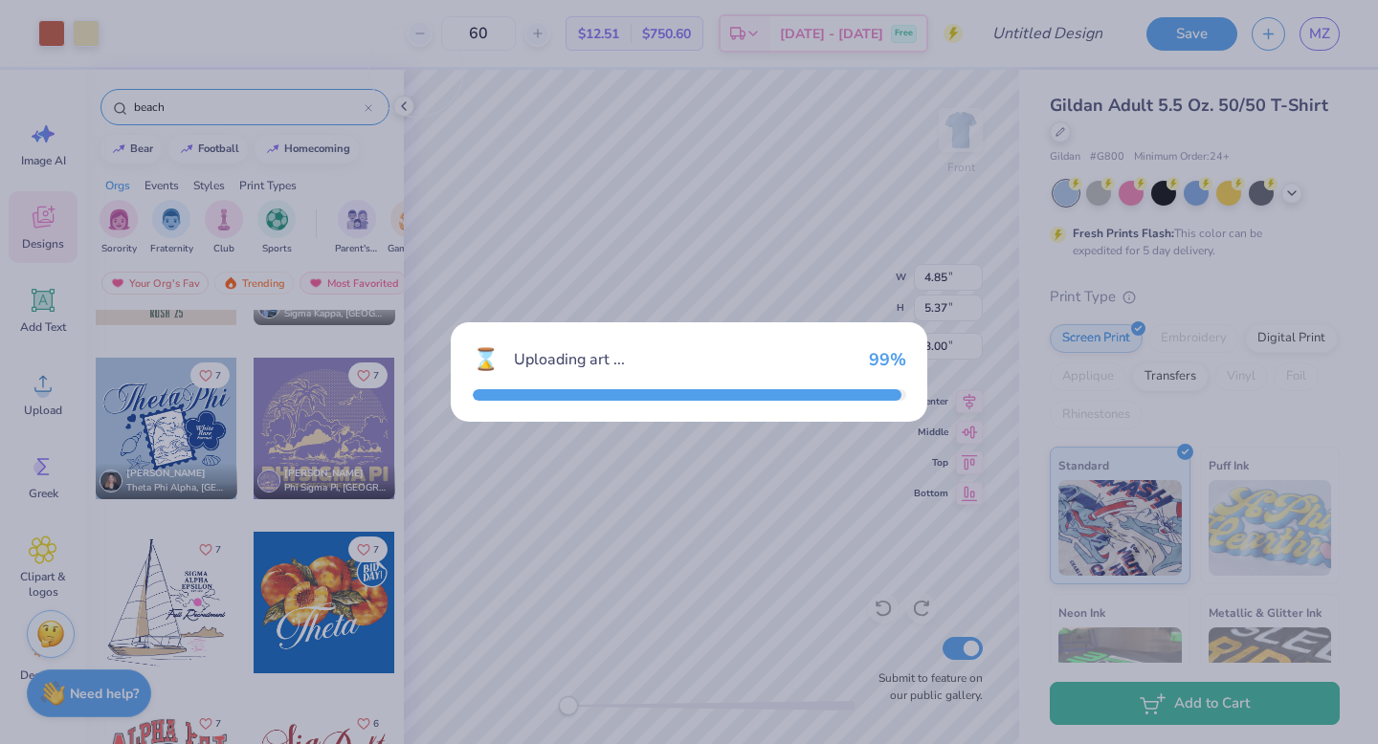
type input "10.11"
type input "7.70"
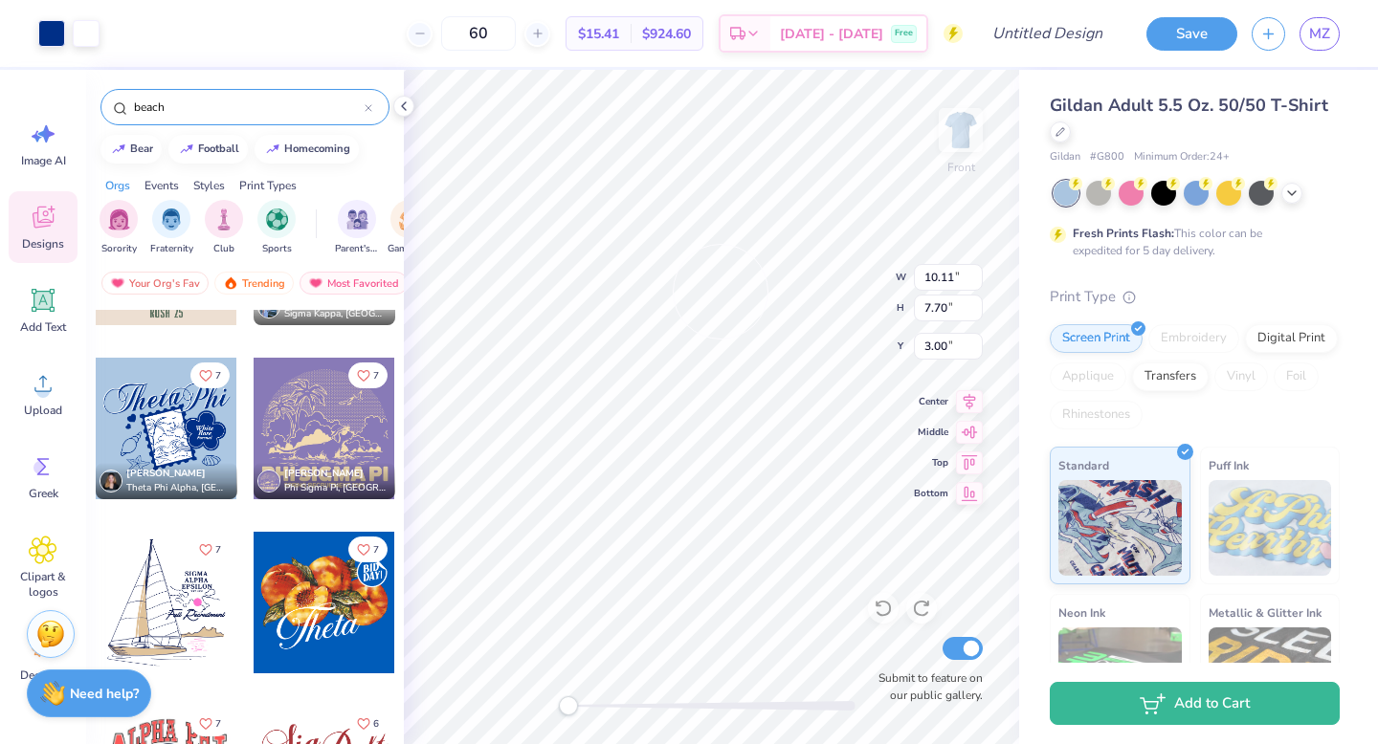
type input "11.82"
type input "14.00"
type input "3.00"
type input "11.59"
type input "8.83"
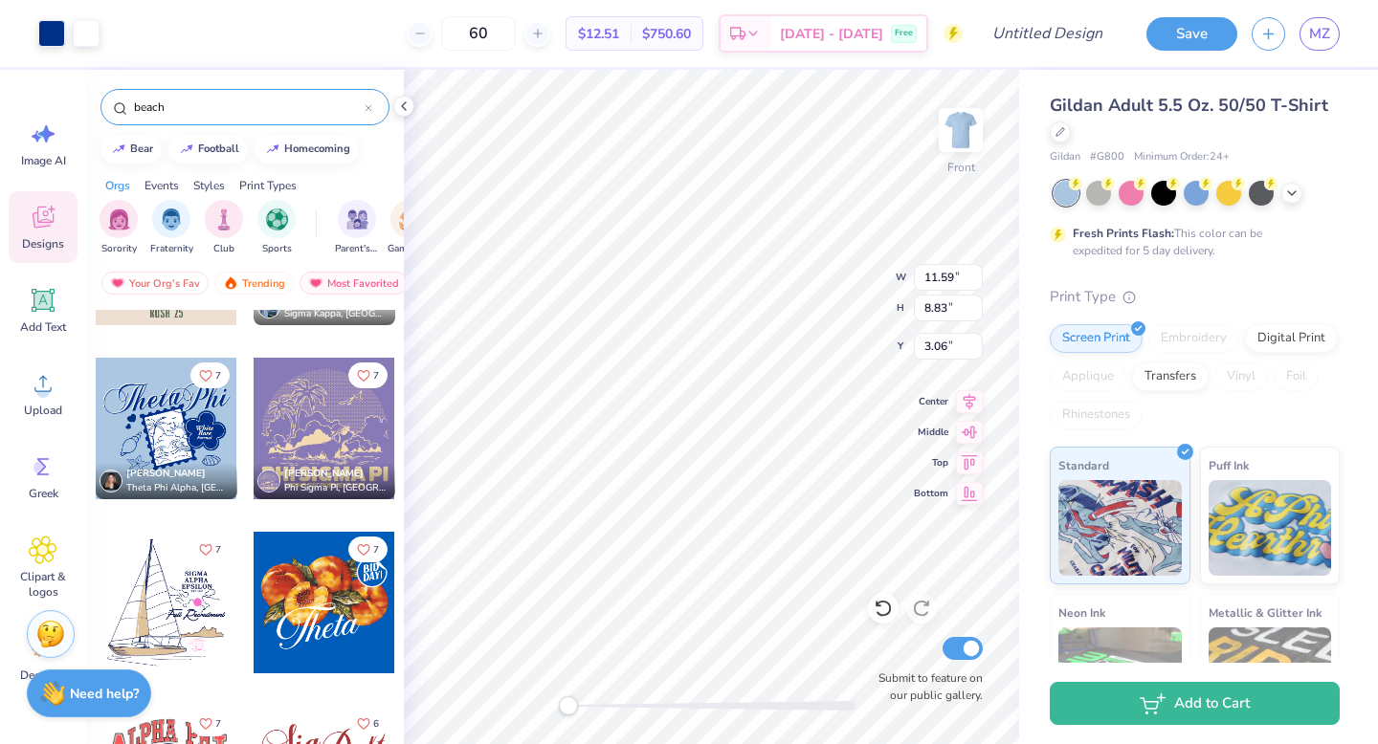
type input "3.00"
type input "12.50"
type input "9.52"
type input "3.00"
click at [682, 708] on div at bounding box center [711, 706] width 287 height 10
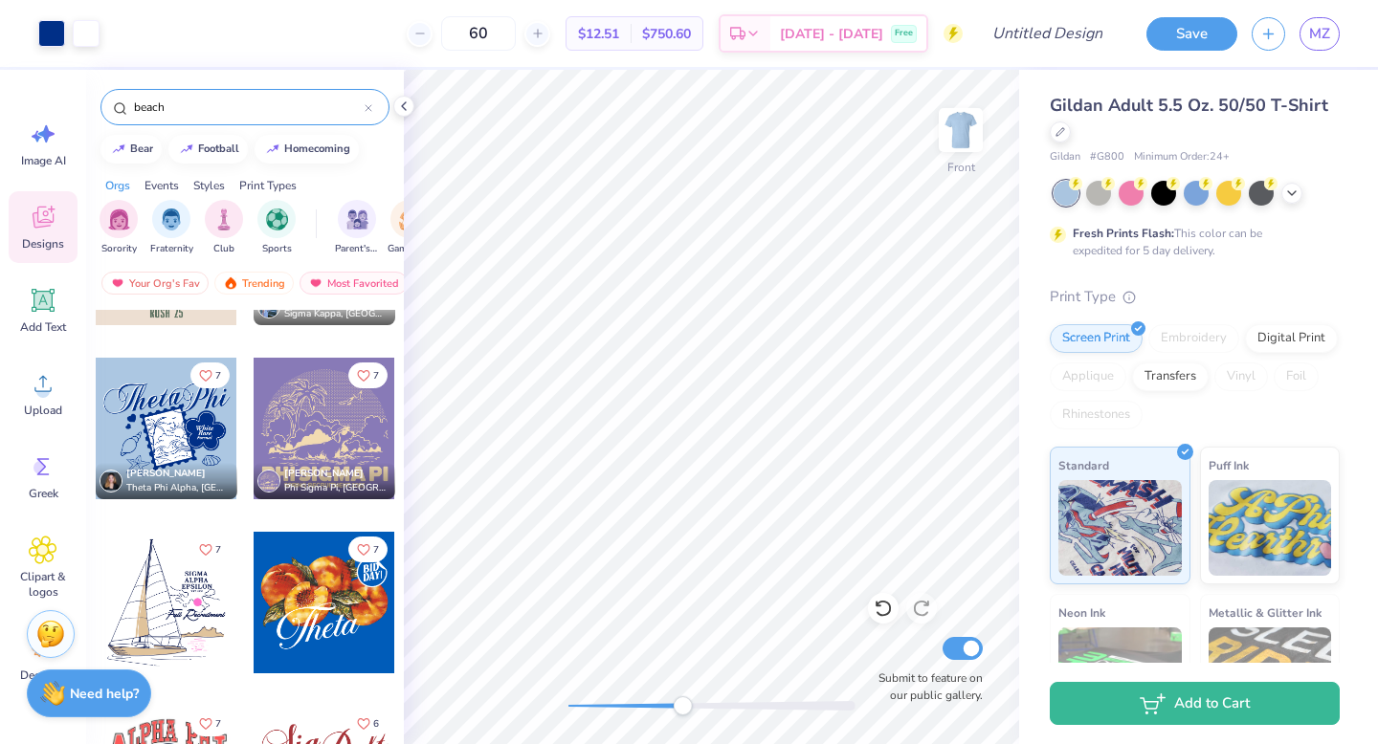
click at [640, 706] on div at bounding box center [711, 706] width 287 height 10
click at [614, 708] on div at bounding box center [711, 706] width 287 height 10
click at [599, 707] on div at bounding box center [711, 706] width 287 height 10
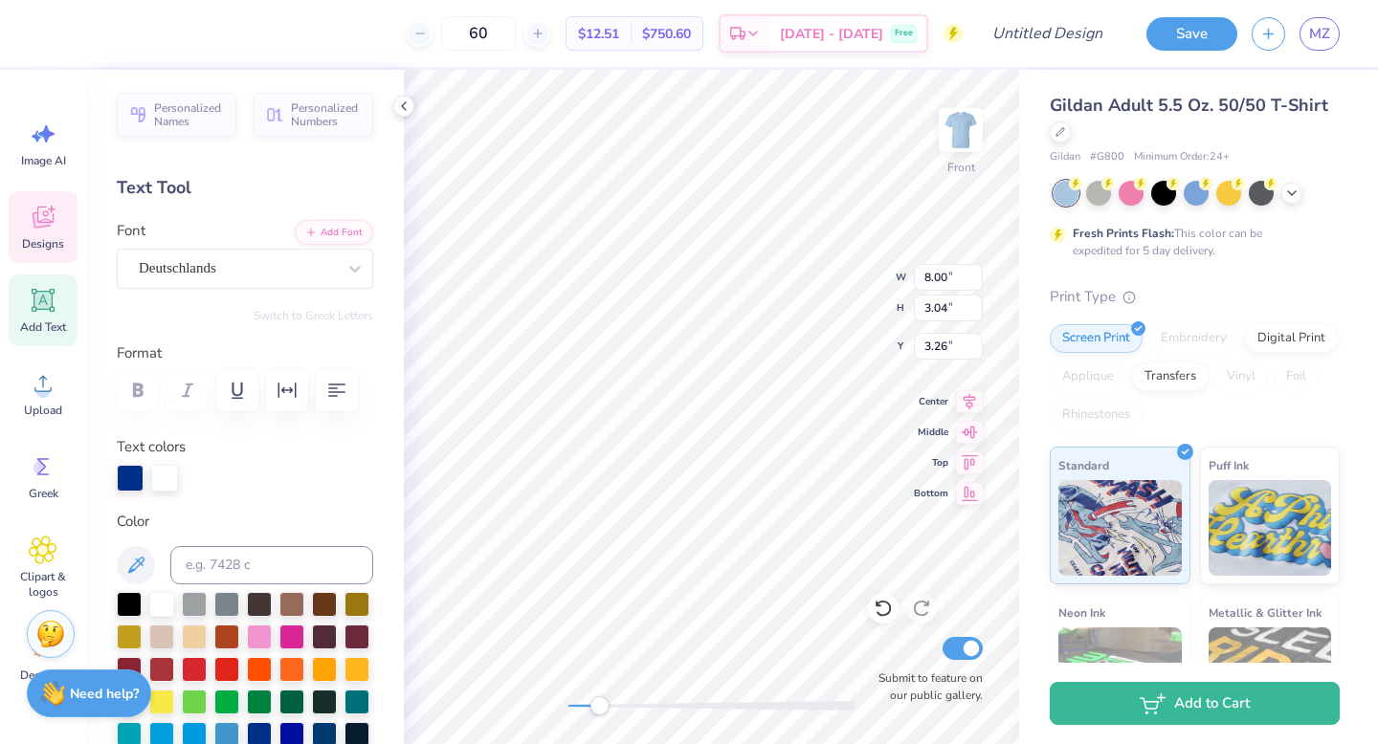
type textarea "S"
type textarea "Alpha"
type input "6.07"
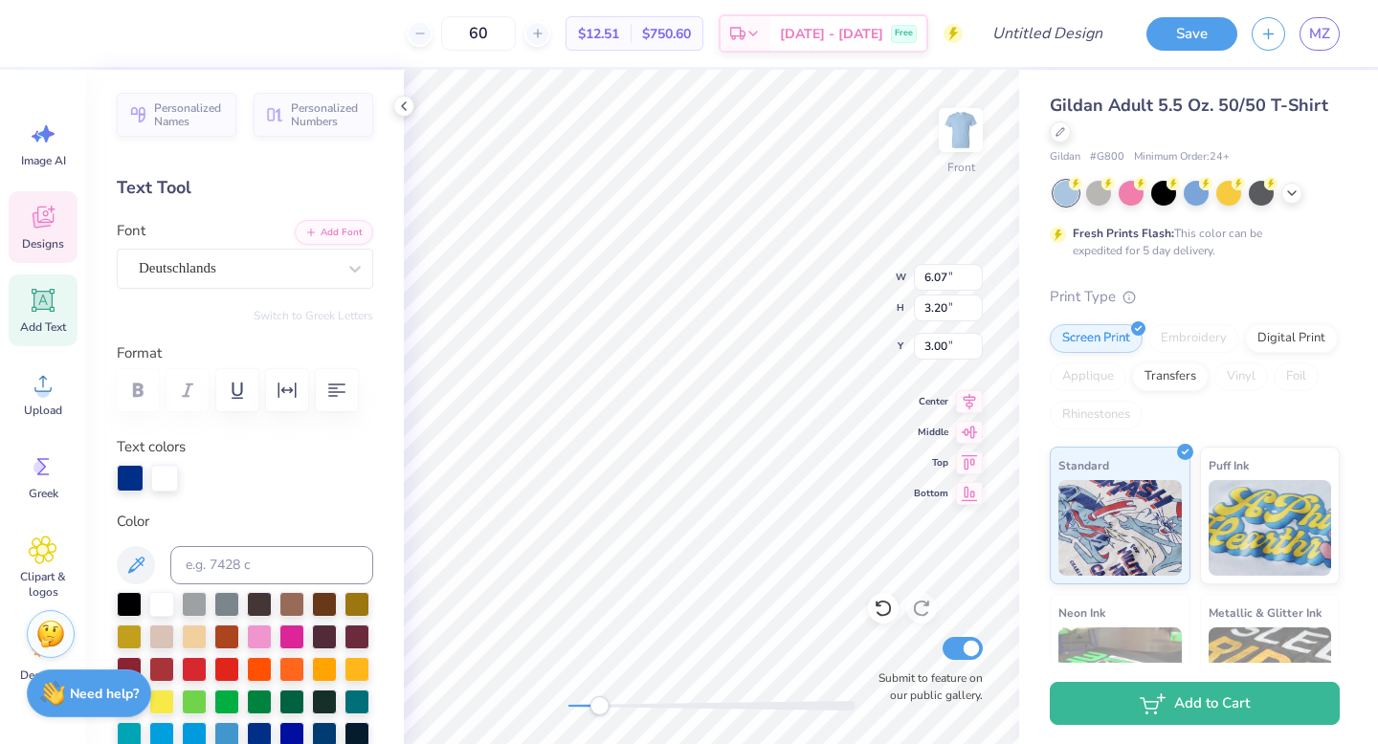
type input "3.20"
type input "3.00"
type textarea "Sig"
click at [587, 703] on div at bounding box center [711, 706] width 287 height 10
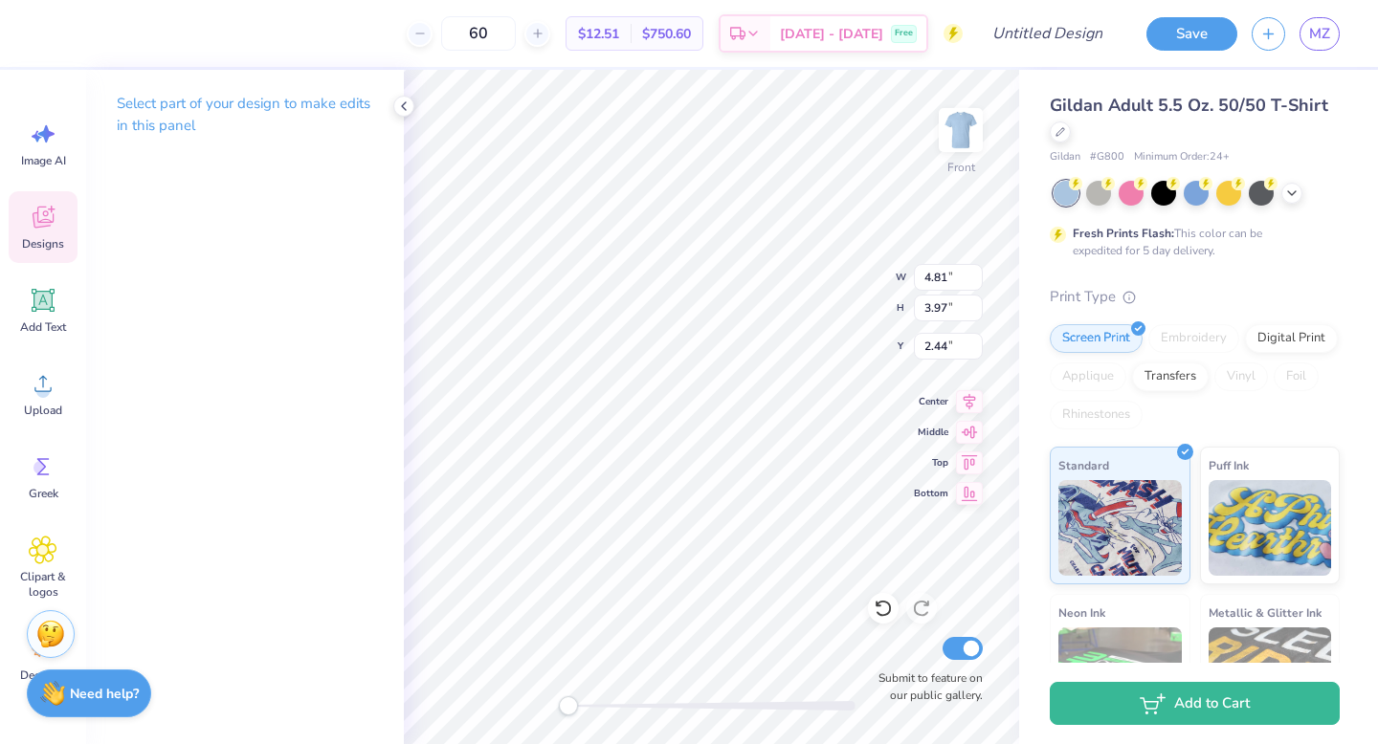
click at [613, 704] on div at bounding box center [711, 706] width 287 height 10
click at [590, 706] on div at bounding box center [711, 706] width 287 height 10
click at [36, 228] on icon at bounding box center [43, 217] width 29 height 29
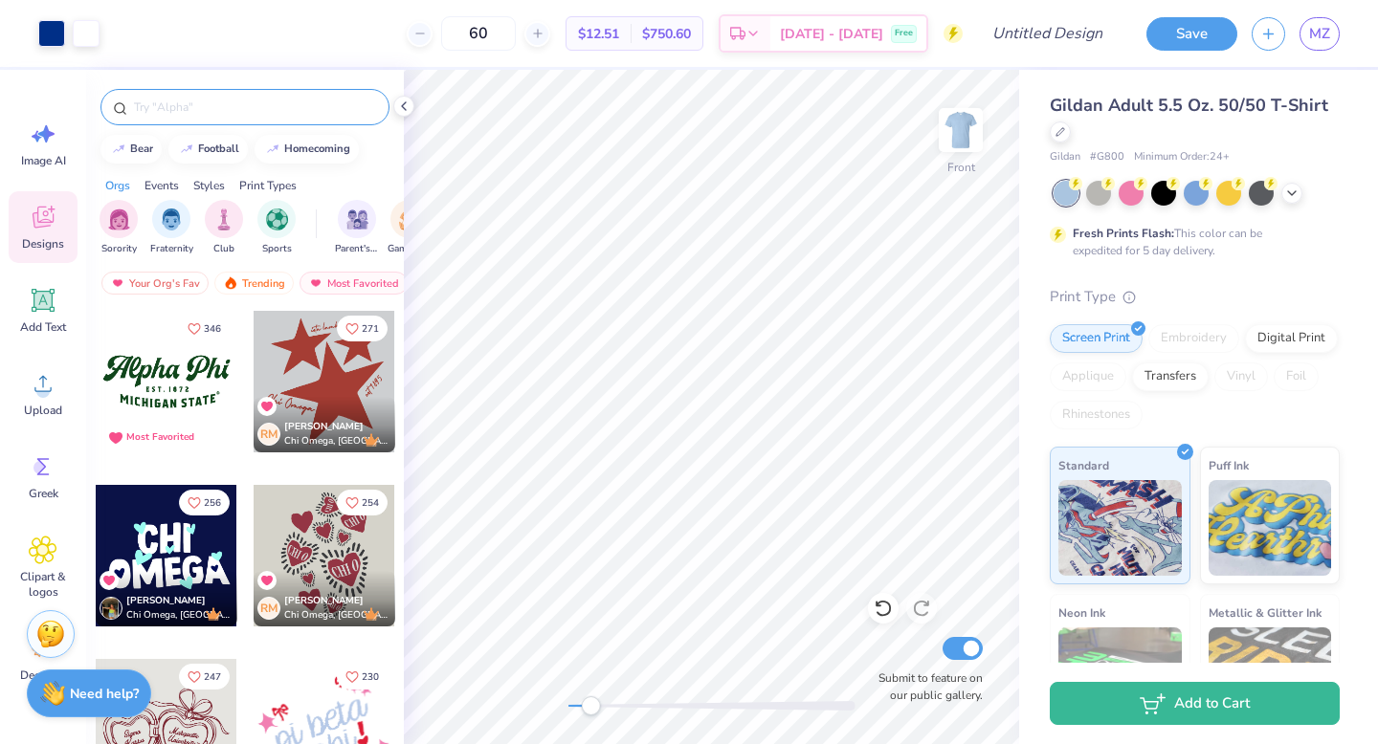
click at [253, 112] on input "text" at bounding box center [254, 107] width 245 height 19
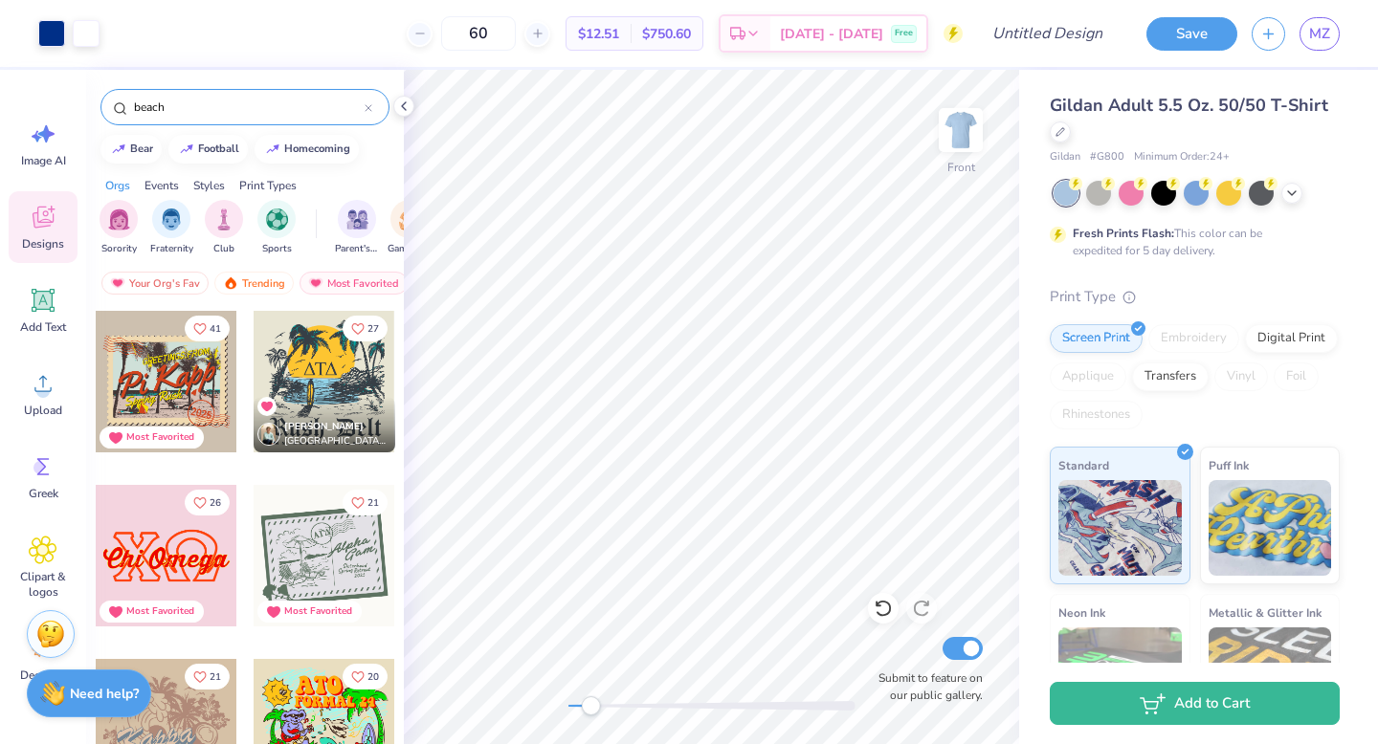
type input "beach"
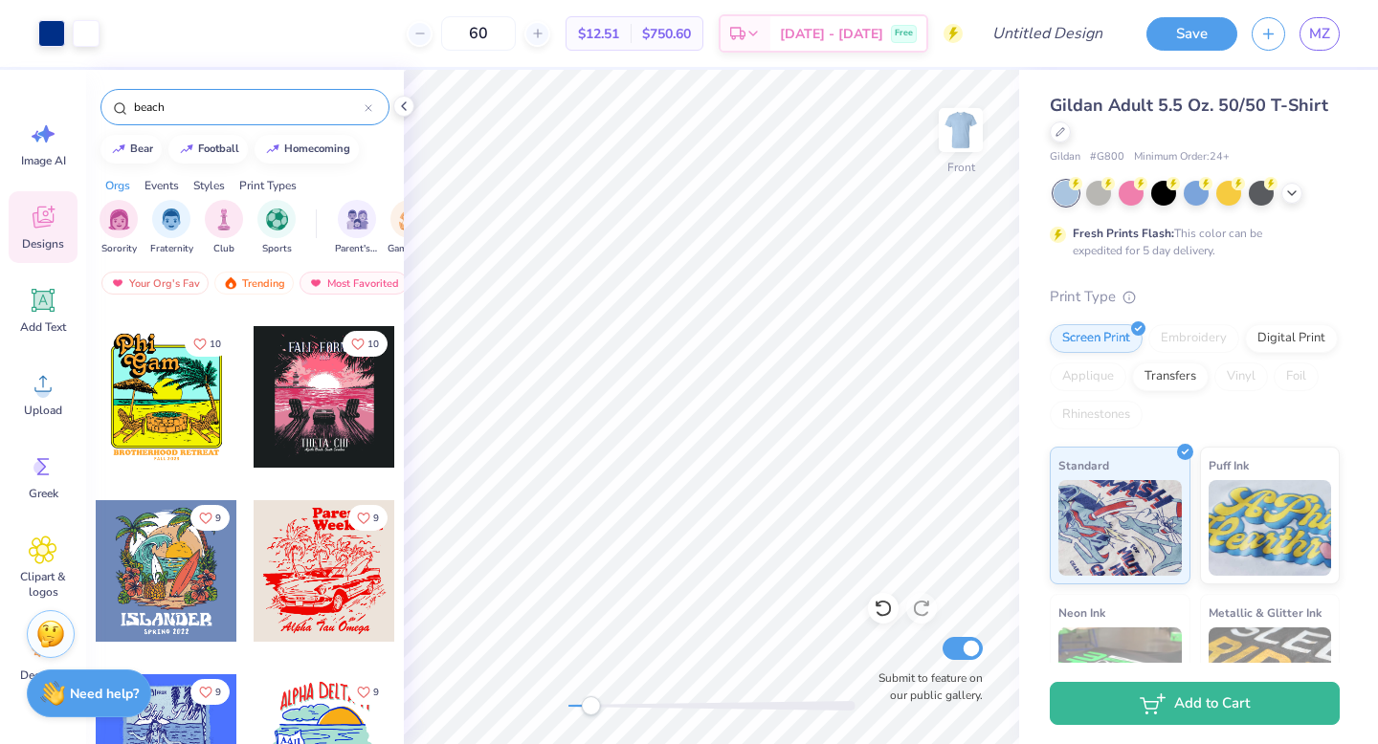
scroll to position [1446, 0]
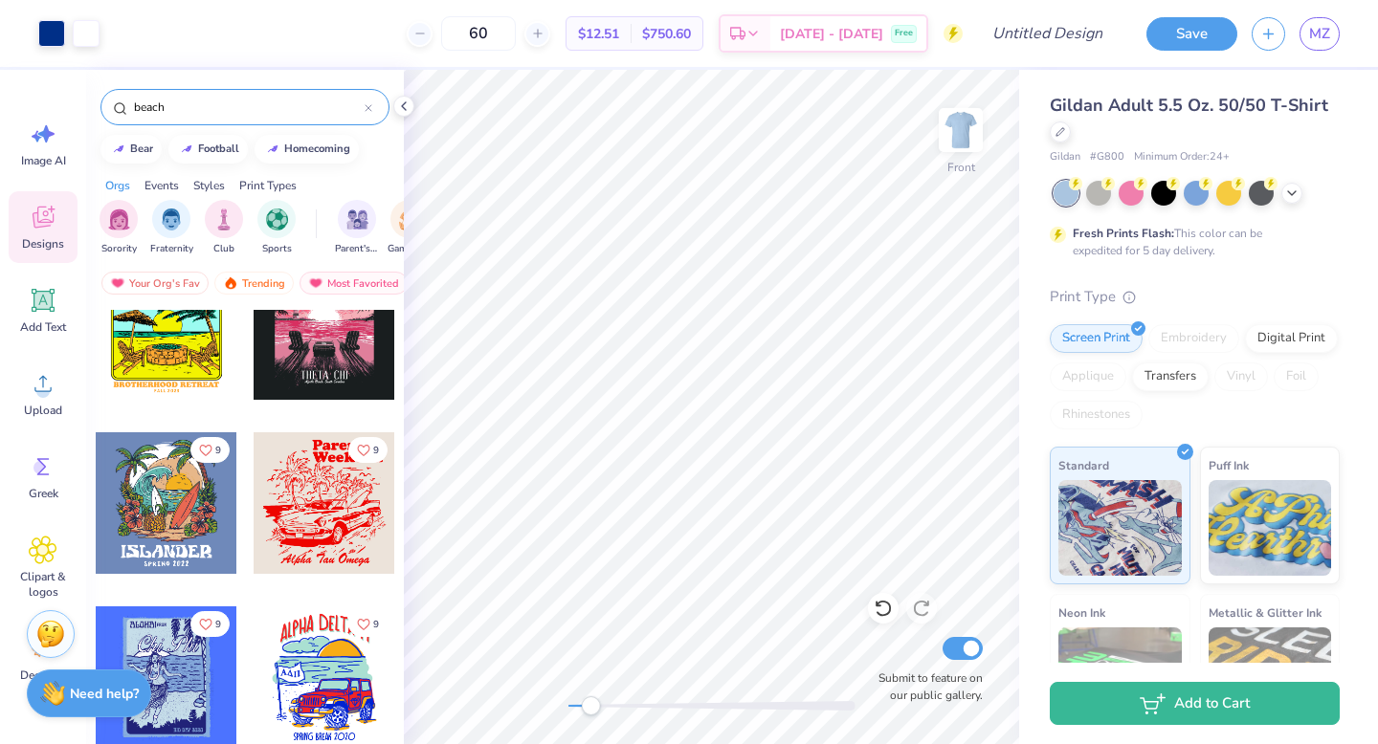
click at [369, 111] on icon at bounding box center [369, 108] width 8 height 8
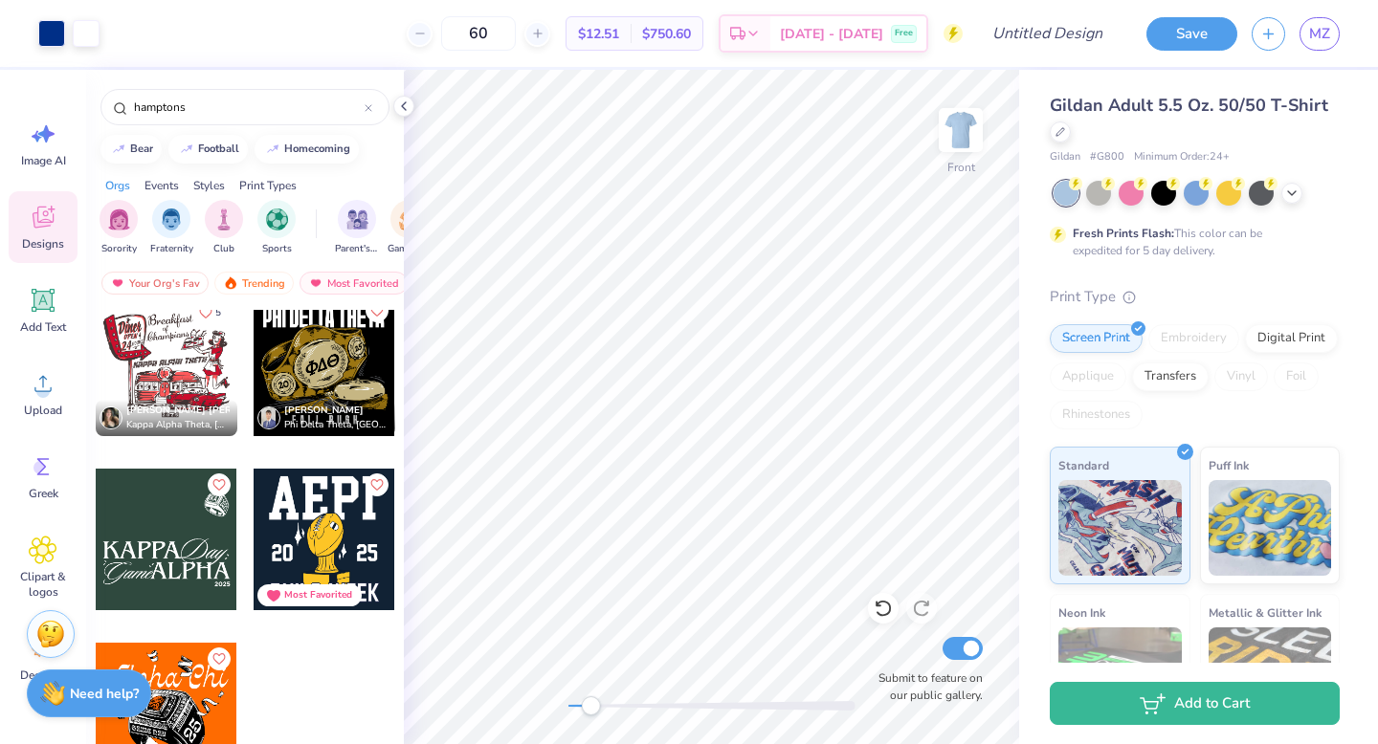
scroll to position [0, 0]
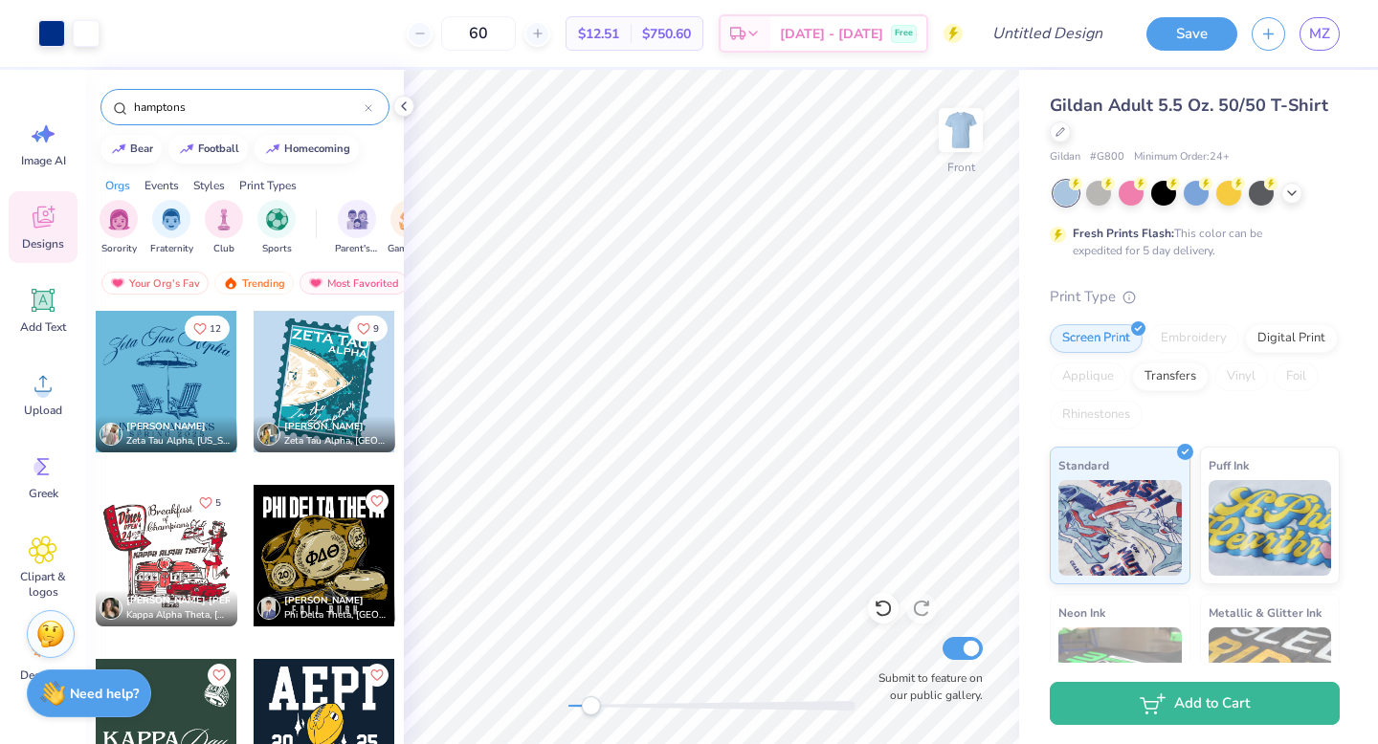
click at [185, 100] on input "hamptons" at bounding box center [248, 107] width 233 height 19
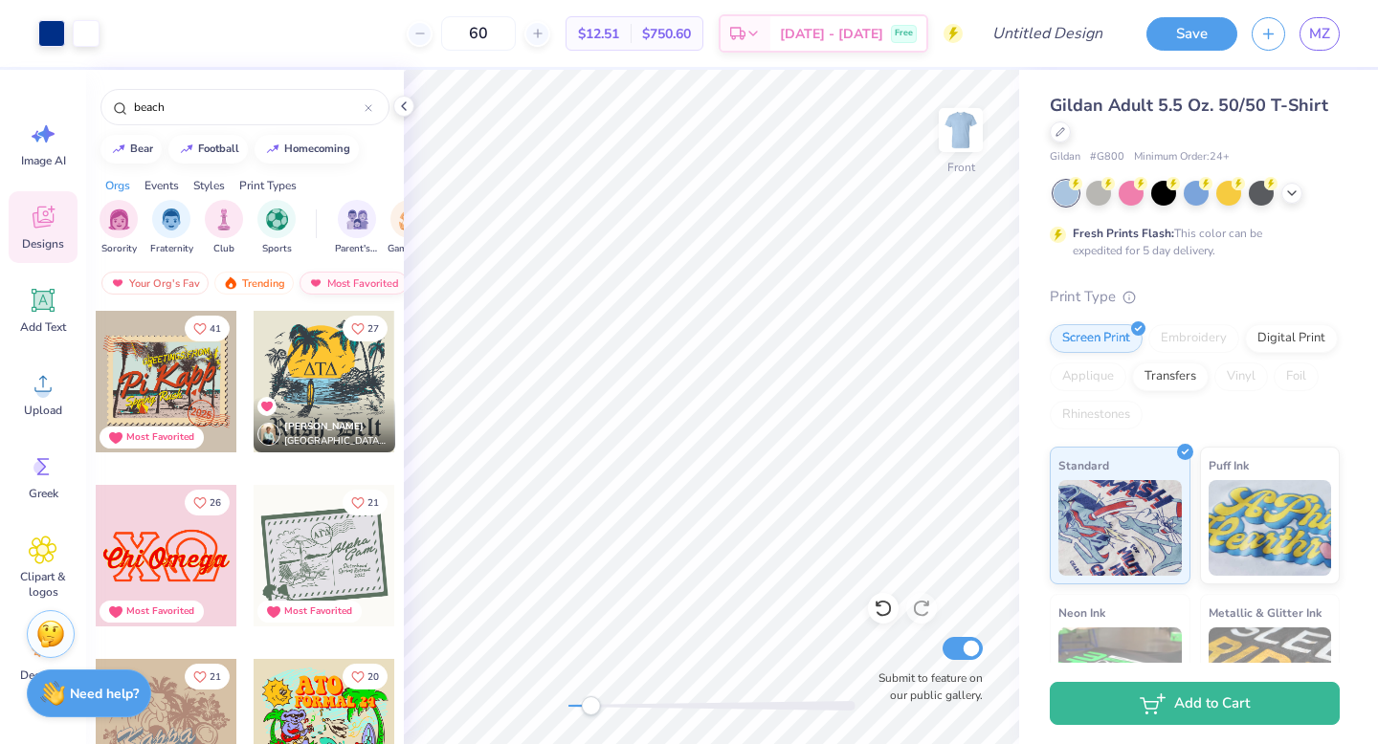
type input "beach"
click at [333, 280] on div "Most Favorited" at bounding box center [353, 283] width 108 height 23
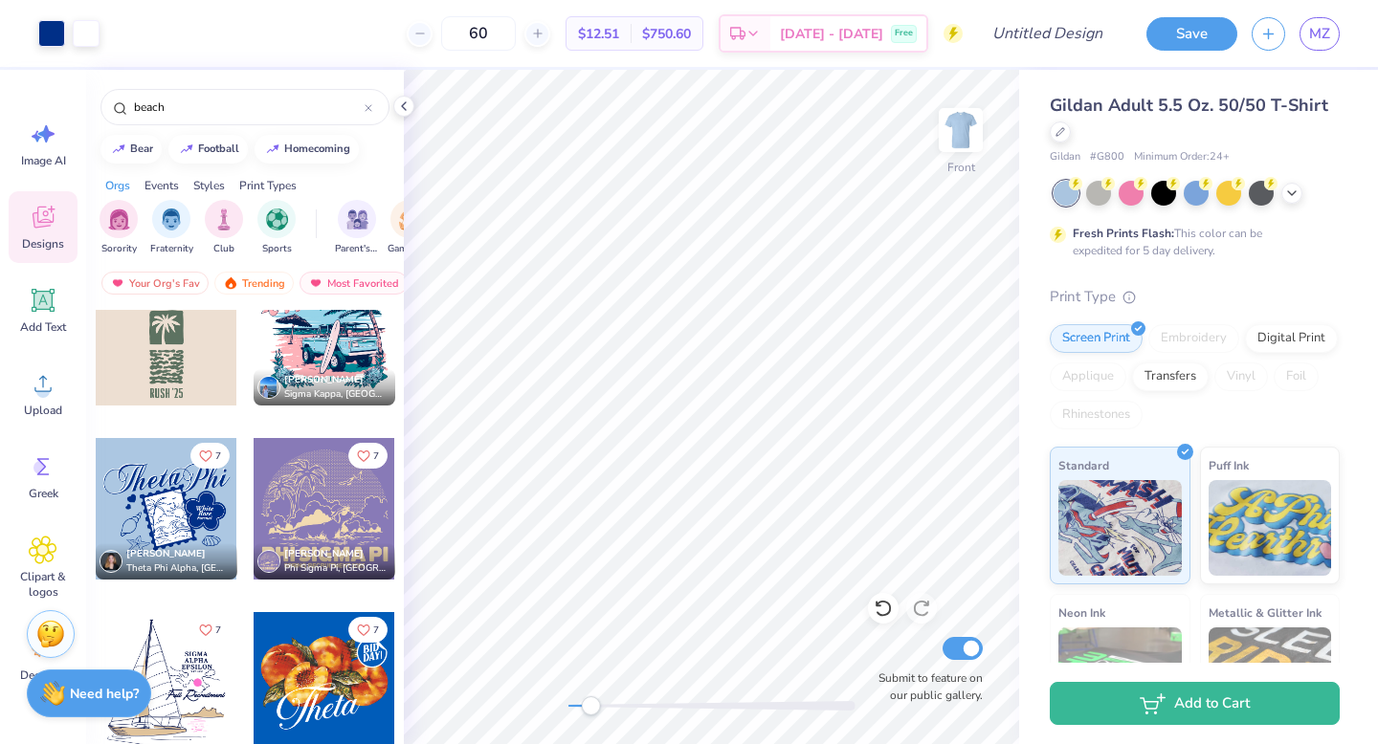
scroll to position [2314, 0]
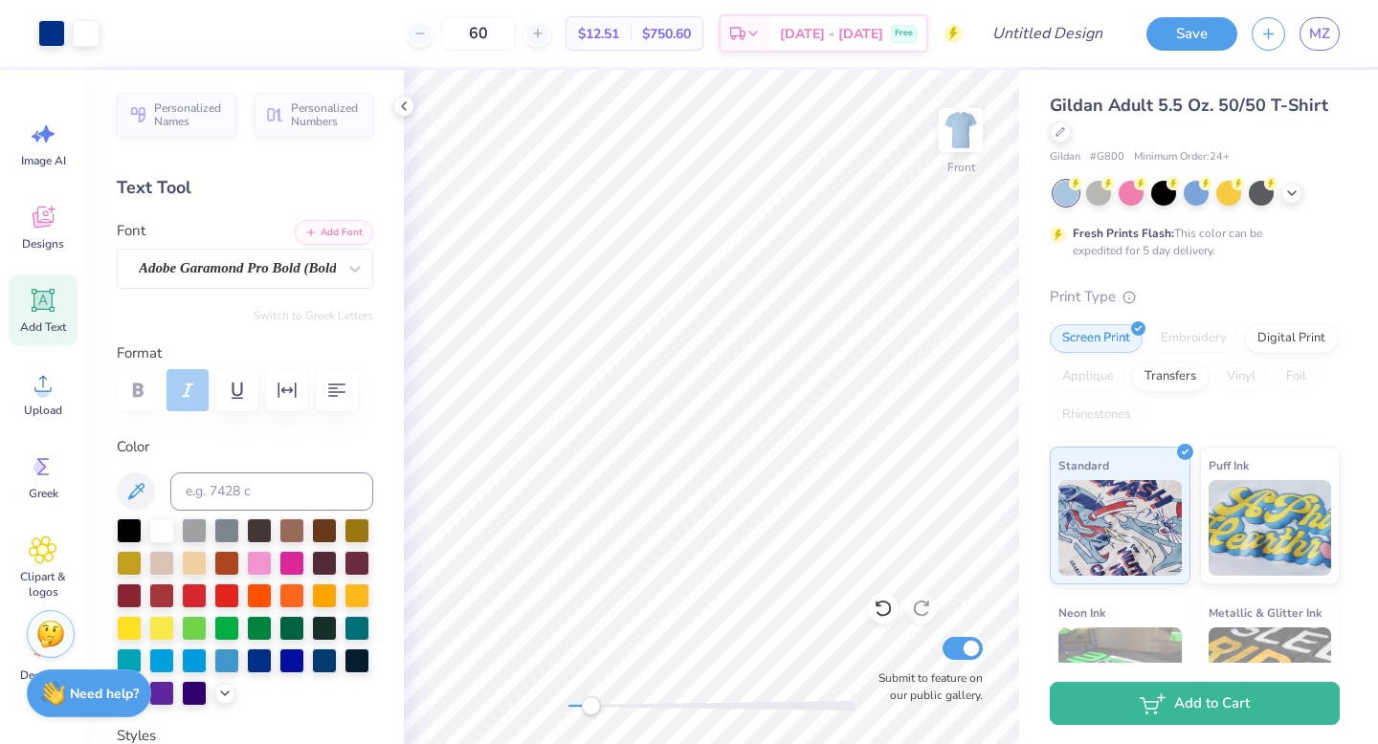
click at [621, 708] on div at bounding box center [711, 706] width 287 height 10
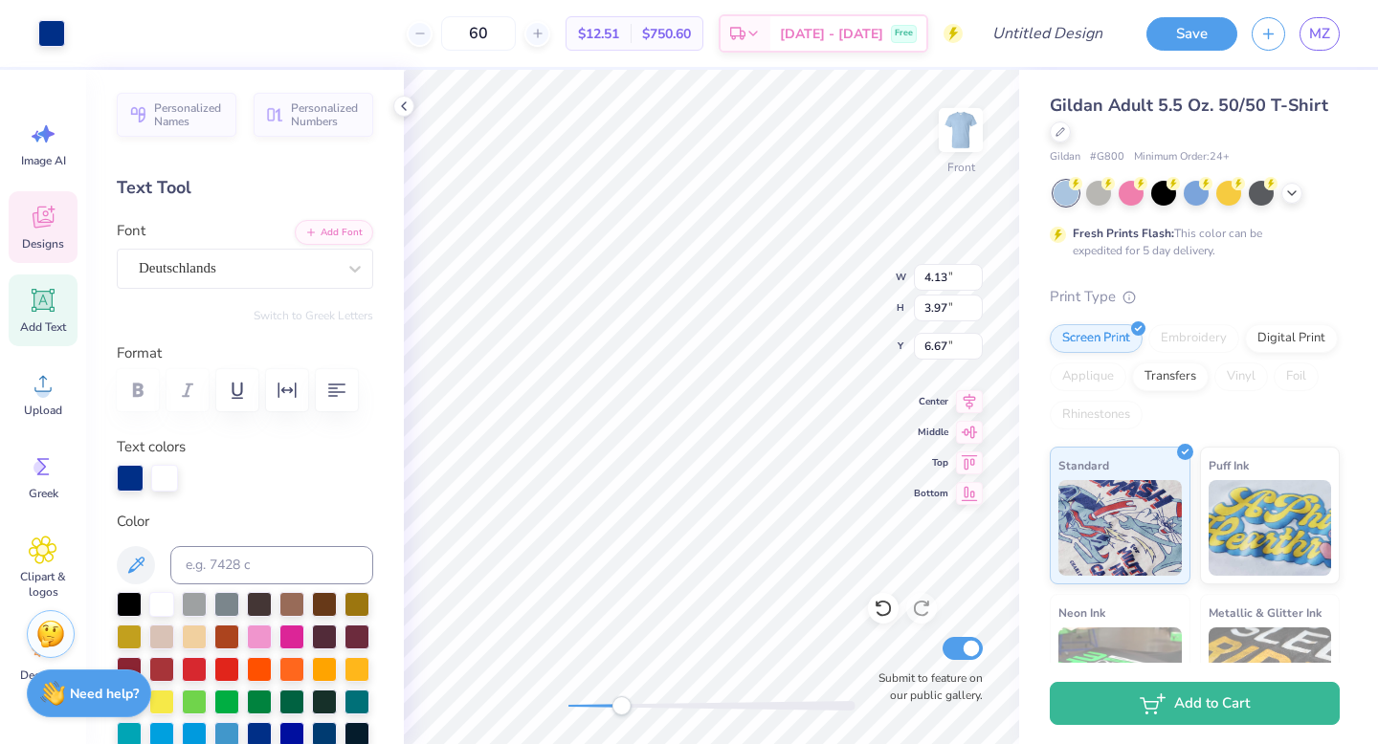
type input "4.13"
type input "6.67"
type input "4.81"
type input "3.99"
type input "4.13"
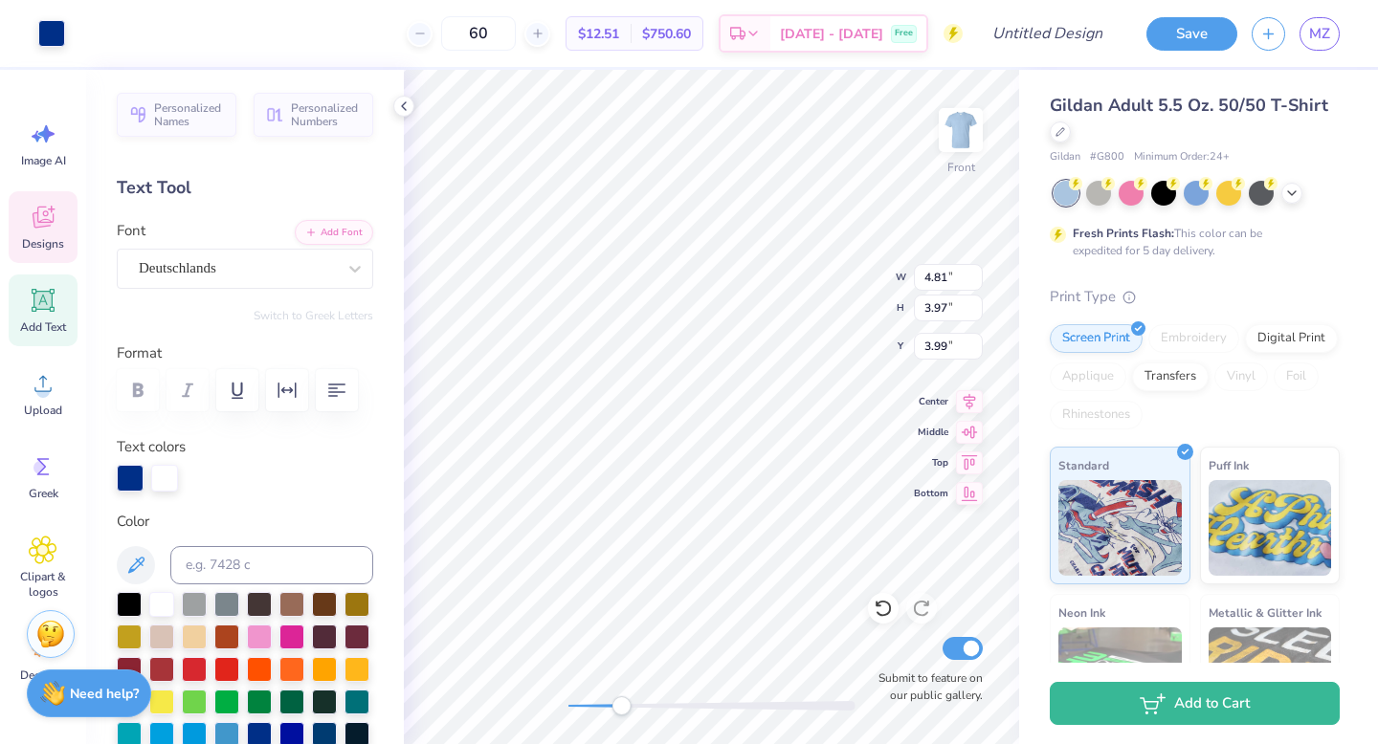
type input "6.67"
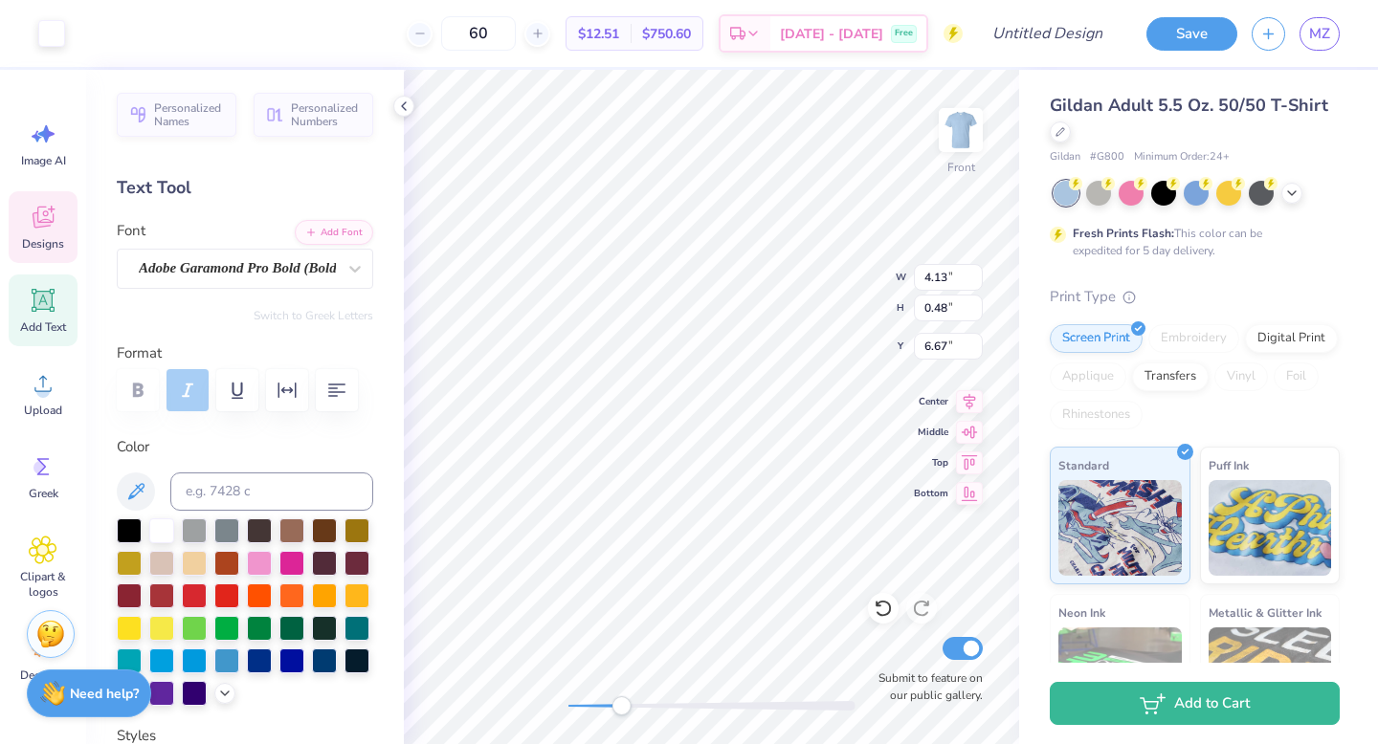
type input "1.32"
type input "0.48"
type input "7.96"
type input "4.13"
type input "3.97"
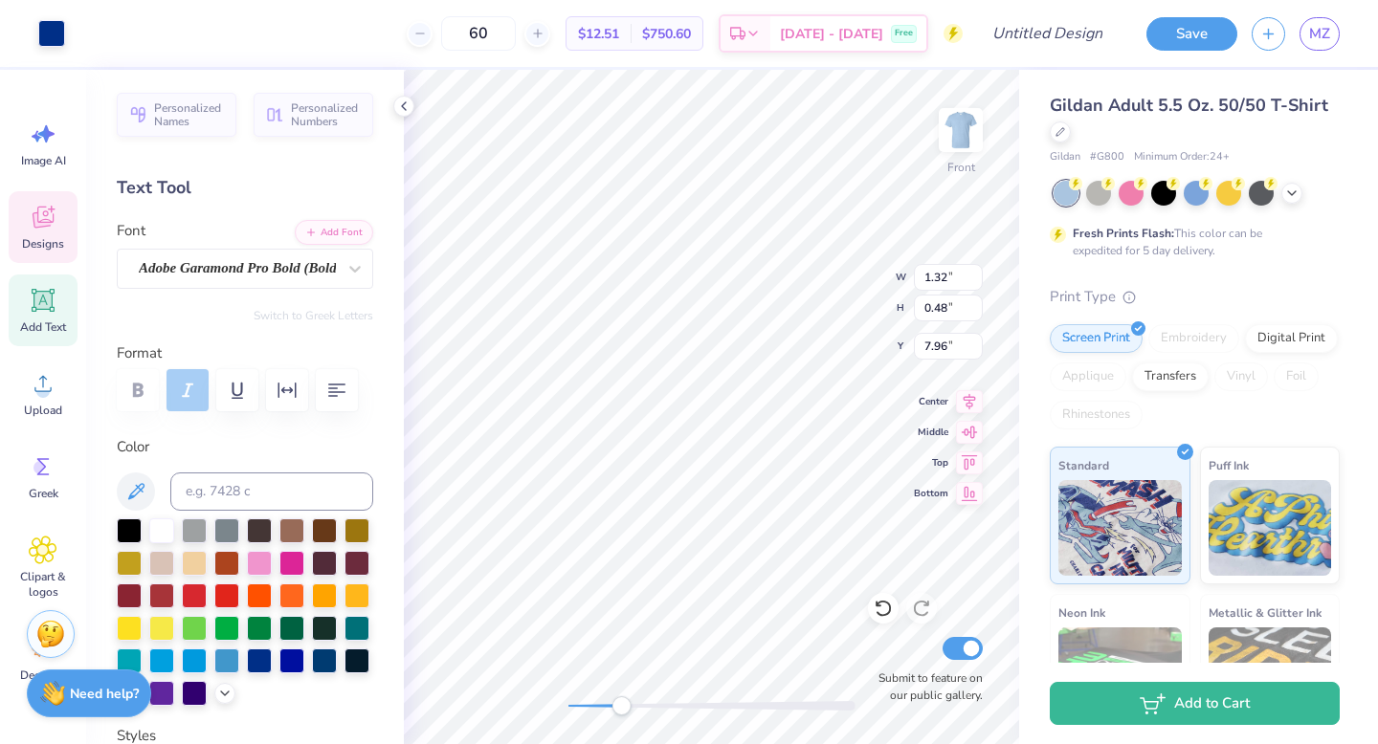
type input "6.67"
type input "1.51"
type input "0.36"
type input "8.47"
type input "1.32"
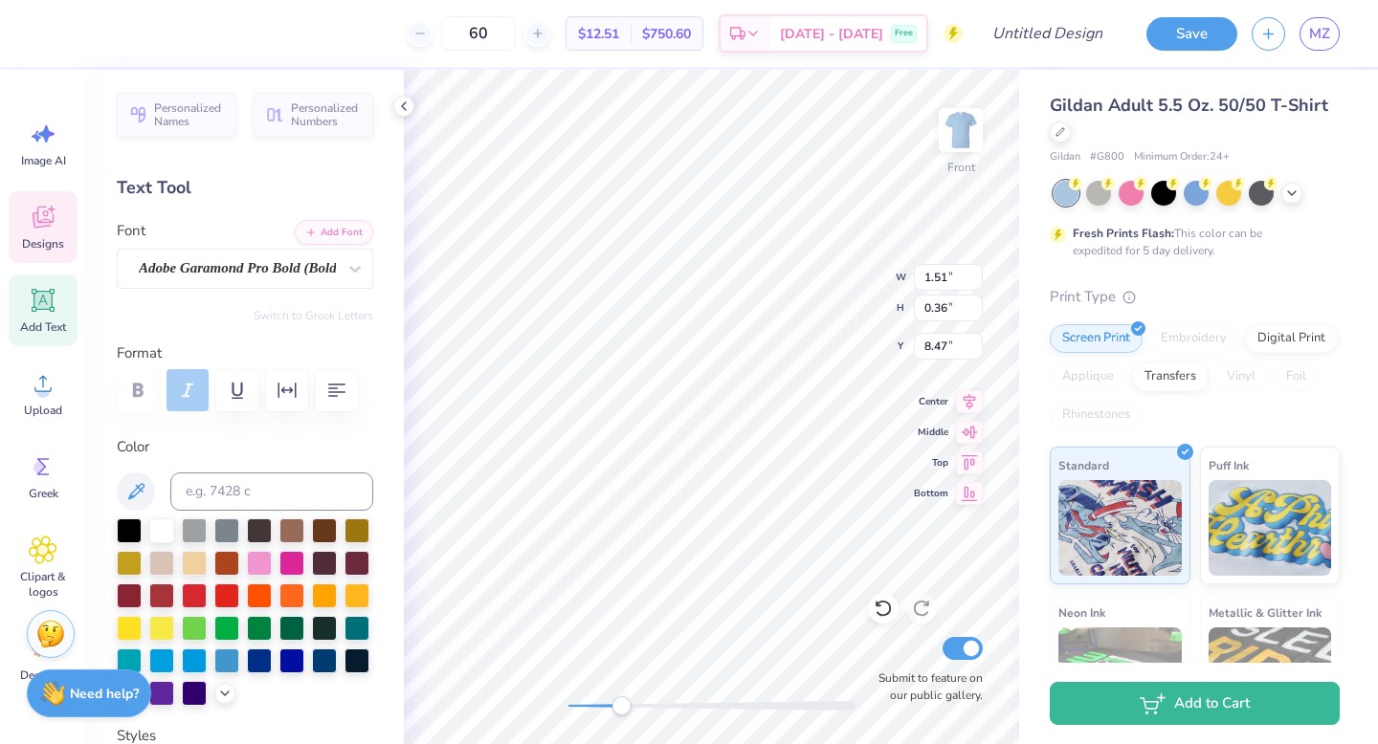
type input "0.48"
type input "7.96"
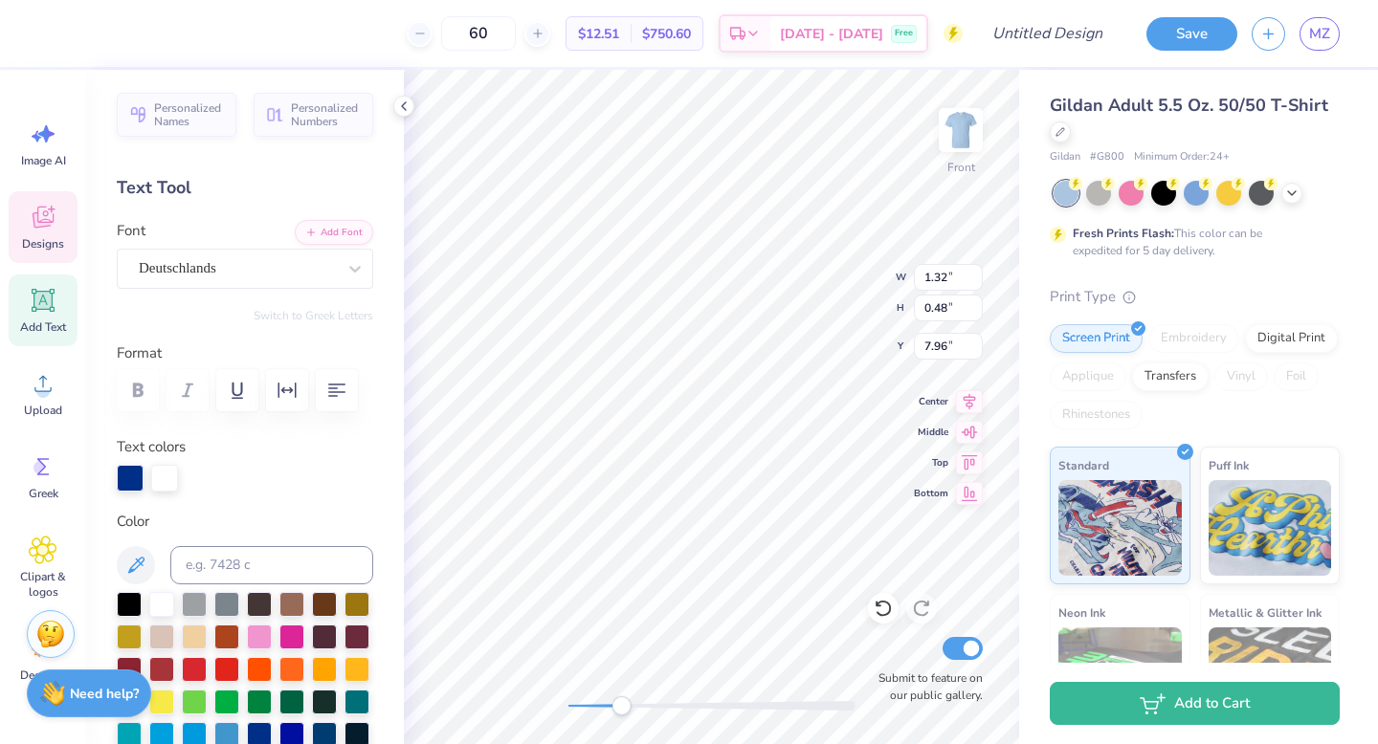
type input "4.81"
type input "3.97"
type input "3.99"
type input "4.13"
type input "6.67"
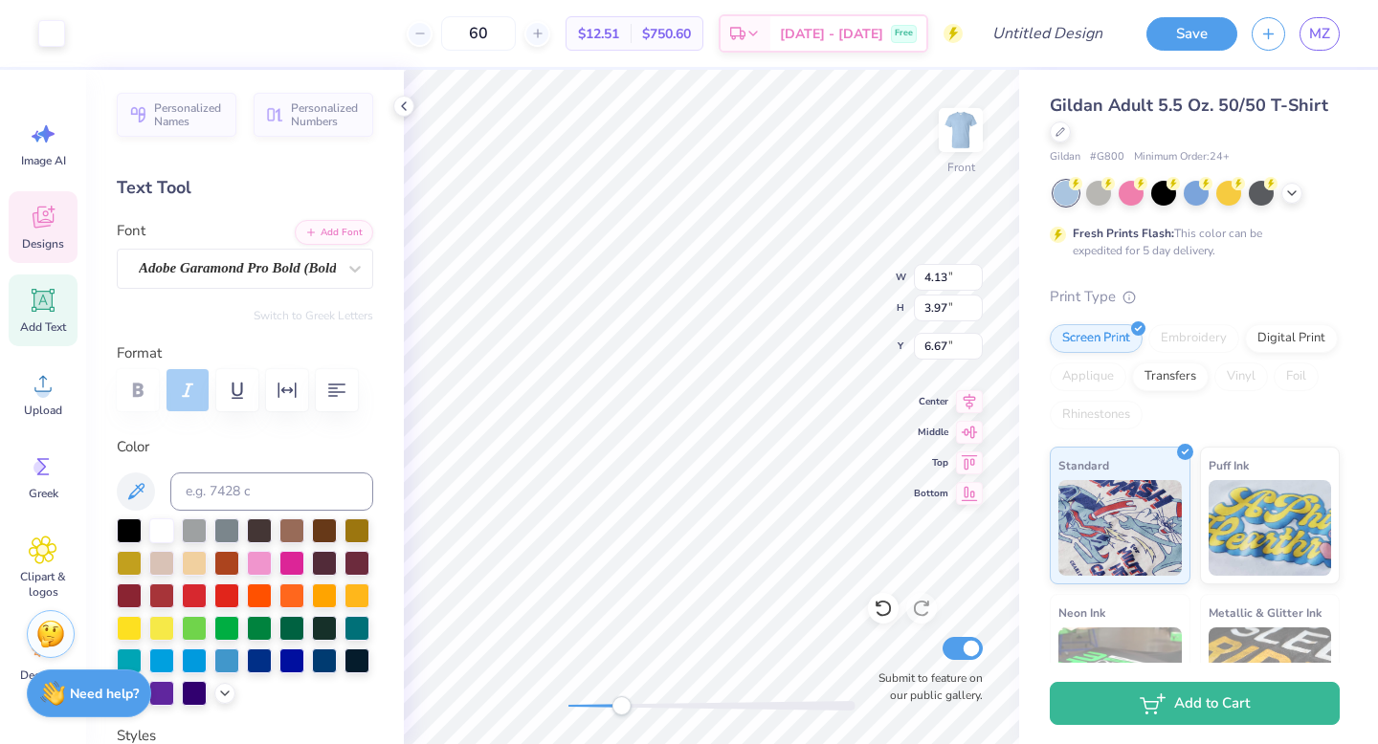
type input "1.71"
type input "0.53"
type input "7.43"
type input "1.51"
type input "0.36"
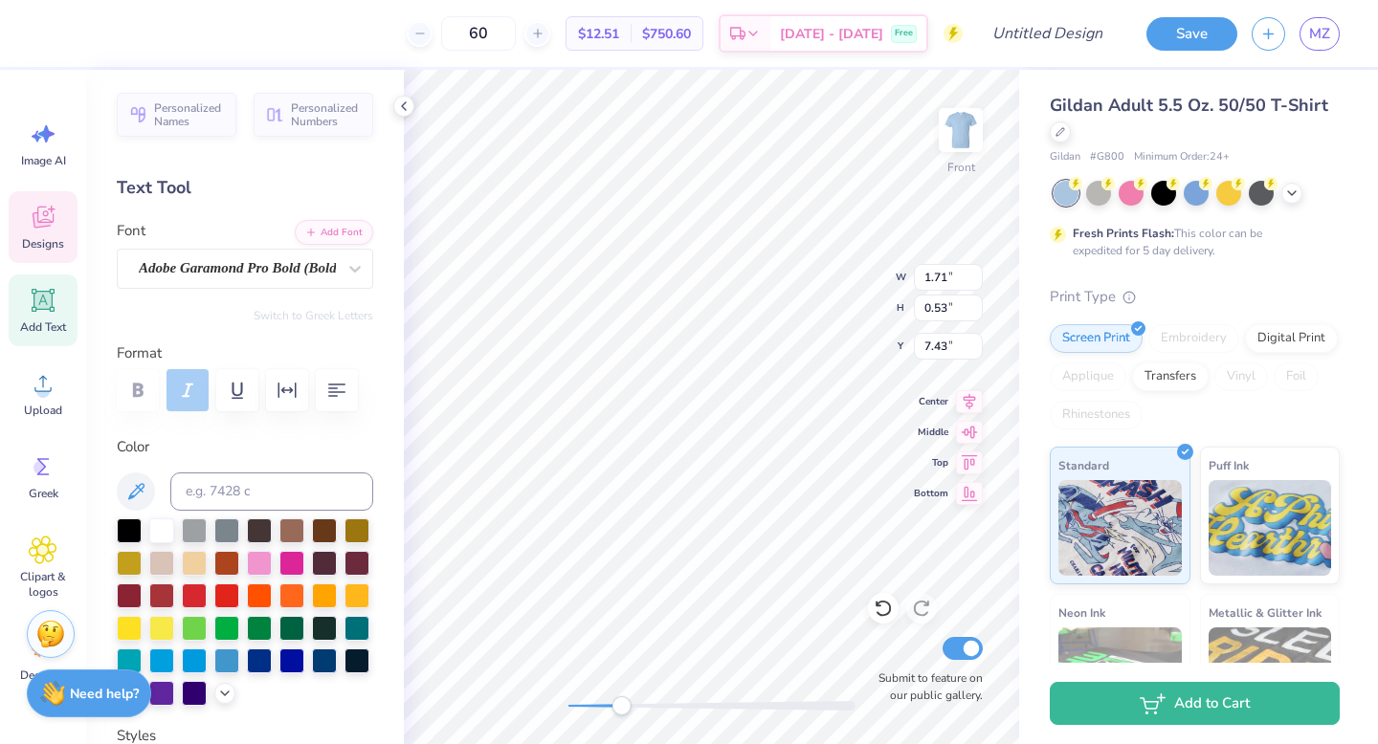
type input "8.91"
type input "1.32"
type input "0.48"
type input "8.41"
type input "4.13"
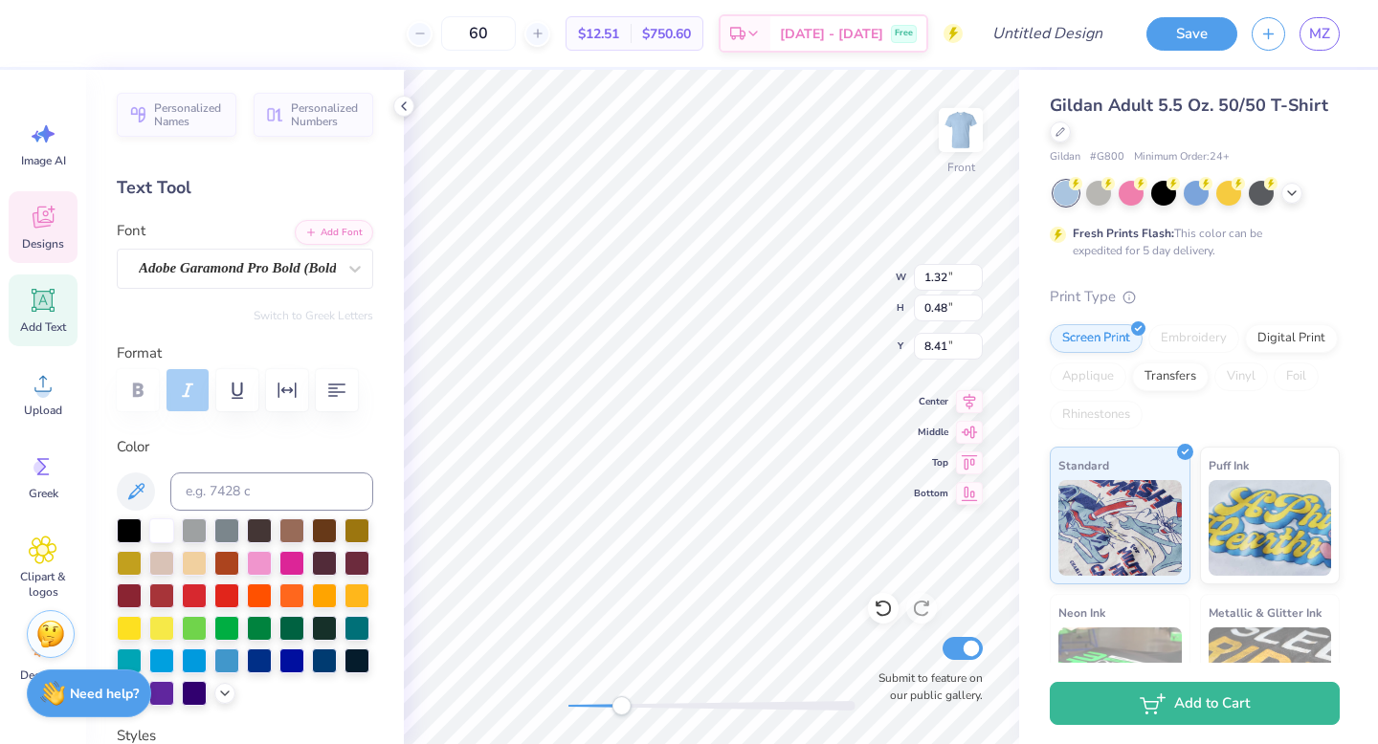
type input "3.97"
type input "6.67"
type input "1.32"
type input "0.48"
type input "8.44"
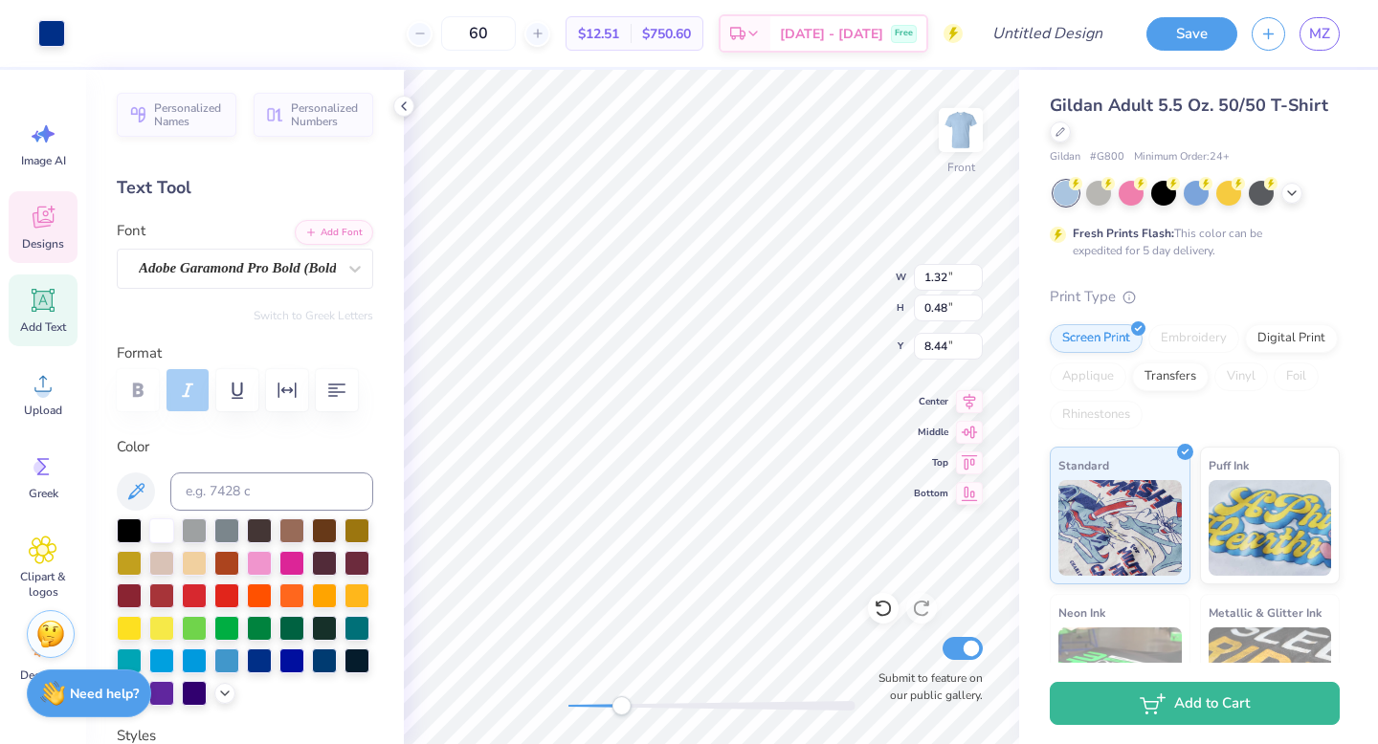
type input "4.13"
type input "3.97"
type input "6.70"
type input "1.51"
type input "0.36"
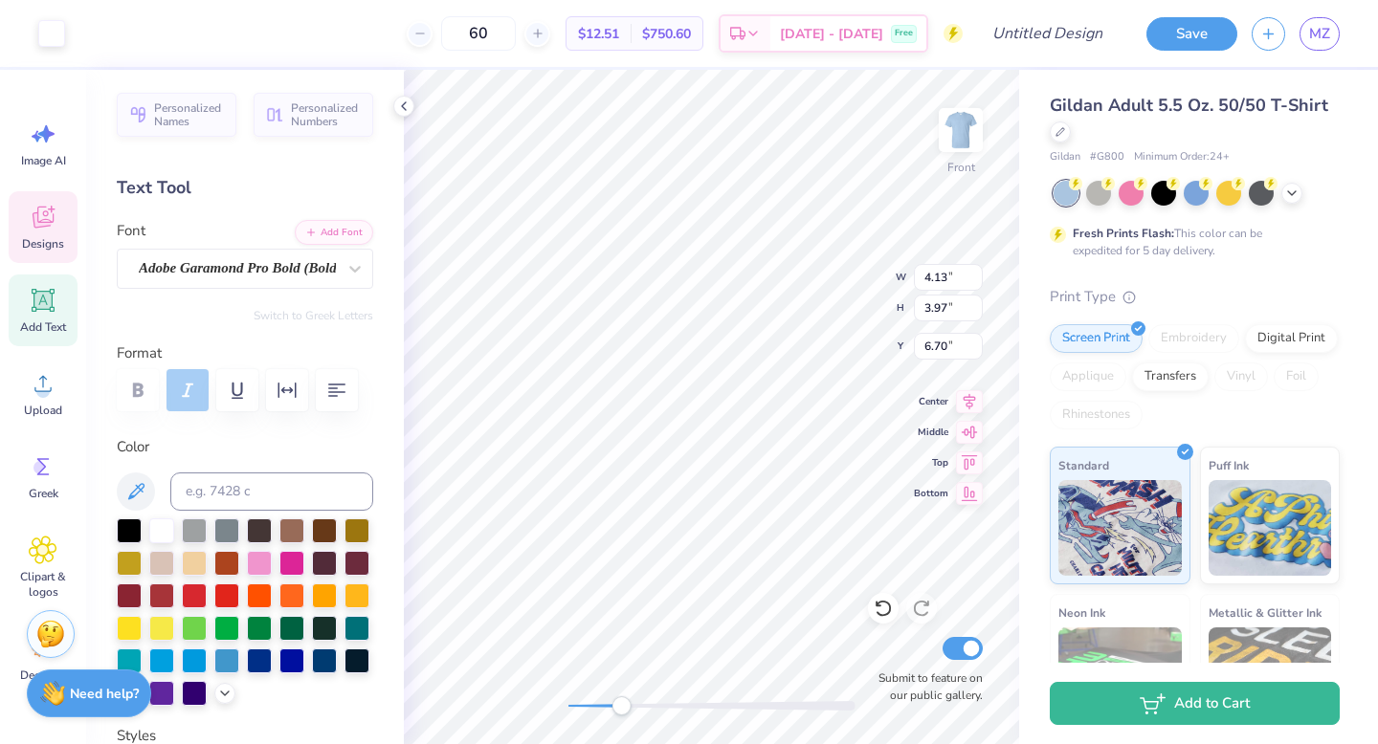
type input "8.92"
type input "4.13"
type input "3.97"
type input "6.67"
type input "4.81"
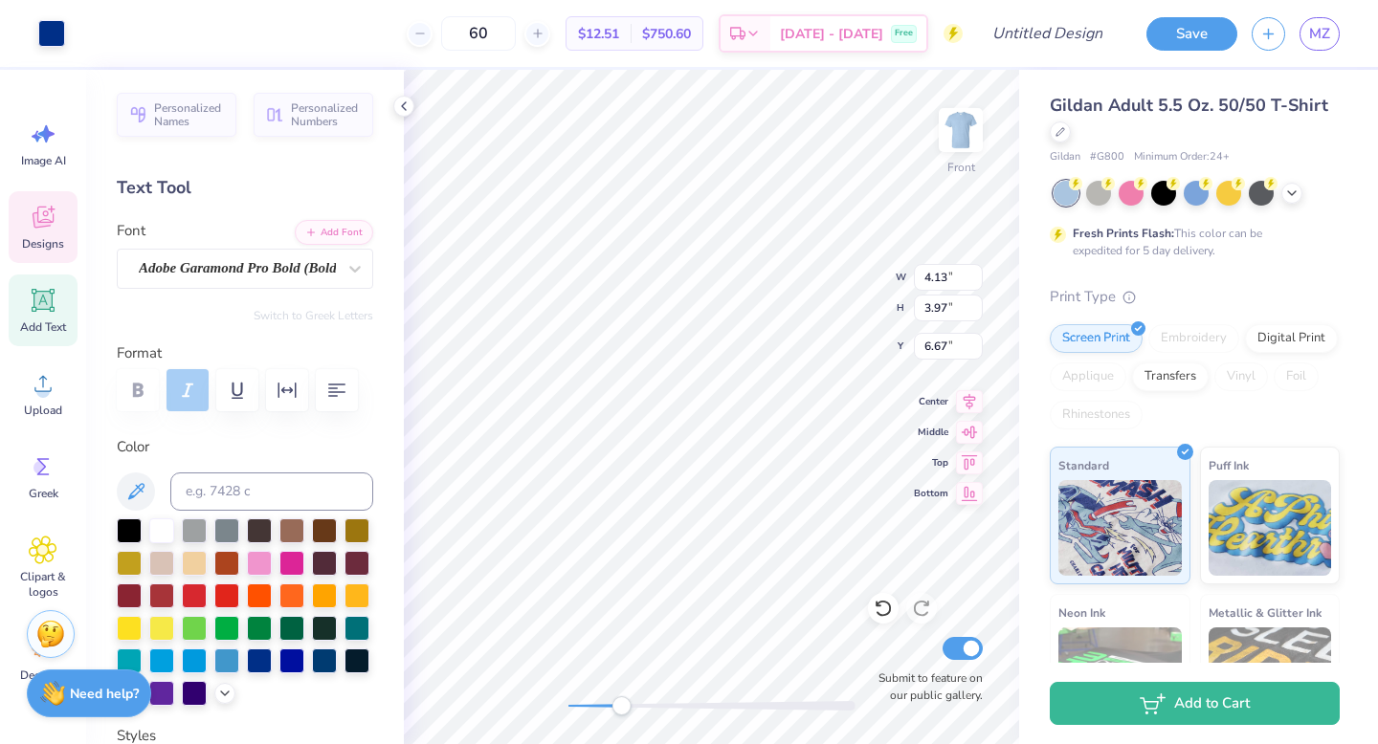
type input "3.46"
type textarea "In The"
type input "1.32"
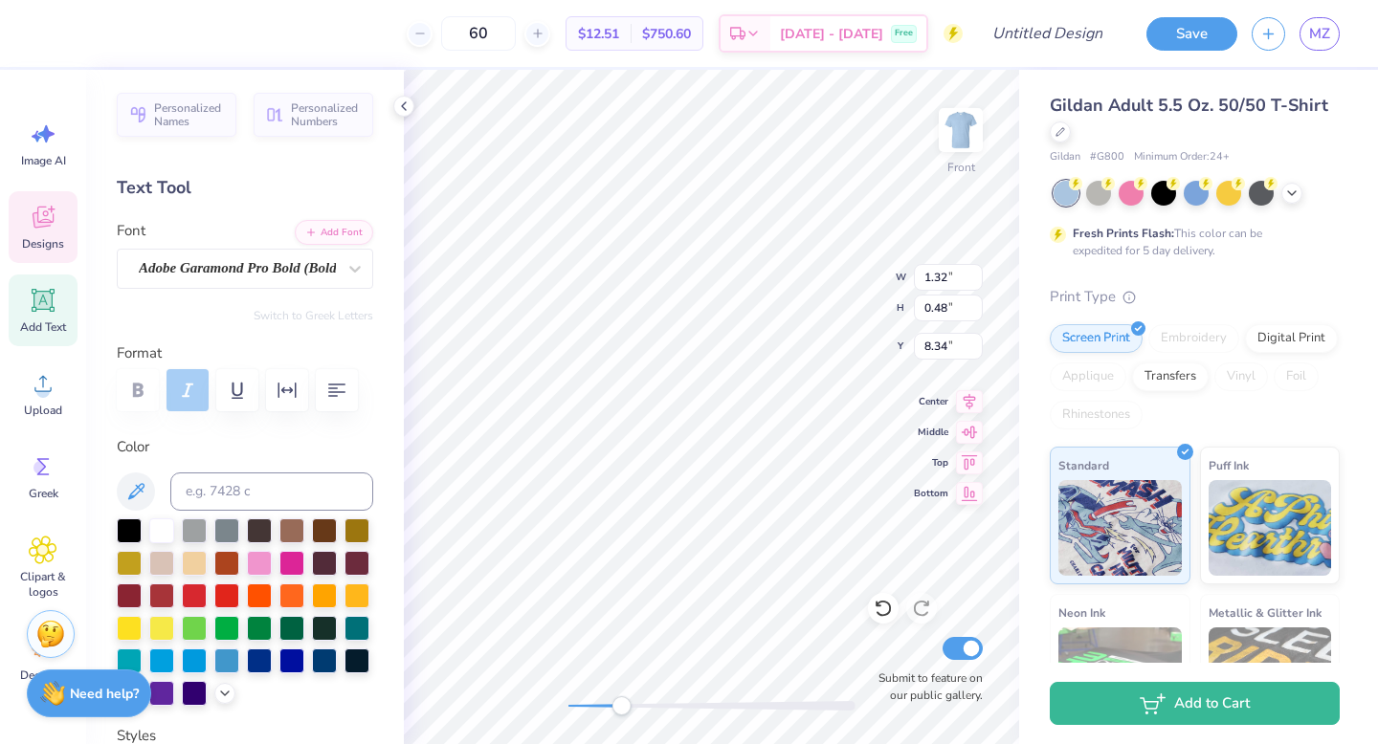
type input "0.48"
type input "8.34"
type textarea "Hamptons"
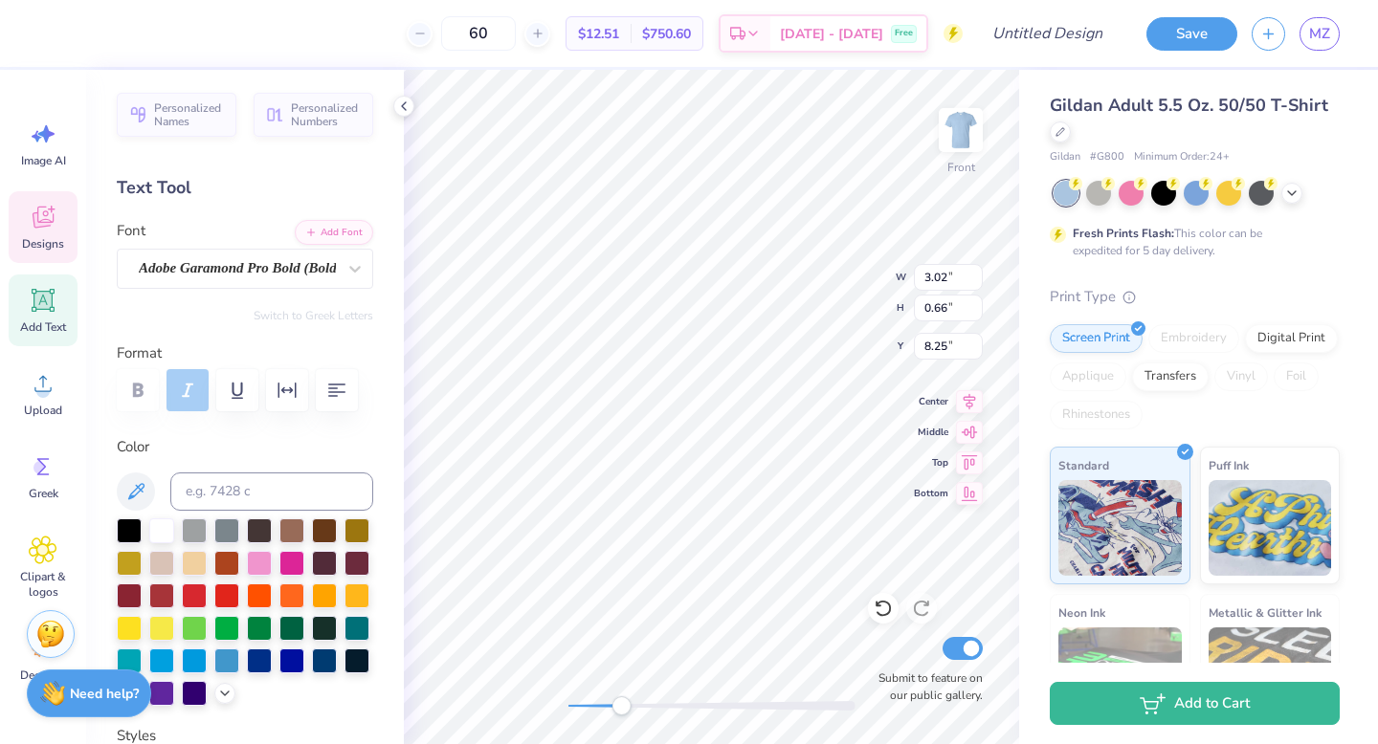
type input "2.55"
type input "0.56"
click at [267, 660] on div at bounding box center [259, 659] width 25 height 25
click at [132, 494] on icon at bounding box center [135, 491] width 23 height 23
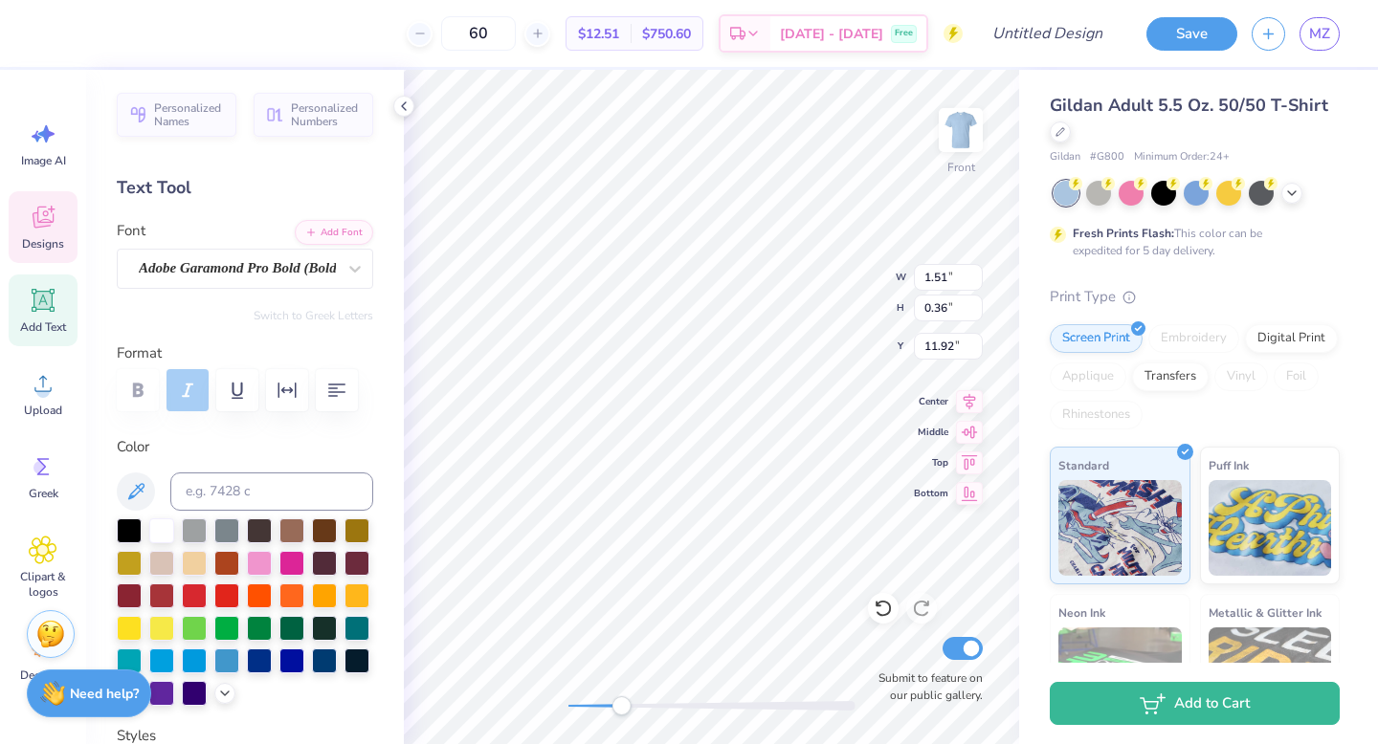
type textarea "Fall Formal 2025"
click at [593, 708] on div at bounding box center [711, 706] width 287 height 10
click at [579, 705] on div at bounding box center [711, 706] width 287 height 10
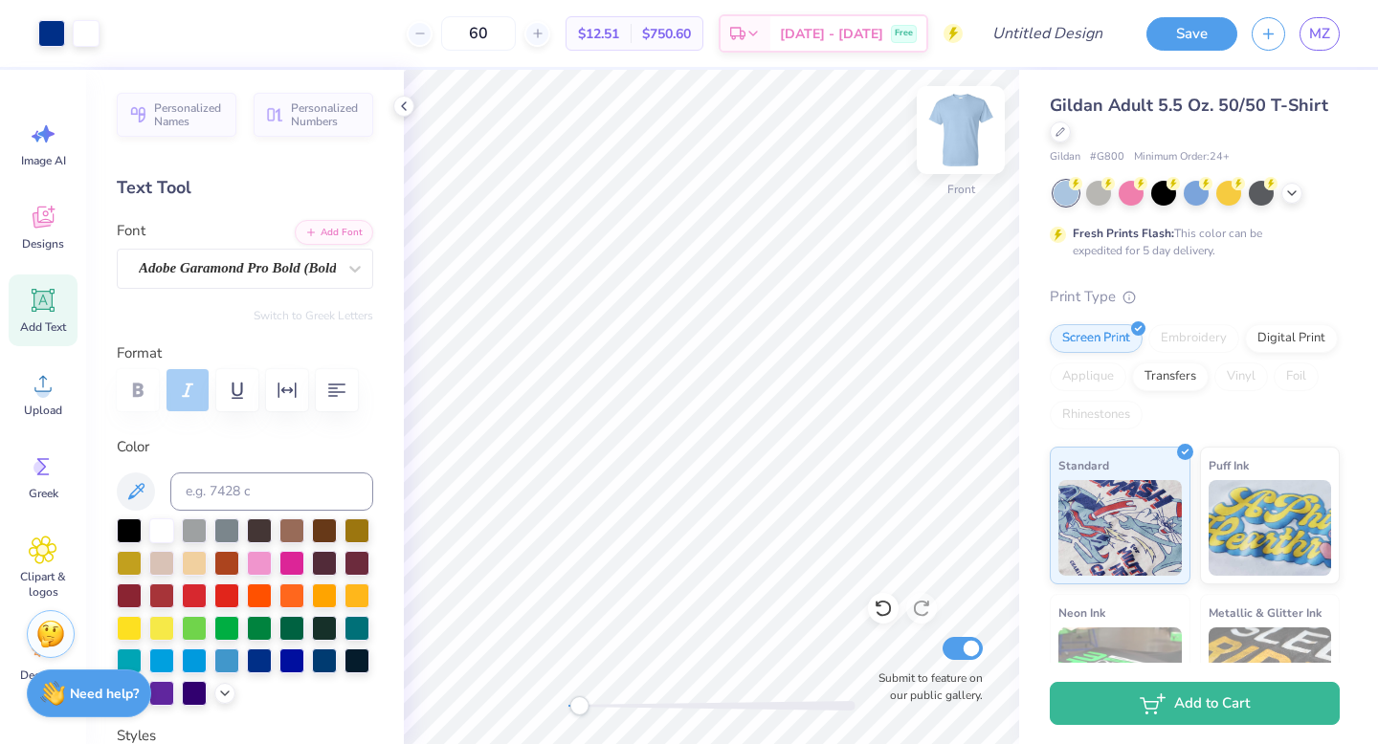
click at [964, 144] on img at bounding box center [960, 130] width 77 height 77
click at [44, 235] on div "Designs" at bounding box center [43, 227] width 69 height 72
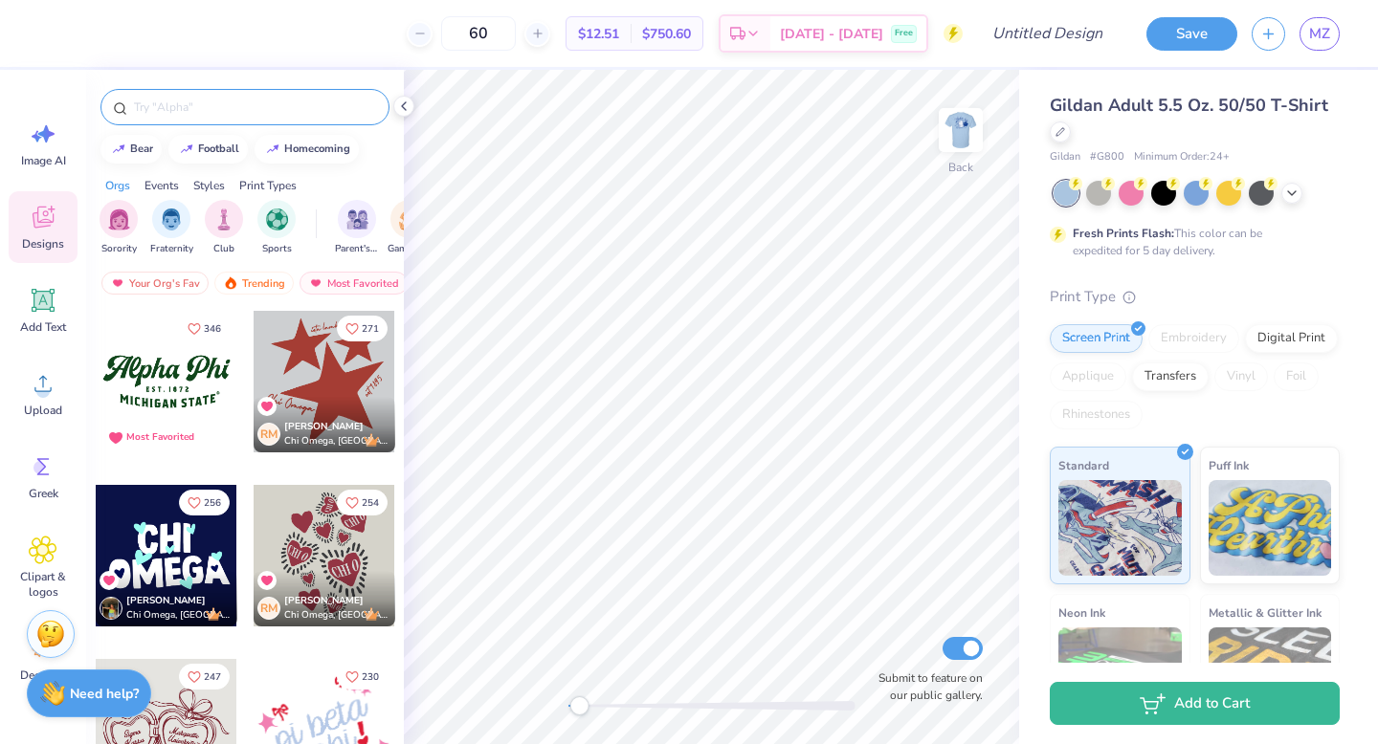
click at [197, 102] on input "text" at bounding box center [254, 107] width 245 height 19
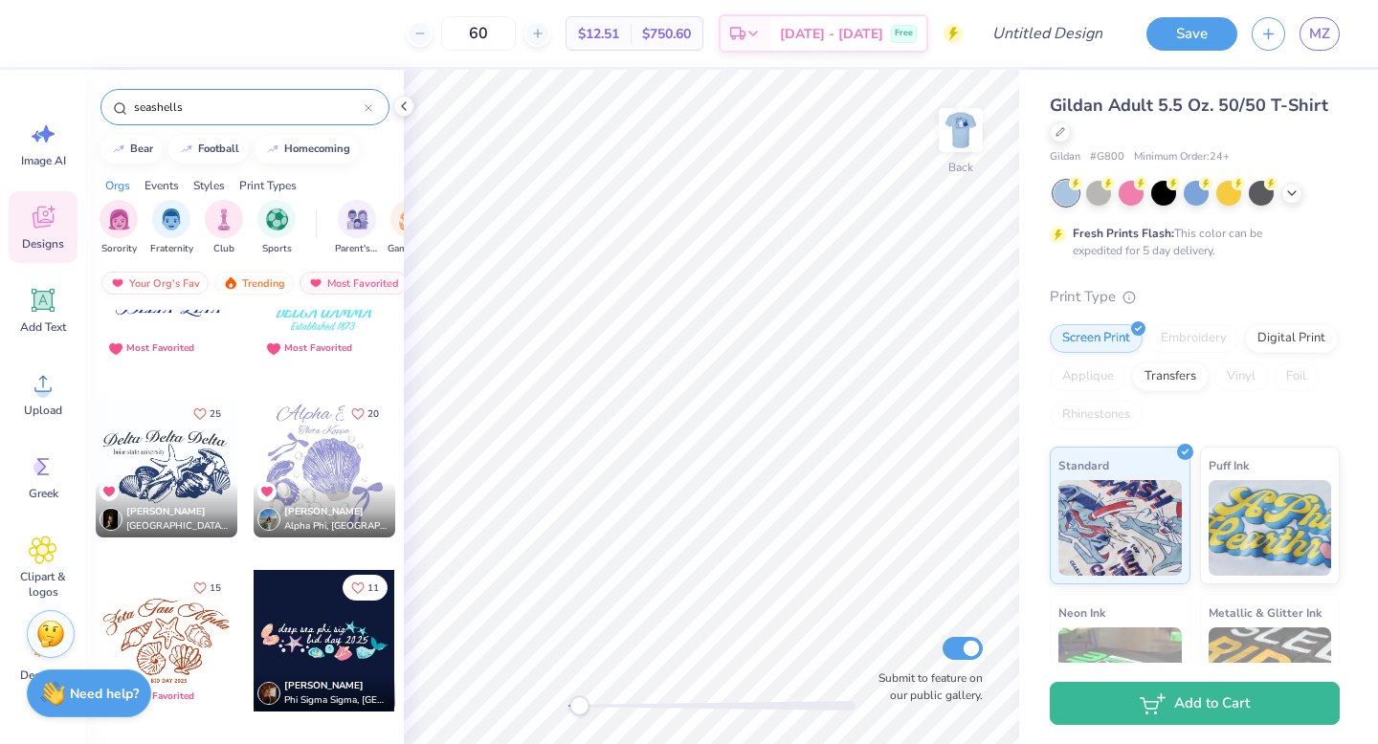
scroll to position [92, 0]
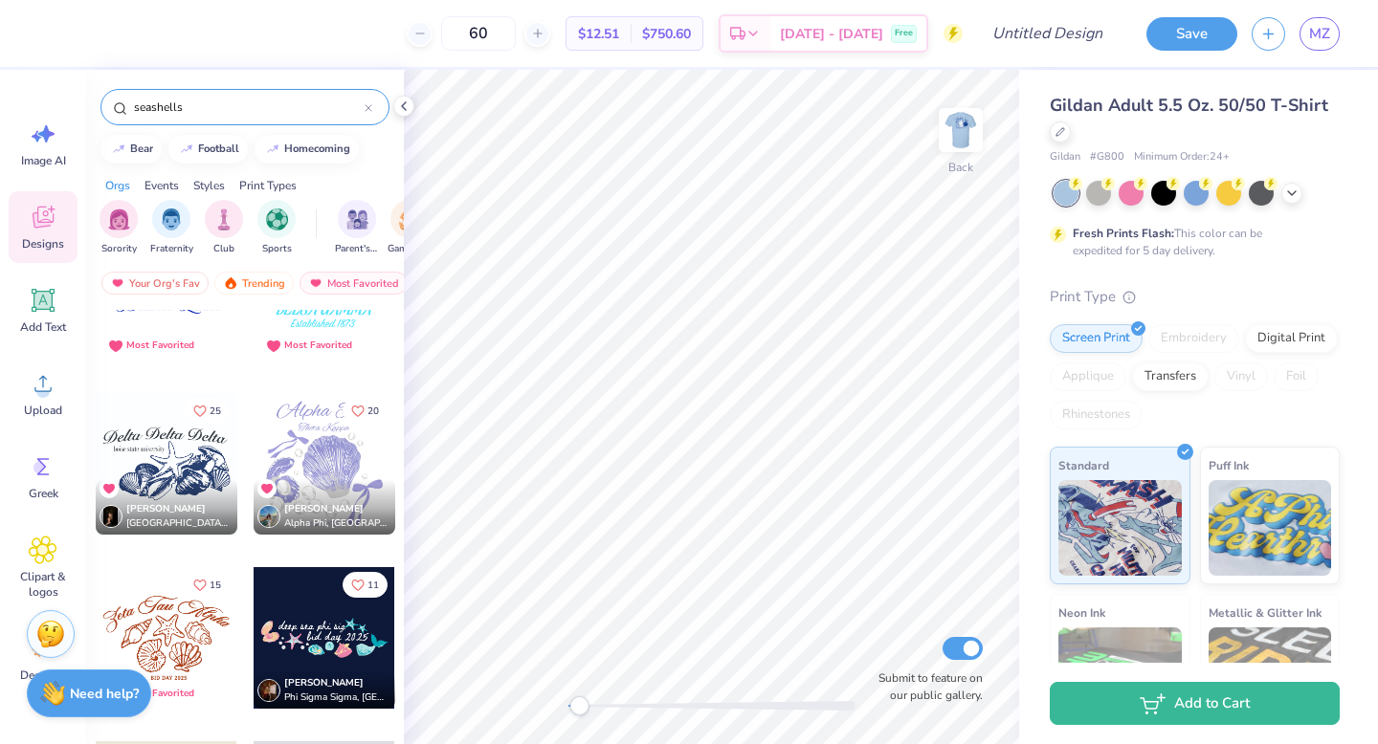
type input "seashells"
click at [181, 465] on div at bounding box center [167, 464] width 142 height 142
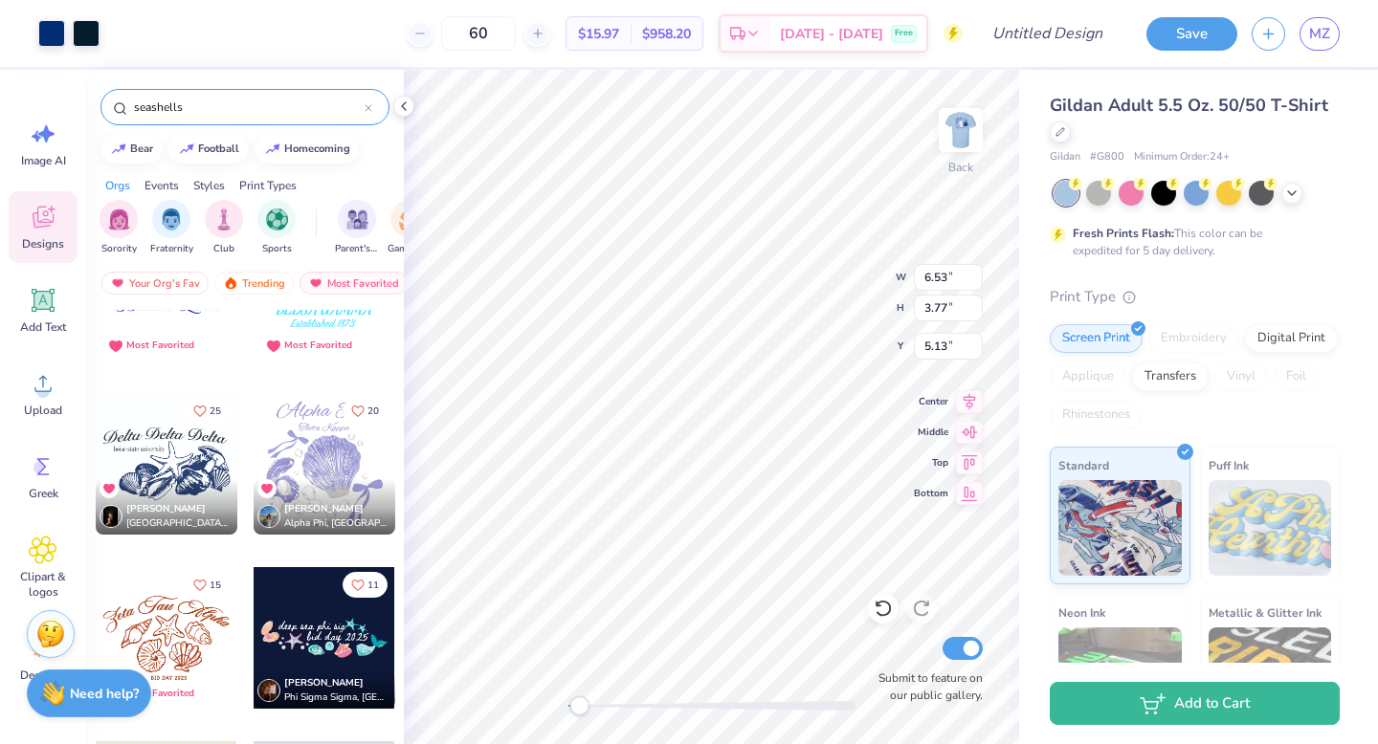
type input "6.53"
type input "3.77"
type input "5.13"
click at [644, 702] on div at bounding box center [711, 706] width 287 height 10
click at [58, 33] on div at bounding box center [51, 31] width 27 height 27
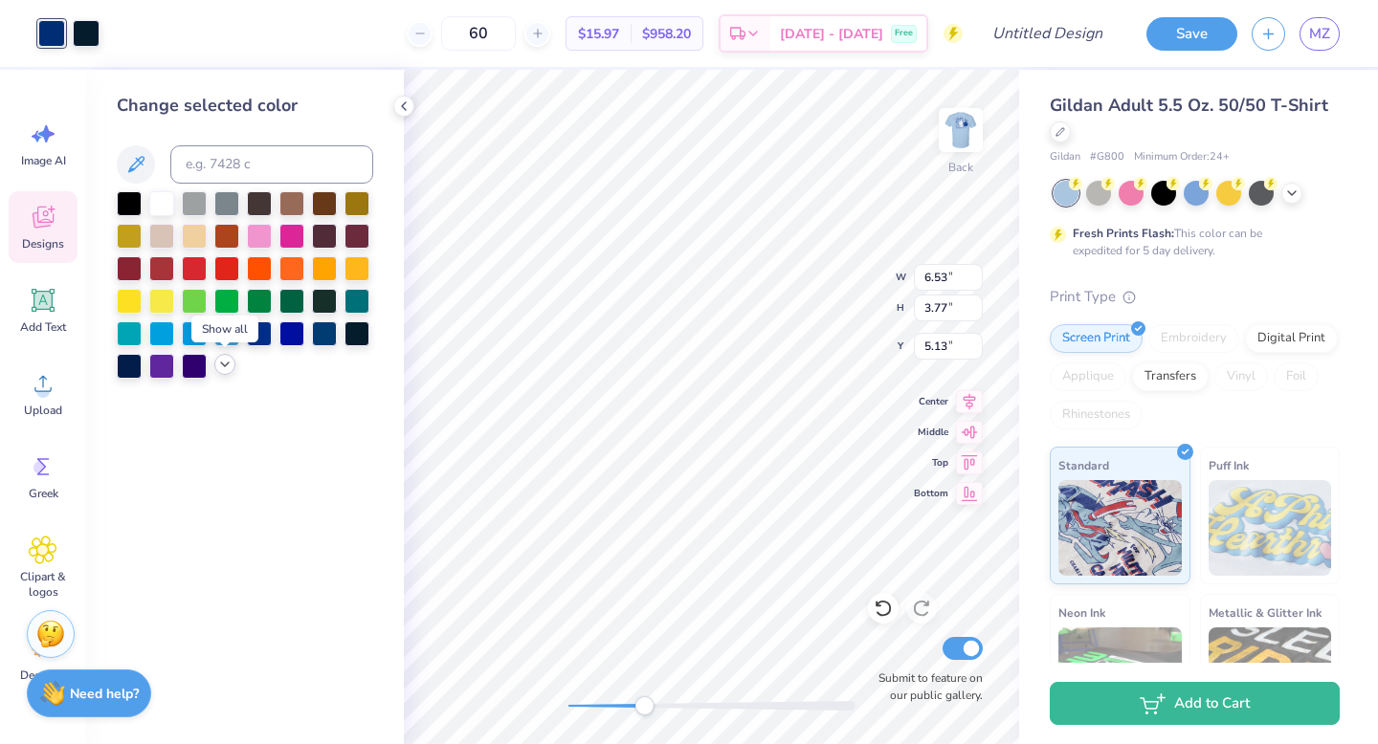
click at [228, 372] on div at bounding box center [224, 364] width 21 height 21
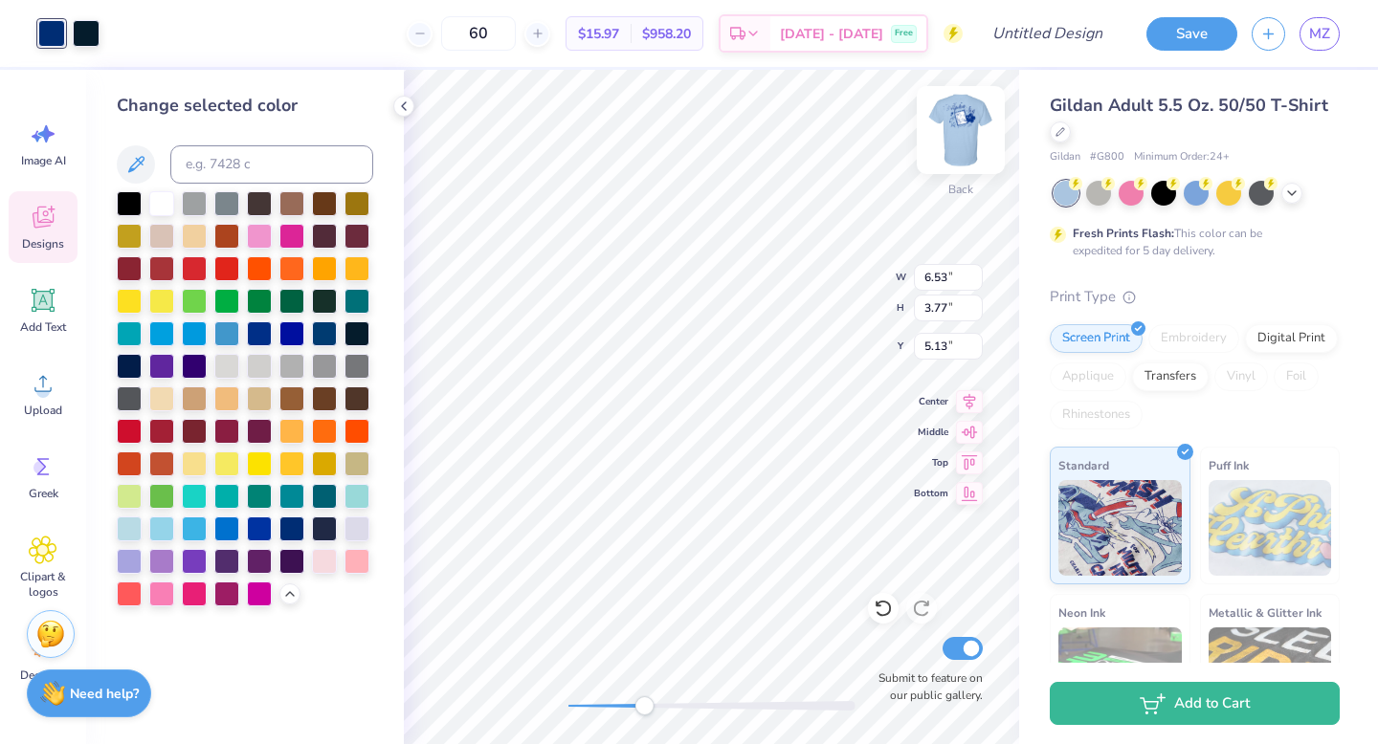
click at [977, 144] on img at bounding box center [960, 130] width 77 height 77
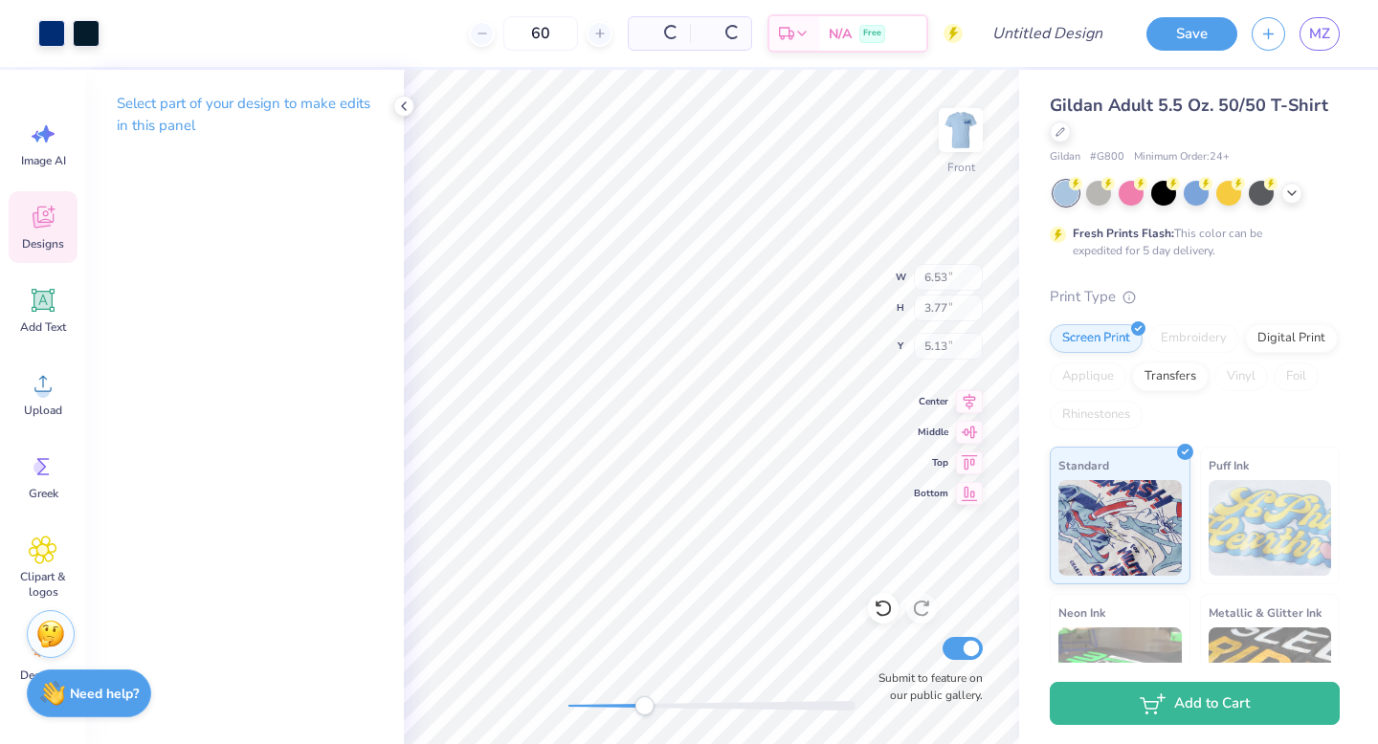
type input "6.60"
type input "3.81"
type input "4.67"
type input "3.37"
type input "1.10"
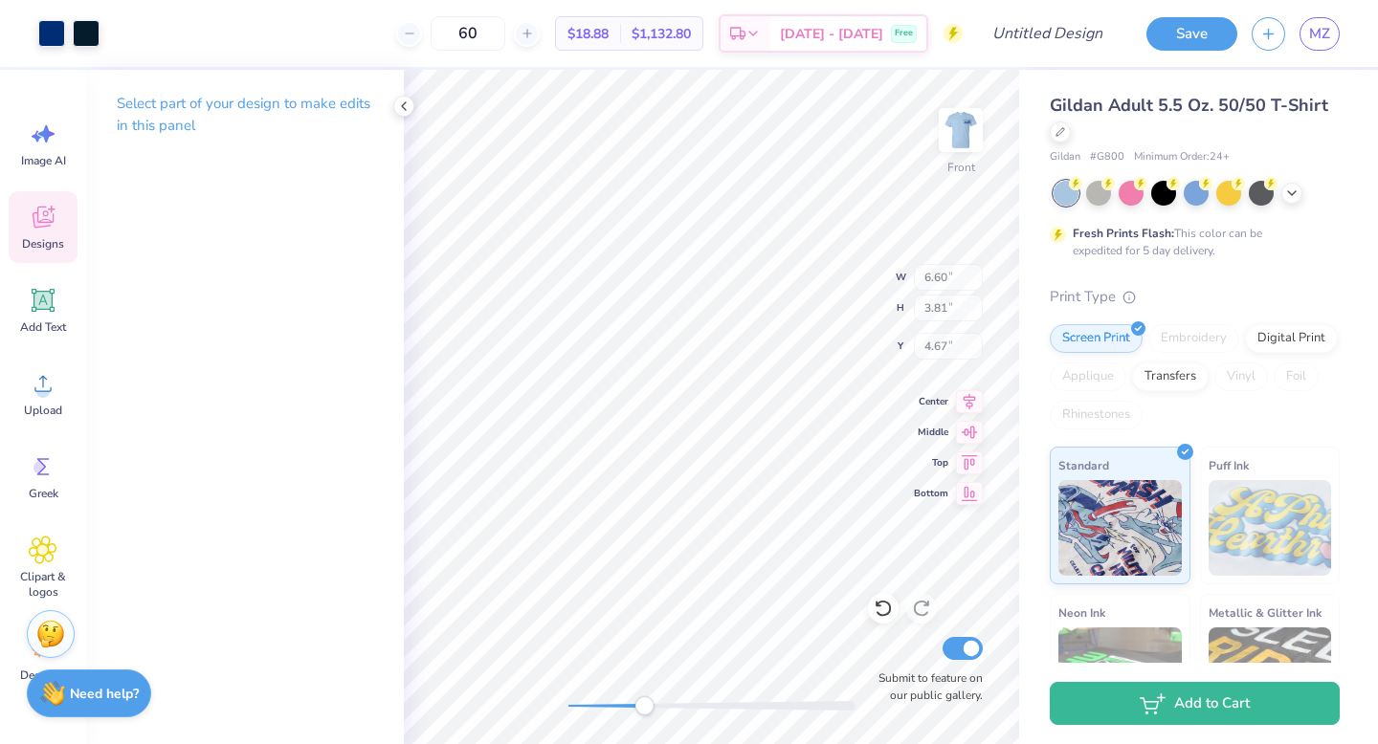
type input "11.42"
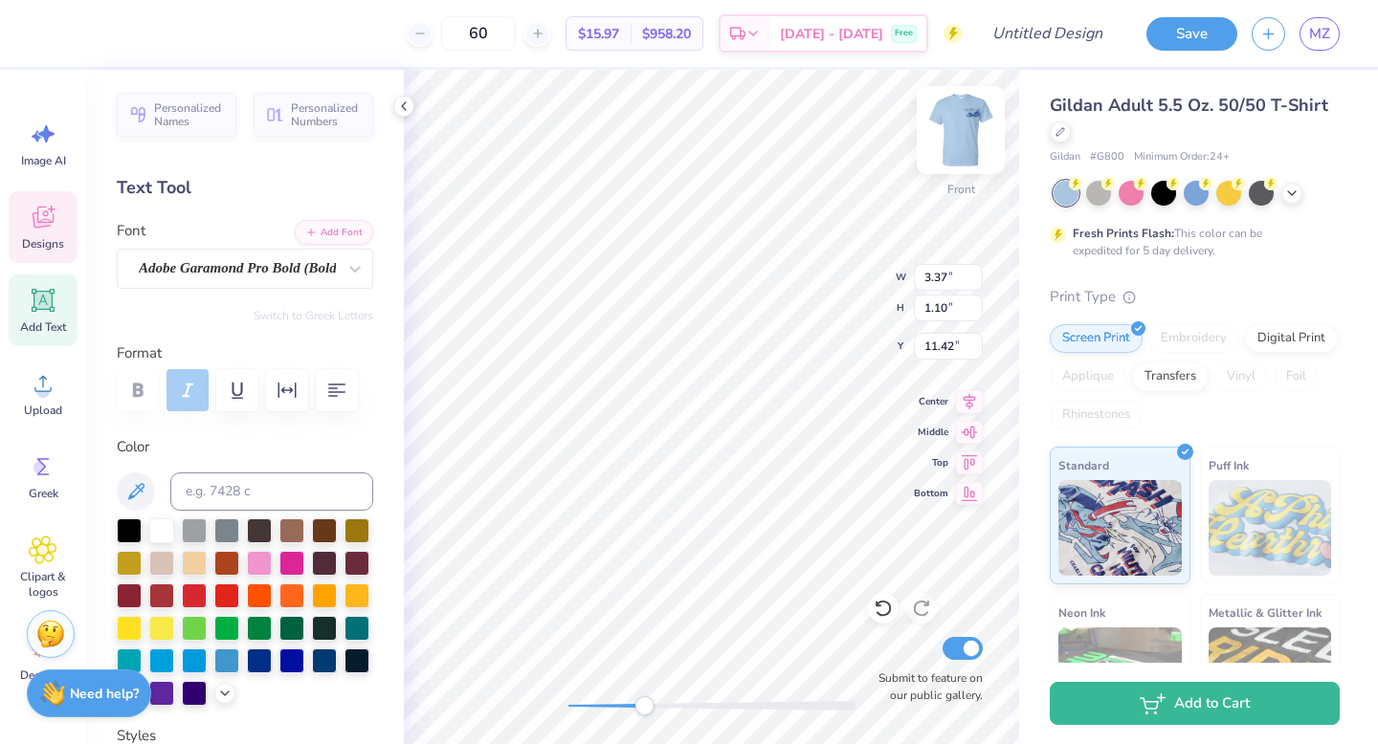
click at [970, 134] on img at bounding box center [960, 130] width 77 height 77
type input "3.34"
type input "1.08"
type input "9.68"
click at [956, 138] on img at bounding box center [960, 130] width 38 height 38
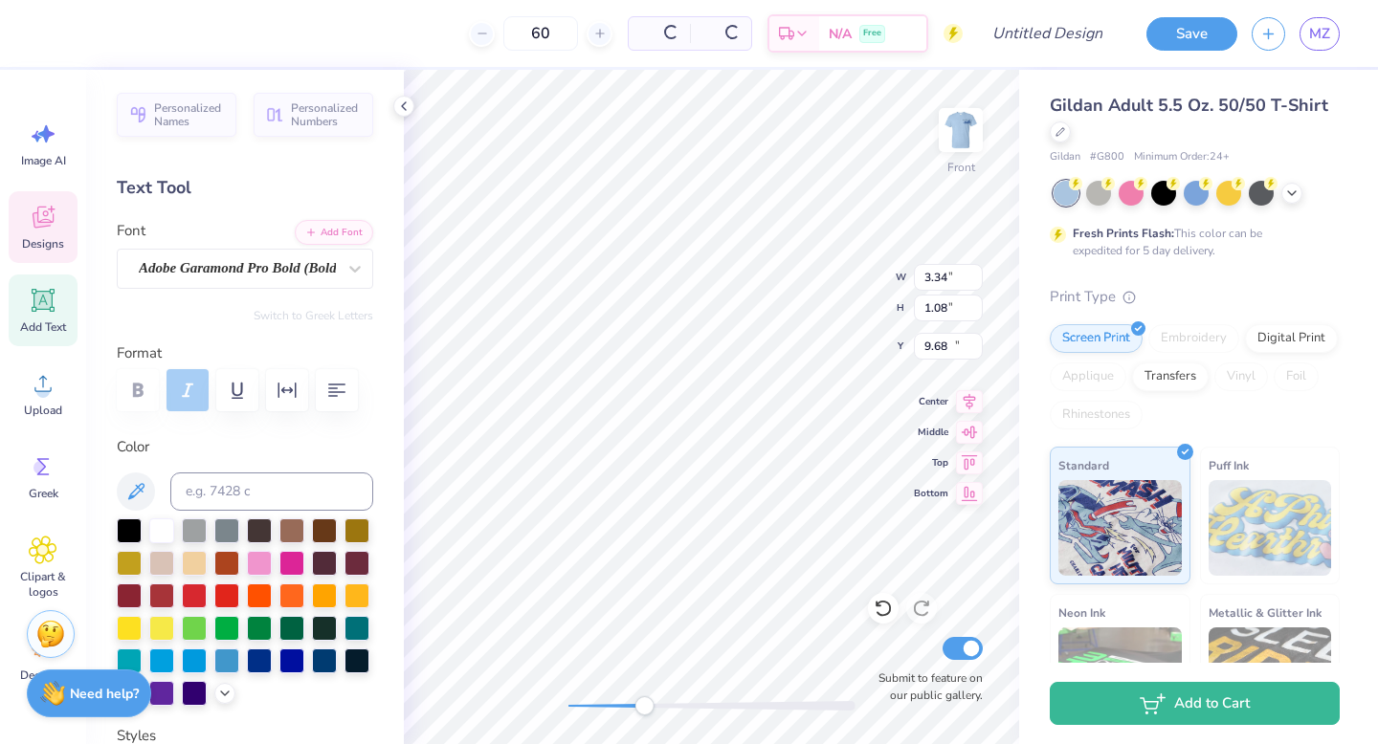
type input "3.37"
type input "1.10"
type input "11.42"
click at [956, 139] on img at bounding box center [960, 130] width 77 height 77
type input "3.34"
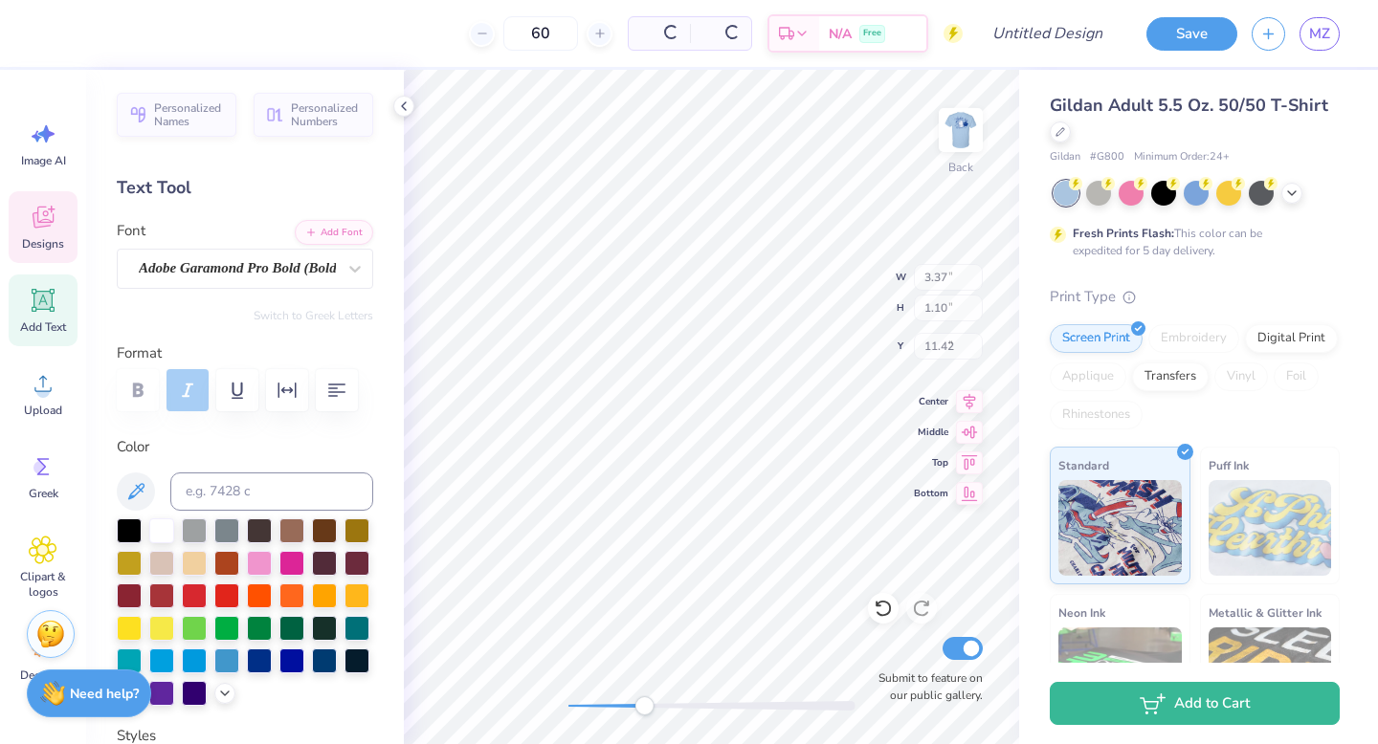
type input "1.08"
type input "9.68"
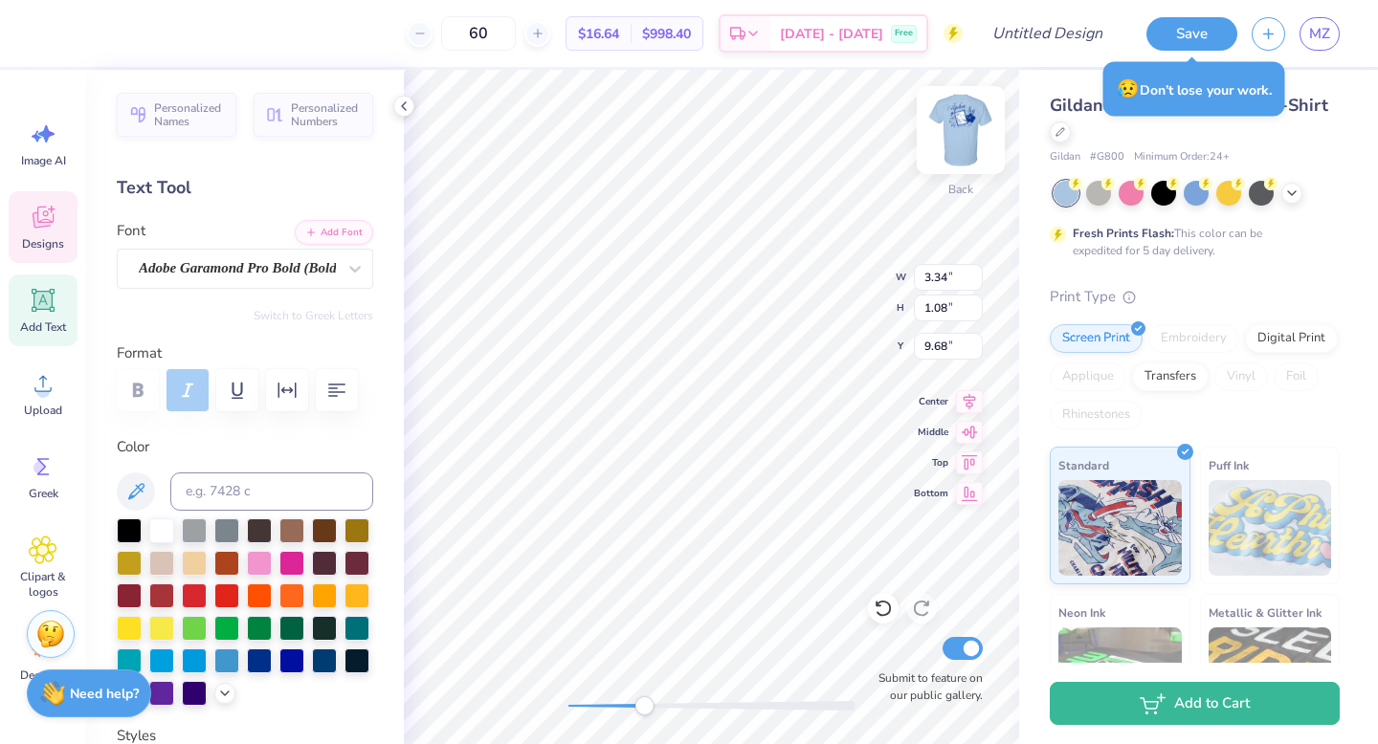
type input "6.53"
type input "3.77"
type input "3.00"
click at [44, 33] on div at bounding box center [51, 31] width 27 height 27
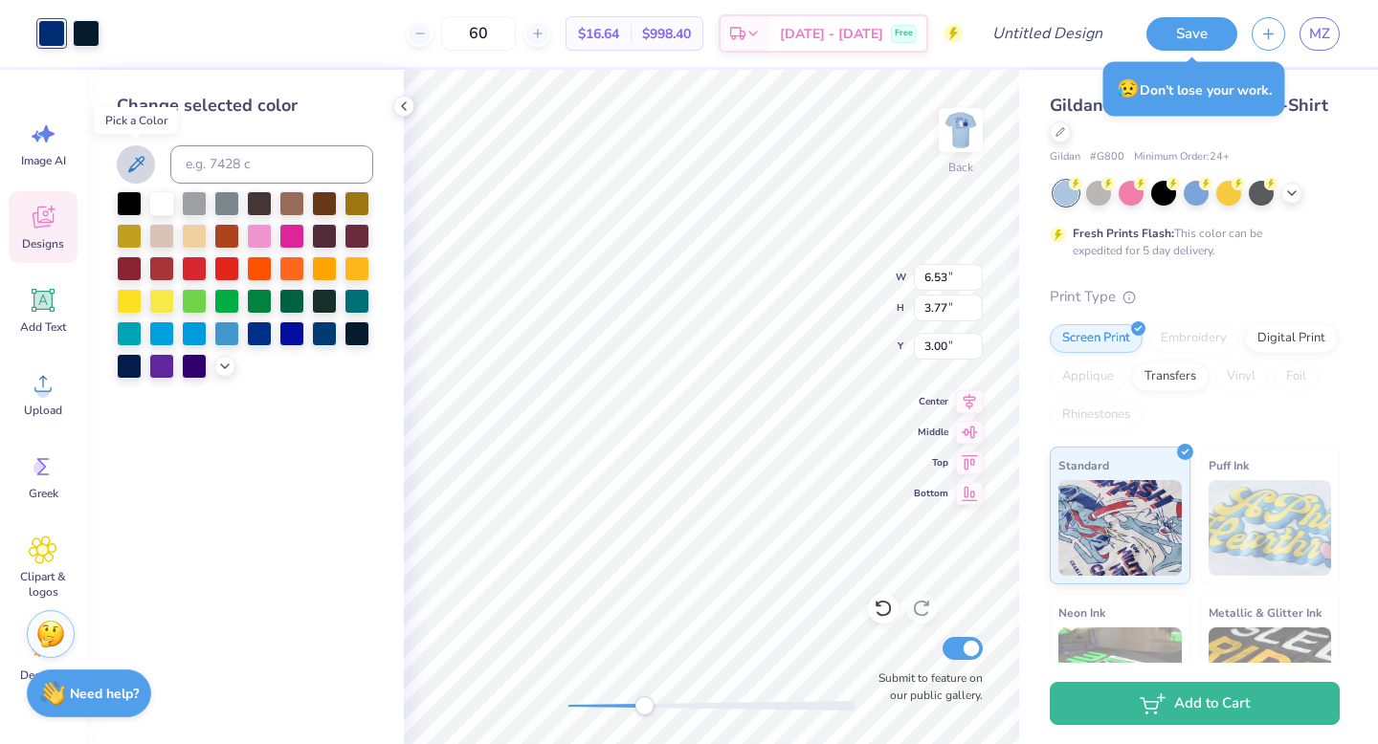
click at [138, 162] on icon at bounding box center [135, 164] width 23 height 23
click at [92, 26] on div at bounding box center [86, 31] width 27 height 27
click at [163, 202] on div at bounding box center [161, 201] width 25 height 25
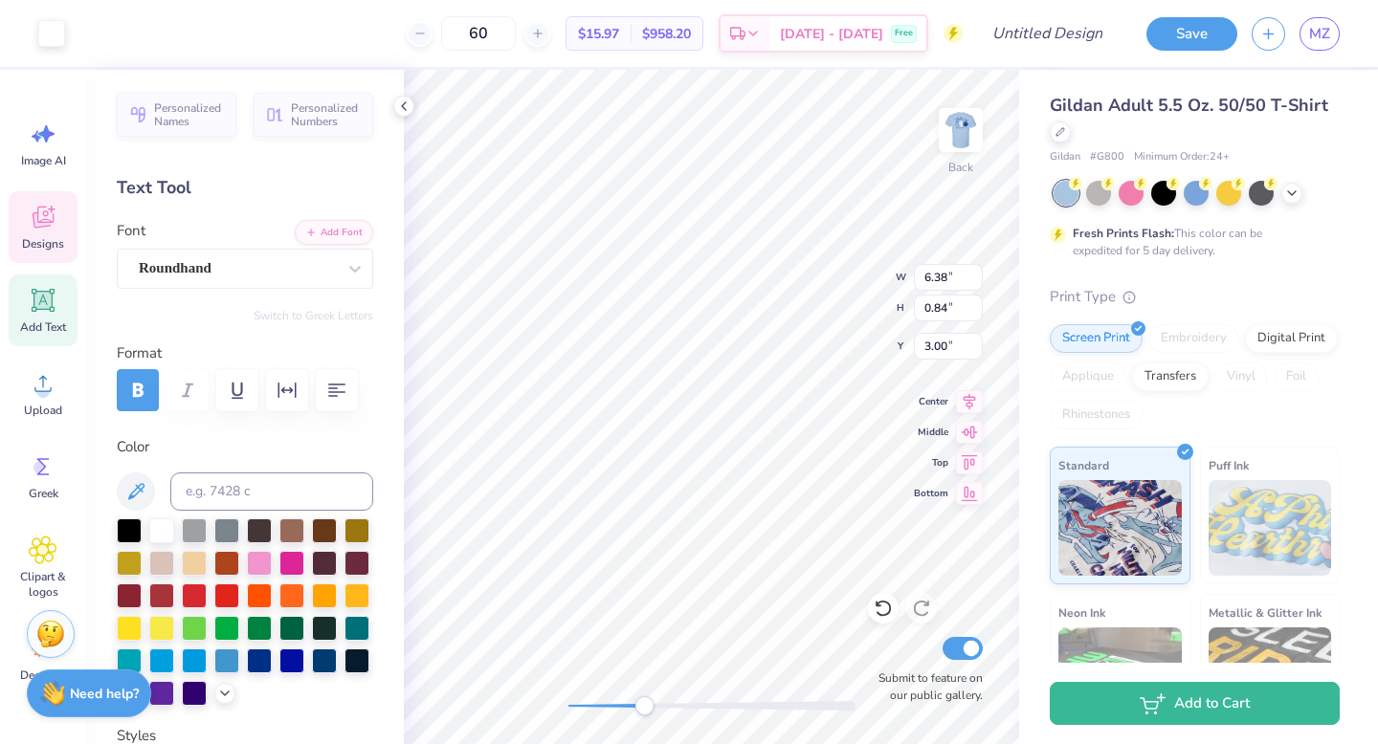
type input "6.38"
type input "0.84"
click at [928, 306] on div "Back W 6.38 6.38 " H 0.84 0.84 " Y 3.00 3.00 " Center Middle Top Bottom Submit …" at bounding box center [711, 407] width 615 height 675
type textarea "Alpha Sigma Alpha"
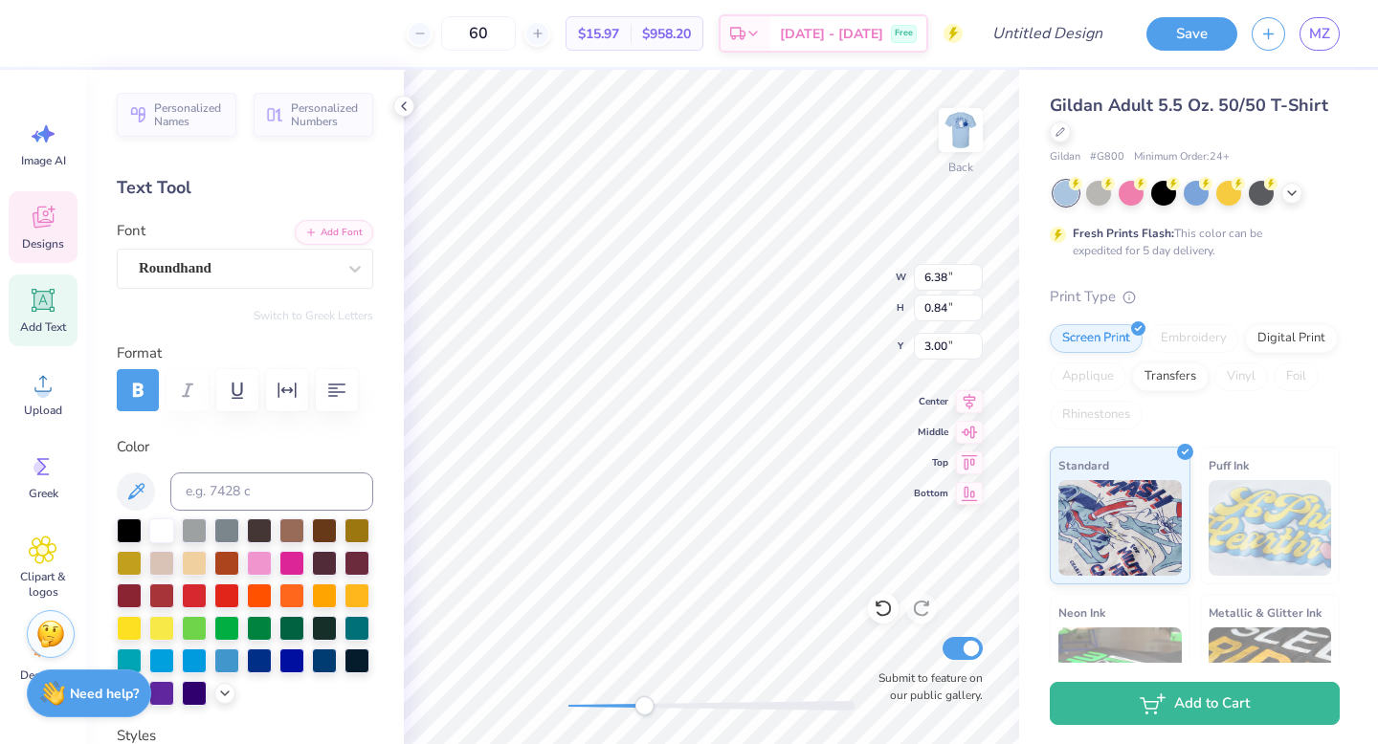
scroll to position [0, 6]
click at [607, 701] on div at bounding box center [711, 706] width 287 height 10
type input "6.79"
type input "0.96"
type textarea "b"
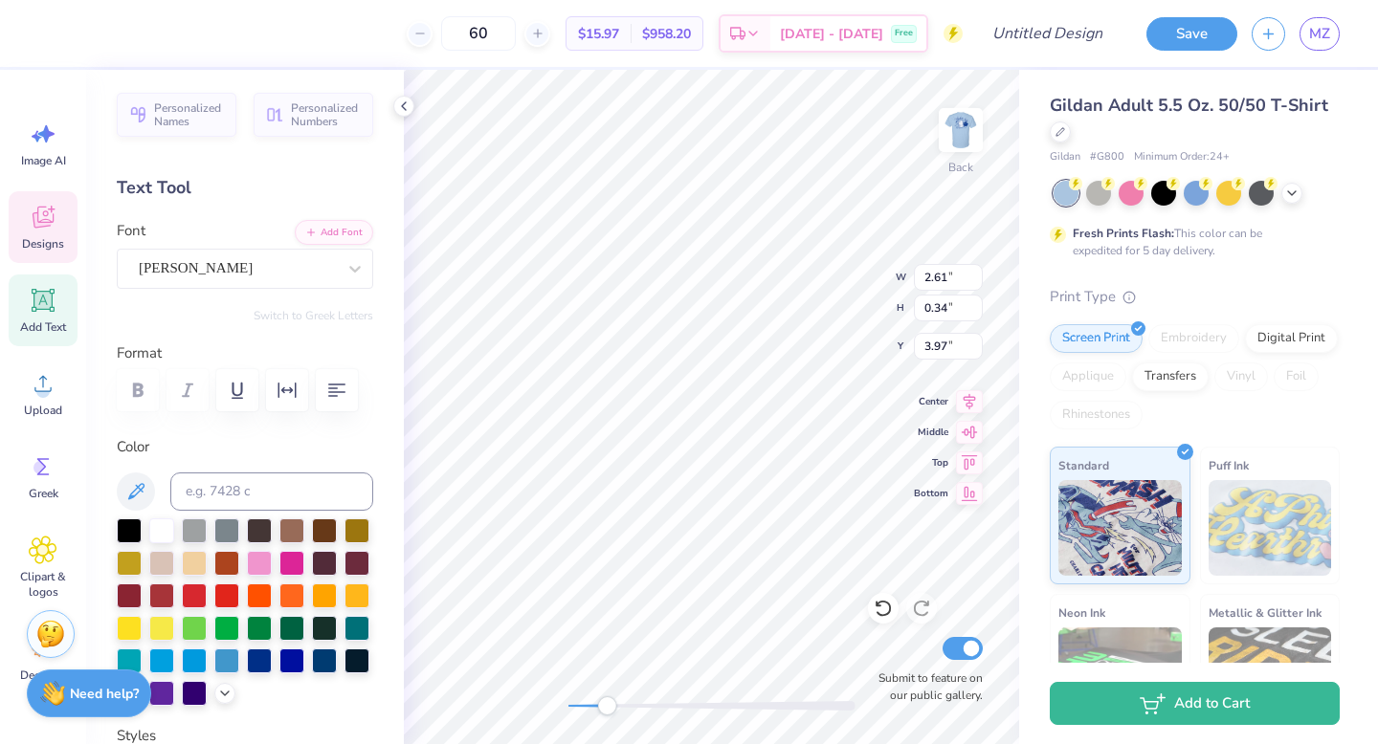
type textarea "Since 1901"
type input "5.71"
type input "3.06"
type input "3.70"
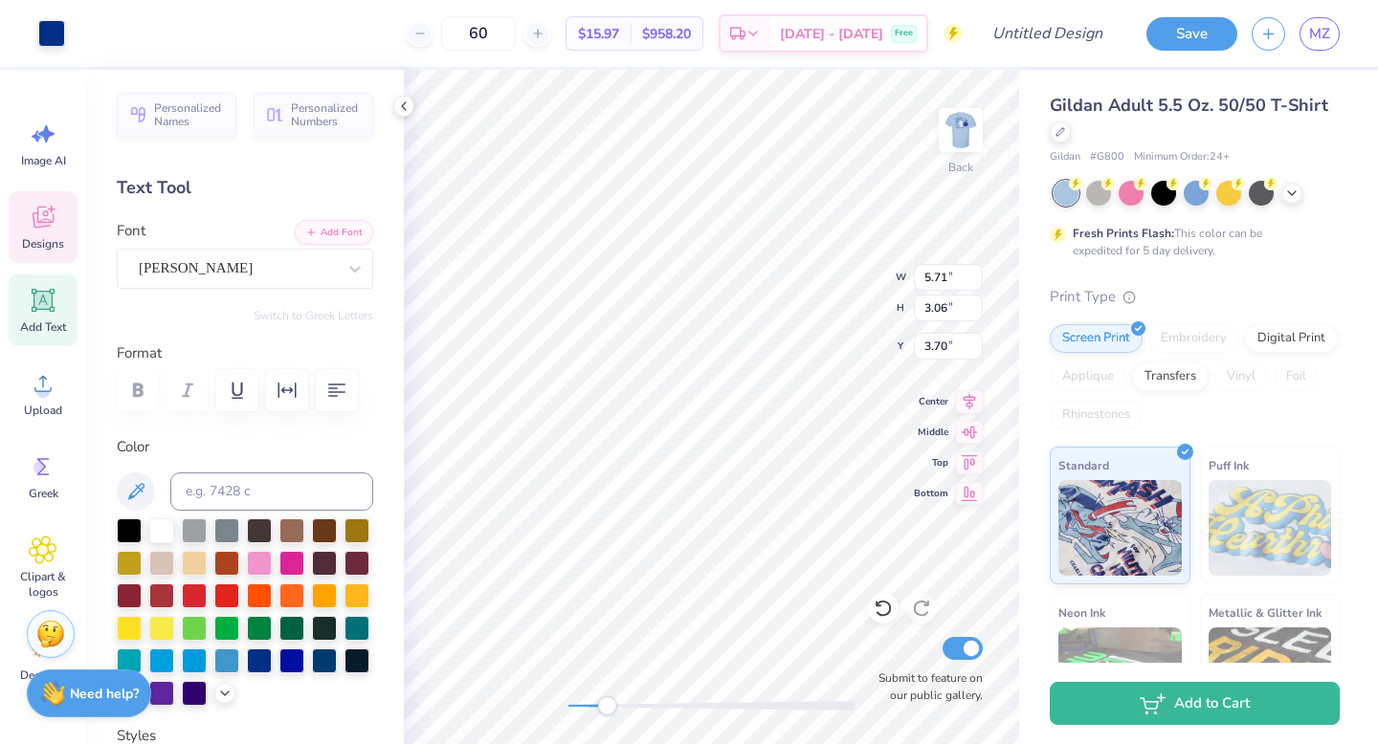
type input "6.36"
type input "3.41"
type input "3.71"
click at [587, 708] on div at bounding box center [711, 706] width 287 height 10
click at [587, 708] on div "Accessibility label" at bounding box center [587, 706] width 19 height 19
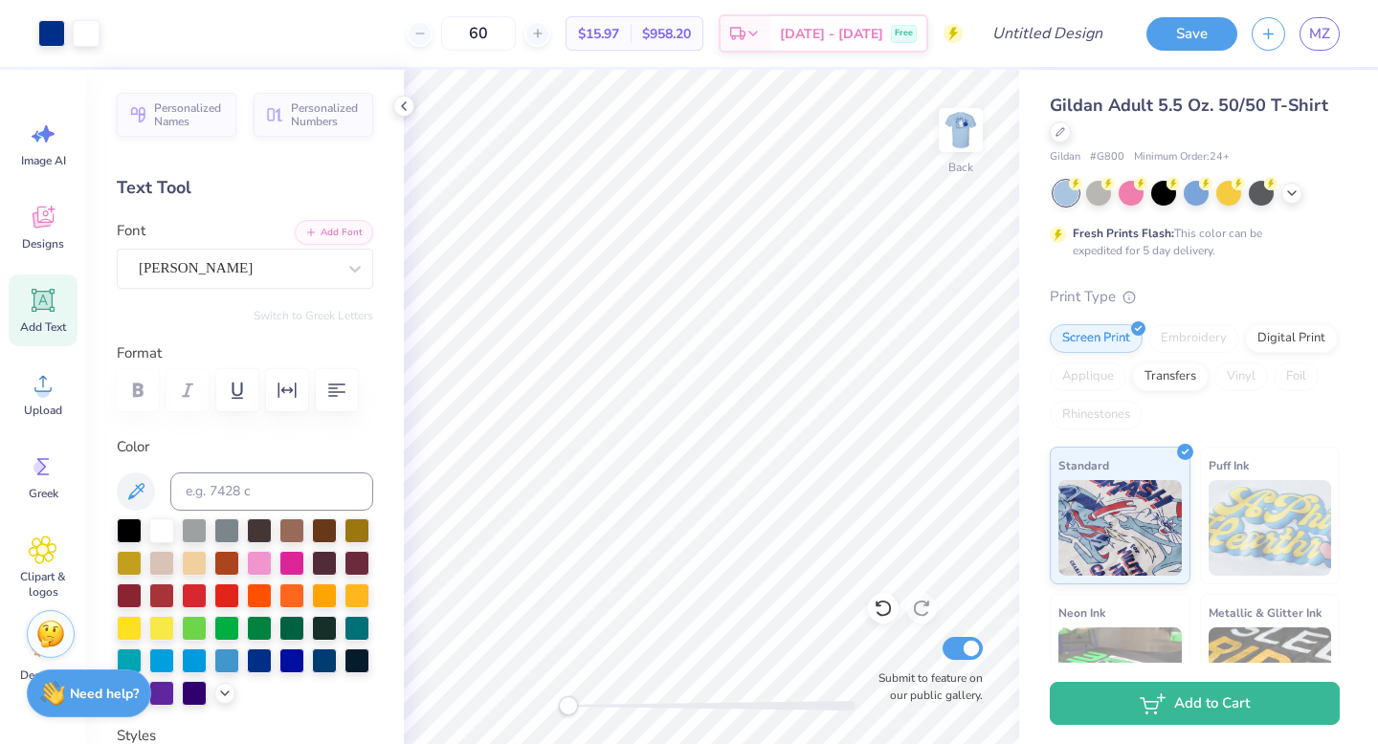
click at [526, 703] on div "Back Submit to feature on our public gallery." at bounding box center [711, 407] width 615 height 675
click at [957, 141] on img at bounding box center [960, 130] width 77 height 77
click at [950, 157] on img at bounding box center [960, 130] width 77 height 77
click at [962, 141] on img at bounding box center [960, 130] width 77 height 77
click at [1034, 44] on input "Design Title" at bounding box center [1071, 33] width 94 height 38
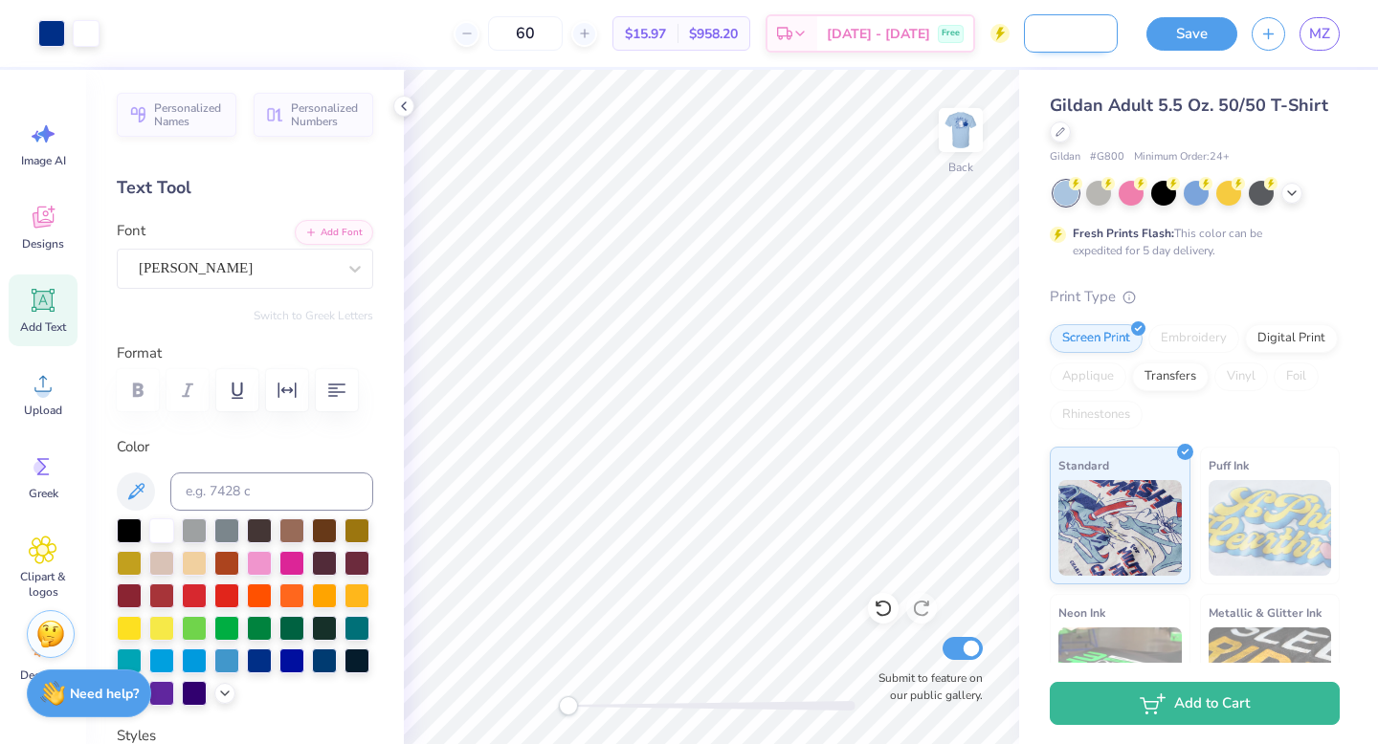
scroll to position [0, 209]
type input "Alphas In The Hamptons Shirt Idea #1"
click at [1192, 32] on button "Save" at bounding box center [1191, 30] width 91 height 33
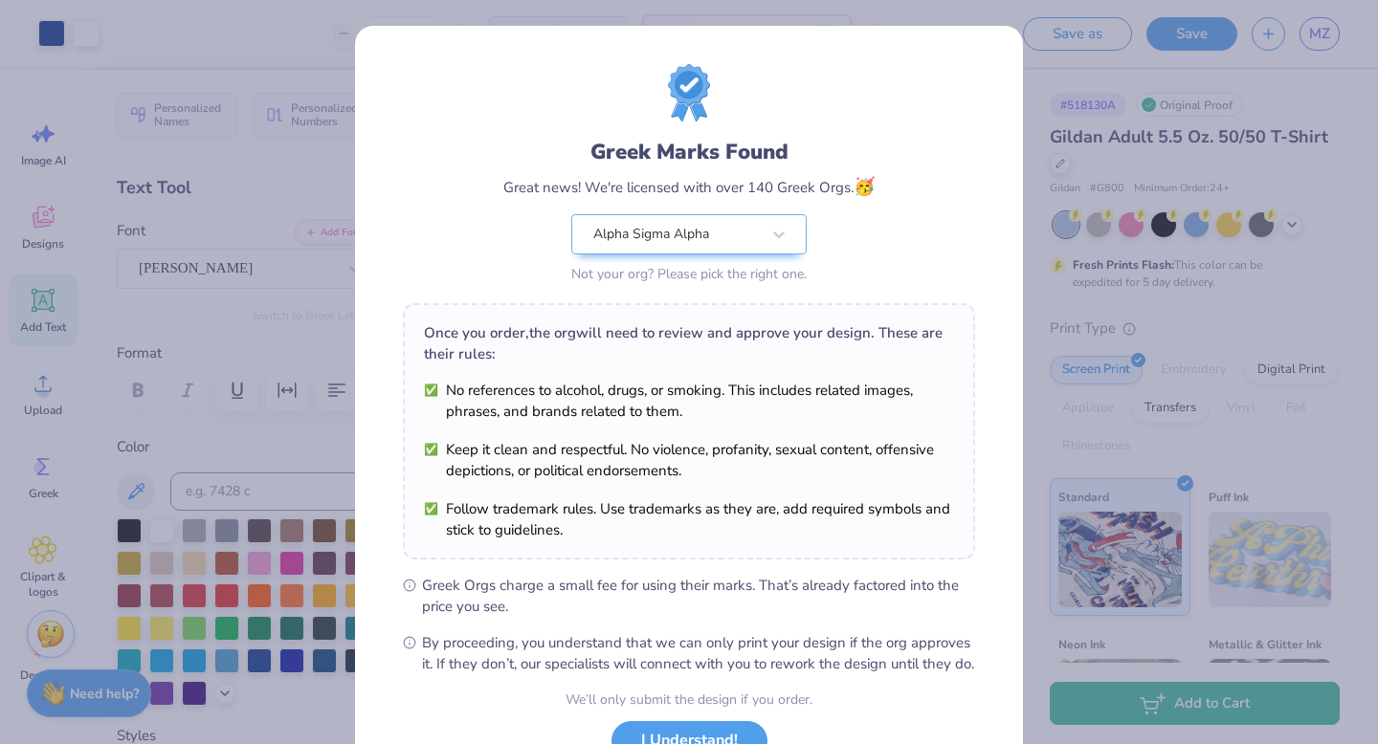
scroll to position [151, 0]
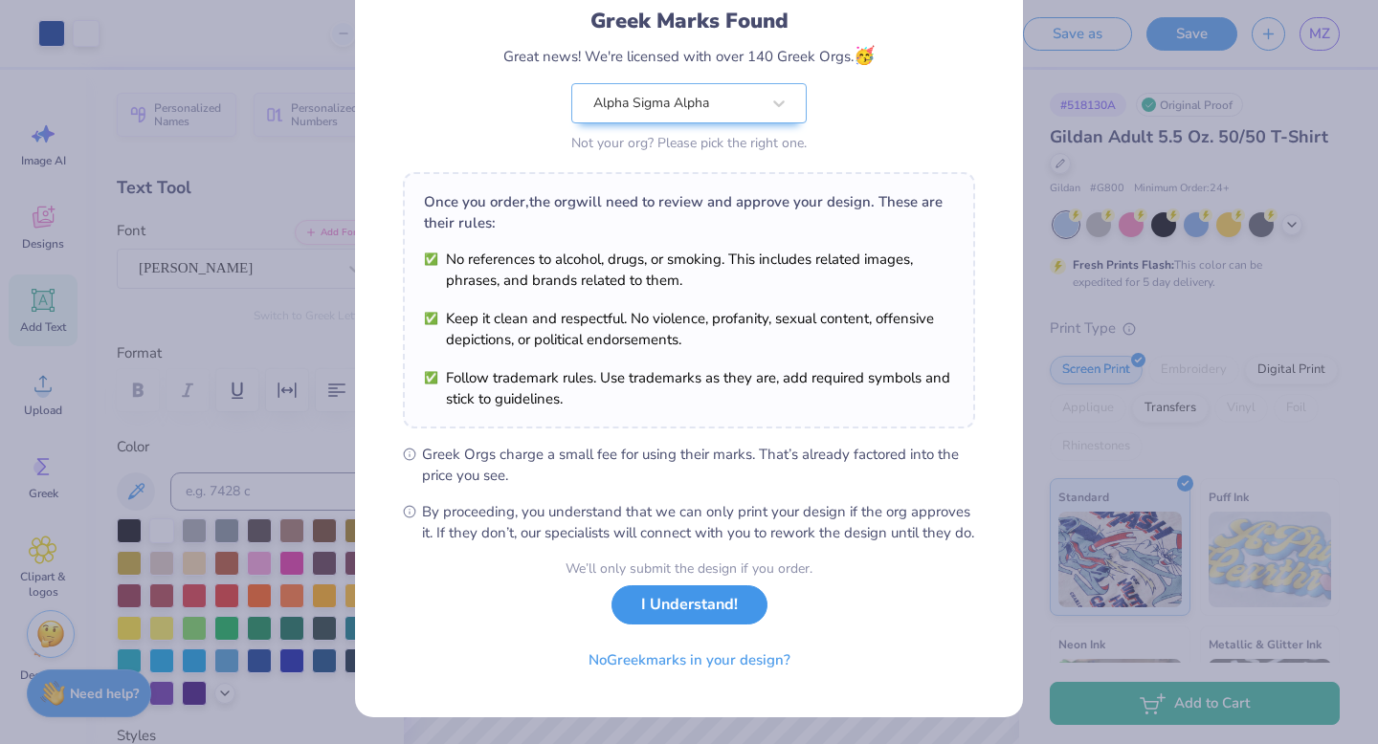
click at [715, 622] on button "I Understand!" at bounding box center [689, 605] width 156 height 39
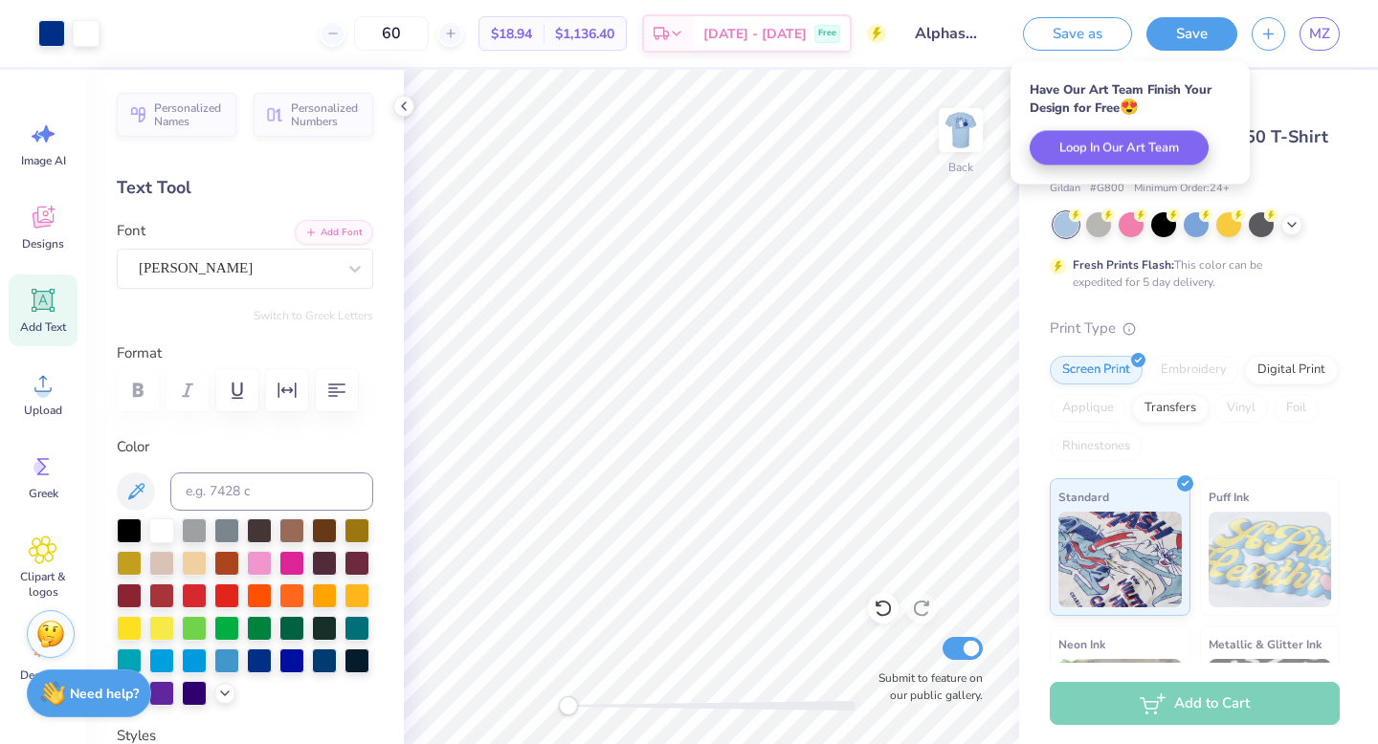
scroll to position [0, 0]
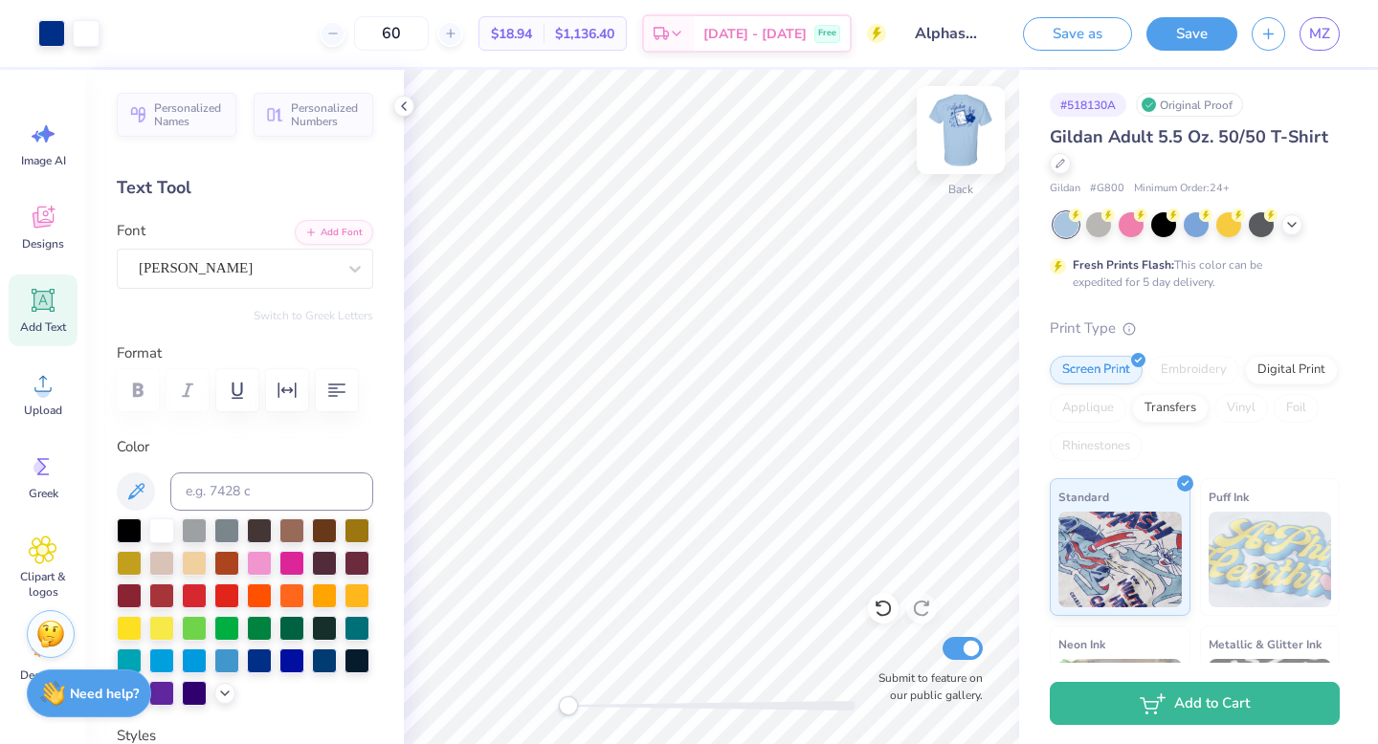
click at [953, 121] on img at bounding box center [960, 130] width 77 height 77
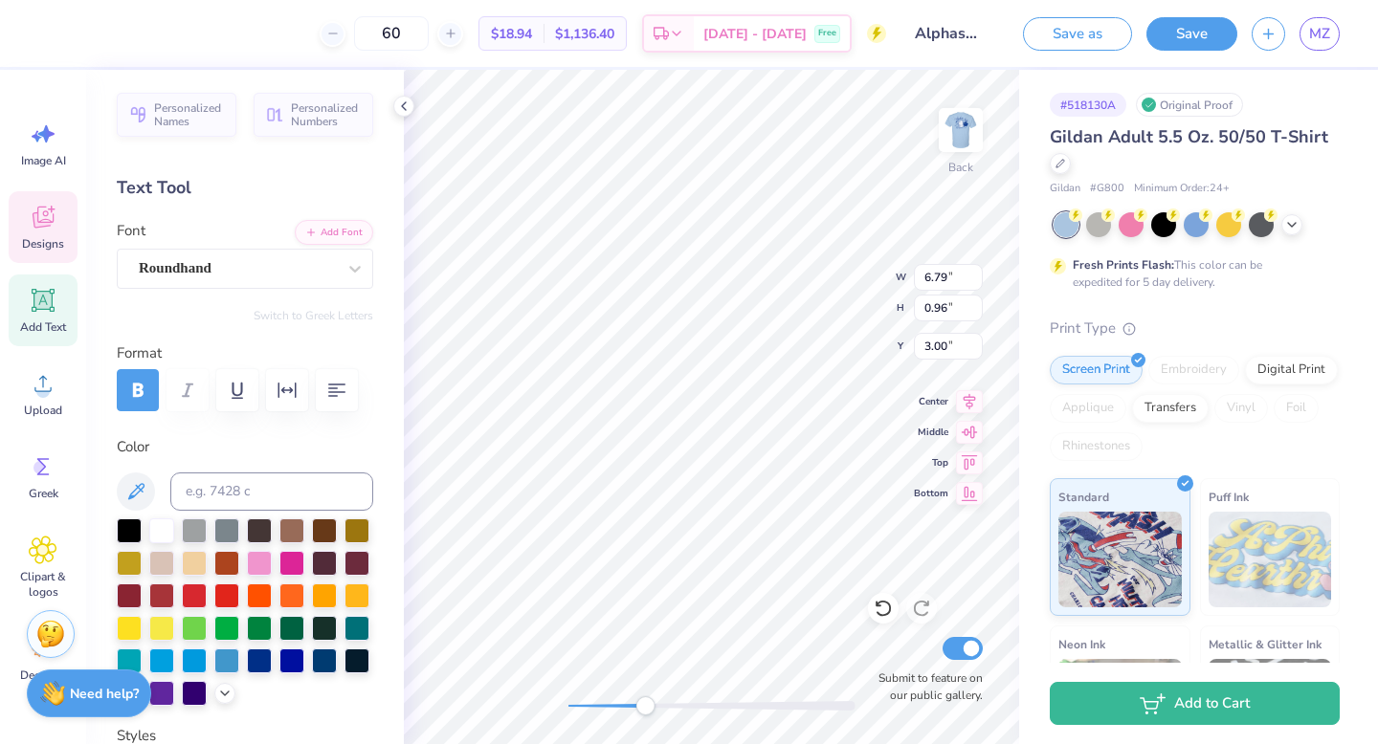
click at [645, 709] on div at bounding box center [711, 706] width 287 height 10
click at [591, 713] on div at bounding box center [711, 706] width 287 height 19
click at [612, 701] on div at bounding box center [711, 706] width 287 height 10
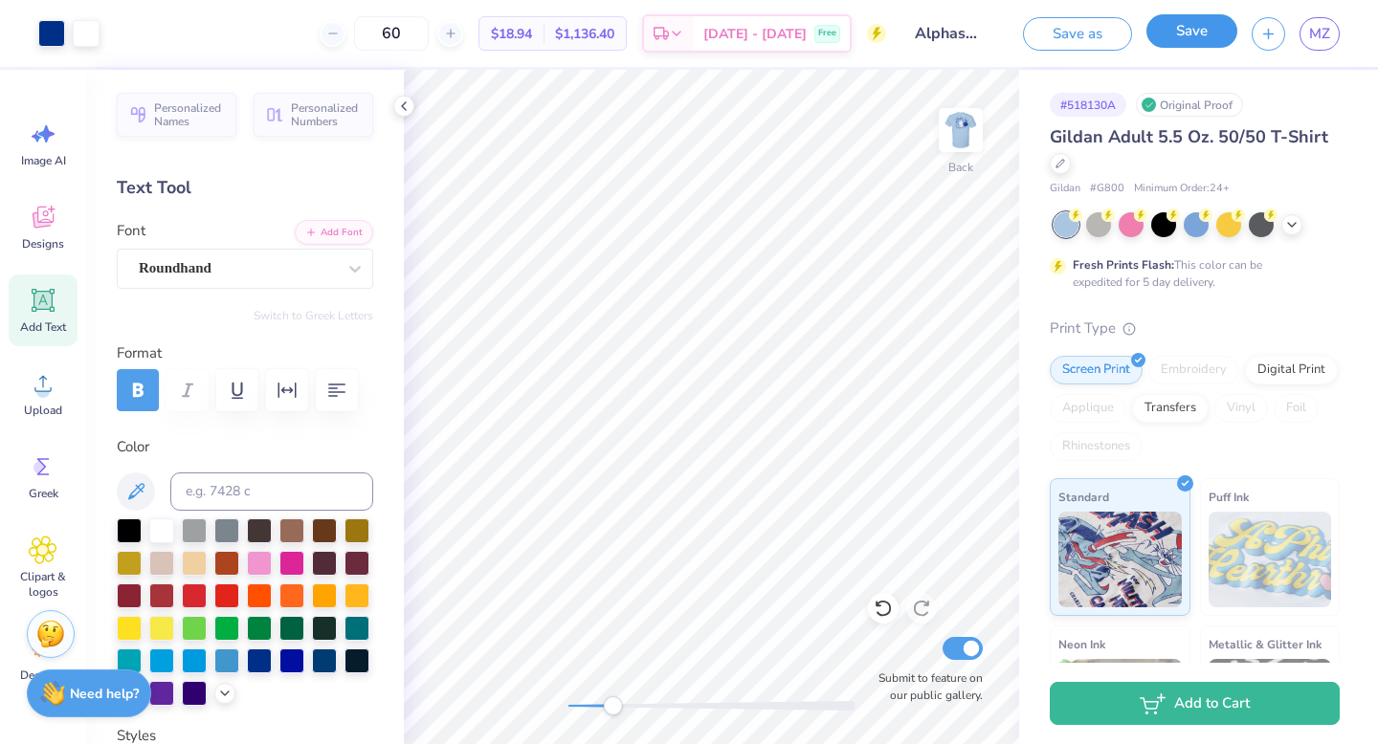
click at [1178, 31] on button "Save" at bounding box center [1191, 30] width 91 height 33
click at [538, 705] on div "Back Submit to feature on our public gallery." at bounding box center [711, 407] width 615 height 675
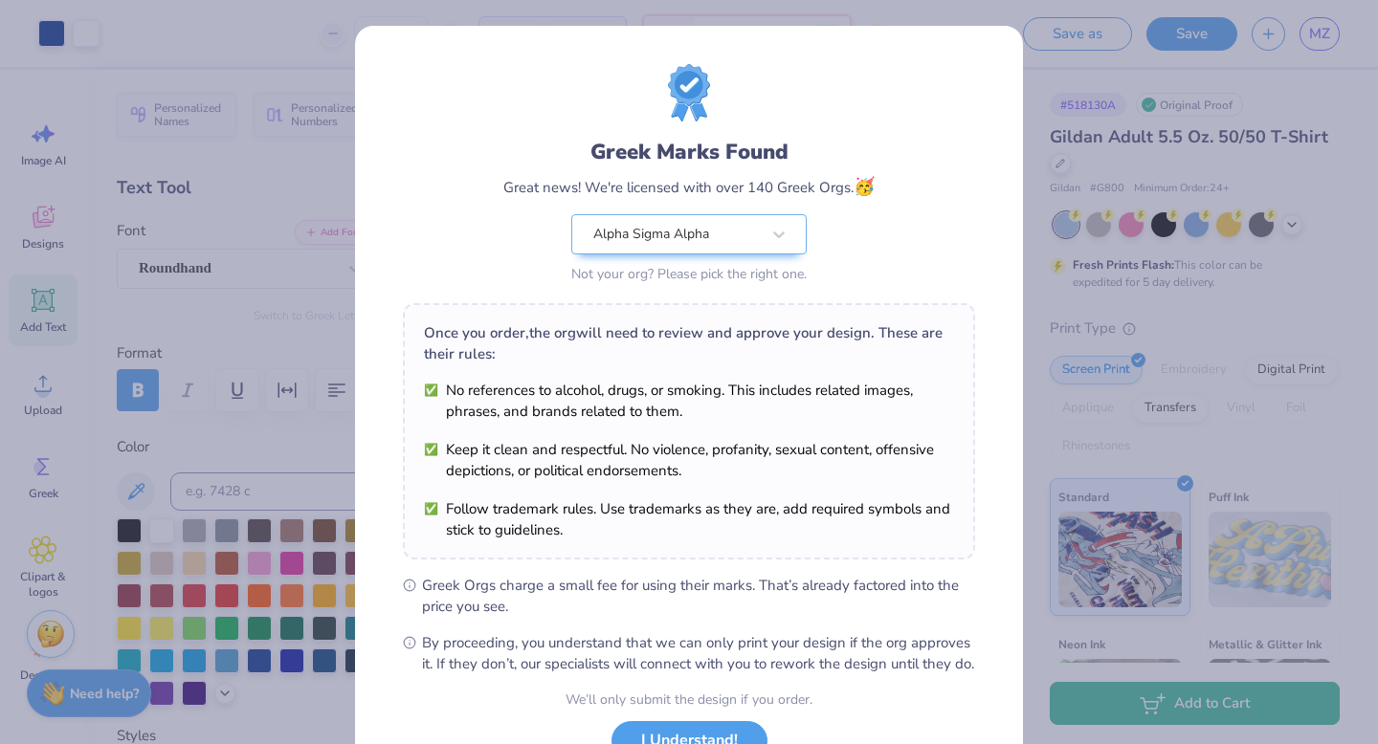
scroll to position [151, 0]
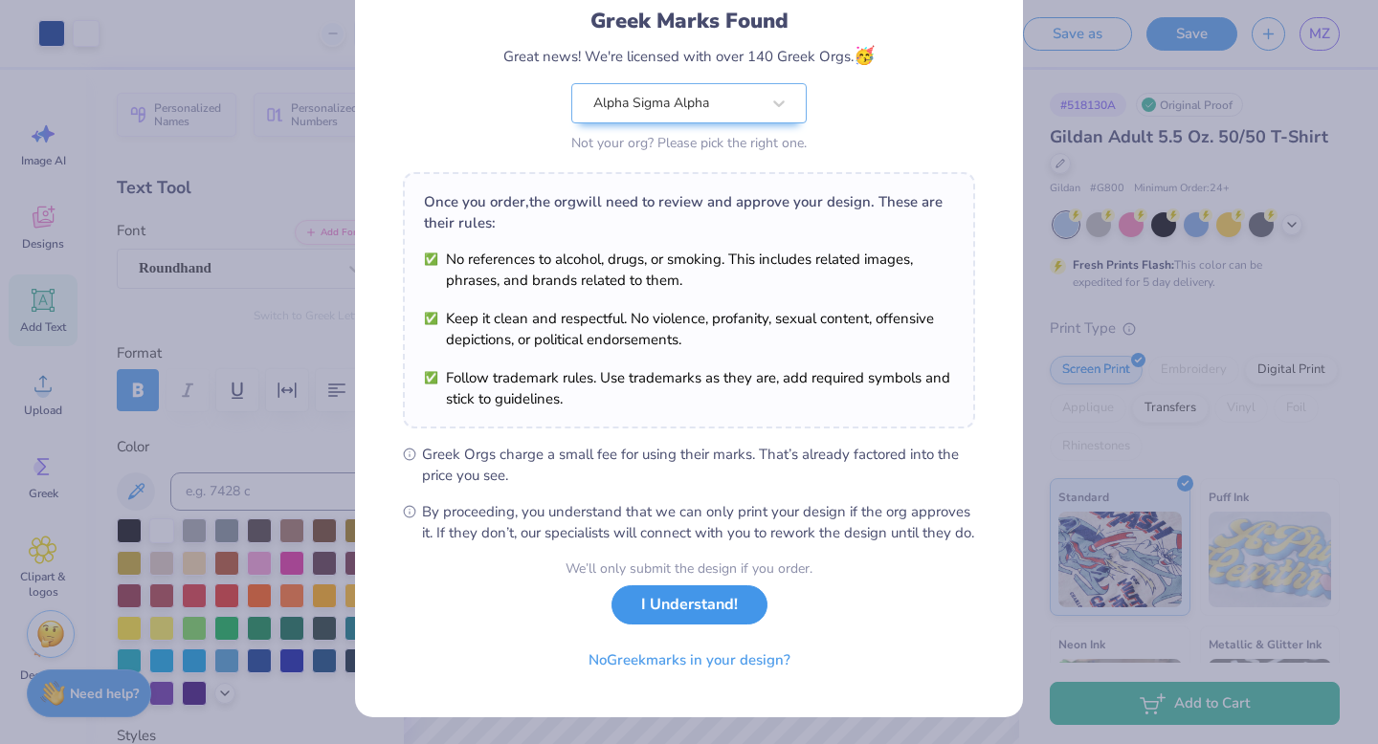
click at [715, 620] on button "I Understand!" at bounding box center [689, 605] width 156 height 39
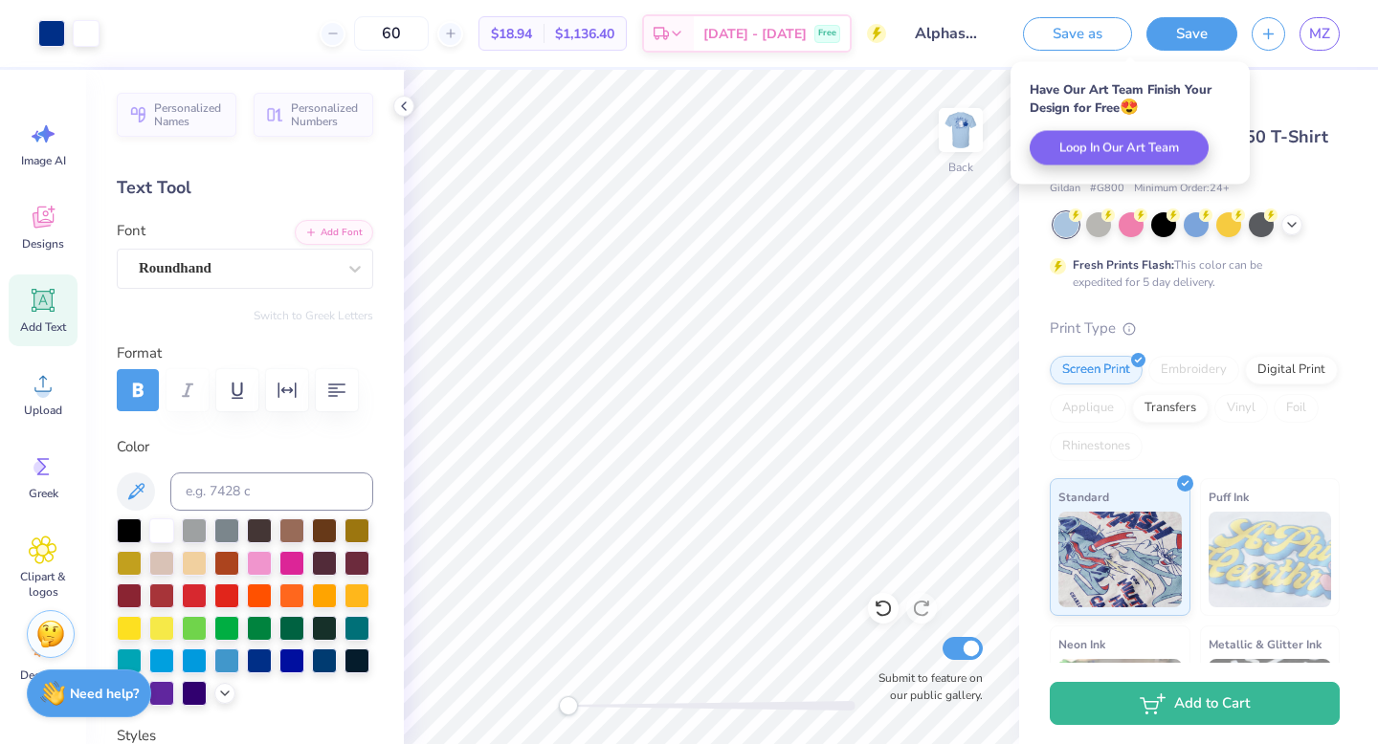
scroll to position [0, 0]
click at [966, 138] on img at bounding box center [960, 130] width 77 height 77
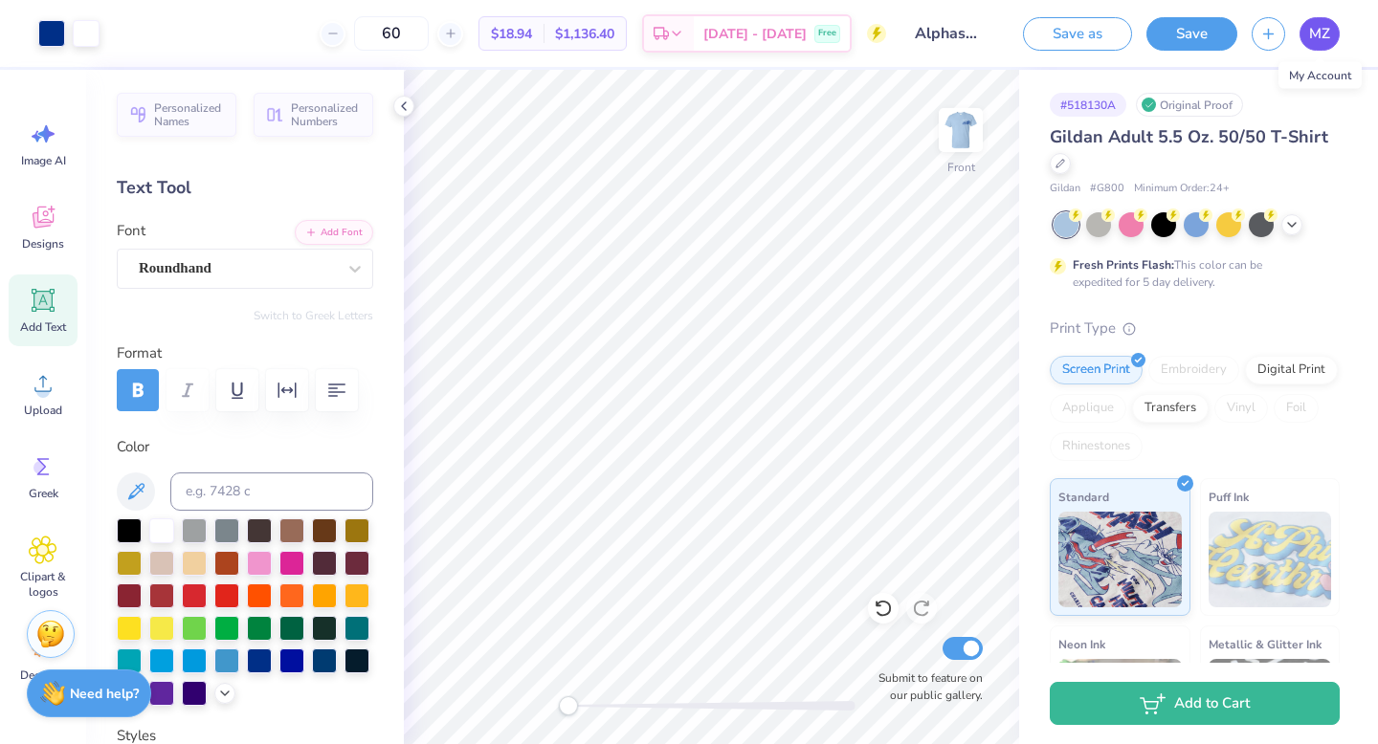
click at [1321, 27] on span "MZ" at bounding box center [1319, 34] width 21 height 22
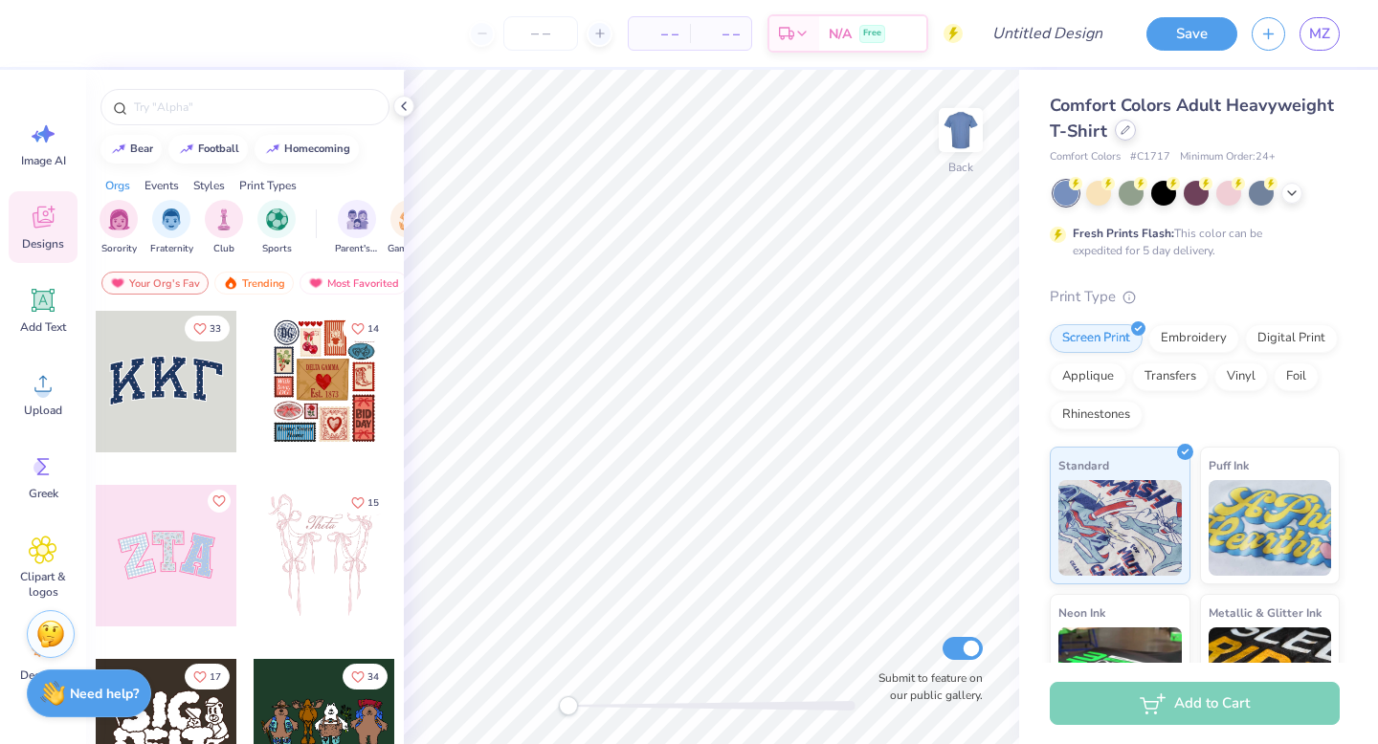
click at [1123, 135] on div at bounding box center [1125, 130] width 21 height 21
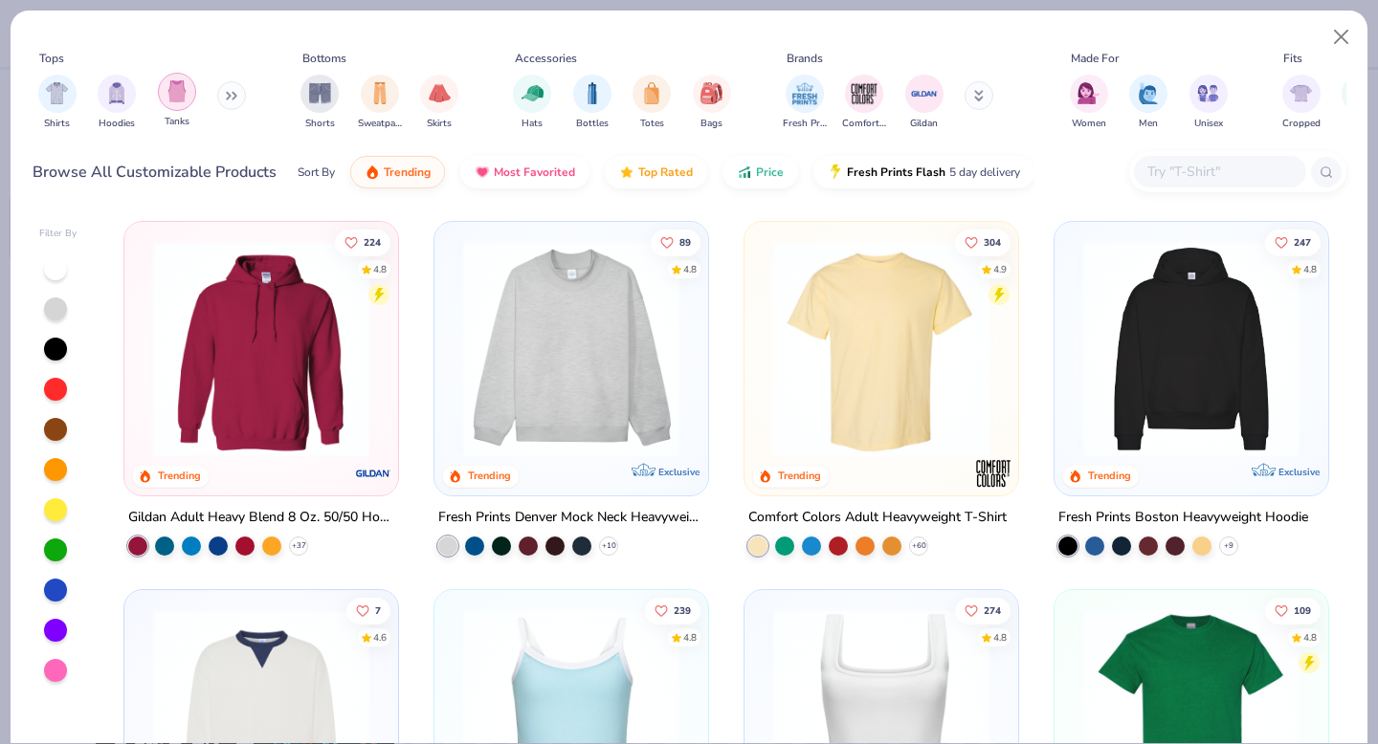
click at [177, 100] on img "filter for Tanks" at bounding box center [176, 91] width 21 height 22
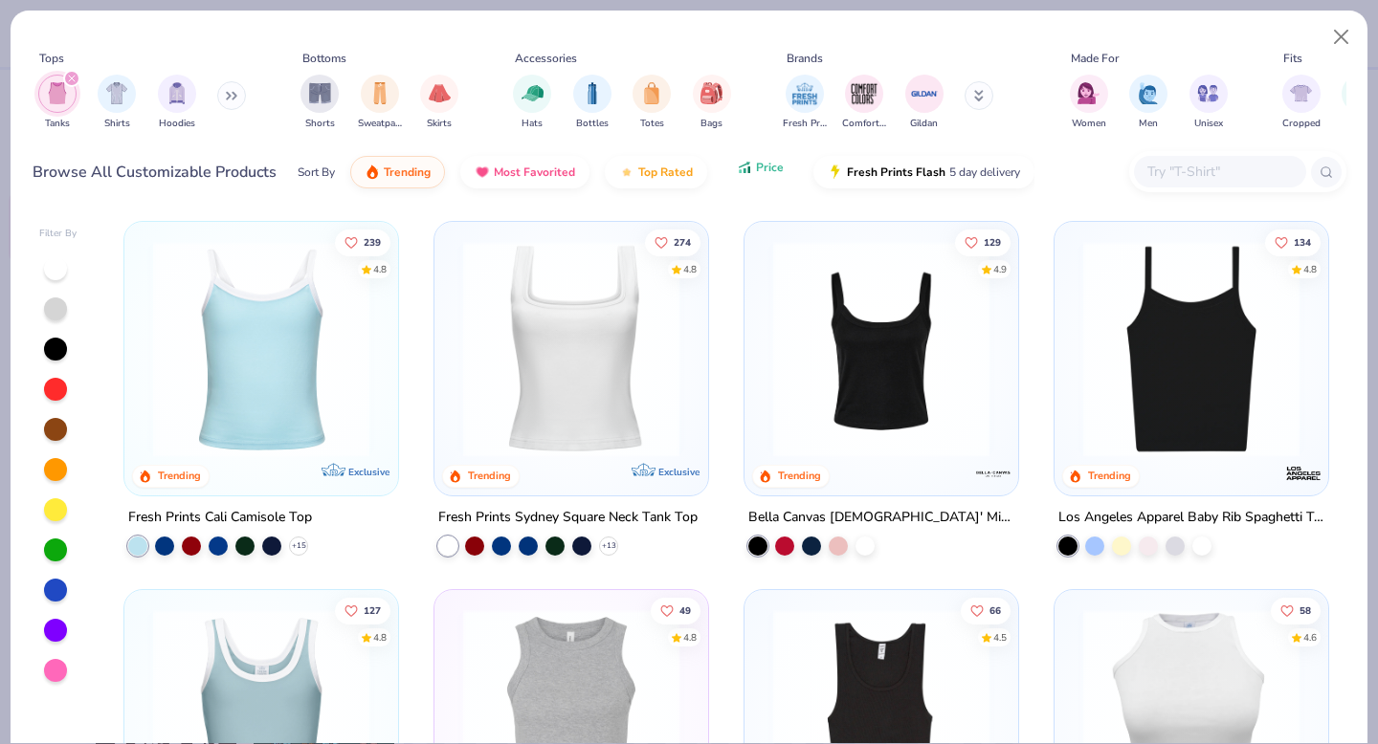
click at [727, 179] on button "Price" at bounding box center [760, 167] width 76 height 33
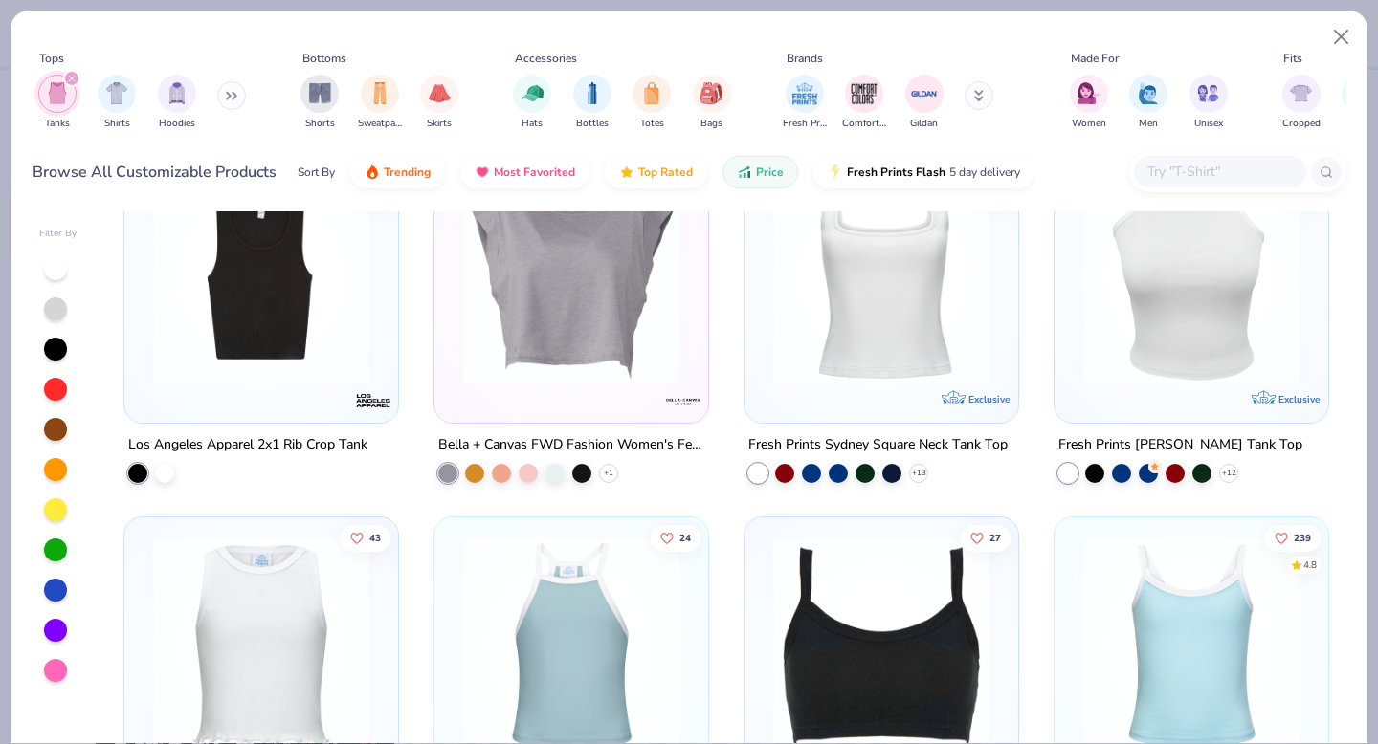
scroll to position [1918, 0]
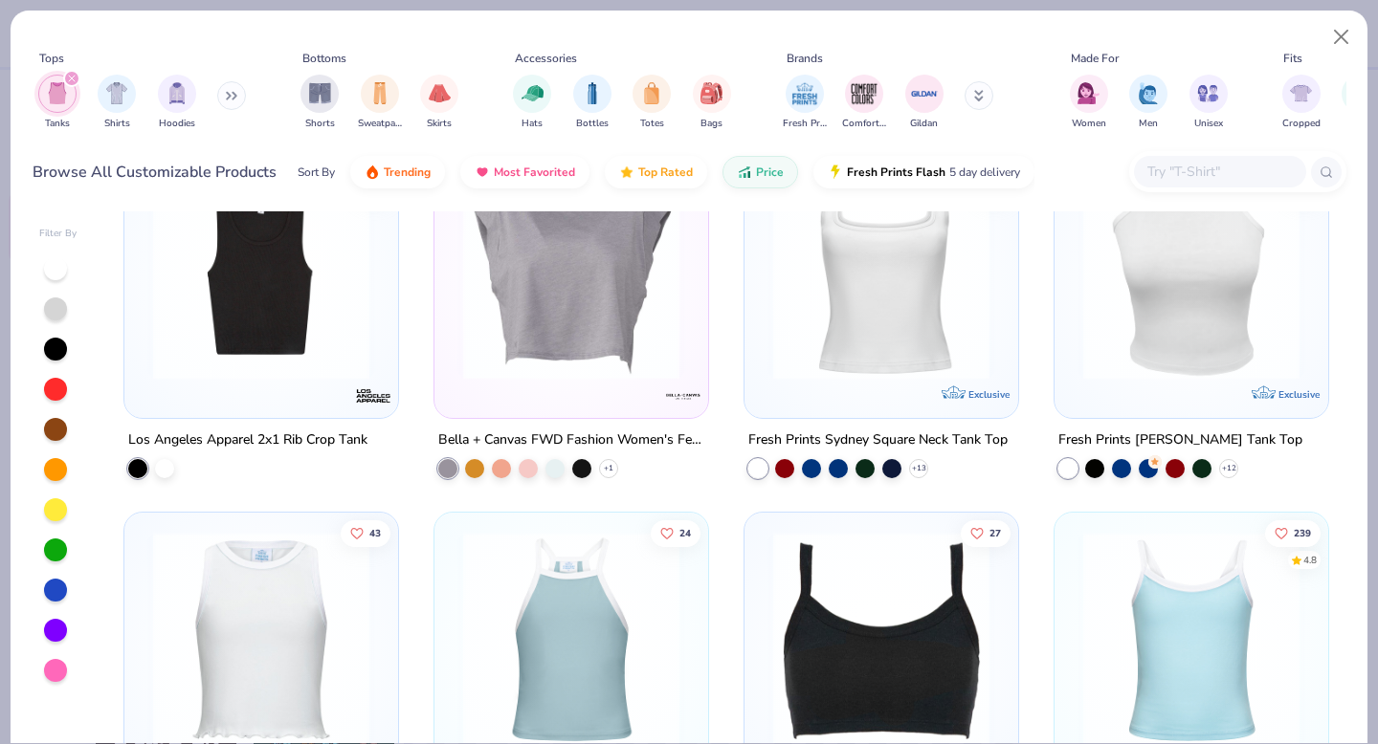
click at [1160, 610] on img at bounding box center [1191, 639] width 235 height 216
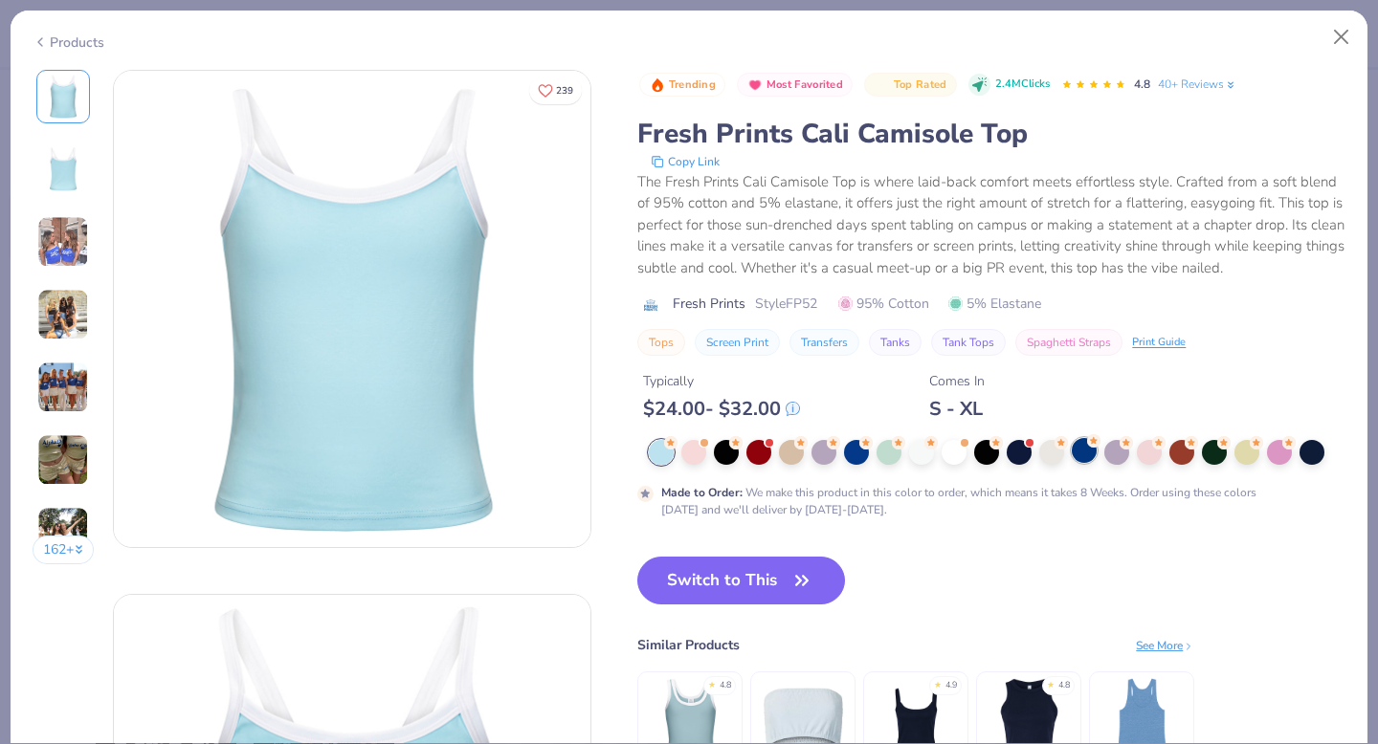
click at [1086, 461] on div at bounding box center [1084, 450] width 25 height 25
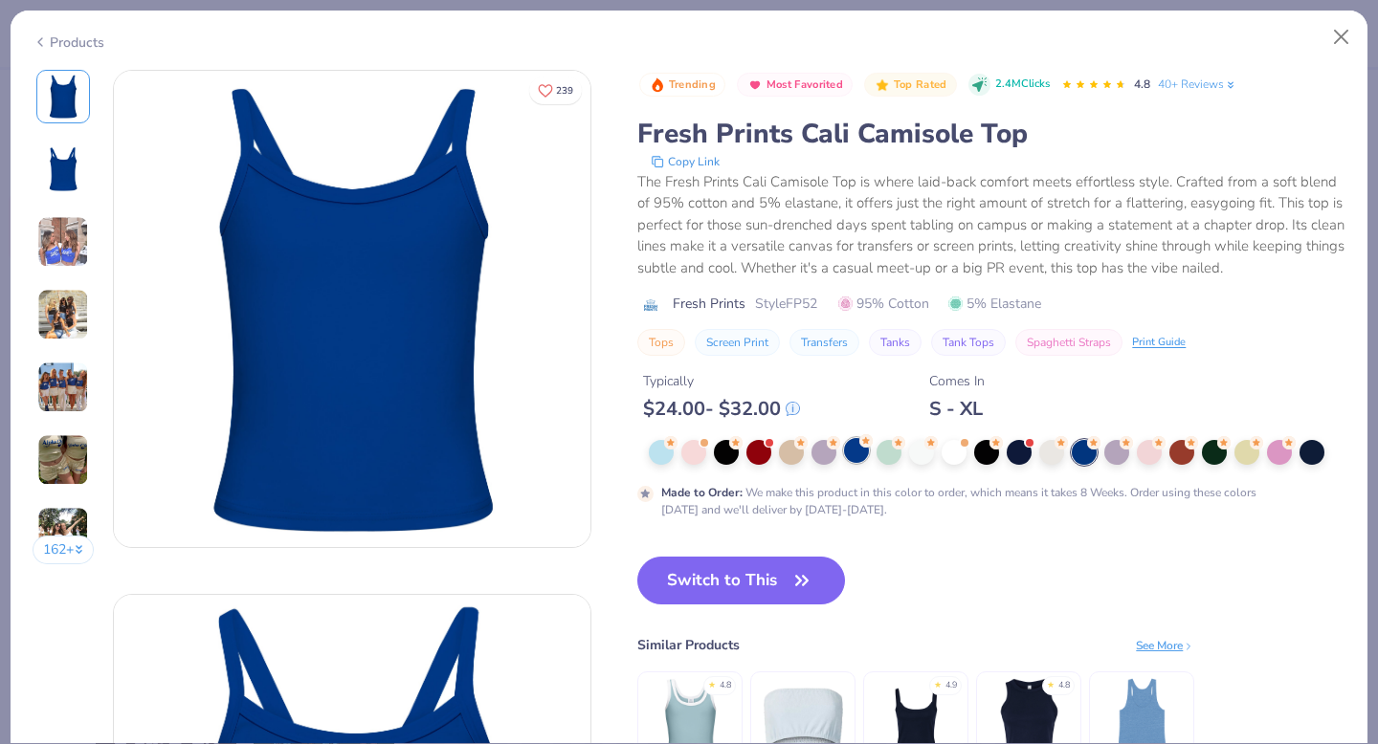
click at [861, 462] on div at bounding box center [856, 450] width 25 height 25
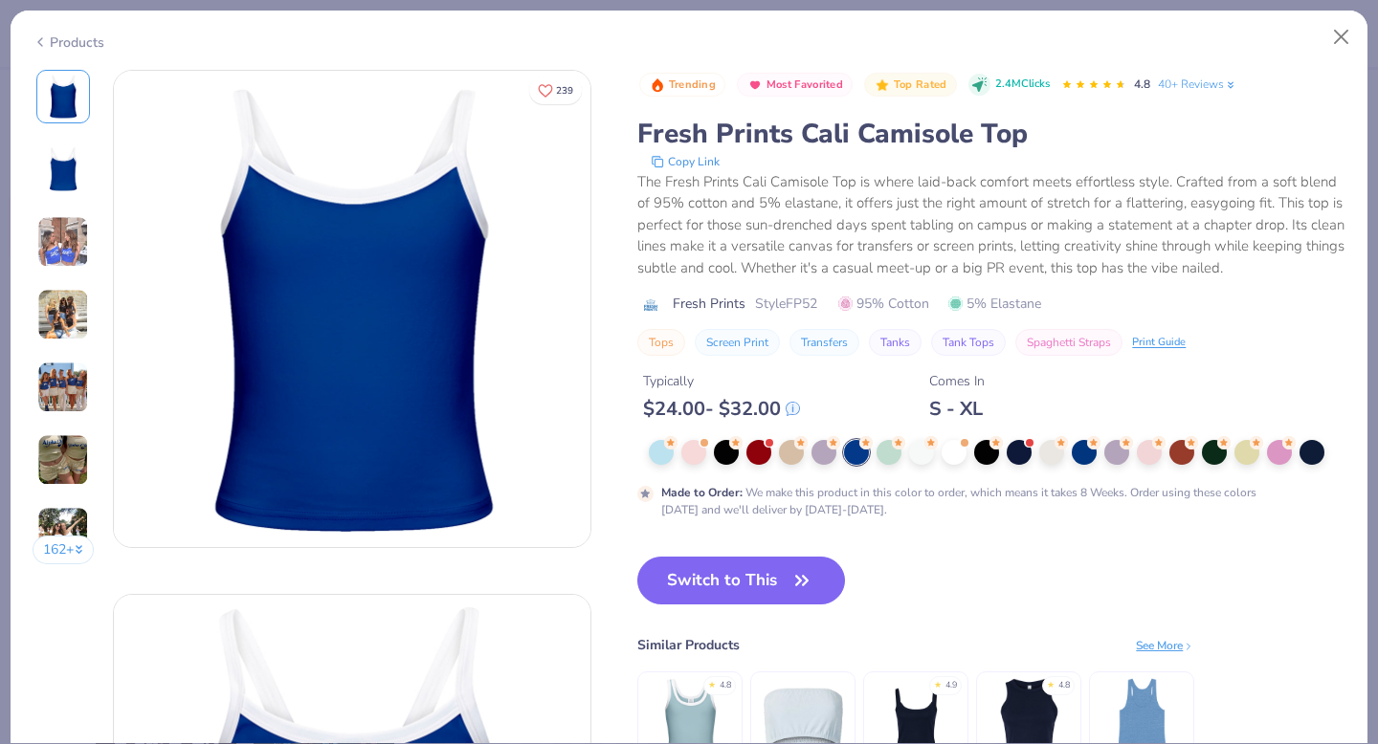
click at [85, 235] on img at bounding box center [63, 242] width 52 height 52
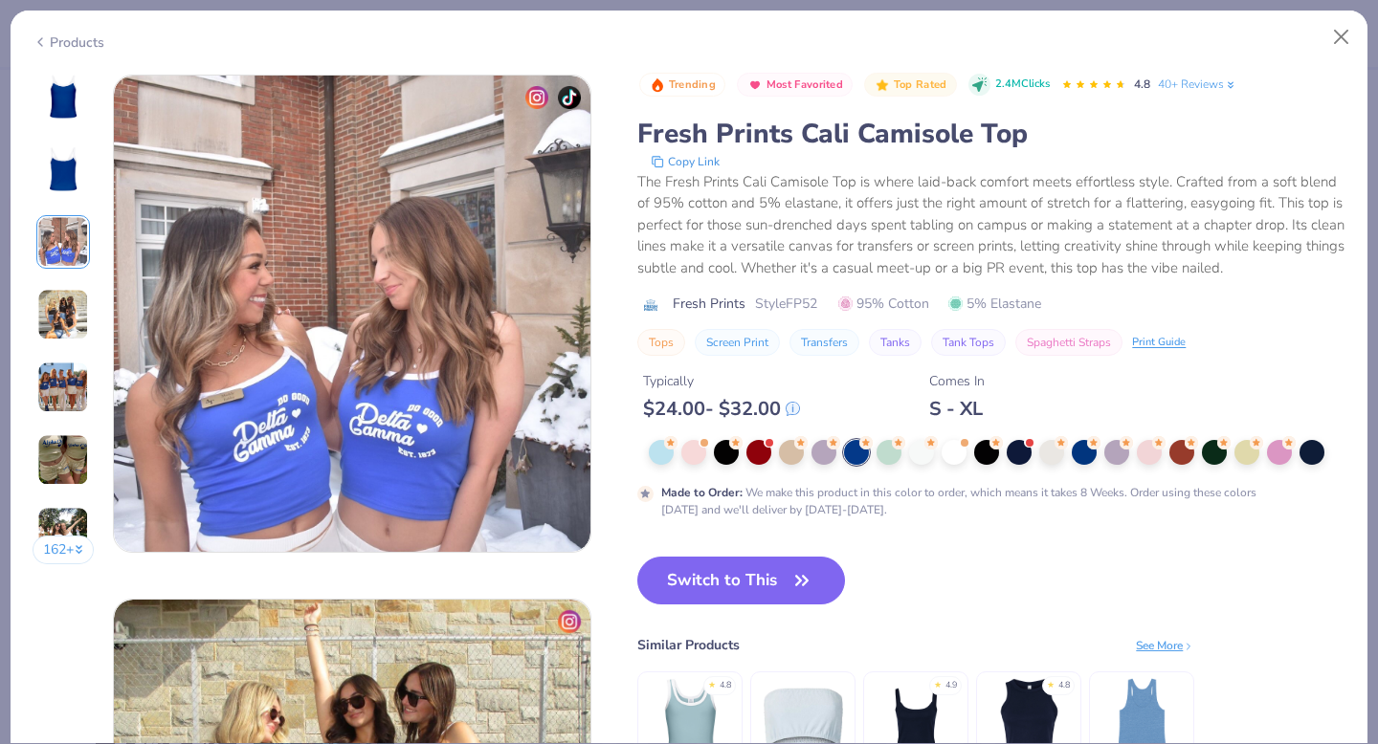
scroll to position [1049, 0]
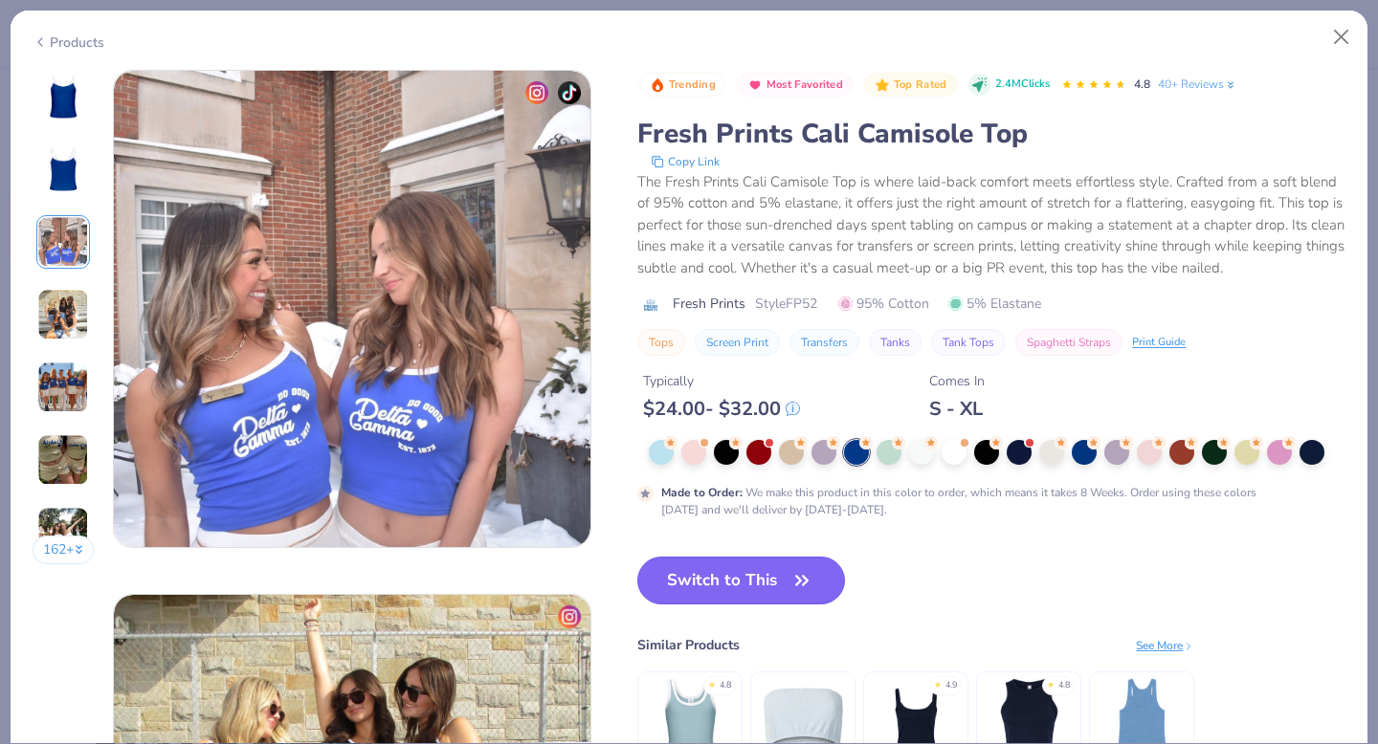
click at [795, 585] on icon "button" at bounding box center [801, 580] width 27 height 27
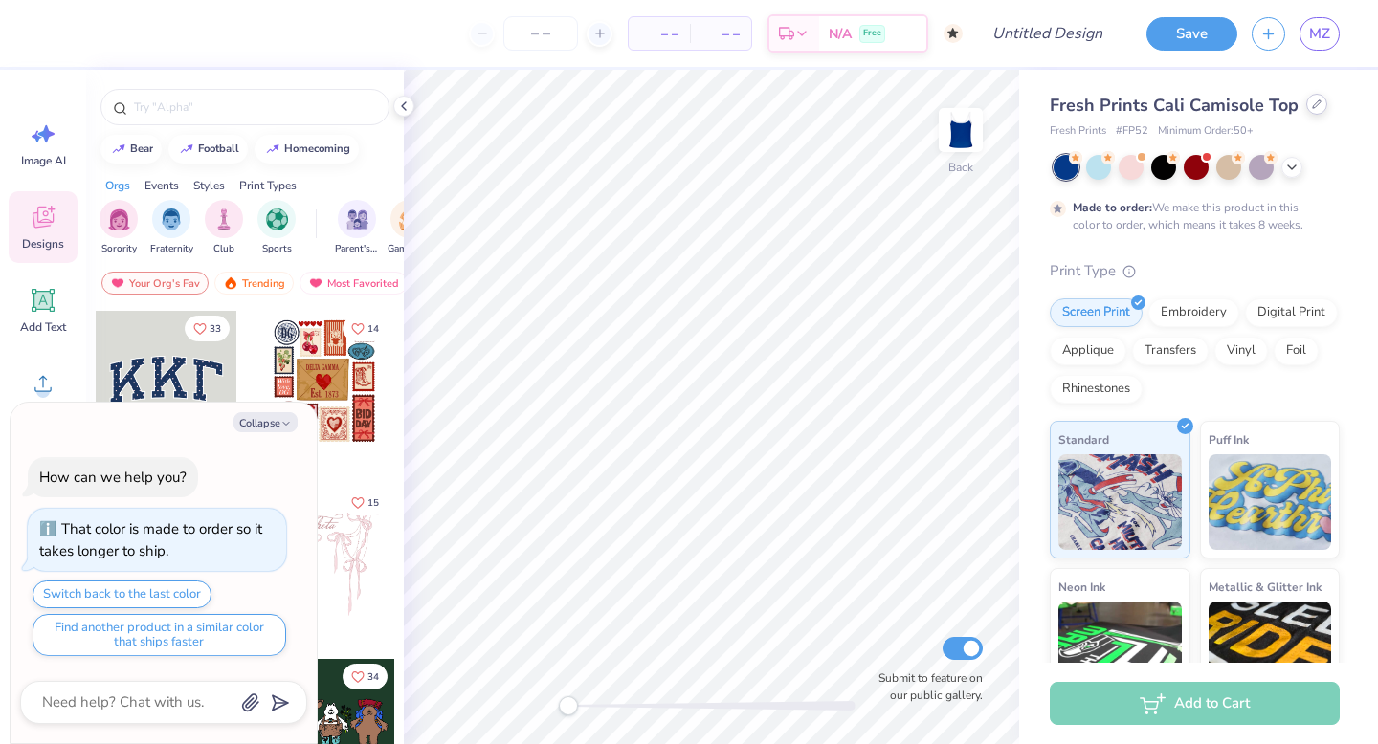
click at [1318, 103] on div at bounding box center [1316, 104] width 21 height 21
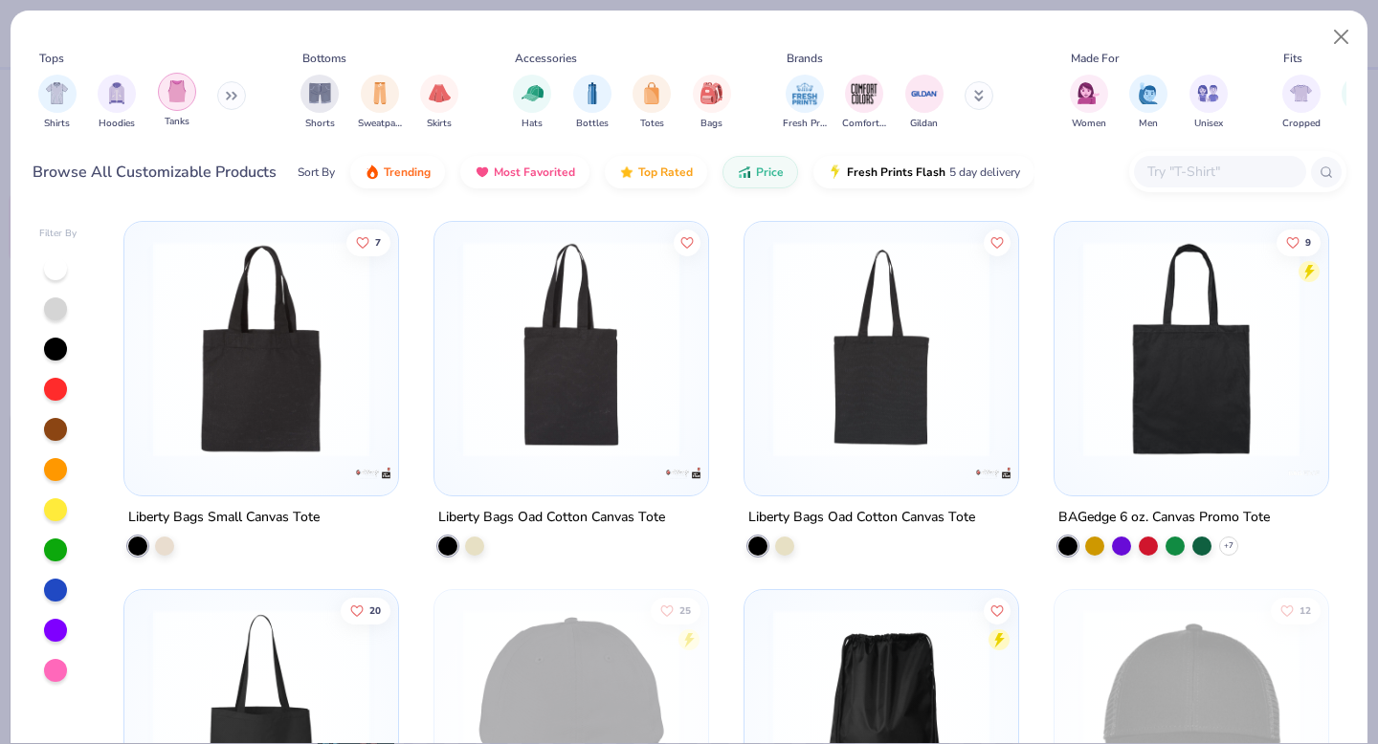
click at [175, 108] on div "filter for Tanks" at bounding box center [177, 92] width 38 height 38
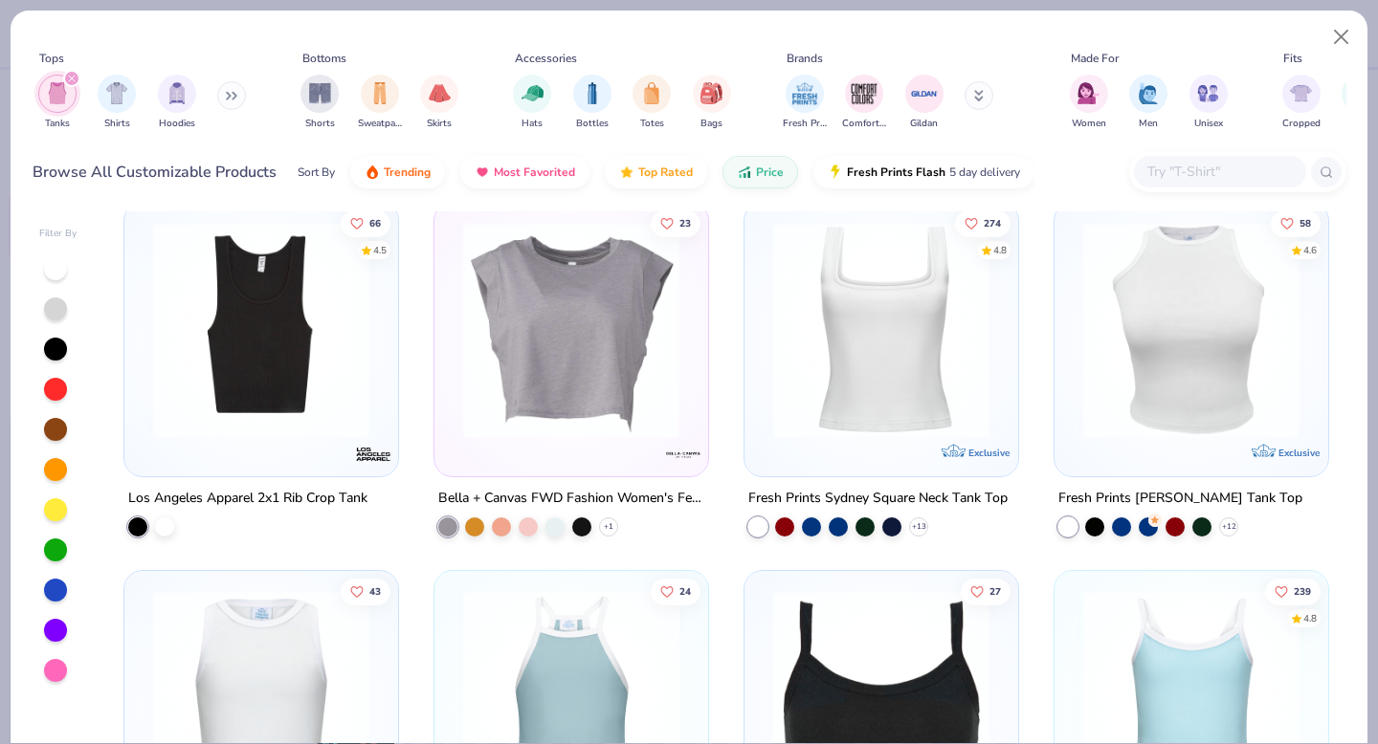
scroll to position [1859, 0]
click at [915, 525] on icon at bounding box center [918, 527] width 15 height 15
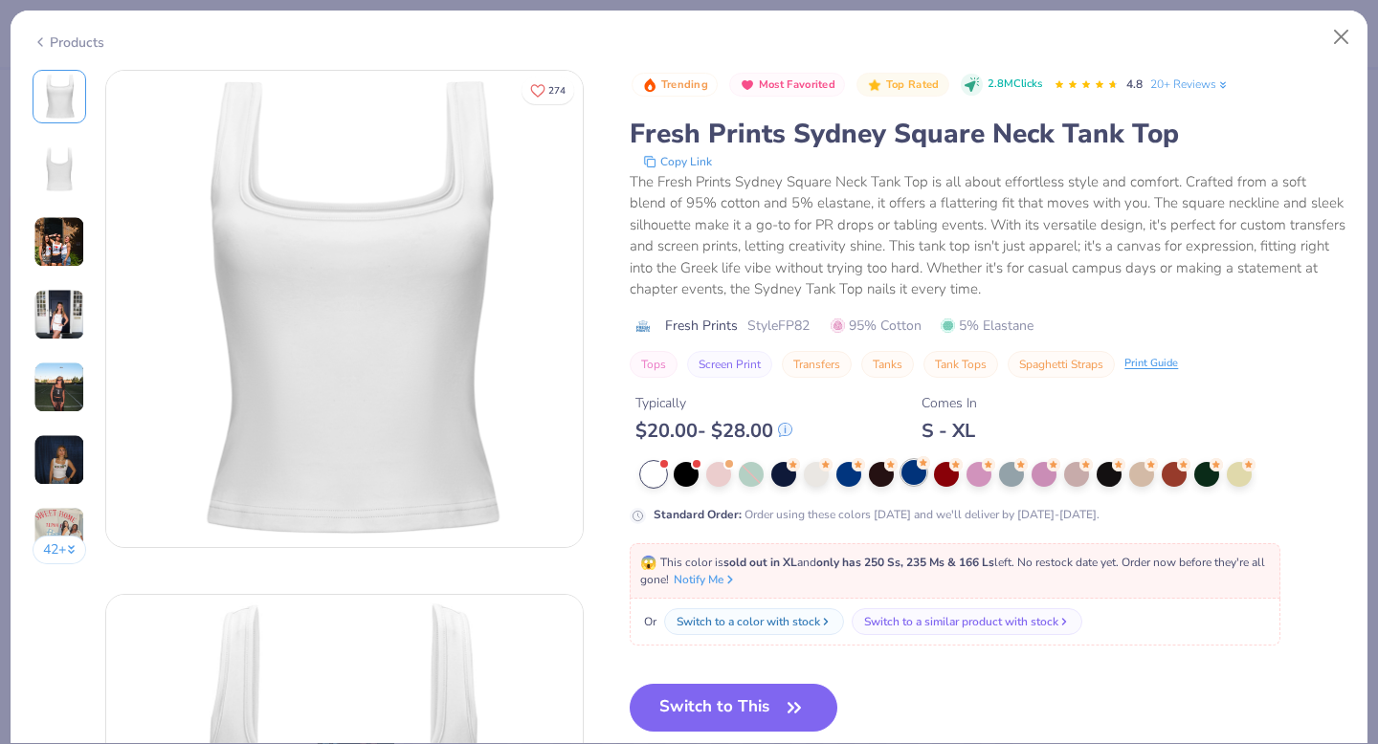
click at [906, 479] on div at bounding box center [913, 472] width 25 height 25
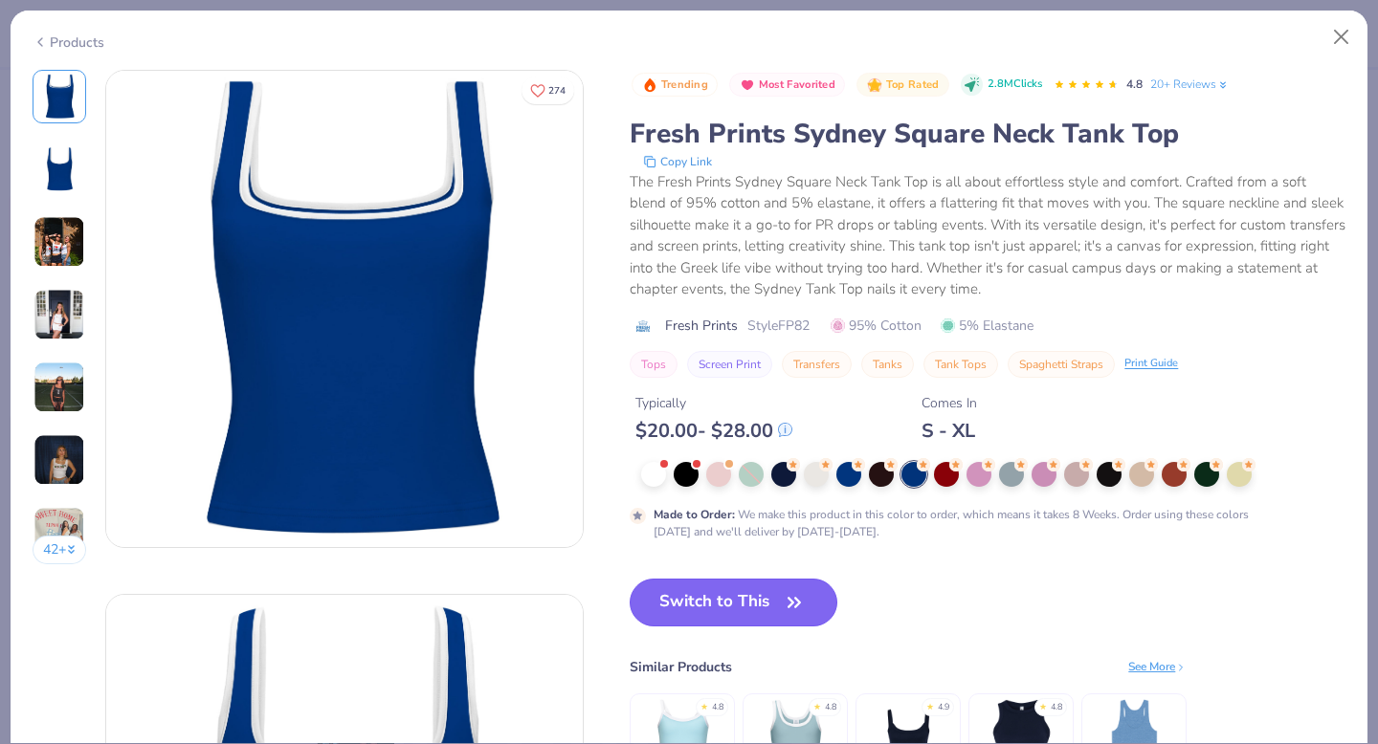
click at [791, 607] on icon "button" at bounding box center [794, 602] width 27 height 27
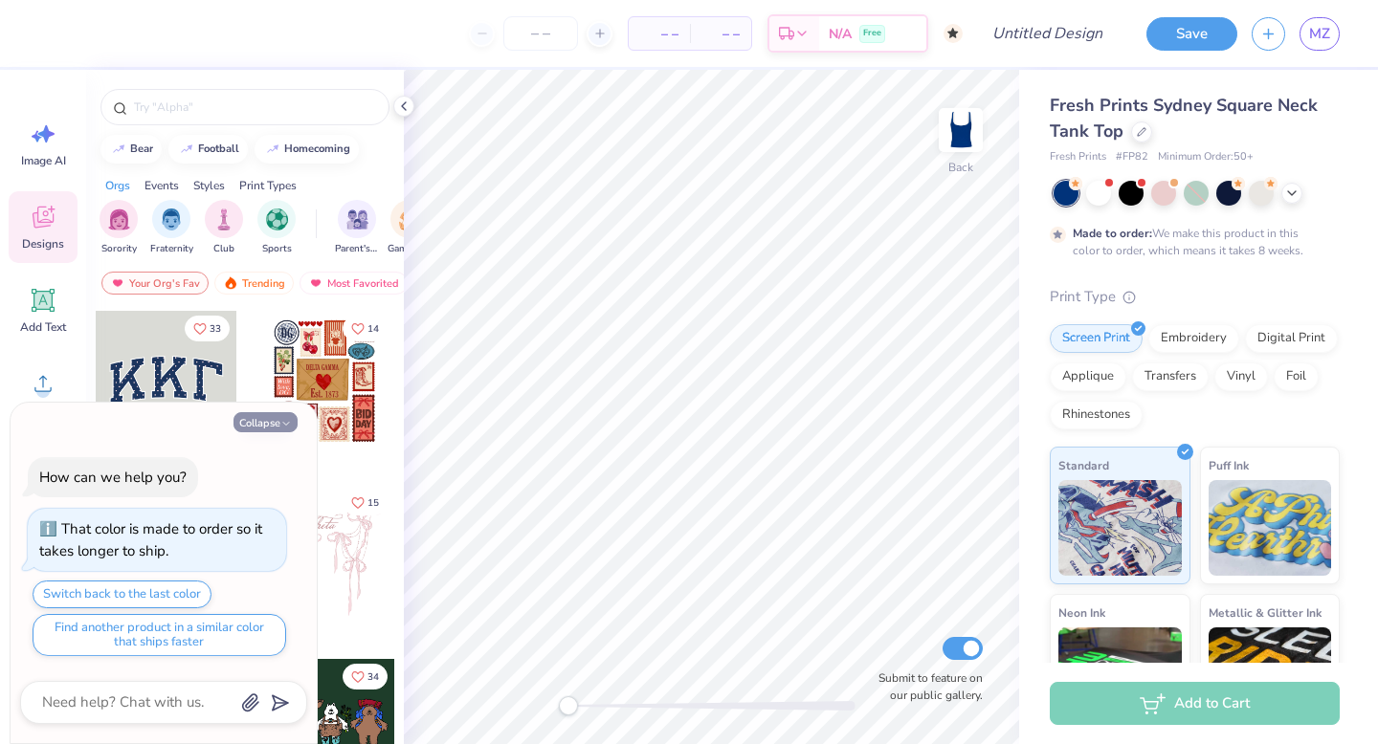
click at [275, 419] on button "Collapse" at bounding box center [265, 422] width 64 height 20
type textarea "x"
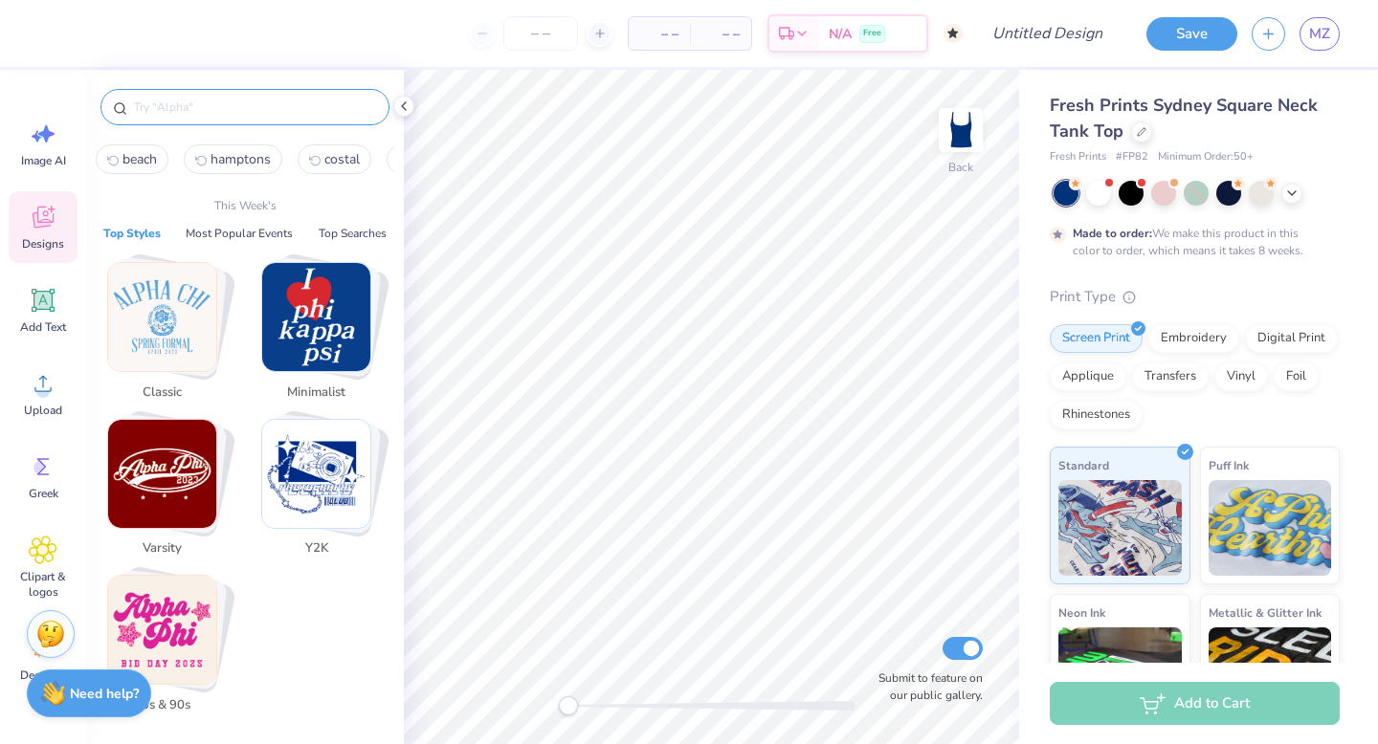
click at [238, 114] on input "text" at bounding box center [254, 107] width 245 height 19
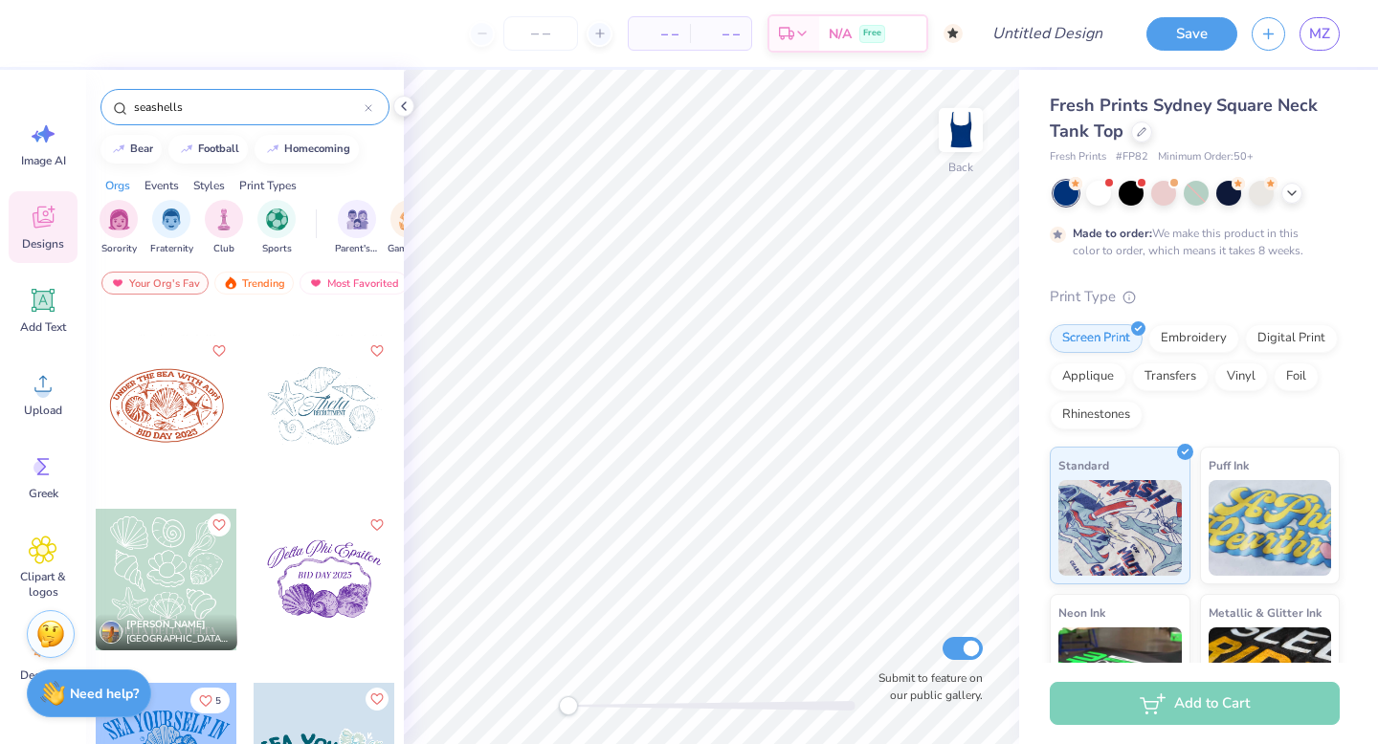
scroll to position [501, 0]
type input "seashells"
click at [170, 415] on div at bounding box center [24, 403] width 425 height 142
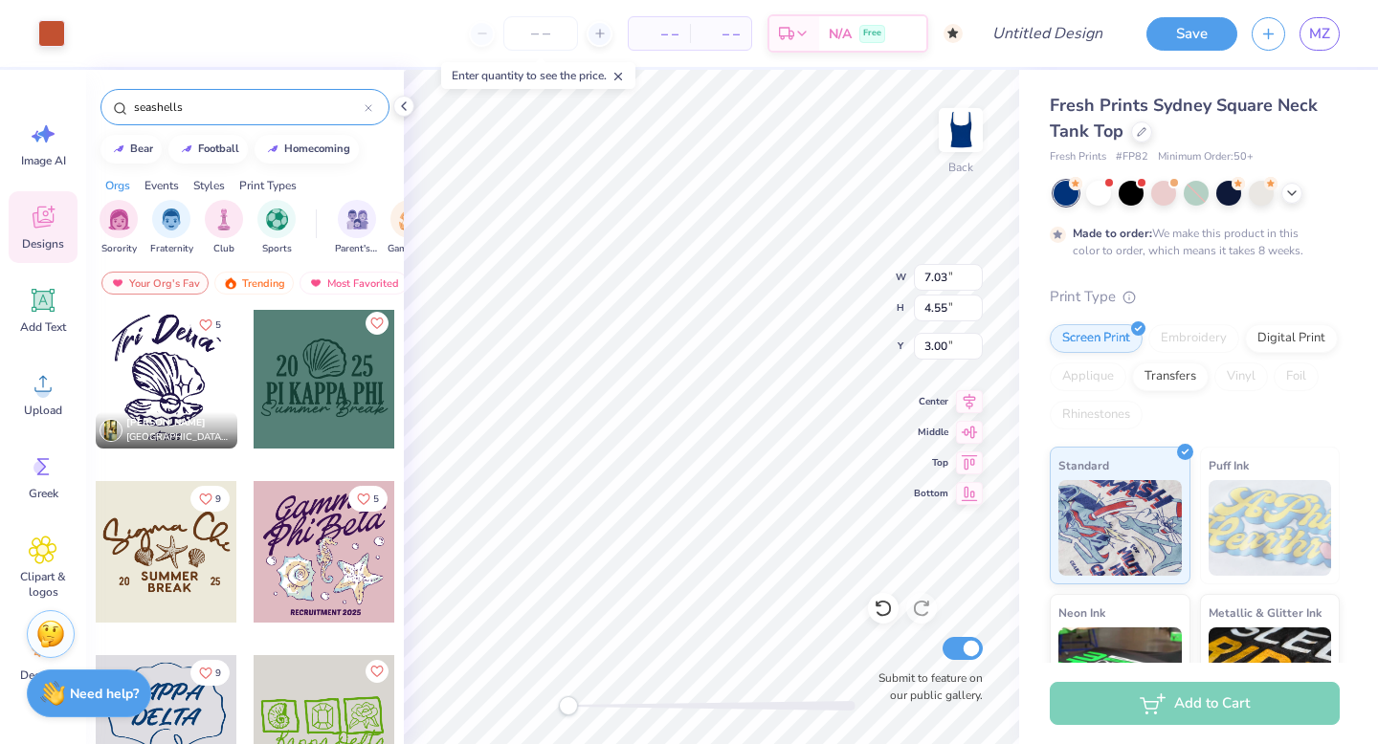
scroll to position [2628, 0]
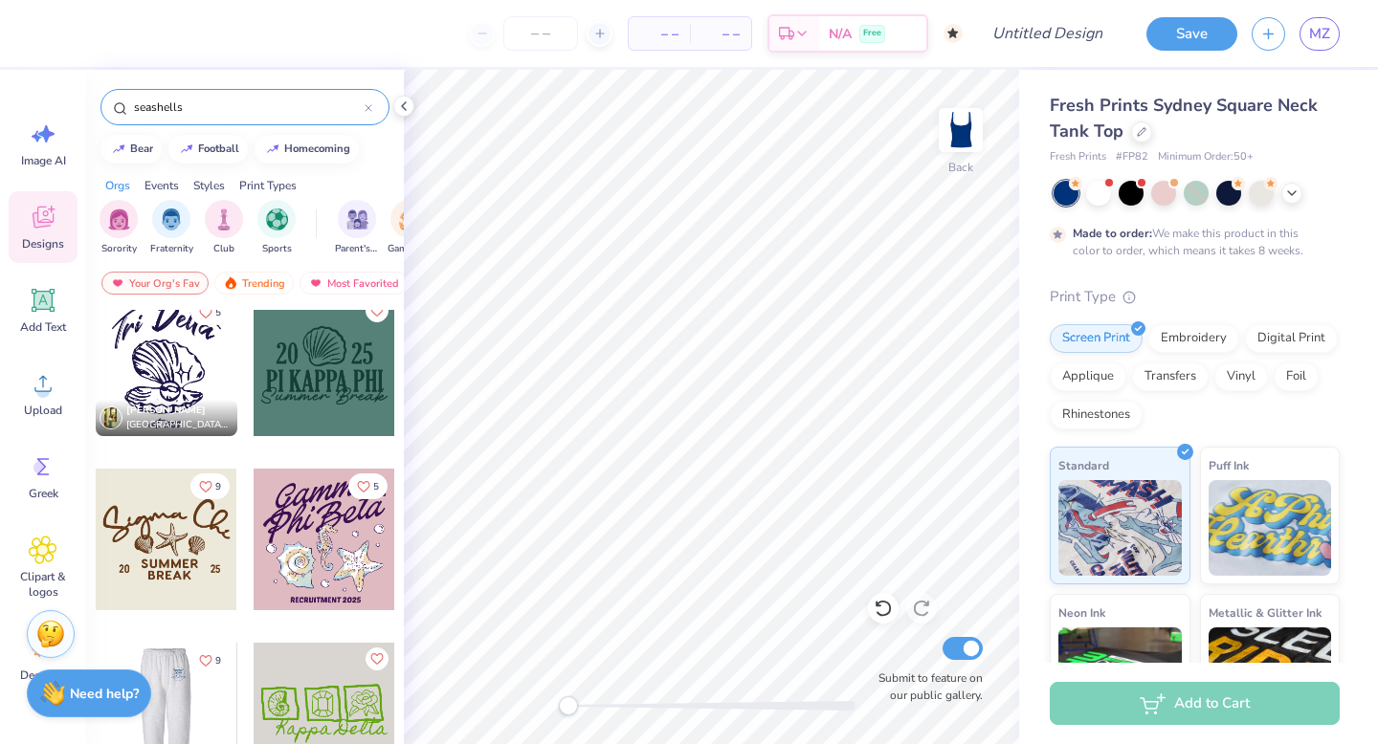
click at [96, 706] on div at bounding box center [25, 714] width 142 height 142
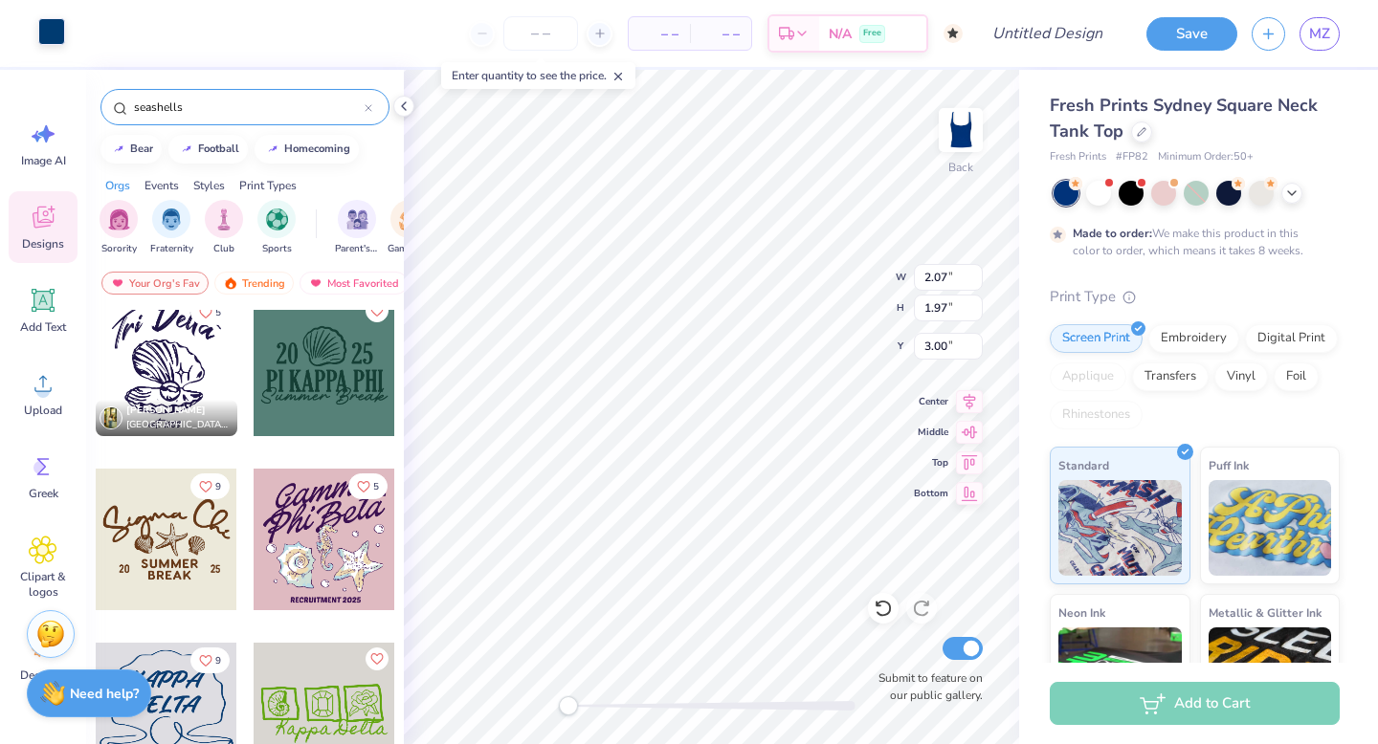
click at [41, 29] on div at bounding box center [51, 31] width 27 height 27
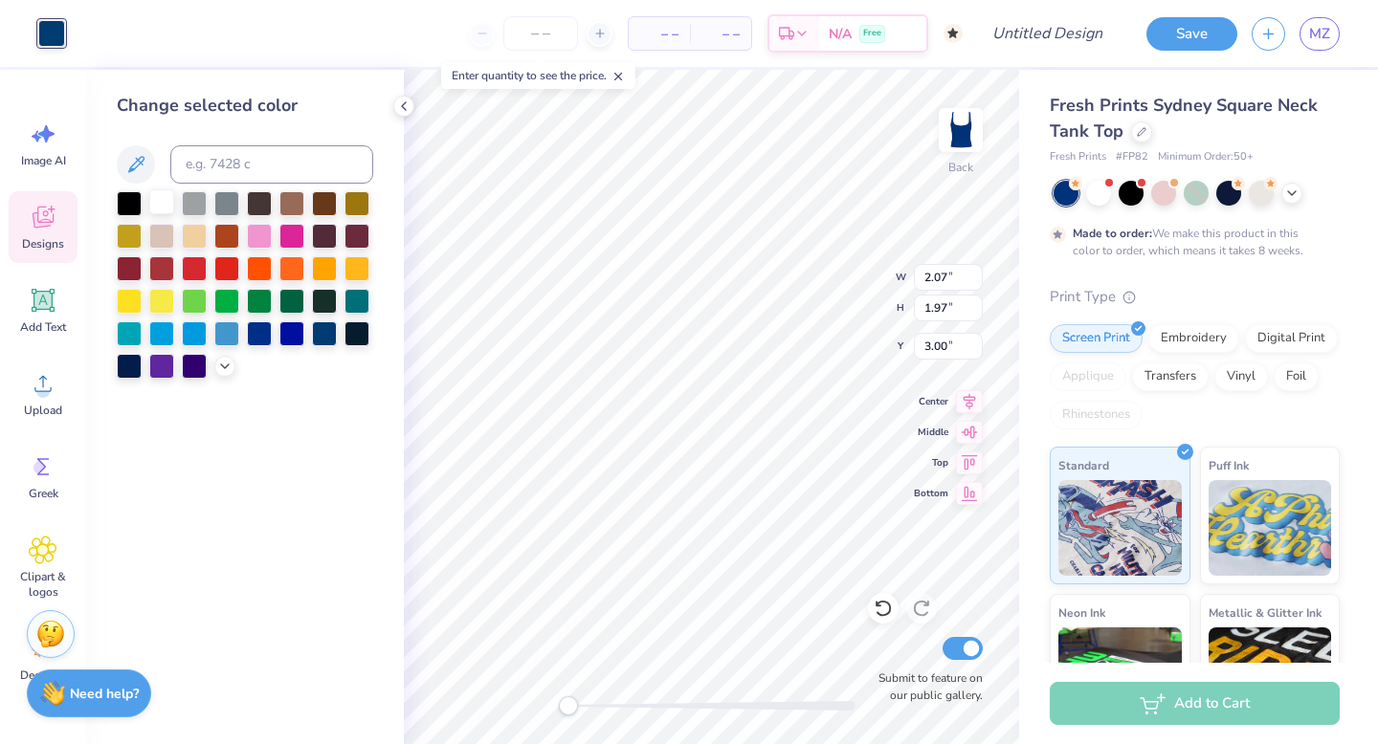
click at [166, 202] on div at bounding box center [161, 201] width 25 height 25
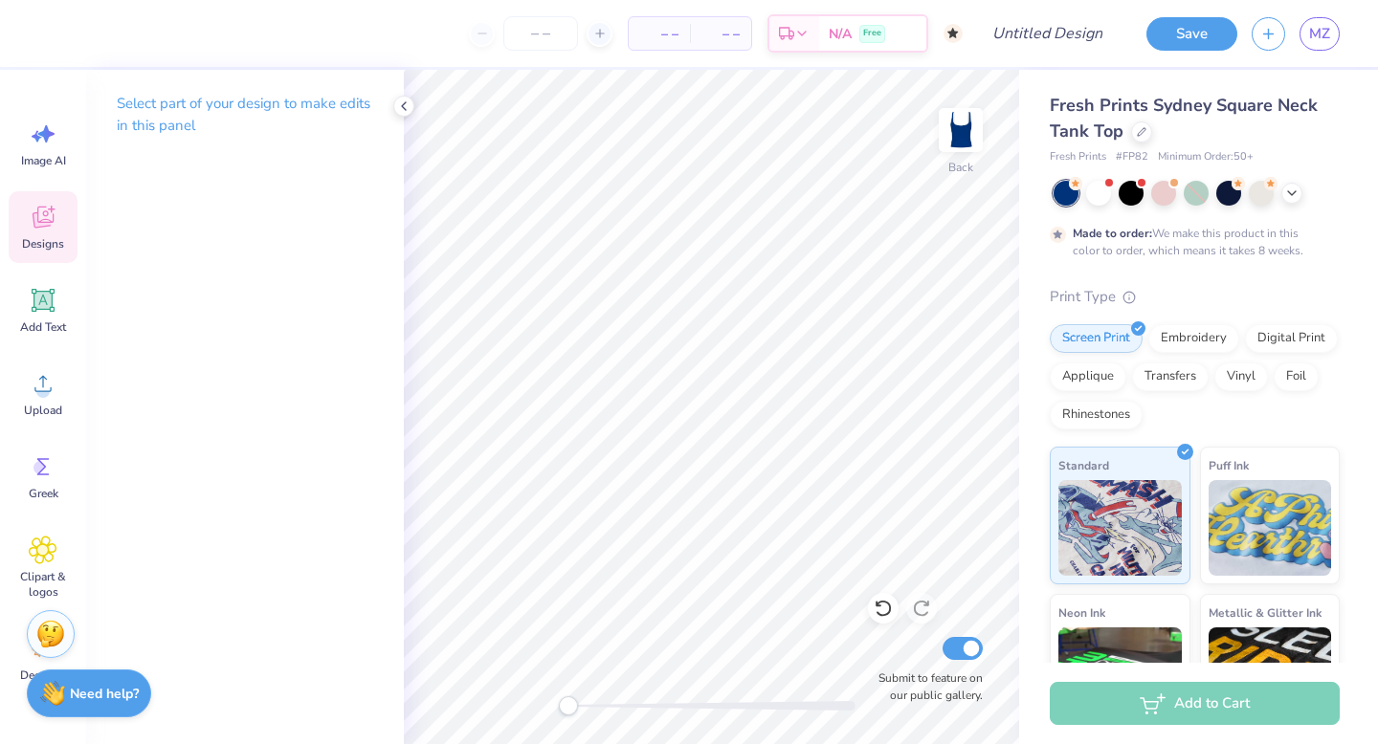
click at [33, 231] on icon at bounding box center [43, 217] width 29 height 29
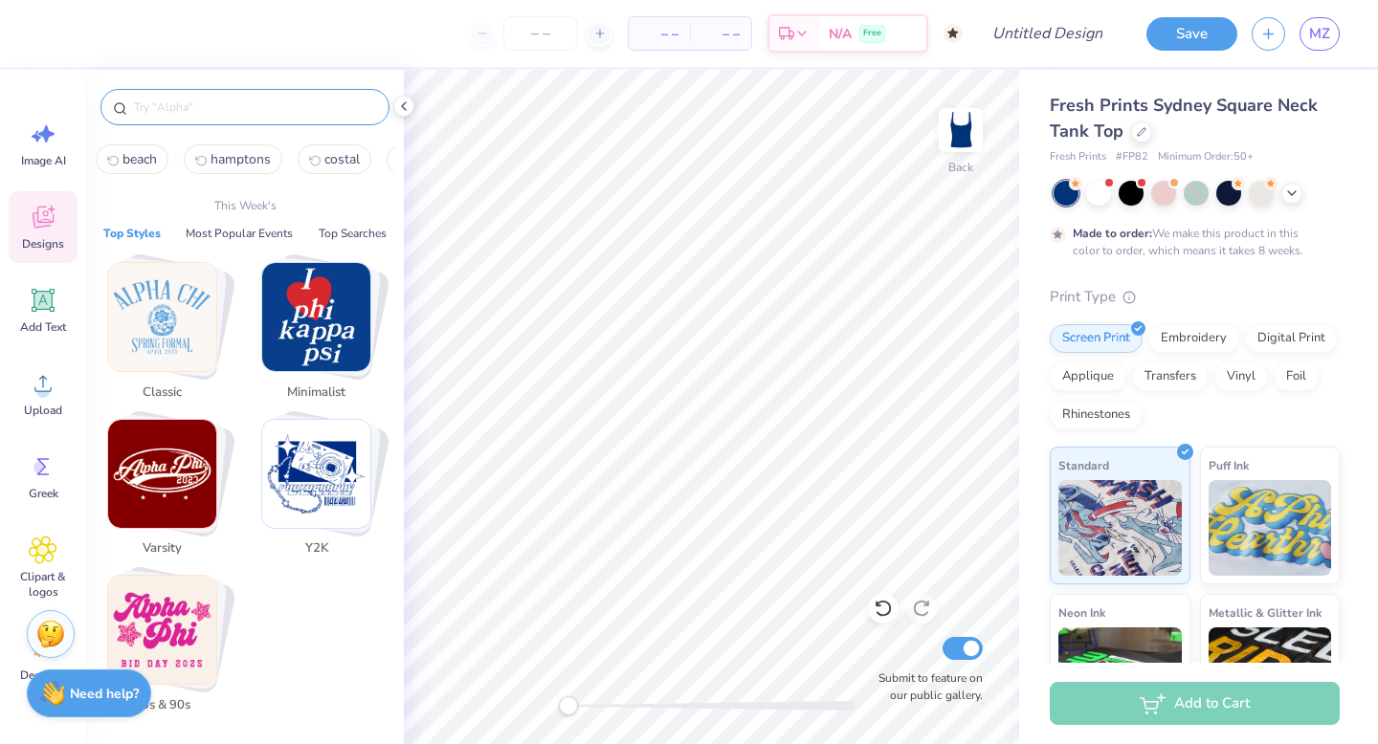
click at [155, 101] on input "text" at bounding box center [254, 107] width 245 height 19
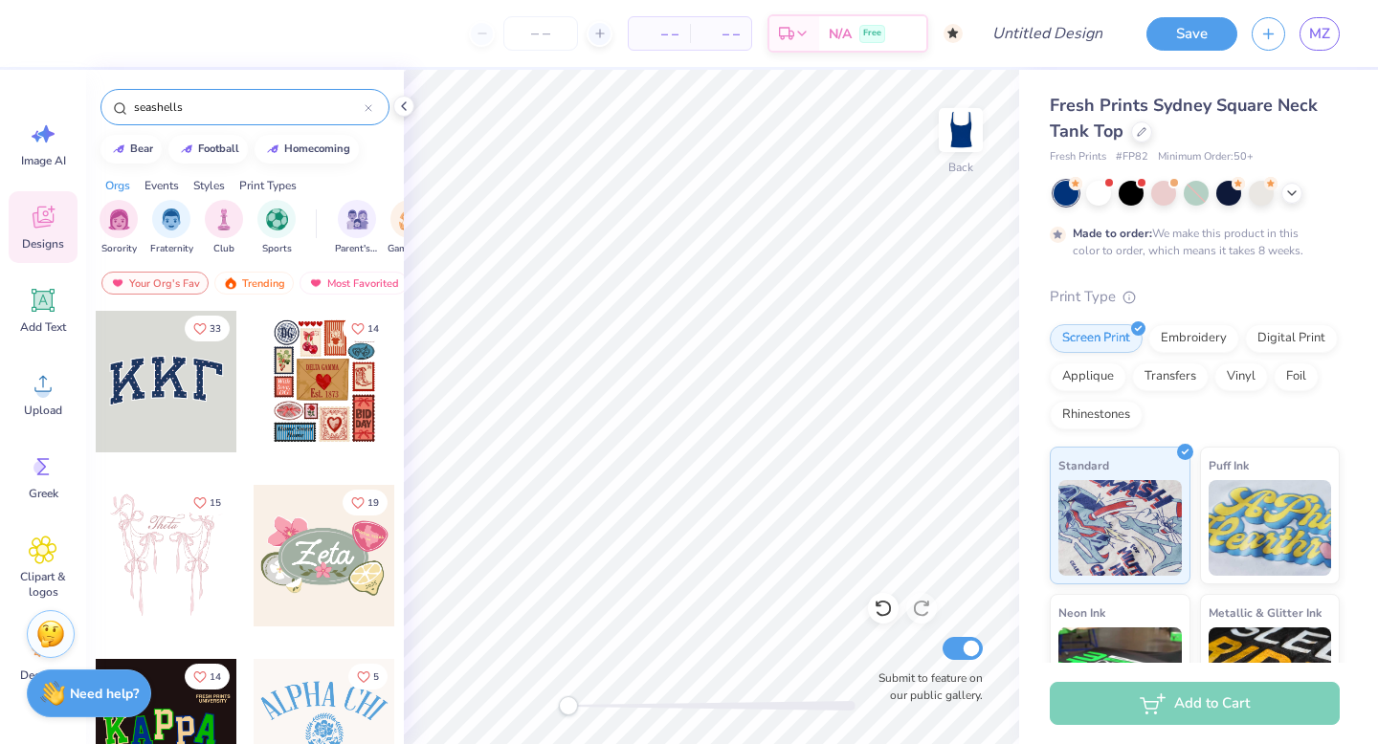
type input "seashells"
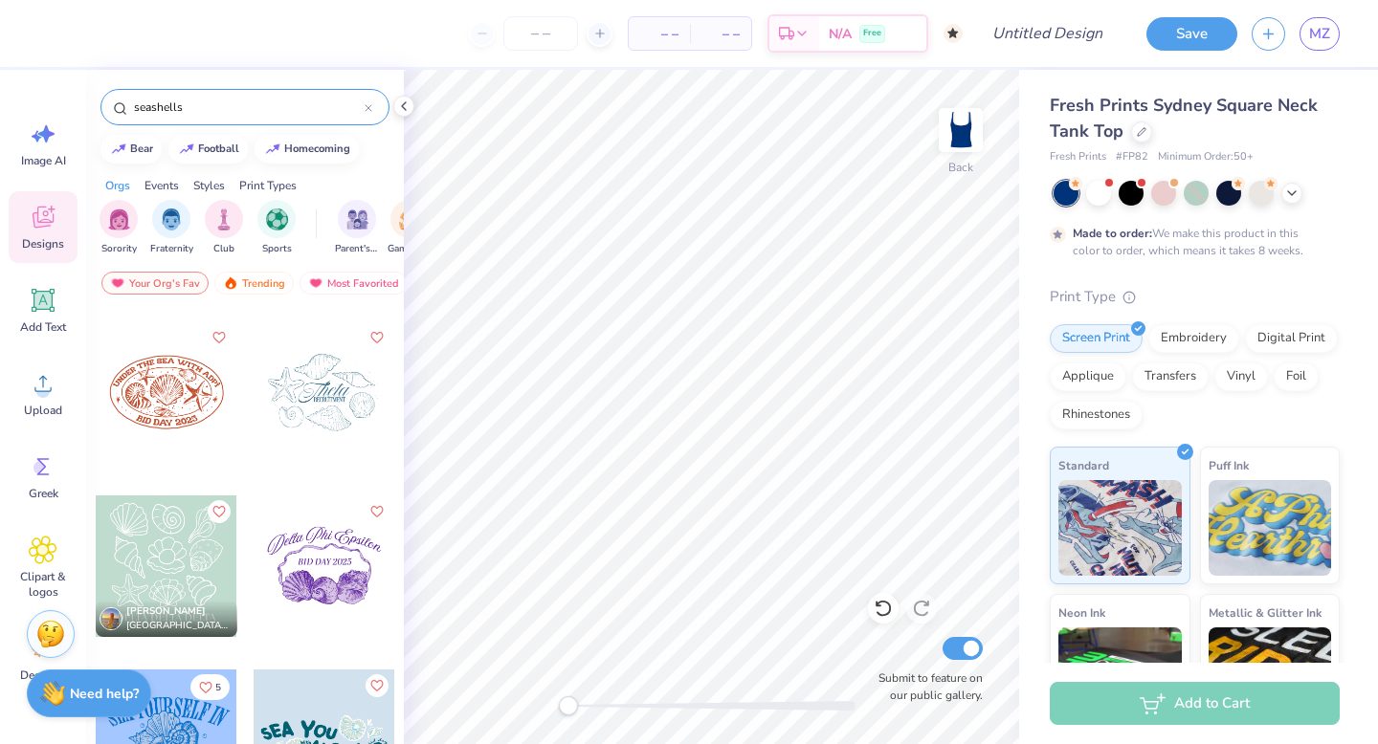
scroll to position [517, 0]
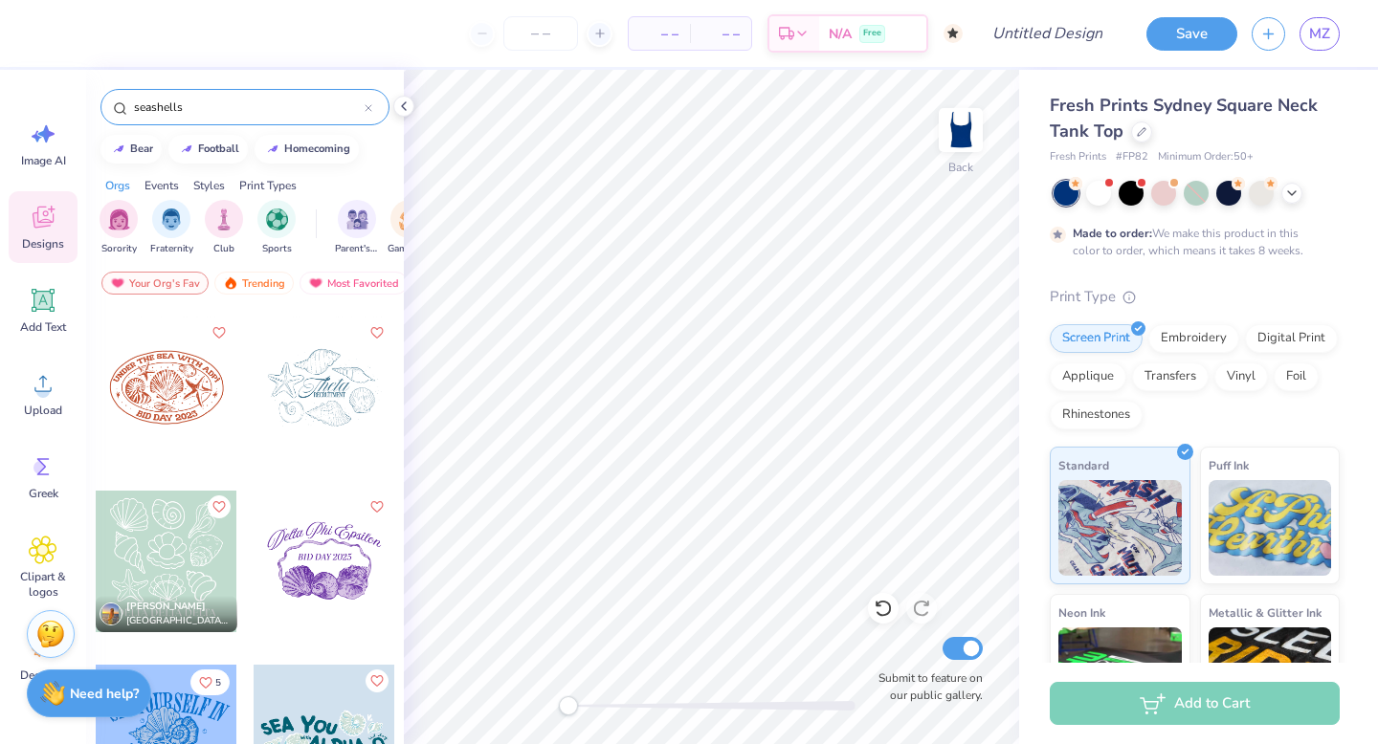
click at [158, 411] on div at bounding box center [167, 388] width 142 height 142
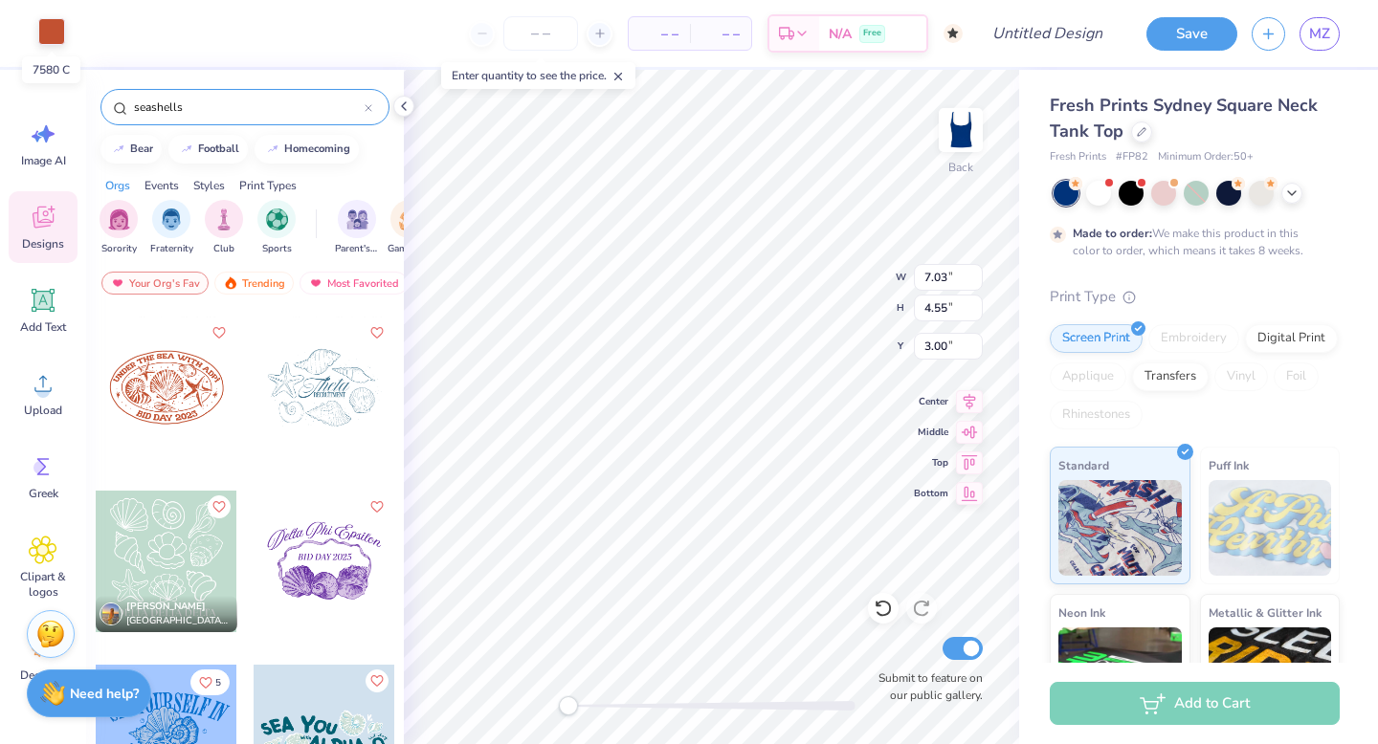
click at [54, 36] on div at bounding box center [51, 31] width 27 height 27
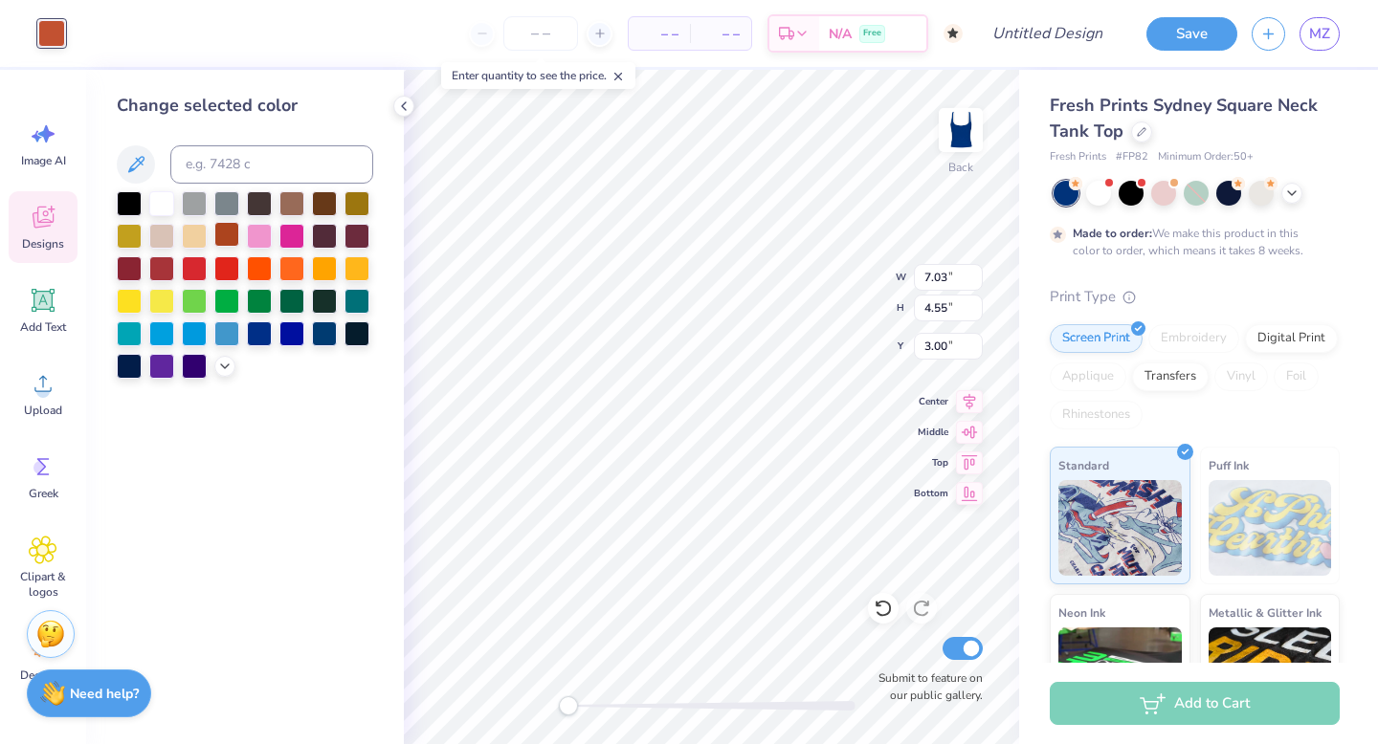
drag, startPoint x: 168, startPoint y: 198, endPoint x: 223, endPoint y: 238, distance: 67.7
click at [168, 198] on div at bounding box center [161, 203] width 25 height 25
type input "4.54"
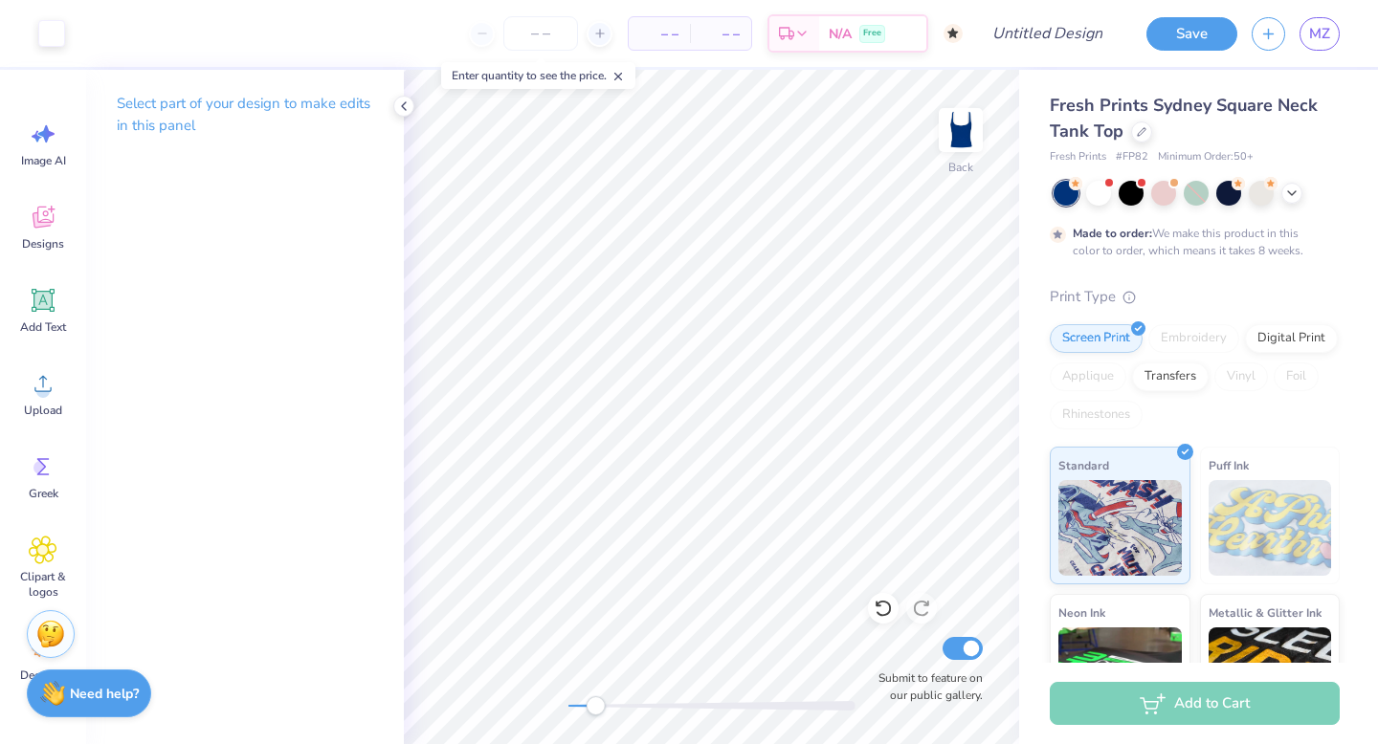
click at [595, 701] on div at bounding box center [711, 706] width 287 height 10
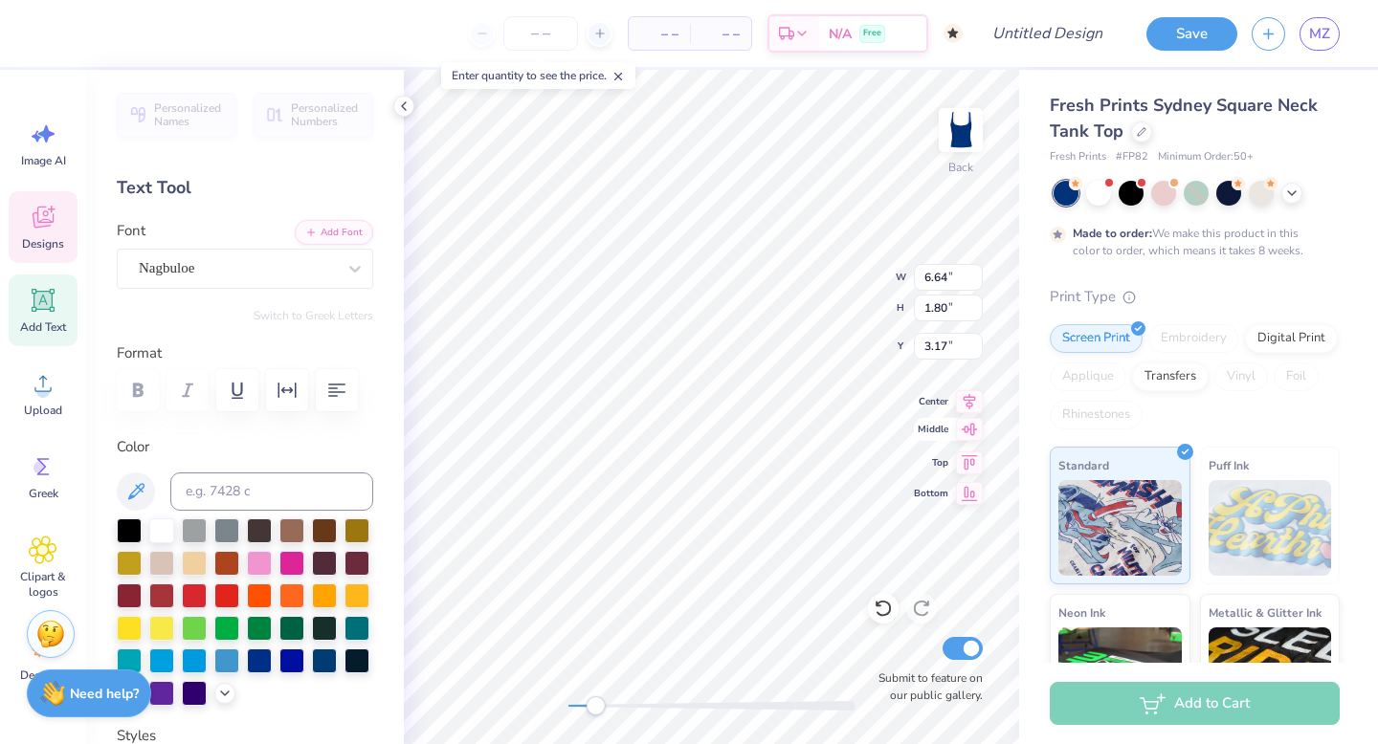
click at [922, 428] on div "Back W 6.64 6.64 " H 1.80 1.80 " Y 3.17 3.17 " Center Middle Top Bottom Submit …" at bounding box center [711, 407] width 615 height 675
type textarea "I"
type textarea "Alpha Sig"
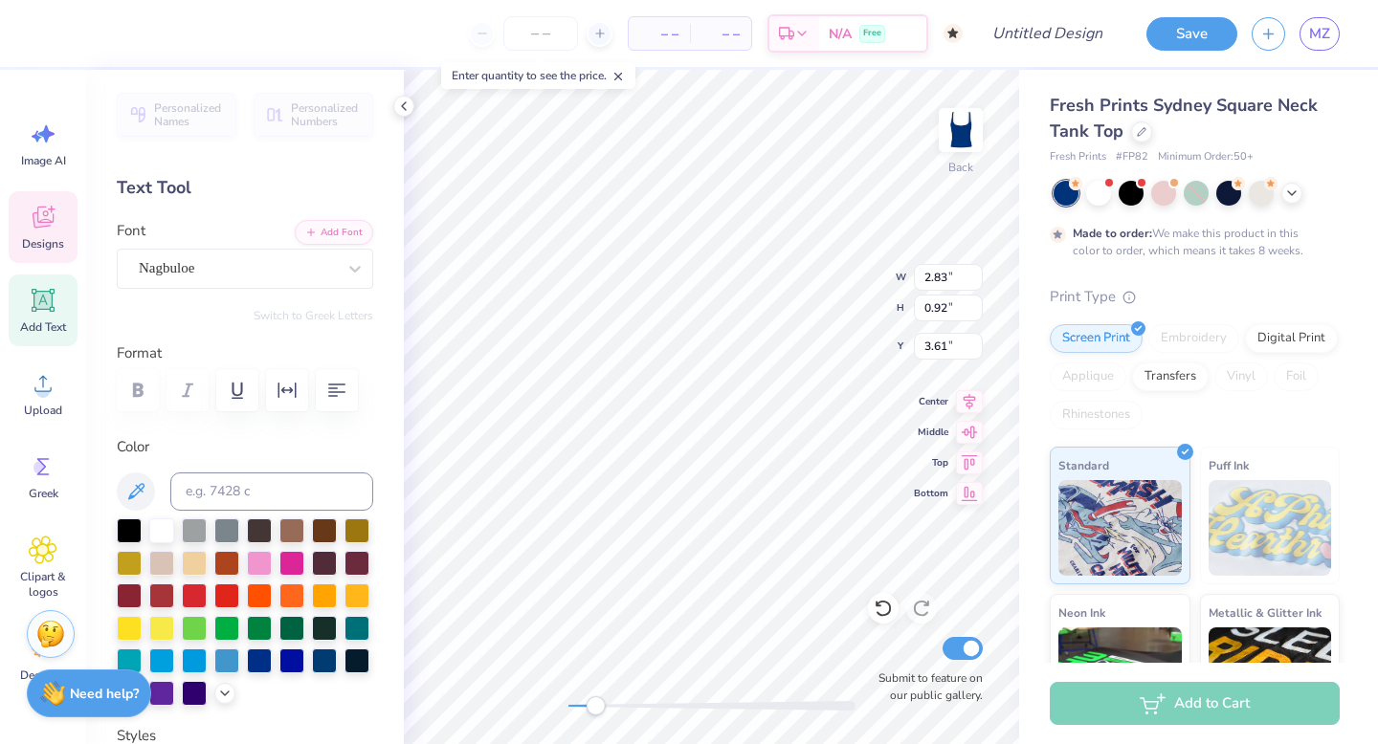
type textarea "Alpha Sigma Alpha"
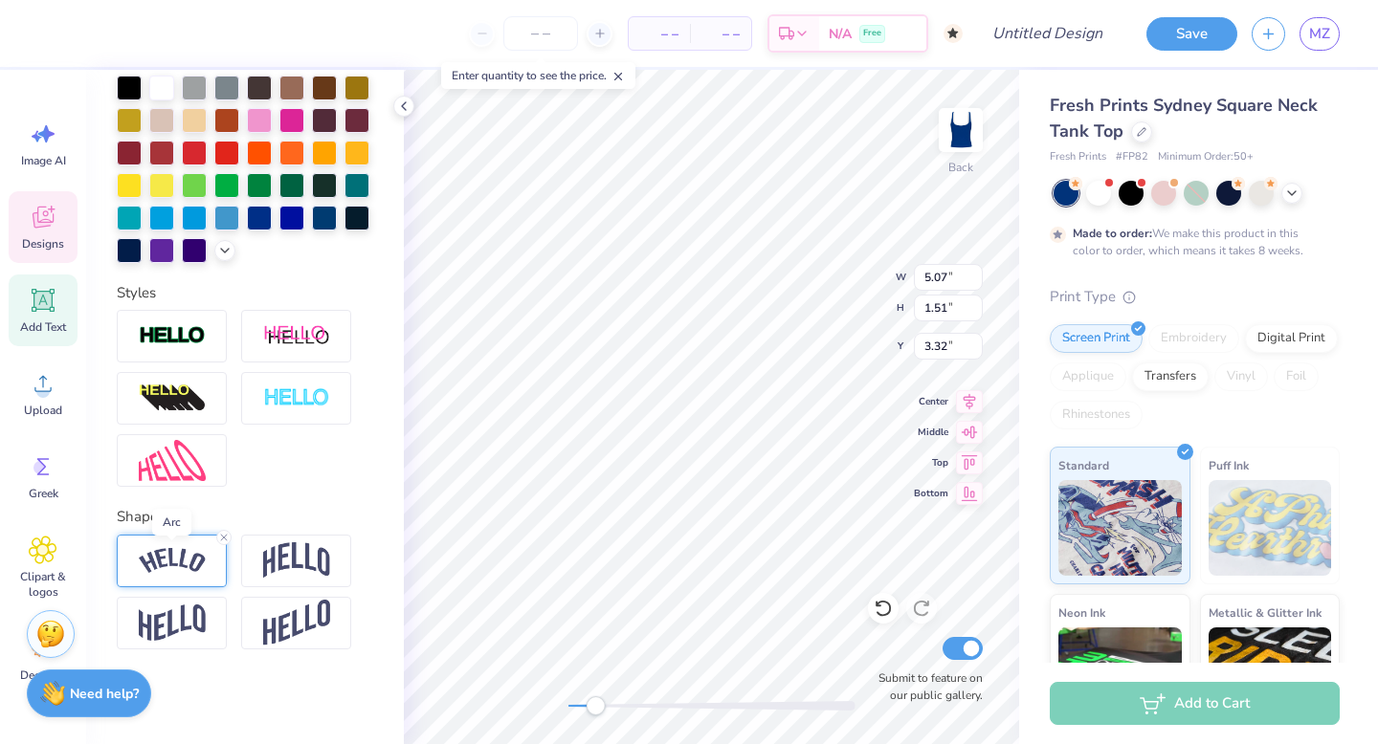
click at [170, 562] on img at bounding box center [172, 561] width 67 height 26
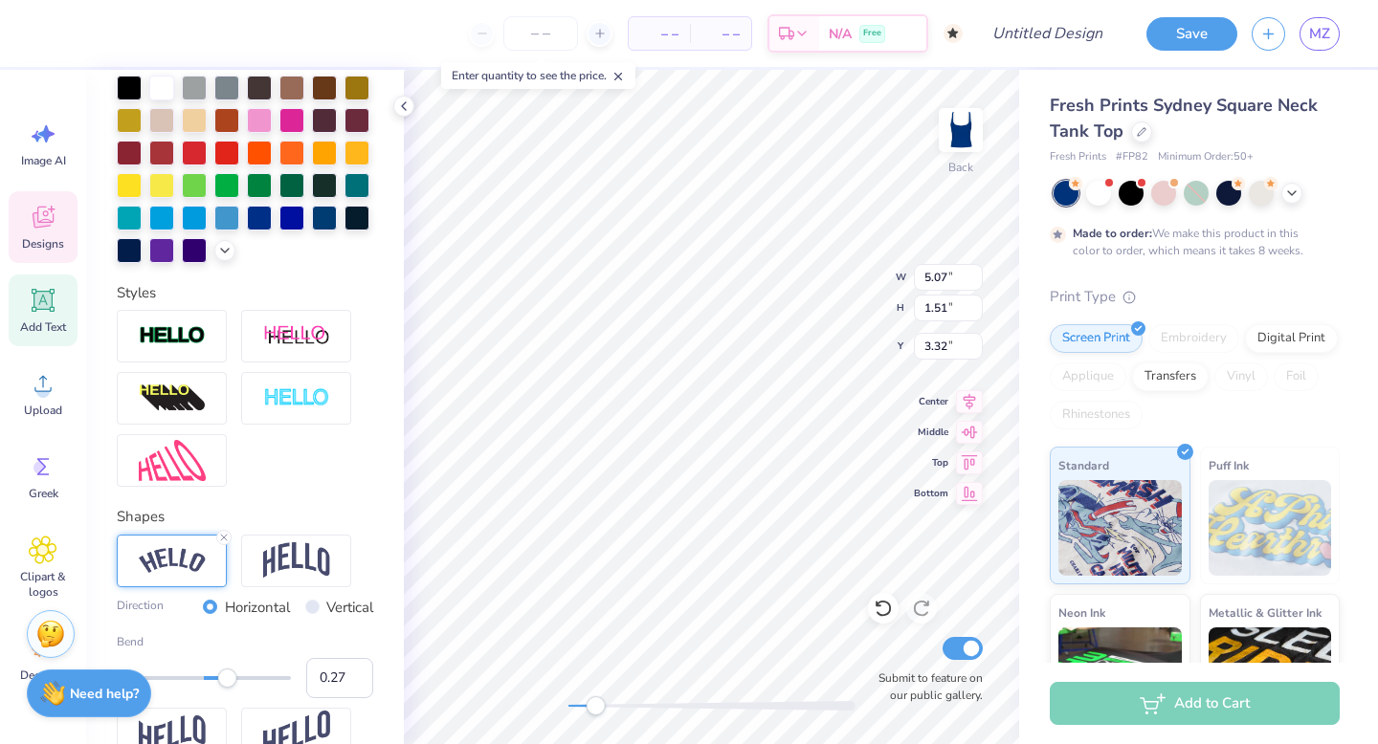
type input "0.26"
drag, startPoint x: 254, startPoint y: 677, endPoint x: 227, endPoint y: 675, distance: 26.9
click at [227, 675] on div "Accessibility label" at bounding box center [227, 678] width 19 height 19
click at [233, 679] on div "Accessibility label" at bounding box center [226, 678] width 19 height 19
type input "0.43"
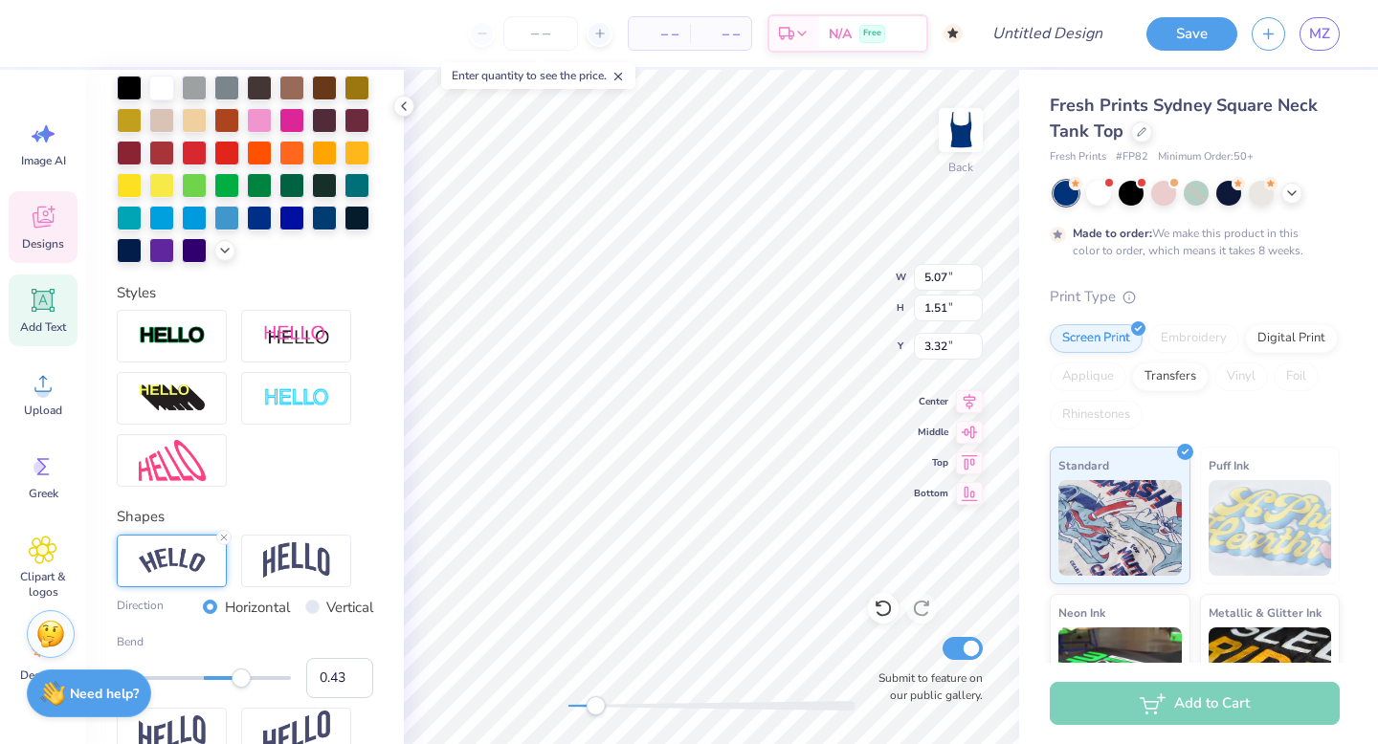
click at [241, 679] on div "Accessibility label" at bounding box center [241, 678] width 19 height 19
type input "0.47"
click at [245, 681] on div "Accessibility label" at bounding box center [244, 678] width 19 height 19
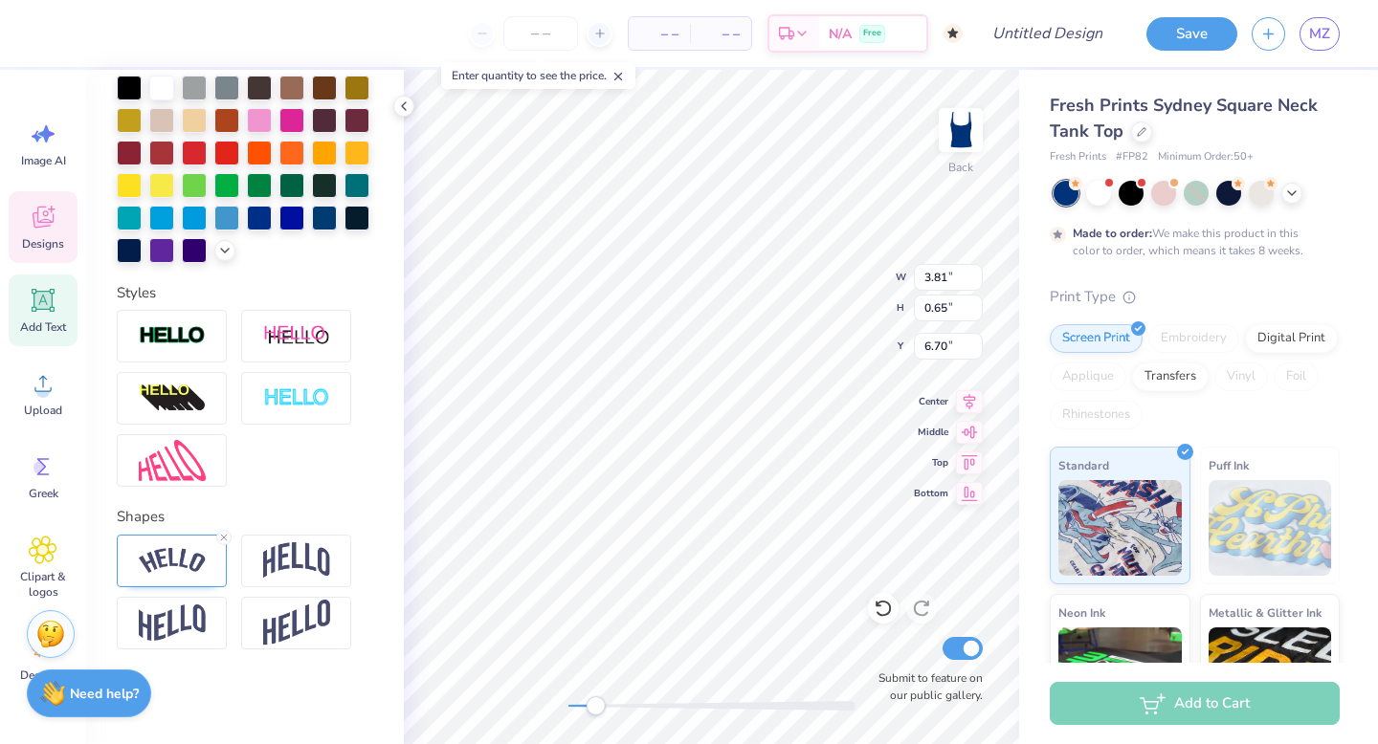
type input "3.81"
type input "0.65"
type input "6.70"
type textarea "Fall Formal 2025"
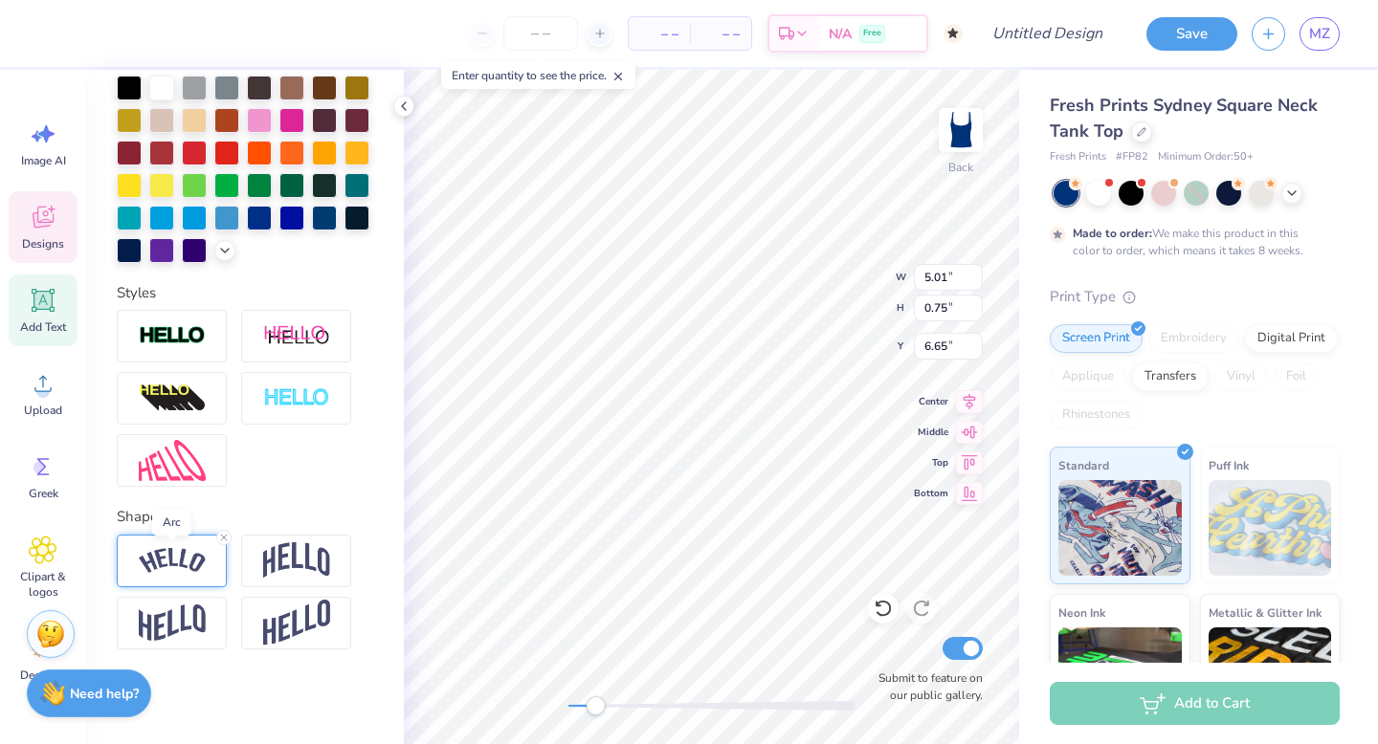
click at [179, 556] on img at bounding box center [172, 561] width 67 height 26
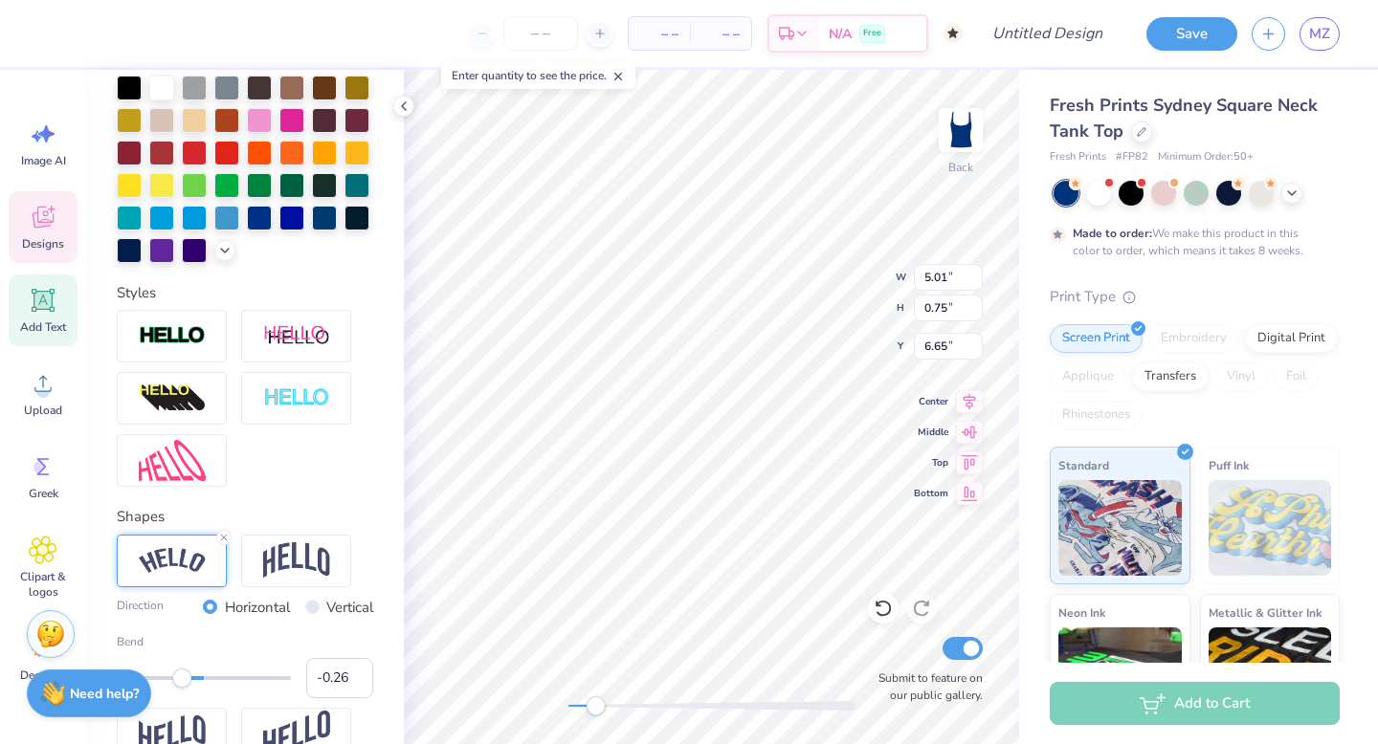
type input "-0.27"
click at [180, 684] on div "Accessibility label" at bounding box center [179, 678] width 19 height 19
type input "-0.59"
drag, startPoint x: 181, startPoint y: 684, endPoint x: 152, endPoint y: 681, distance: 28.8
click at [152, 681] on div "Accessibility label" at bounding box center [152, 678] width 19 height 19
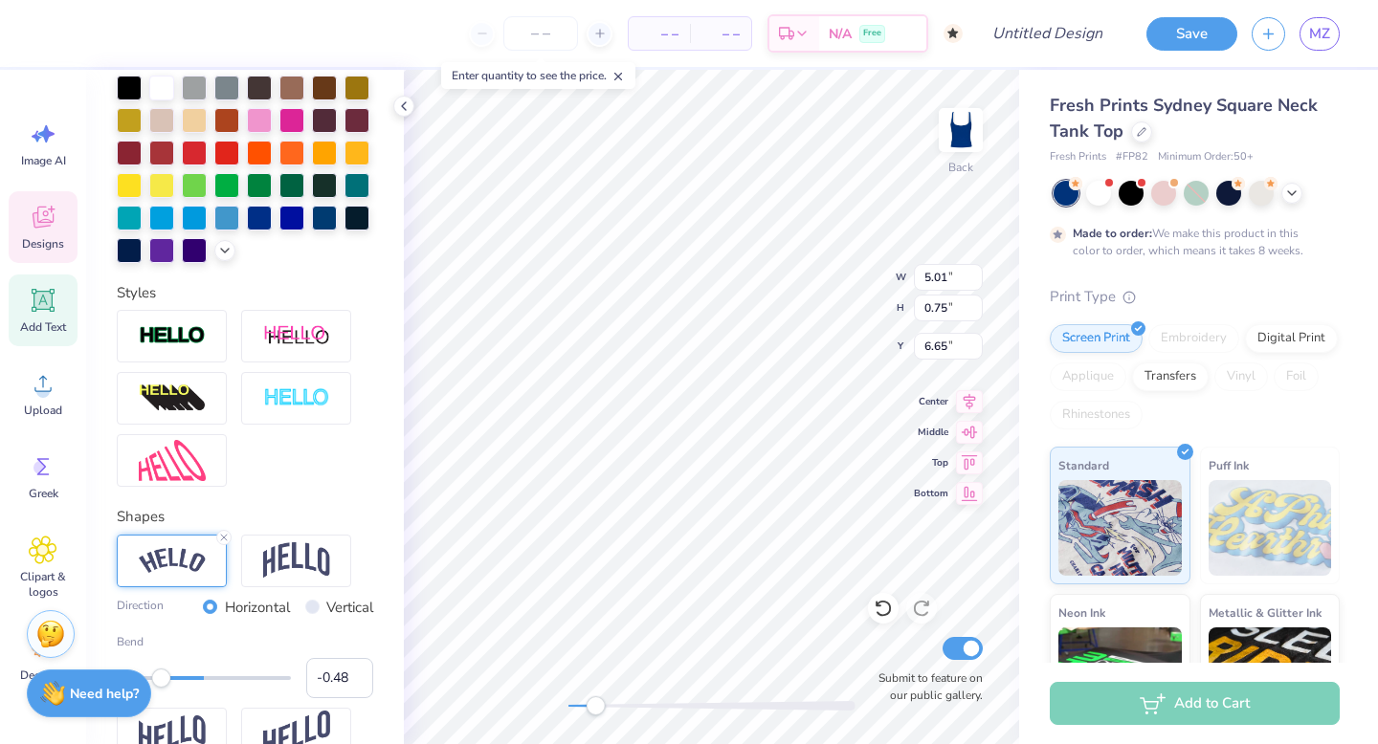
type input "-0.47"
click at [163, 680] on div "Accessibility label" at bounding box center [162, 678] width 19 height 19
click at [500, 701] on div "Back Submit to feature on our public gallery." at bounding box center [711, 407] width 615 height 675
type input "0.50"
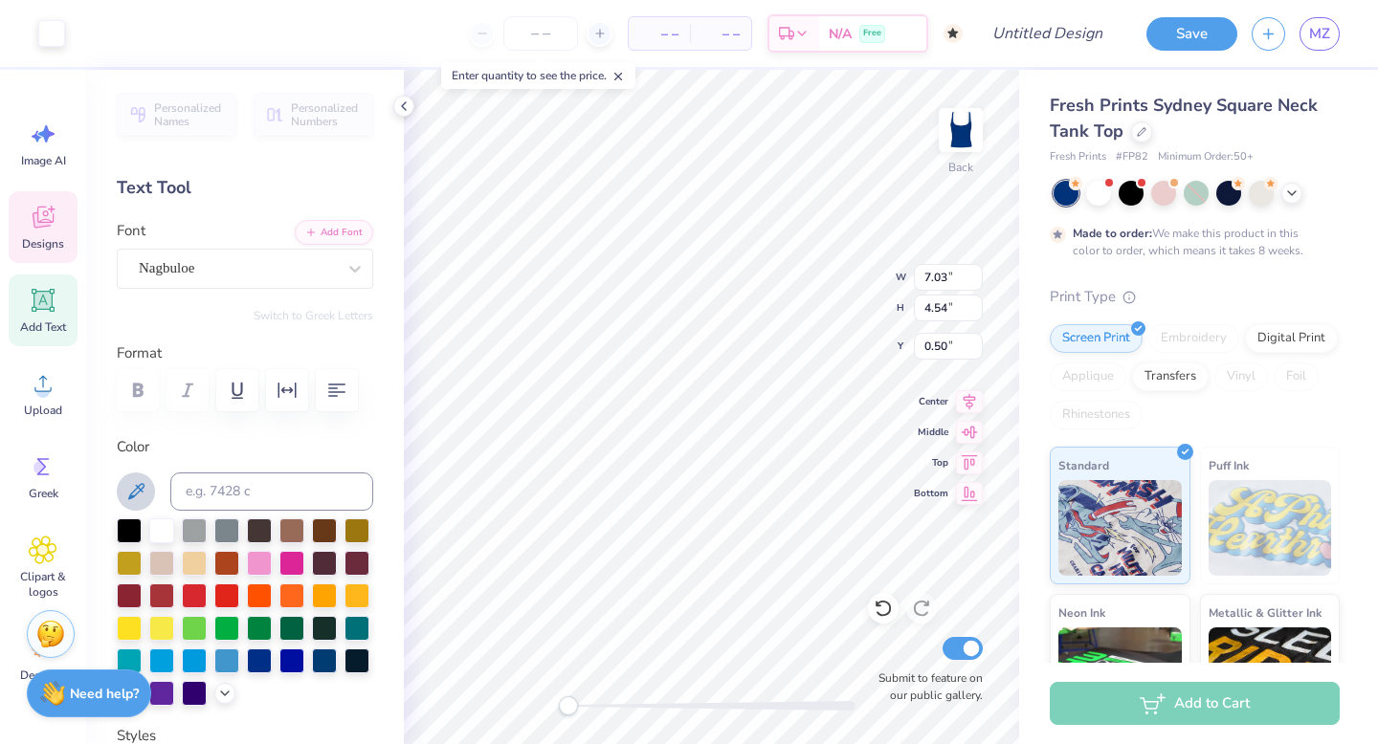
click at [133, 487] on icon at bounding box center [135, 491] width 23 height 23
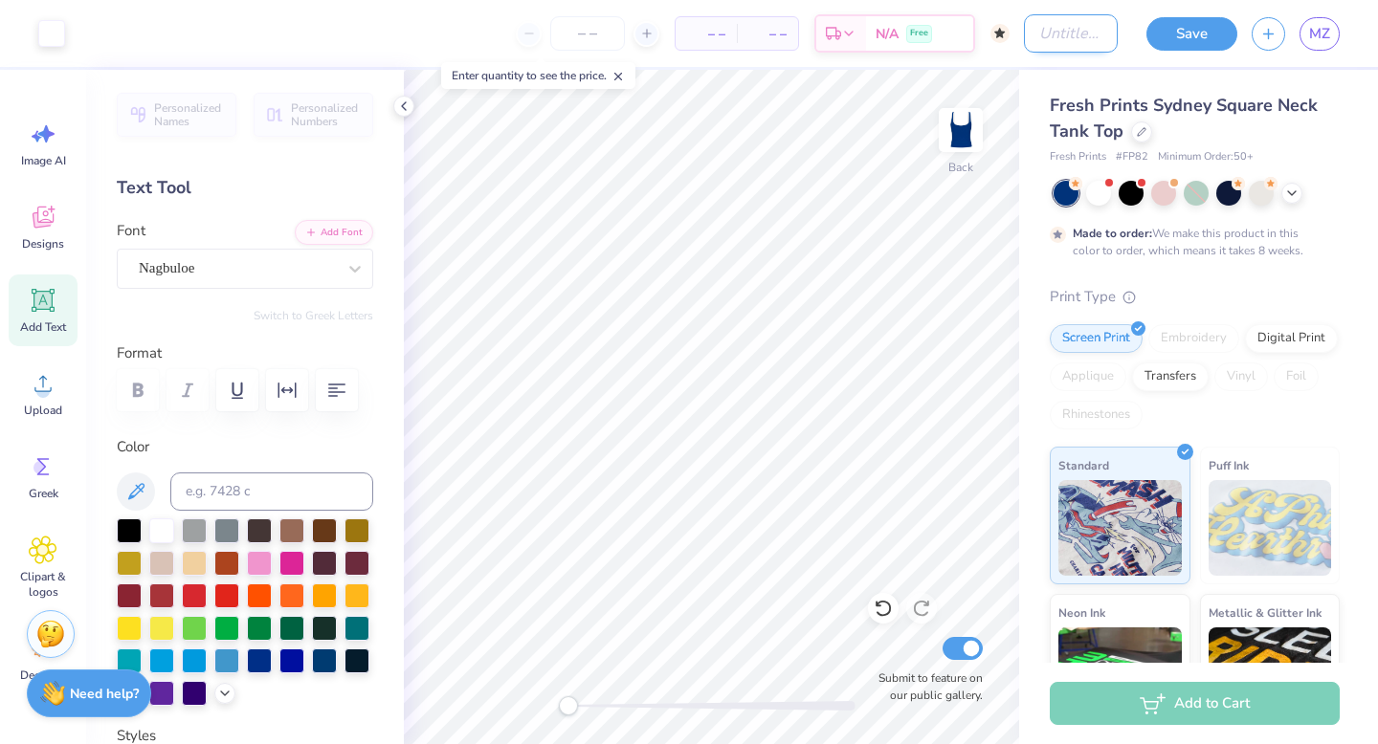
click at [1040, 38] on input "Design Title" at bounding box center [1071, 33] width 94 height 38
type input "I"
type input "Alphas In The Hamptons Idea #2"
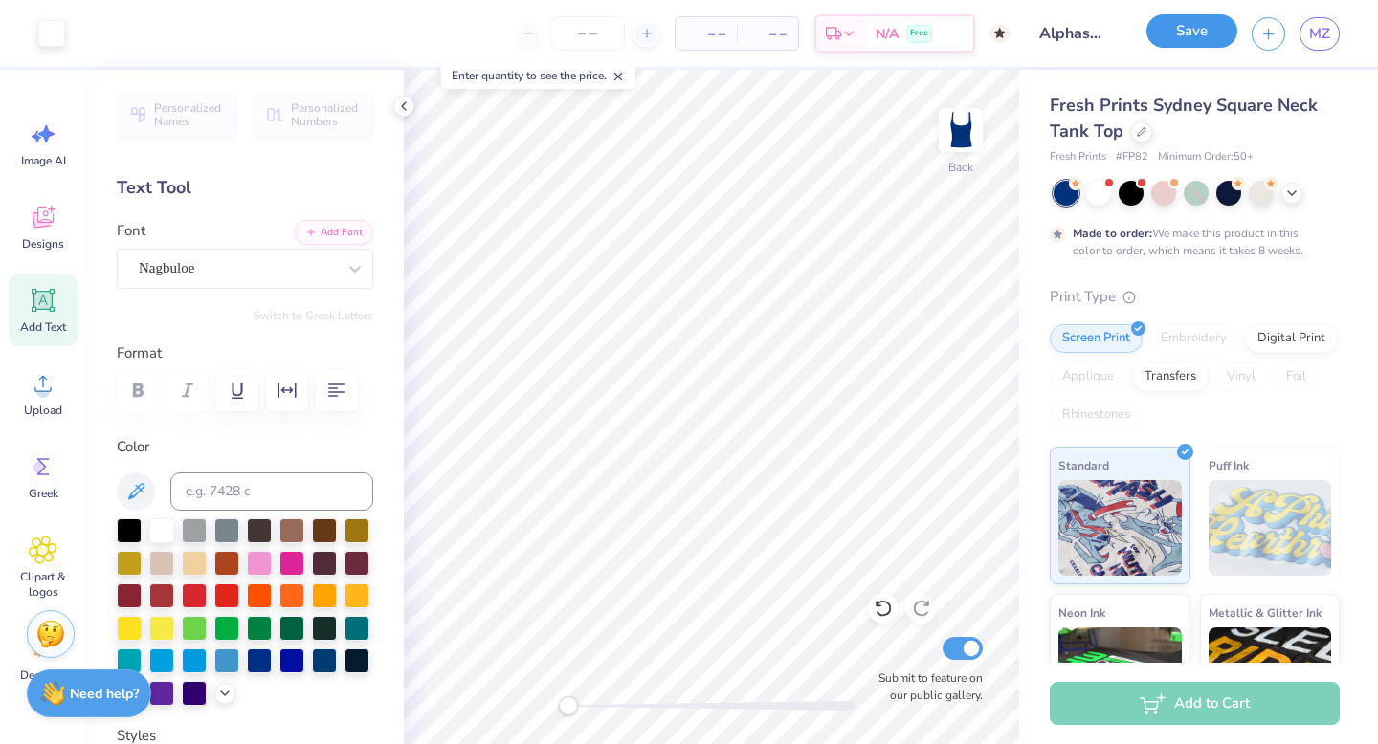
click at [1180, 37] on button "Save" at bounding box center [1191, 30] width 91 height 33
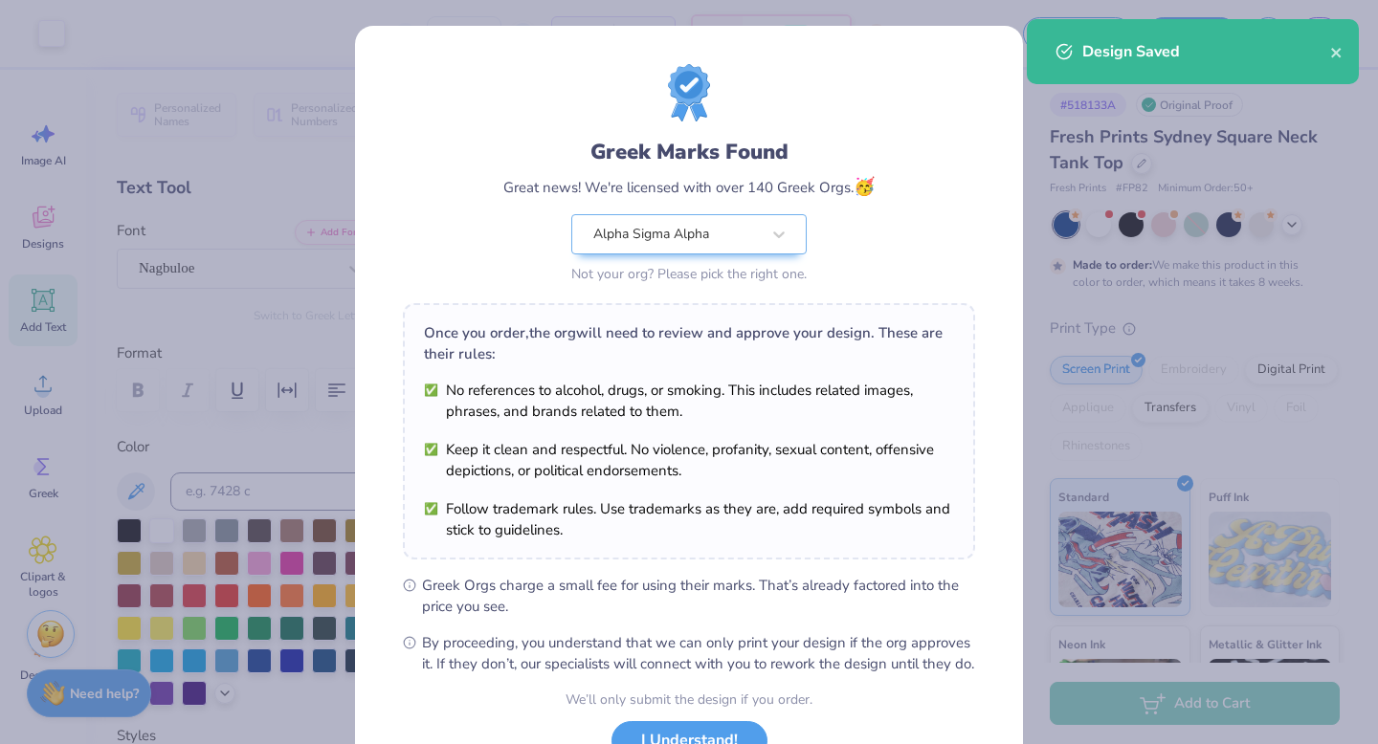
scroll to position [151, 0]
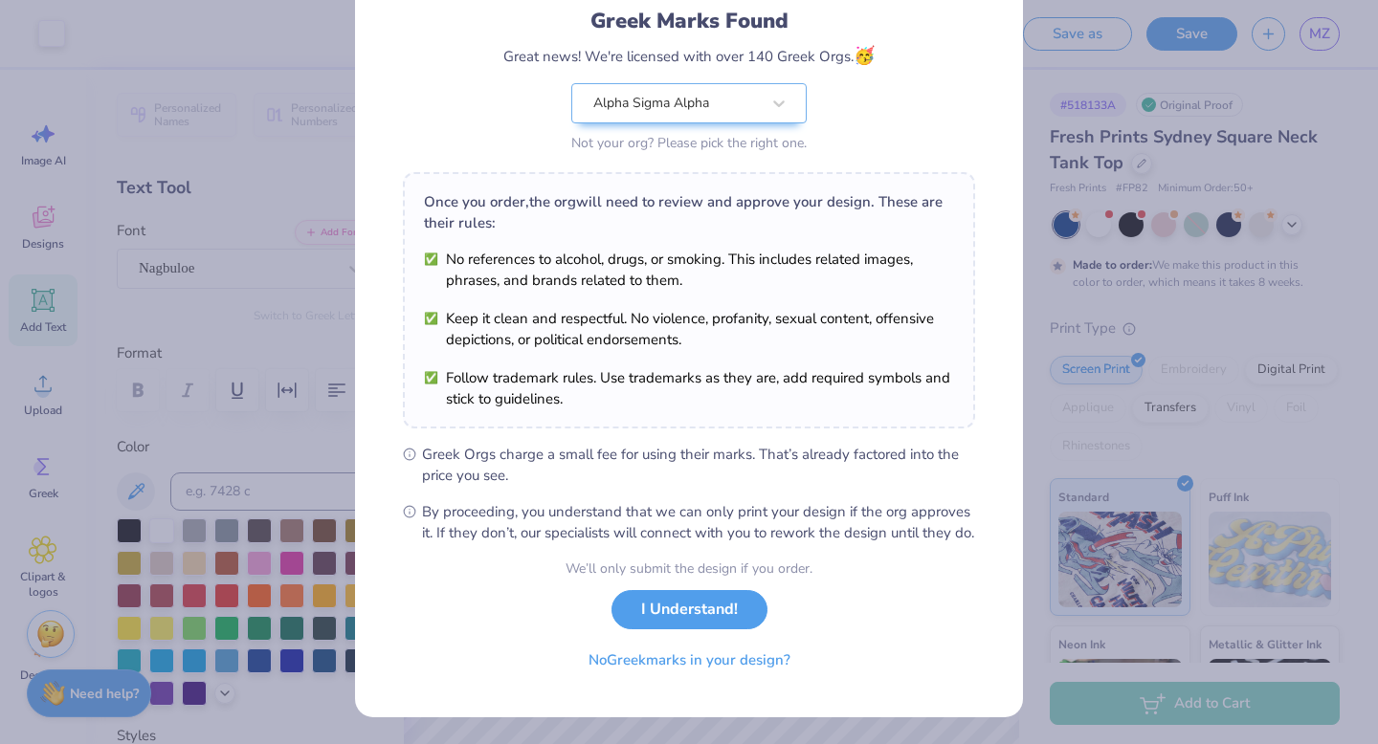
click at [749, 627] on div "We’ll only submit the design if you order. I Understand! No Greek marks in your…" at bounding box center [688, 619] width 247 height 121
click at [749, 614] on button "I Understand!" at bounding box center [689, 605] width 156 height 39
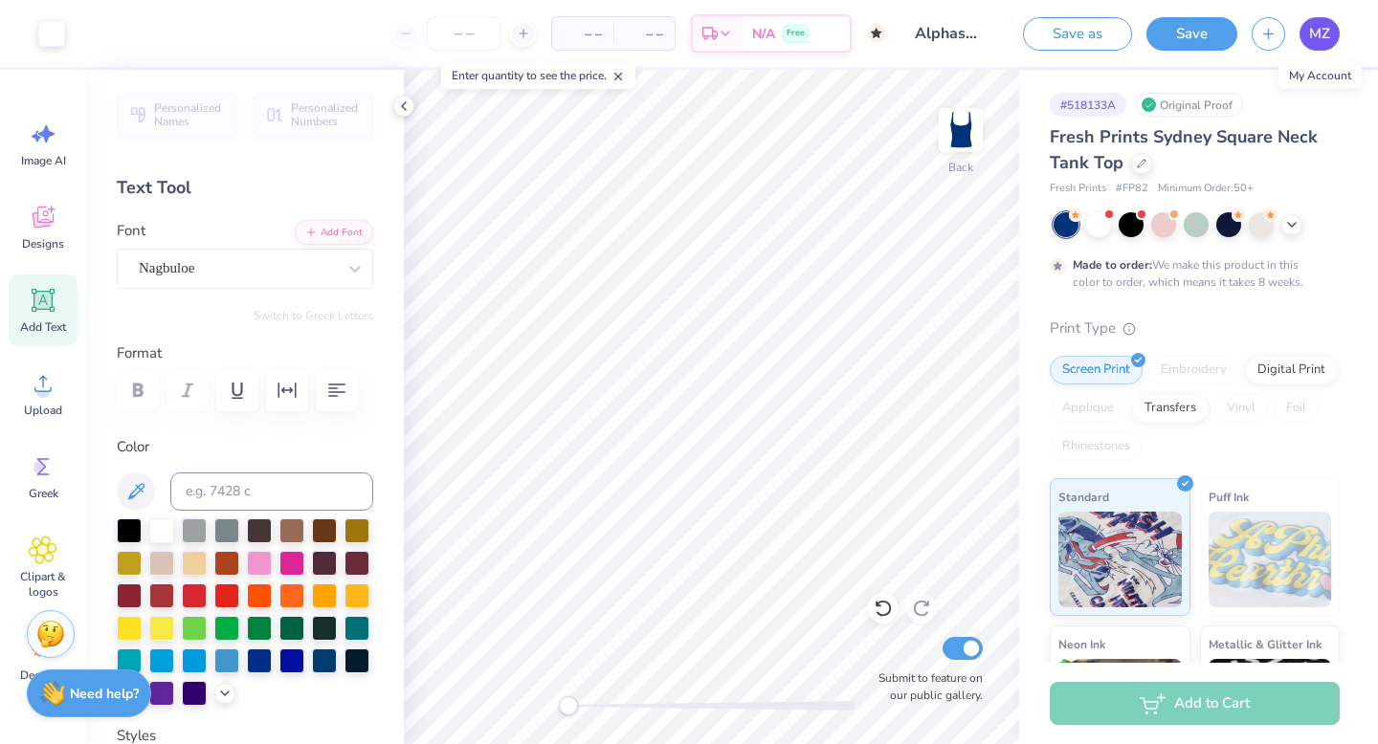
click at [1322, 35] on span "MZ" at bounding box center [1319, 34] width 21 height 22
